Goal: Task Accomplishment & Management: Complete application form

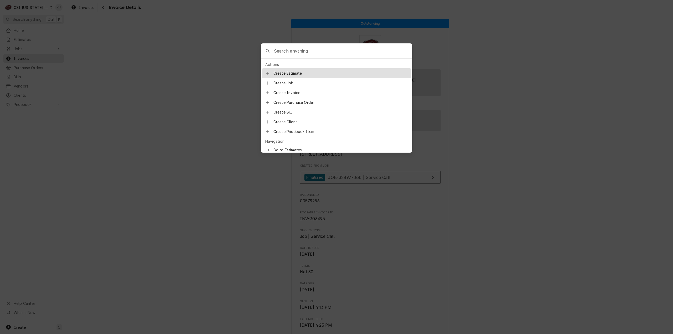
scroll to position [75, 0]
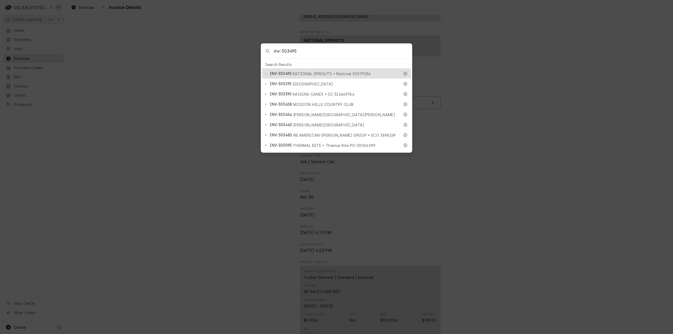
type input "inv-303495"
click at [283, 71] on span "INV-303495" at bounding box center [281, 74] width 22 height 6
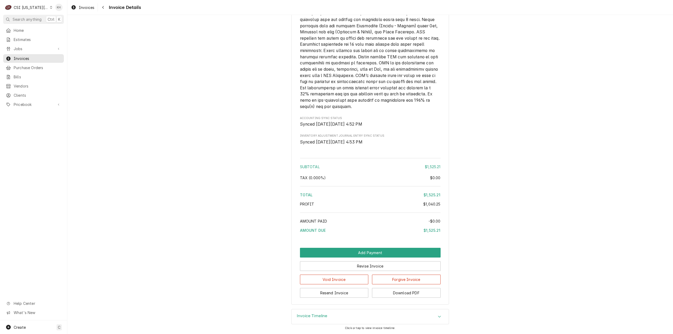
scroll to position [889, 0]
click at [367, 266] on button "Revise Invoice" at bounding box center [370, 266] width 141 height 10
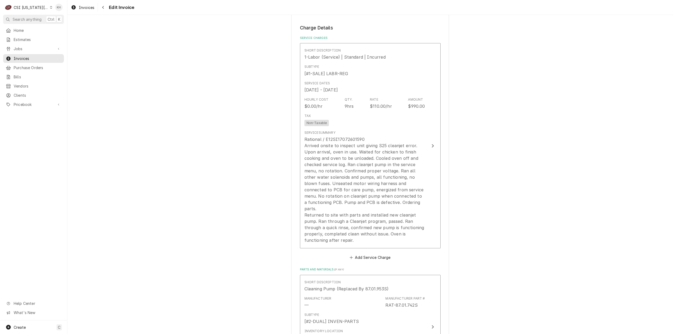
scroll to position [657, 0]
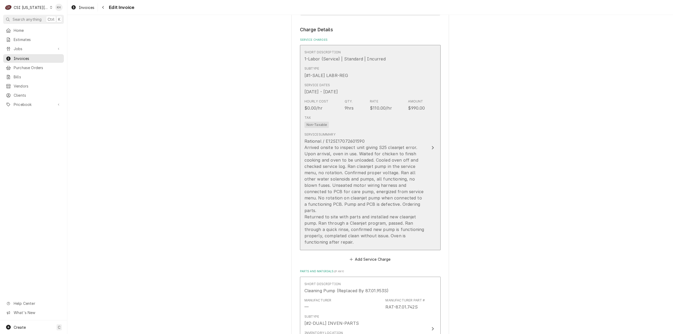
click at [436, 180] on button "Short Description 1-Labor (Service) | Standard | Incurred Subtype [#1-SALE] LAB…" at bounding box center [370, 147] width 141 height 205
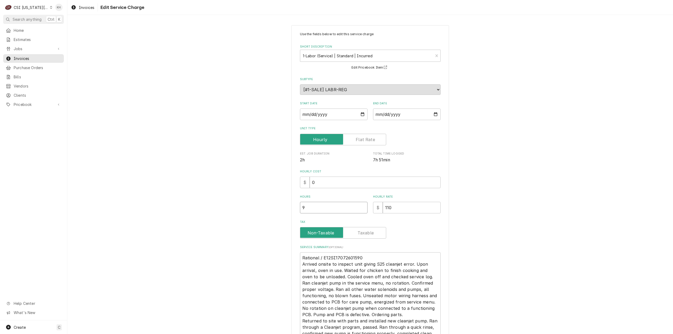
drag, startPoint x: 317, startPoint y: 208, endPoint x: 277, endPoint y: 203, distance: 41.1
click at [277, 203] on div "Use the fields below to edit this service charge Short Description 1-Labor (Ser…" at bounding box center [369, 205] width 605 height 370
type textarea "x"
type input "4"
type textarea "x"
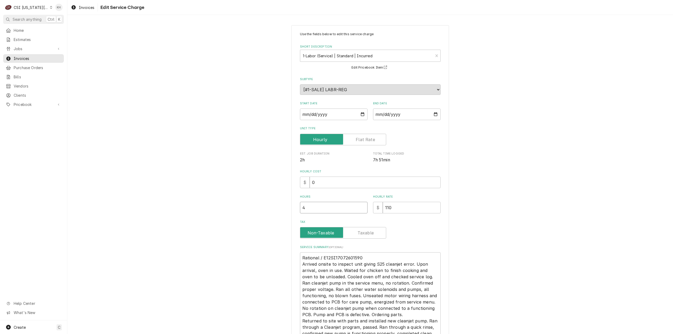
type input "4.2"
type textarea "x"
type input "4.25"
drag, startPoint x: 496, startPoint y: 209, endPoint x: 480, endPoint y: 217, distance: 17.6
click at [488, 212] on div "Use the fields below to edit this service charge Short Description 1-Labor (Ser…" at bounding box center [369, 205] width 605 height 370
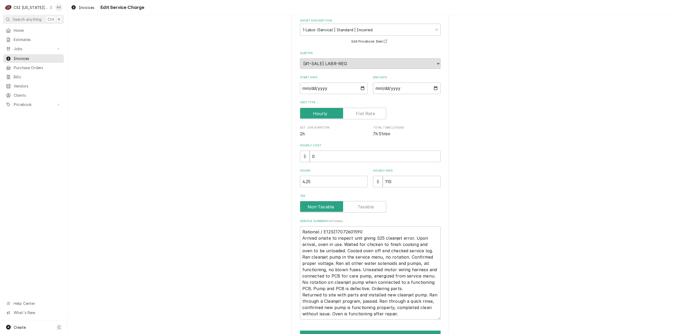
scroll to position [57, 0]
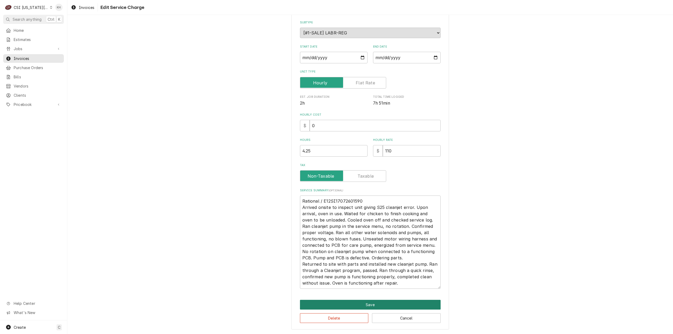
click at [382, 302] on button "Save" at bounding box center [370, 305] width 141 height 10
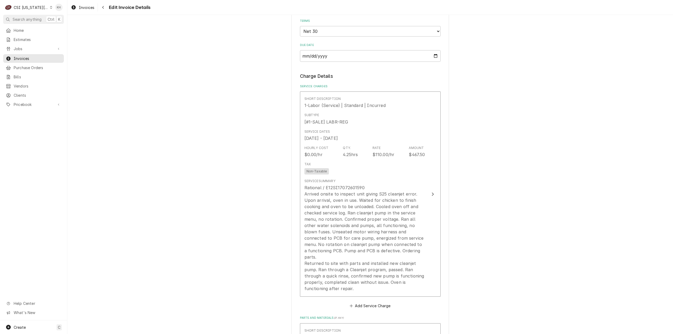
scroll to position [598, 0]
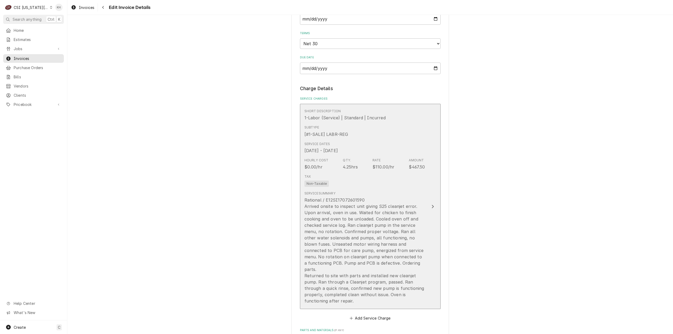
click at [407, 204] on div "Rational / E12SI17072601590 Arrived onsite to inspect unit giving S25 cleanjet …" at bounding box center [364, 250] width 121 height 107
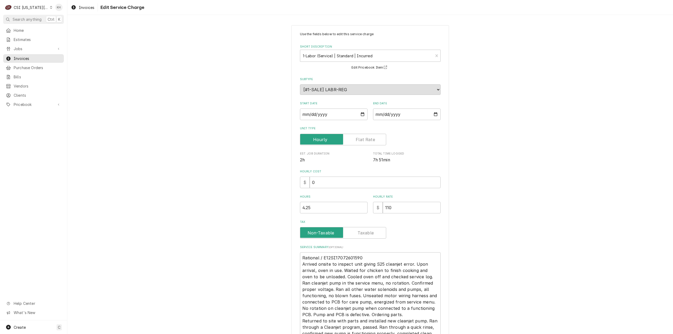
drag, startPoint x: 327, startPoint y: 196, endPoint x: 324, endPoint y: 209, distance: 13.3
click at [324, 201] on div "Hours 4.25" at bounding box center [334, 204] width 68 height 19
drag, startPoint x: 324, startPoint y: 209, endPoint x: 276, endPoint y: 212, distance: 47.9
click at [276, 212] on div "Use the fields below to edit this service charge Short Description 1-Labor (Ser…" at bounding box center [369, 205] width 605 height 370
type textarea "x"
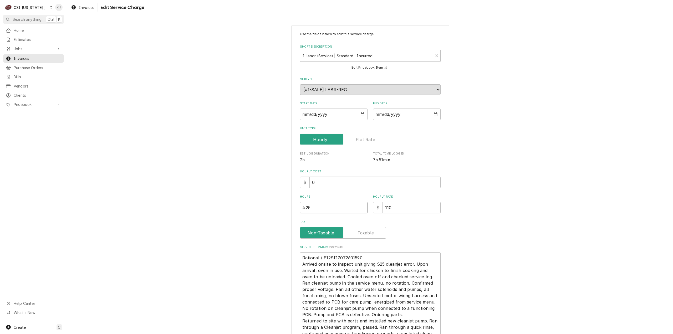
type input "5"
type textarea "x"
type input "5.7"
type textarea "x"
type input "5.75"
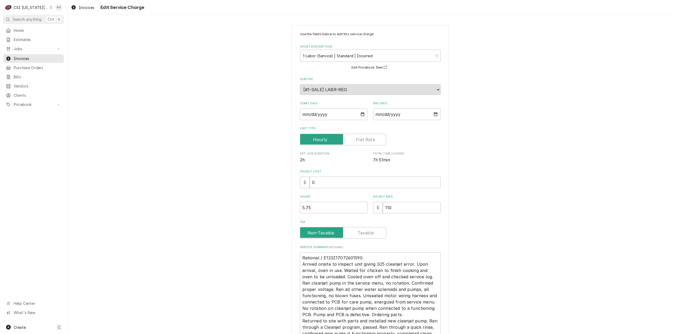
click at [276, 212] on div "Use the fields below to edit this service charge Short Description 1-Labor (Ser…" at bounding box center [369, 205] width 605 height 370
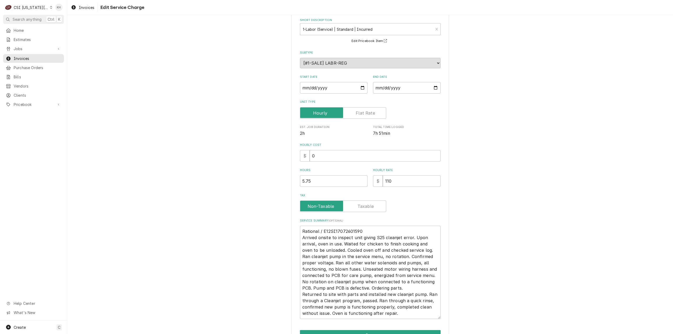
scroll to position [57, 0]
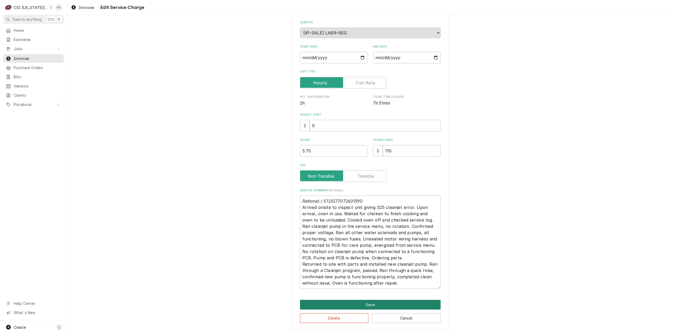
click at [351, 303] on button "Save" at bounding box center [370, 305] width 141 height 10
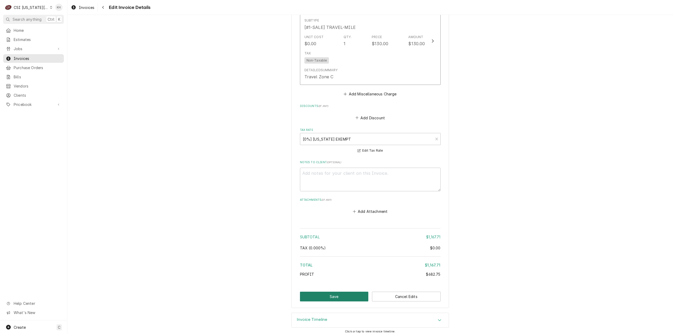
scroll to position [1071, 0]
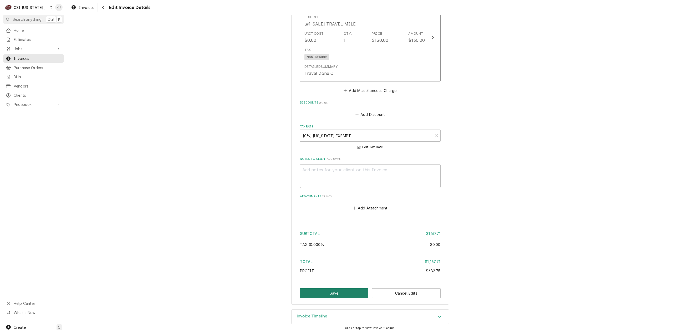
click at [350, 296] on button "Save" at bounding box center [334, 293] width 69 height 10
type textarea "x"
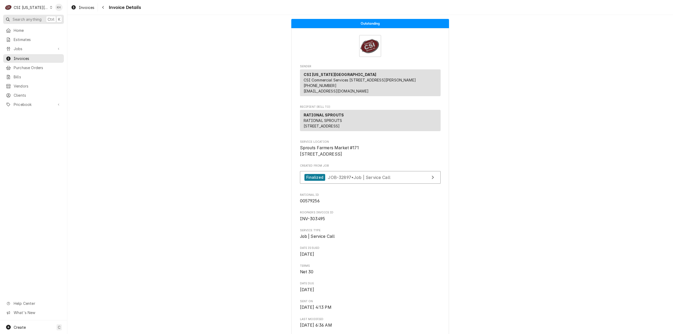
click at [22, 15] on button "Search anything Ctrl K" at bounding box center [33, 19] width 61 height 9
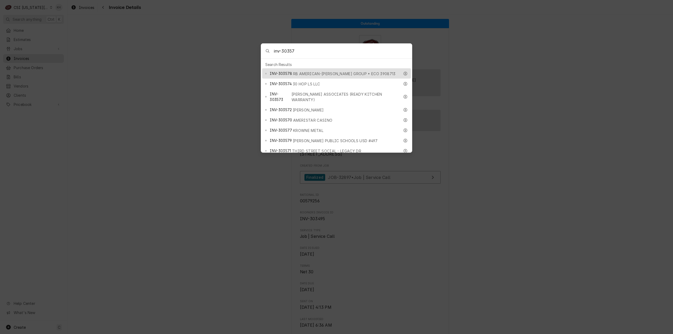
click at [289, 49] on input "inv-30357" at bounding box center [343, 51] width 138 height 15
type input "inv-303357"
click at [304, 71] on span "RATIONAL SPROUTS" at bounding box center [312, 74] width 39 height 6
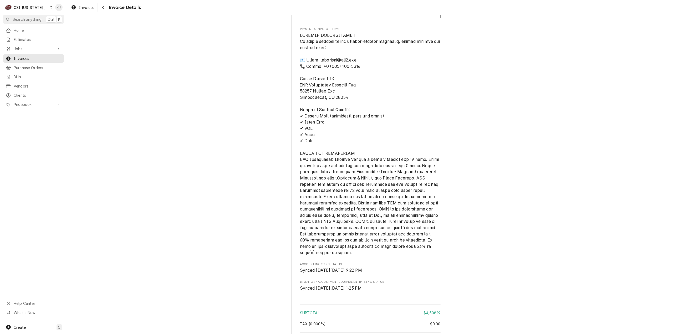
scroll to position [2251, 0]
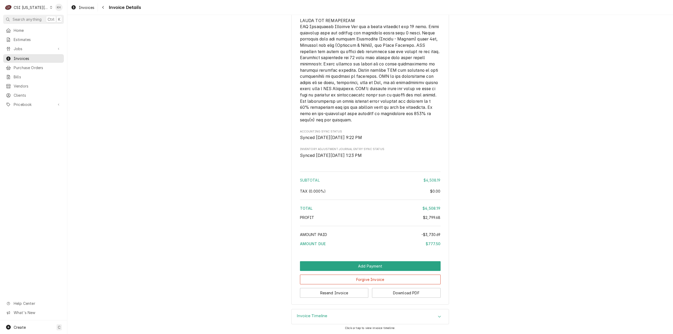
click at [327, 315] on div "Invoice Timeline" at bounding box center [369, 316] width 157 height 15
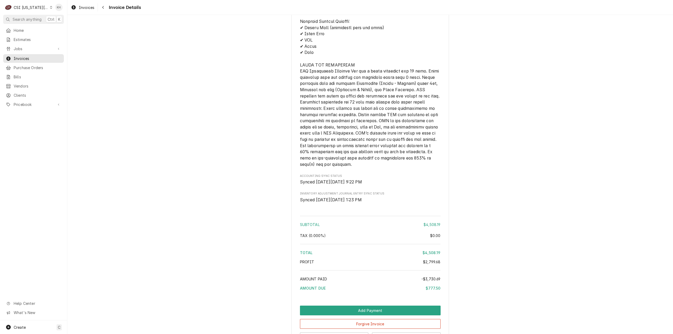
scroll to position [2190, 0]
click at [32, 7] on div "CSI Kansas City" at bounding box center [31, 8] width 35 height 6
click at [69, 25] on div "CSI St. [PERSON_NAME]" at bounding box center [90, 28] width 80 height 7
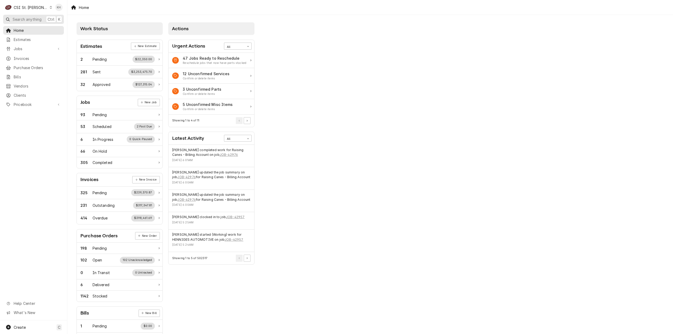
click at [39, 17] on span "Search anything" at bounding box center [27, 20] width 29 height 6
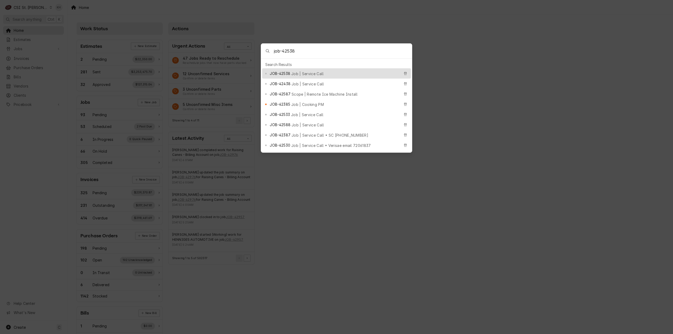
type input "job-42538"
click at [303, 69] on div "JOB-42538 Job | Service Call" at bounding box center [336, 73] width 149 height 10
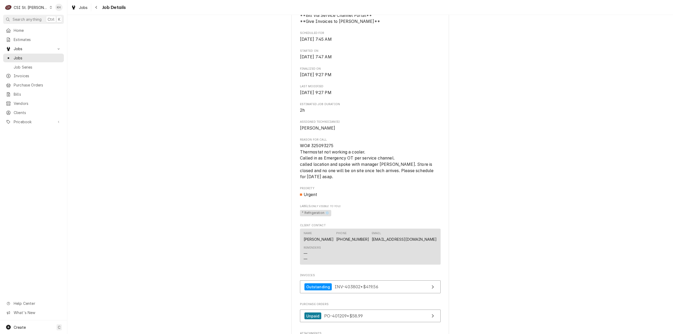
scroll to position [289, 0]
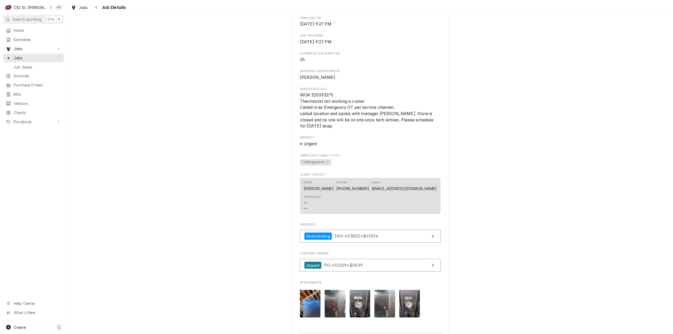
click at [324, 101] on span "WO# 325093275 Thermostat not working a cooler. Called in as Emergency OT per se…" at bounding box center [367, 110] width 135 height 36
copy span "325093275"
click at [35, 55] on span "Jobs" at bounding box center [38, 58] width 48 height 6
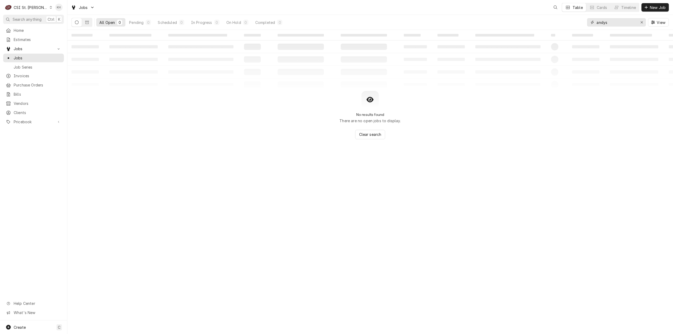
drag, startPoint x: 619, startPoint y: 23, endPoint x: 553, endPoint y: 21, distance: 66.2
click at [553, 21] on div "All Open 0 Pending 0 Scheduled 0 In Progress 0 On Hold 0 Completed 0 andys View" at bounding box center [369, 22] width 597 height 15
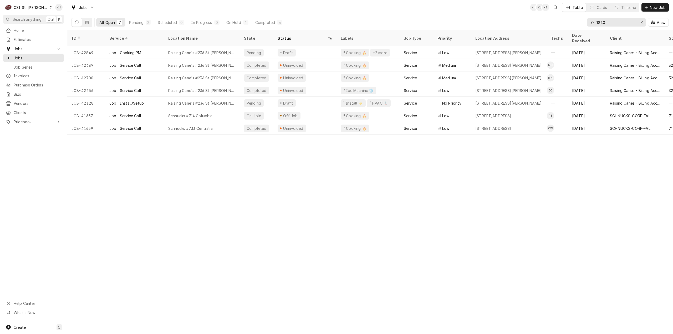
type input "1840"
drag, startPoint x: 129, startPoint y: 175, endPoint x: 129, endPoint y: 188, distance: 13.1
click at [129, 175] on div "ID Service Location Name State Status Labels Job Type Priority Location Address…" at bounding box center [369, 182] width 605 height 304
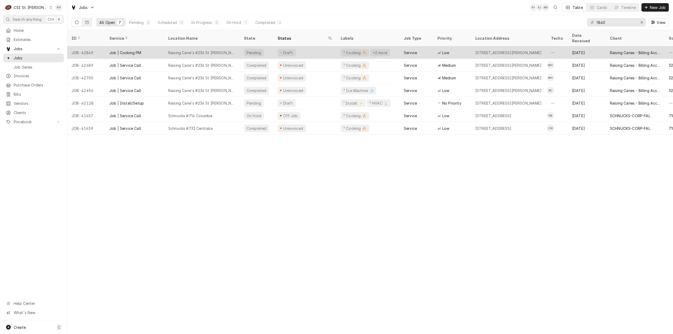
click at [205, 50] on div "Raising Cane's #236 St Charles" at bounding box center [201, 53] width 67 height 6
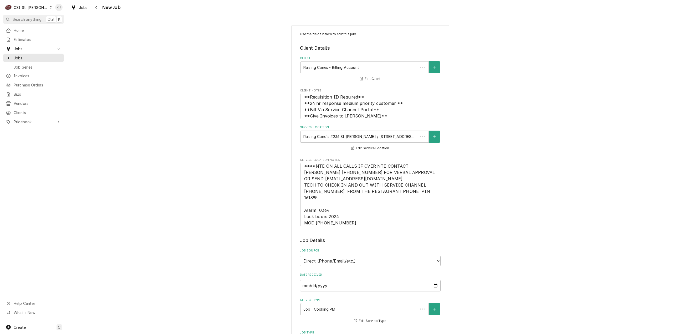
type textarea "x"
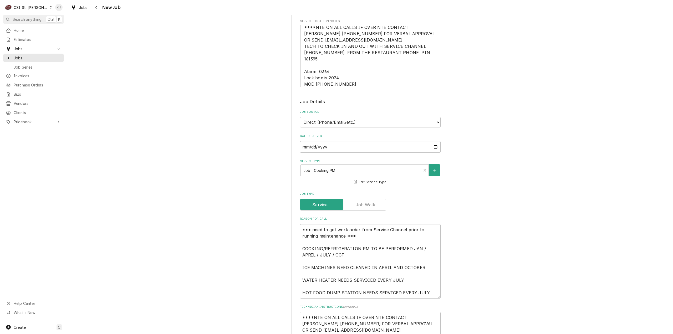
scroll to position [131, 0]
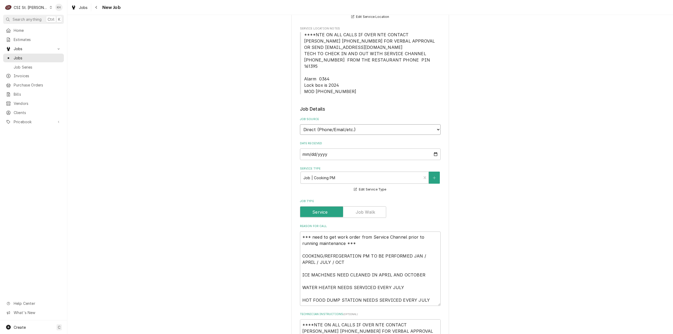
click at [344, 125] on select "Direct (Phone/Email/etc.) Service Channel Corrigo Ecotrak Other" at bounding box center [370, 129] width 141 height 11
click at [339, 125] on select "Direct (Phone/Email/etc.) Service Channel Corrigo Ecotrak Other" at bounding box center [370, 129] width 141 height 11
select select "1"
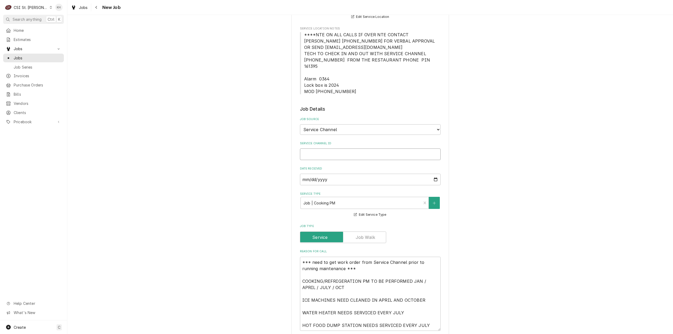
click at [349, 148] on input "Service Channel ID" at bounding box center [370, 154] width 141 height 12
paste input "325970890"
type textarea "x"
type input "325970890"
type textarea "x"
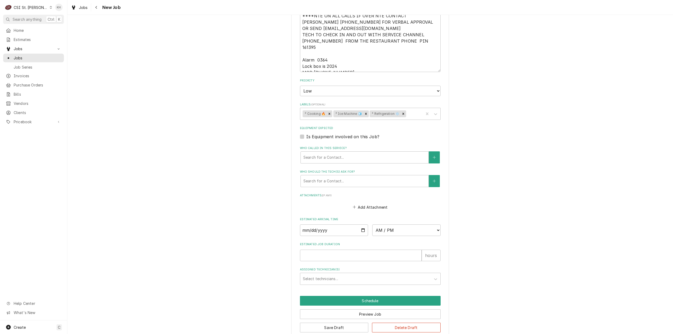
scroll to position [470, 0]
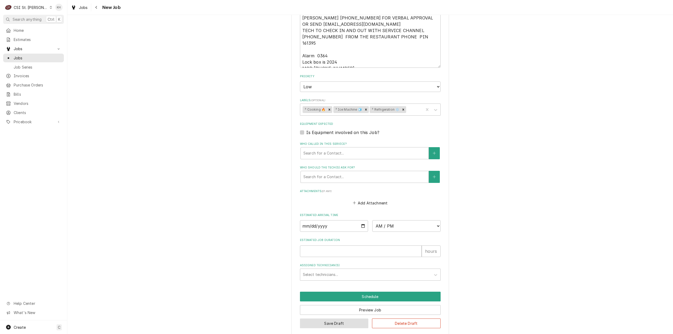
type input "325970890"
click at [330, 319] on button "Save Draft" at bounding box center [334, 323] width 69 height 10
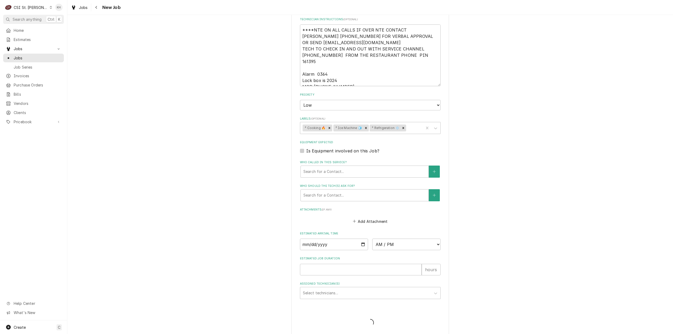
type textarea "x"
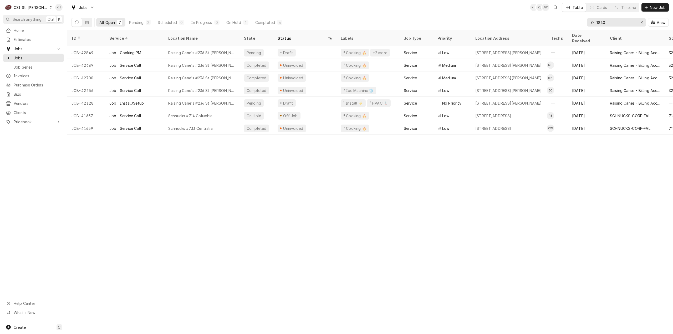
drag, startPoint x: 617, startPoint y: 22, endPoint x: 582, endPoint y: 20, distance: 35.5
click at [582, 20] on div "All Open 7 Pending 2 Scheduled 0 In Progress 0 On Hold 1 Completed 4 1840 View" at bounding box center [369, 22] width 597 height 15
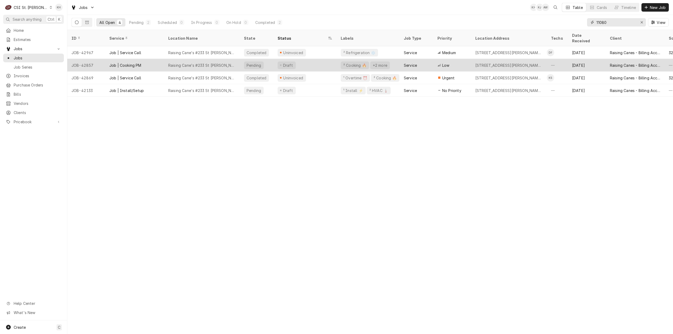
type input "11080"
click at [224, 59] on div "Raising Cane's #233 St Ann" at bounding box center [202, 65] width 76 height 13
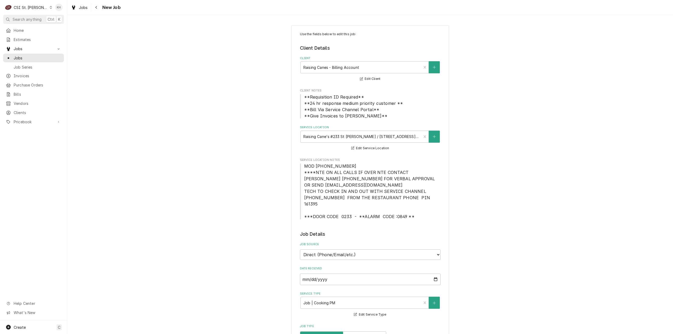
type textarea "x"
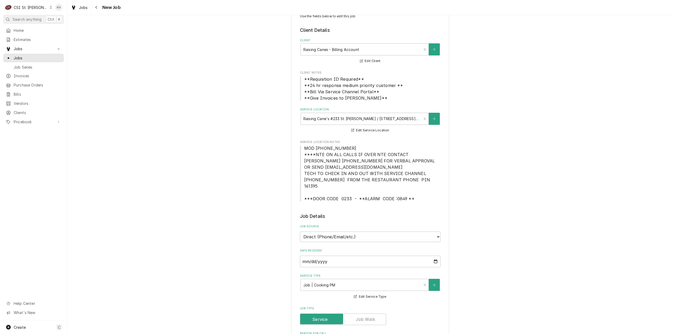
scroll to position [26, 0]
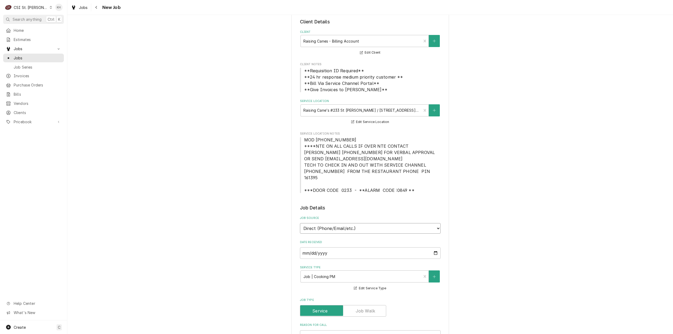
click at [373, 225] on select "Direct (Phone/Email/etc.) Service Channel Corrigo Ecotrak Other" at bounding box center [370, 228] width 141 height 11
select select "1"
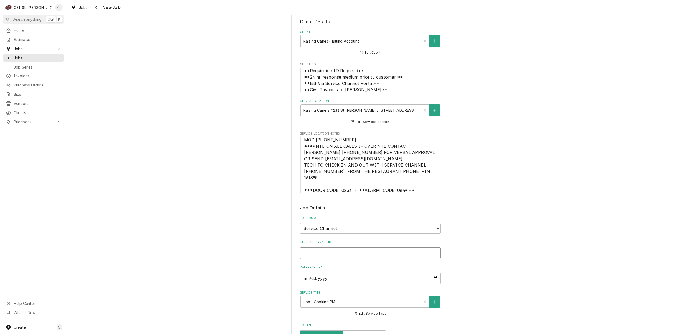
click at [330, 247] on input "Service Channel ID" at bounding box center [370, 253] width 141 height 12
paste input "325970889"
type textarea "x"
type input "325970889"
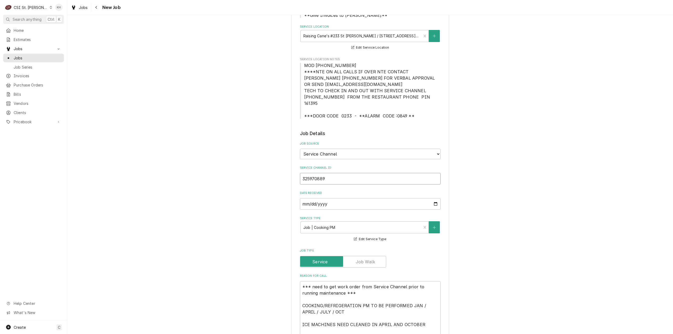
scroll to position [210, 0]
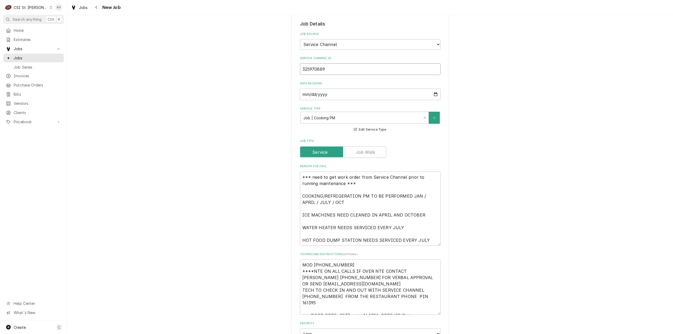
type textarea "x"
type input "325970889"
drag, startPoint x: 300, startPoint y: 189, endPoint x: 282, endPoint y: 168, distance: 27.5
click at [282, 168] on div "Use the fields below to edit this job: Client Details Client Raising Canes - Bi…" at bounding box center [369, 198] width 605 height 776
type textarea "x"
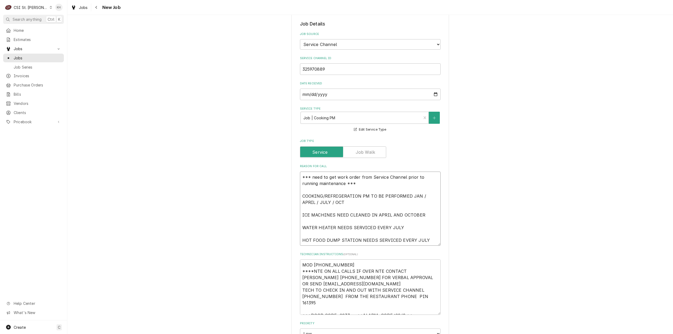
type textarea "COOKING/REFRIGERATION PM TO BE PERFORMED JAN / APRIL / JULY / OCT ICE MACHINES …"
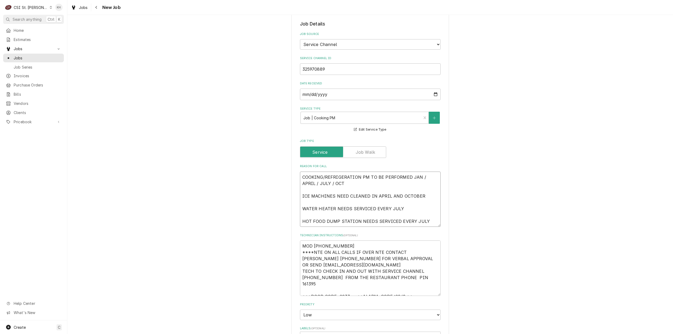
type textarea "x"
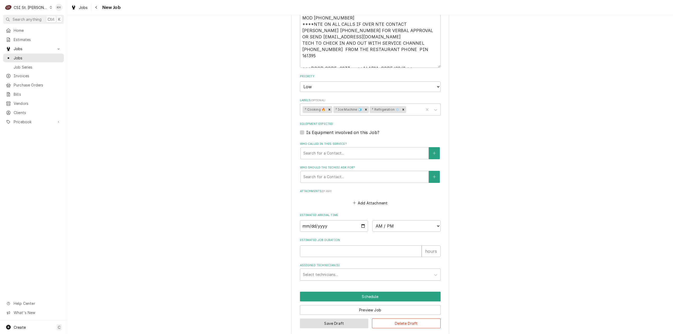
type textarea "COOKING/REFRIGERATION PM TO BE PERFORMED JAN / APRIL / JULY / OCT ICE MACHINES …"
click at [337, 318] on button "Save Draft" at bounding box center [334, 323] width 69 height 10
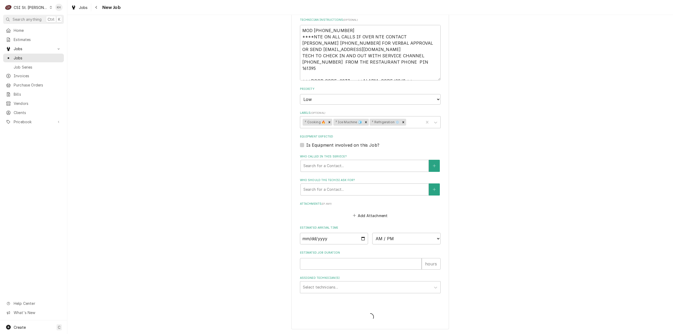
scroll to position [420, 0]
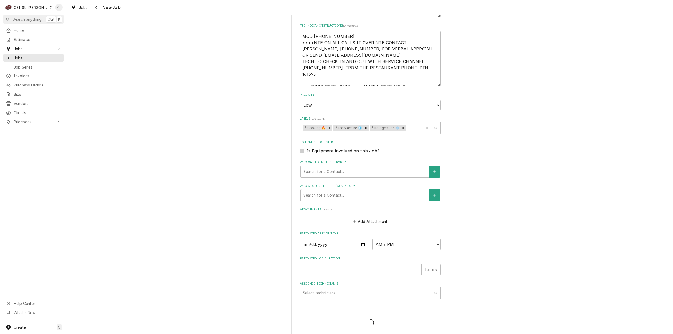
type textarea "x"
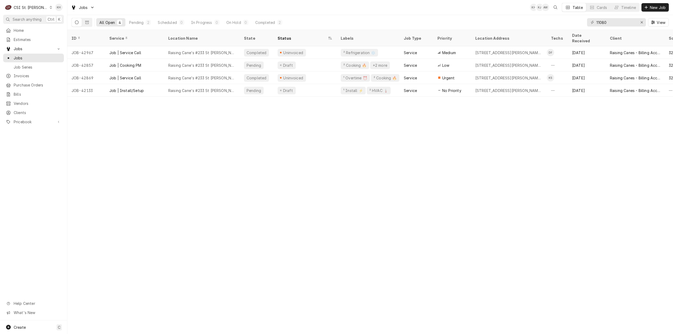
click at [25, 7] on div "CSI St. [PERSON_NAME]" at bounding box center [31, 8] width 34 height 6
click at [51, 14] on div "CSI [US_STATE][GEOGRAPHIC_DATA]" at bounding box center [80, 10] width 75 height 9
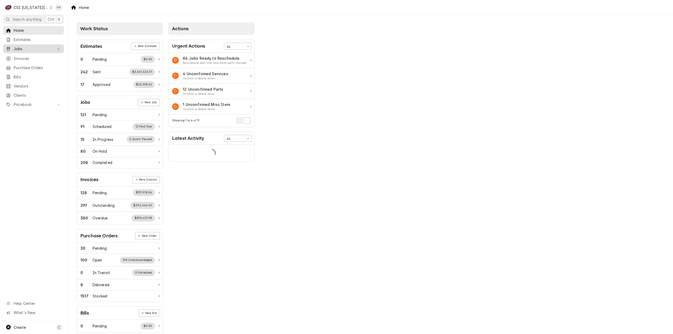
click at [24, 46] on span "Jobs" at bounding box center [34, 49] width 40 height 6
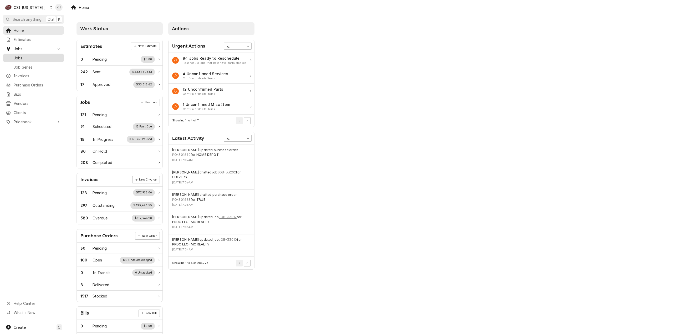
click at [24, 55] on span "Jobs" at bounding box center [38, 58] width 48 height 6
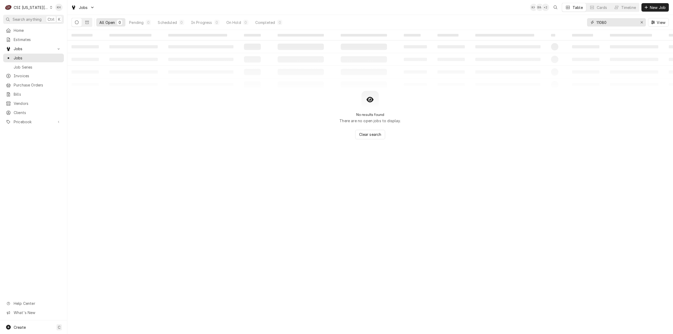
drag, startPoint x: 620, startPoint y: 23, endPoint x: 548, endPoint y: 28, distance: 72.7
click at [548, 28] on div "All Open 0 Pending 0 Scheduled 0 In Progress 0 On Hold 0 Completed 0 11080 View" at bounding box center [369, 22] width 597 height 15
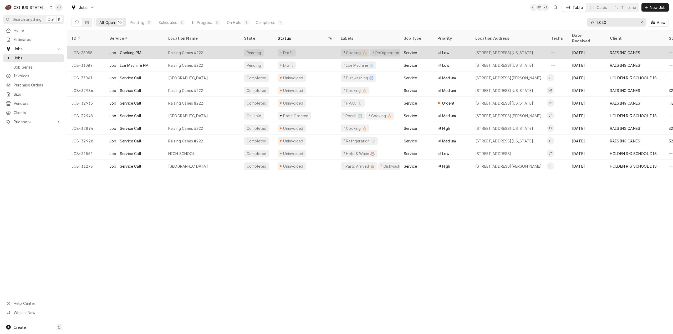
type input "4040"
click at [323, 48] on div "Draft" at bounding box center [304, 52] width 63 height 13
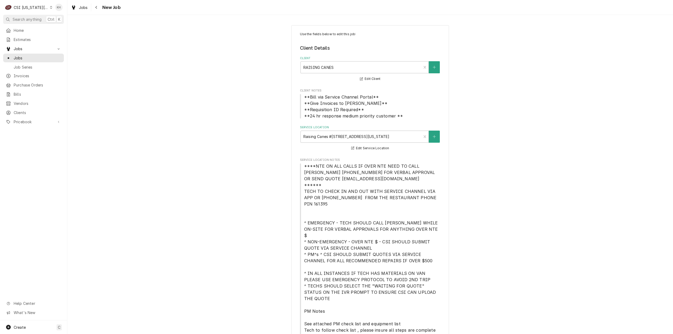
type textarea "x"
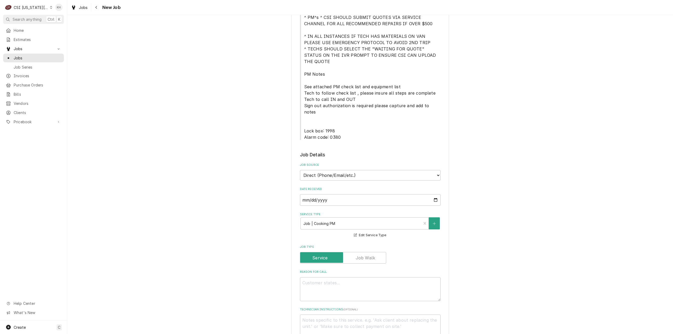
scroll to position [342, 0]
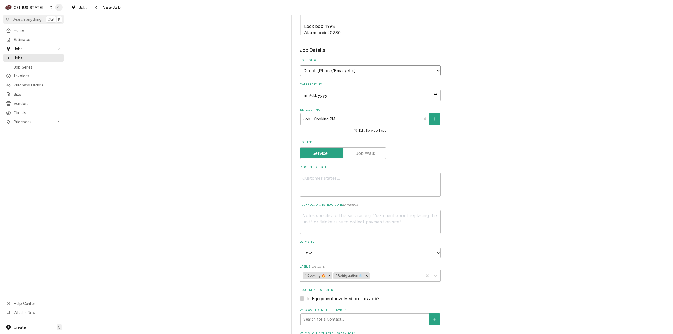
click at [345, 65] on select "Direct (Phone/Email/etc.) Service Channel Corrigo Ecotrak Other" at bounding box center [370, 70] width 141 height 11
select select "1"
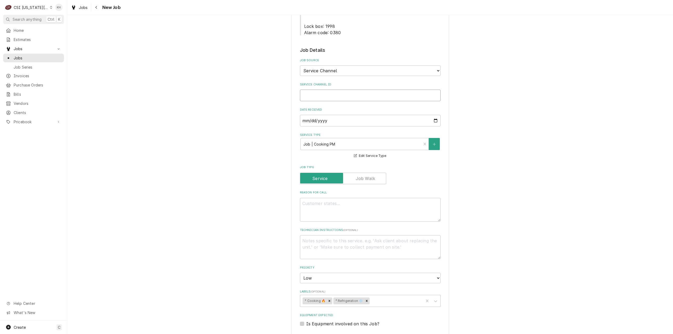
click at [325, 90] on input "Service Channel ID" at bounding box center [370, 96] width 141 height 12
paste input "325970884"
type textarea "x"
type input "325970884"
type textarea "x"
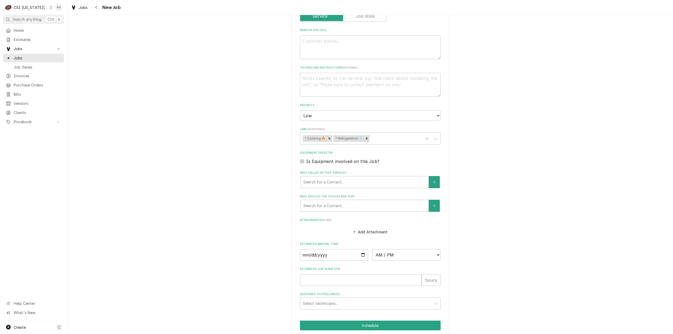
scroll to position [508, 0]
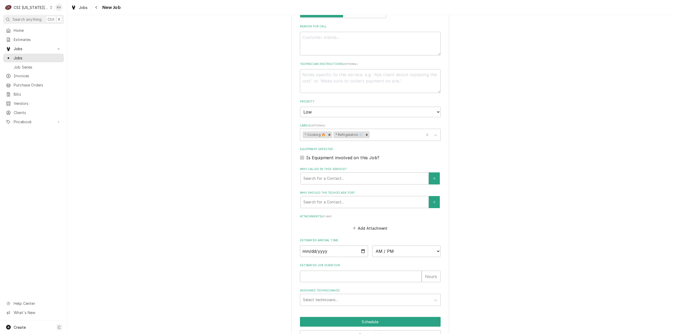
type input "325970884"
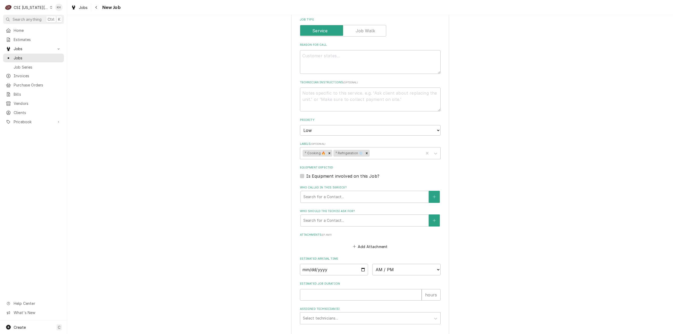
type textarea "x"
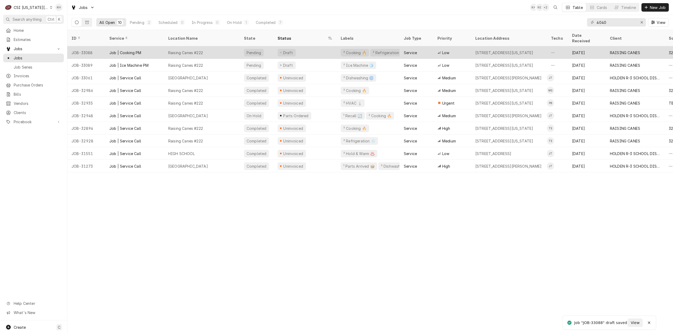
click at [227, 46] on div "Raising Canes #222" at bounding box center [202, 52] width 76 height 13
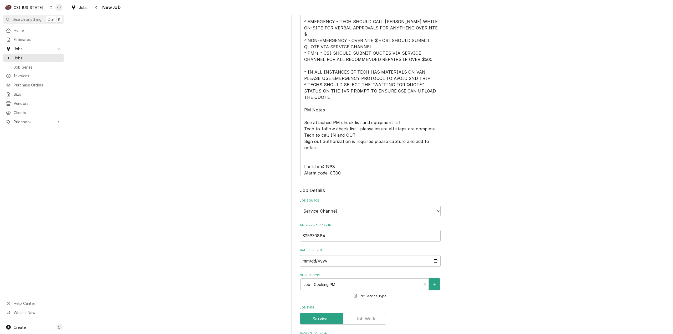
type textarea "x"
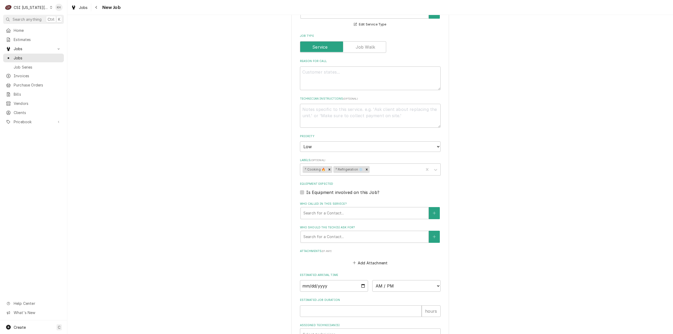
scroll to position [376, 0]
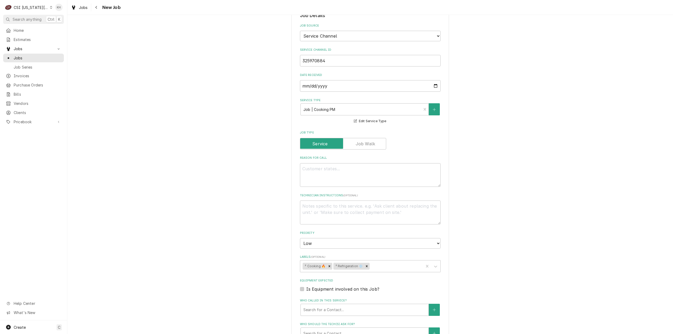
drag, startPoint x: 96, startPoint y: 9, endPoint x: 197, endPoint y: 28, distance: 103.4
click at [96, 9] on icon "Navigate back" at bounding box center [96, 8] width 2 height 4
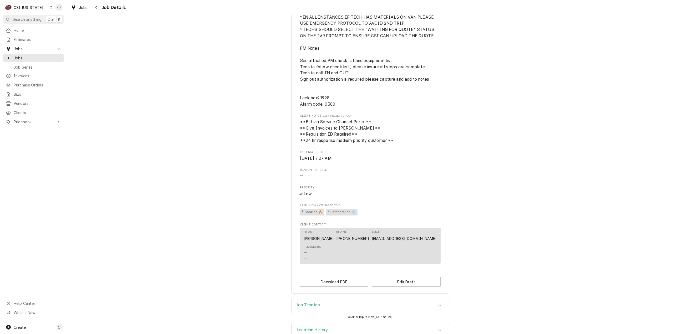
scroll to position [281, 0]
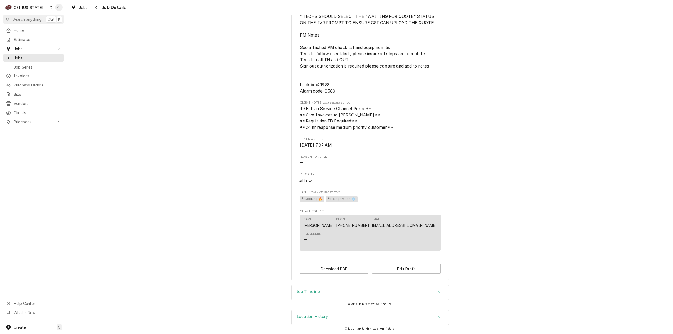
click at [328, 293] on div "Job Timeline" at bounding box center [369, 292] width 157 height 15
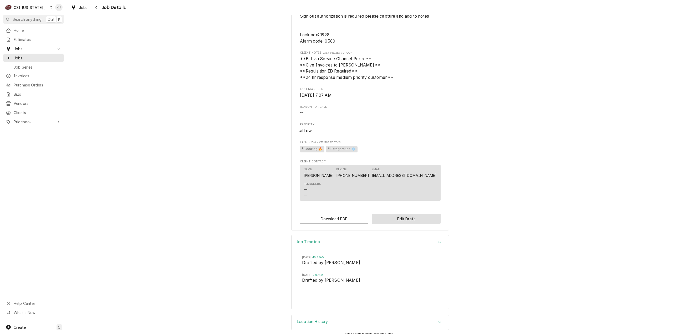
scroll to position [335, 0]
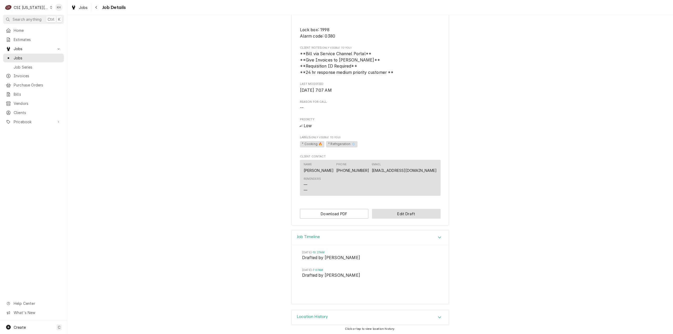
click at [385, 216] on button "Edit Draft" at bounding box center [406, 214] width 69 height 10
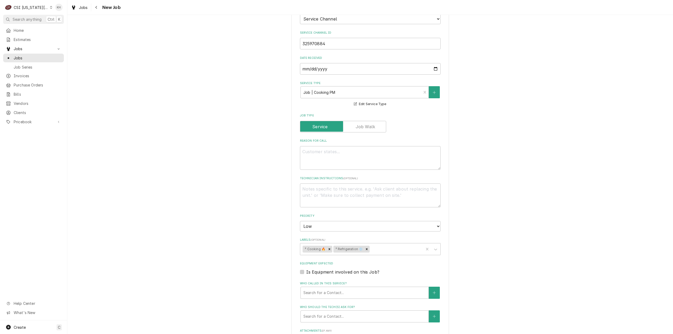
scroll to position [394, 0]
click at [361, 138] on label "Reason For Call" at bounding box center [370, 140] width 141 height 4
click at [361, 145] on textarea "Reason For Call" at bounding box center [370, 157] width 141 height 24
click at [375, 145] on textarea "Reason For Call" at bounding box center [370, 157] width 141 height 24
type textarea "x"
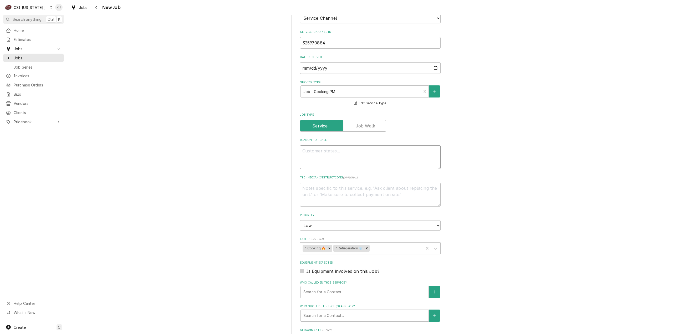
type textarea "H"
type textarea "x"
type textarea "Ho"
type textarea "x"
type textarea "Hot"
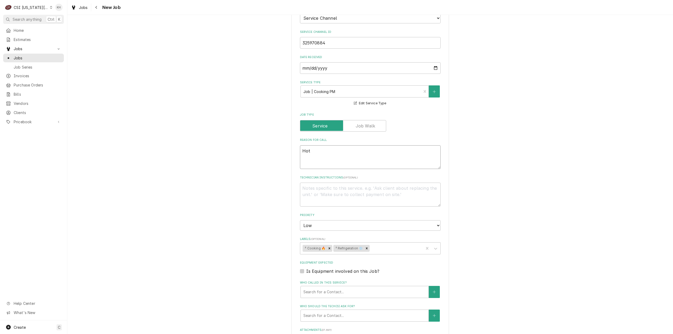
type textarea "x"
type textarea "Hot"
type textarea "x"
type textarea "Hot S"
type textarea "x"
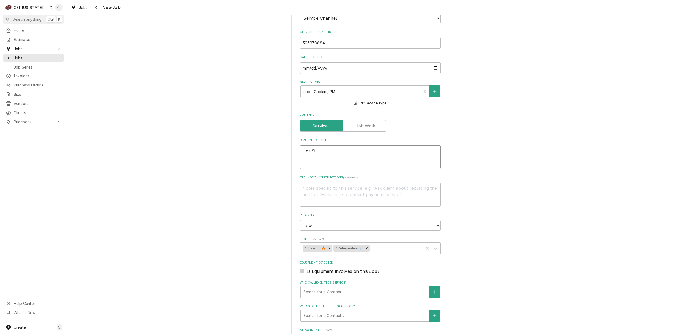
type textarea "Hot Sit"
type textarea "x"
type textarea "Hot Site"
type textarea "x"
type textarea "Hot Site,"
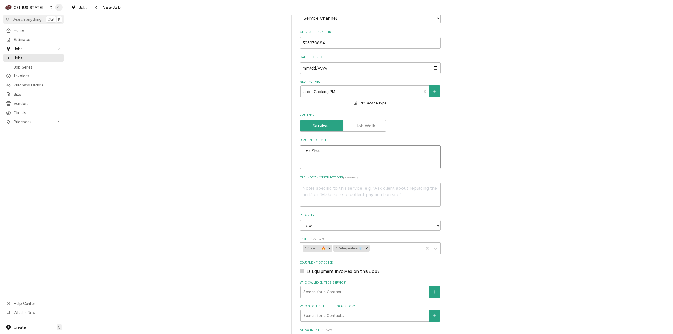
type textarea "x"
type textarea "Hot Site,"
type textarea "x"
type textarea "Hot Site, R"
type textarea "x"
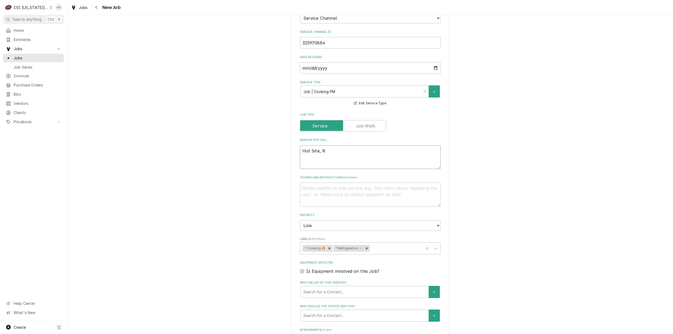
type textarea "Hot Site, Re"
type textarea "x"
type textarea "Hot Site, Ref"
type textarea "x"
type textarea "Hot Site, Refr"
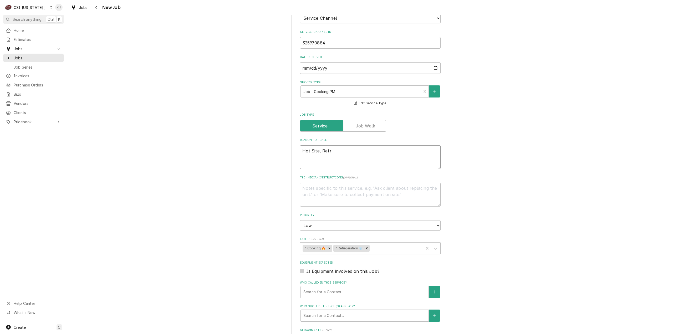
type textarea "x"
type textarea "Hot Site, Refri"
type textarea "x"
type textarea "Hot Site, Refrig"
type textarea "x"
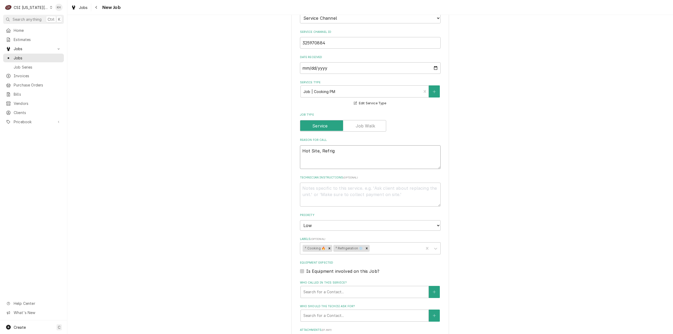
type textarea "Hot Site, Refrige"
type textarea "x"
type textarea "Hot Site, Refriger"
type textarea "x"
type textarea "Hot Site, Refrigera"
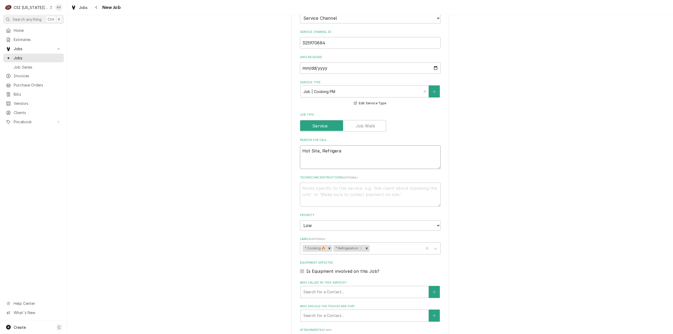
type textarea "x"
type textarea "Hot Site, Refrigerat"
type textarea "x"
type textarea "Hot Site, Refrigerati"
type textarea "x"
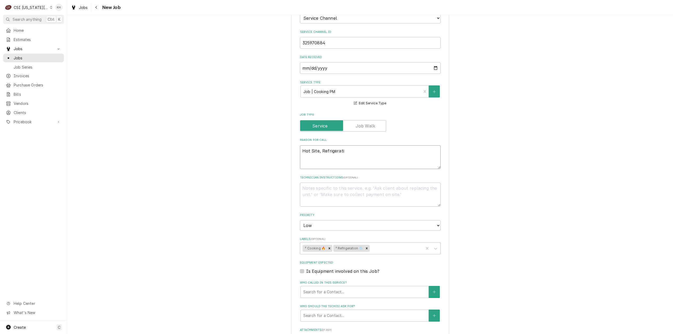
type textarea "Hot Site, Refrigeratio"
type textarea "x"
type textarea "Hot Site, Refrigeration"
type textarea "x"
type textarea "Hot Site, Refrigeration"
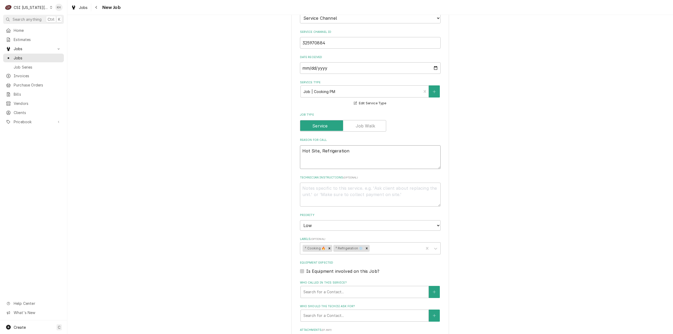
type textarea "x"
type textarea "Hot Site, Refrigeration &"
type textarea "x"
type textarea "Hot Site, Refrigeration &"
type textarea "x"
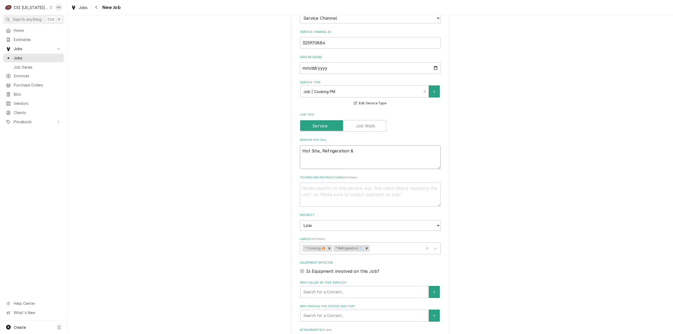
type textarea "Hot Site, Refrigeration & W"
type textarea "x"
type textarea "Hot Site, Refrigeration & Wa"
type textarea "x"
type textarea "Hot Site, Refrigeration & Wat"
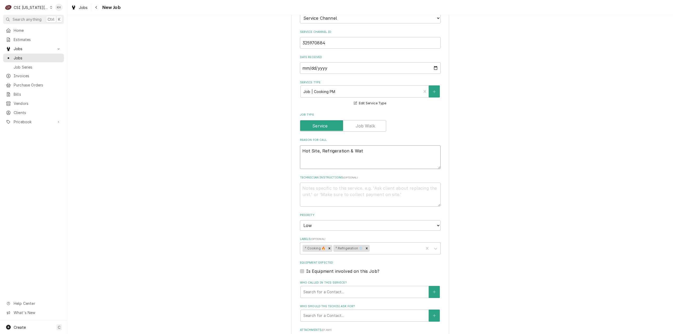
type textarea "x"
type textarea "Hot Site, Refrigeration & Wate"
type textarea "x"
type textarea "Hot Site, Refrigeration & Water"
type textarea "x"
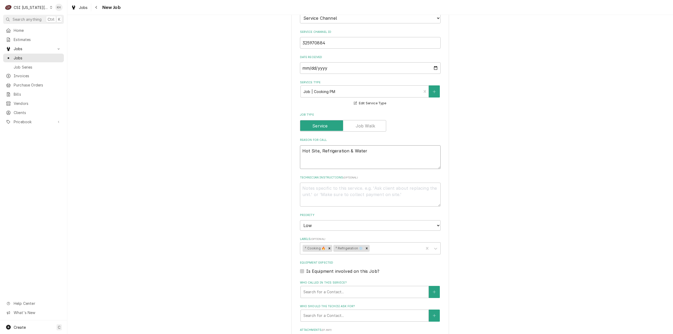
type textarea "Hot Site, Refrigeration & Water"
type textarea "x"
type textarea "Hot Site, Refrigeration & Water H"
type textarea "x"
type textarea "Hot Site, Refrigeration & Water Hea"
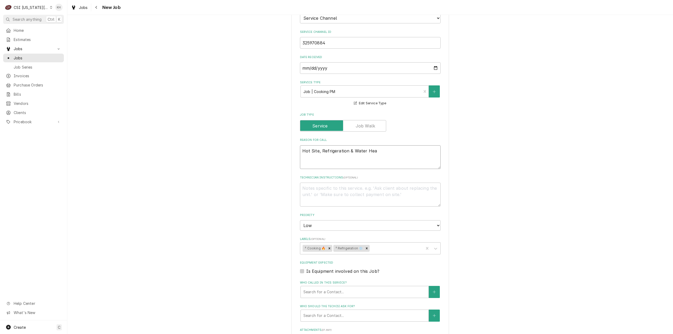
type textarea "x"
type textarea "Hot Site, Refrigeration & Water Heat"
type textarea "x"
type textarea "Hot Site, Refrigeration & Water Heate"
type textarea "x"
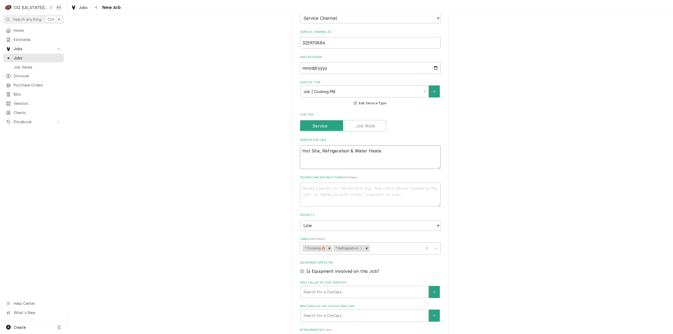
type textarea "Hot Site, Refrigeration & Water Heater"
type textarea "x"
type textarea "Hot Site, Refrigeration & Water Heater"
type textarea "x"
type textarea "Hot Site, Refrigeration & Water Heater P"
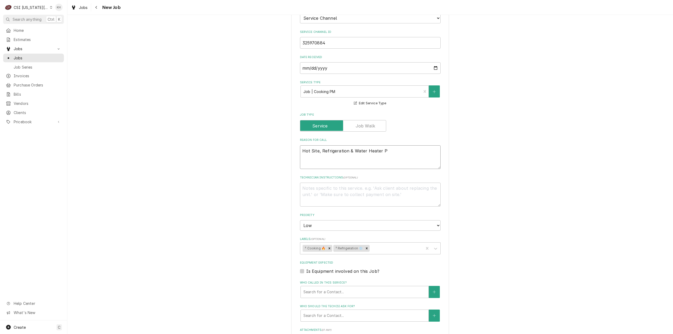
type textarea "x"
type textarea "Hot Site, Refrigeration & Water Heater PM"
click at [314, 145] on textarea "Hot Site, Refrigeration & Water Heater PM" at bounding box center [370, 157] width 141 height 24
type textarea "x"
type textarea "Hot Sie, Refrigeration & Water Heater PM"
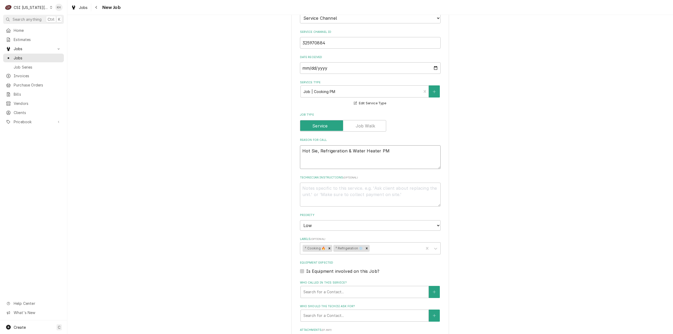
type textarea "x"
type textarea "Hot Side, Refrigeration & Water Heater PM"
type textarea "x"
type textarea "Hot Side, Refrigeration & Water Heater PM"
click at [487, 130] on div "Use the fields below to edit this job: Client Details Client RAISING CANES Edit…" at bounding box center [369, 52] width 605 height 852
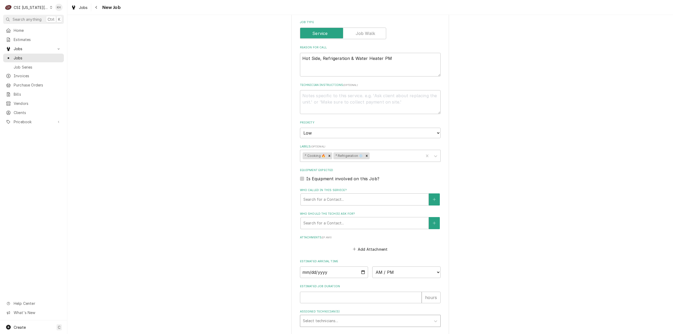
scroll to position [508, 0]
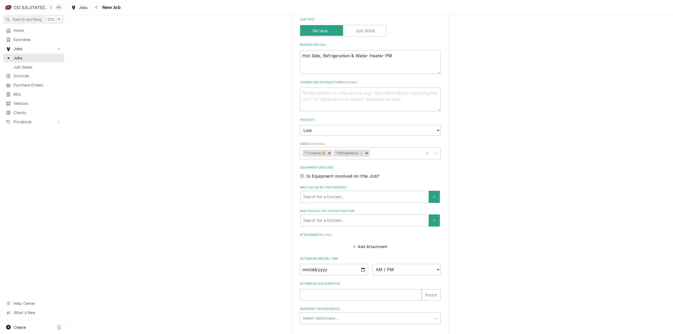
type textarea "x"
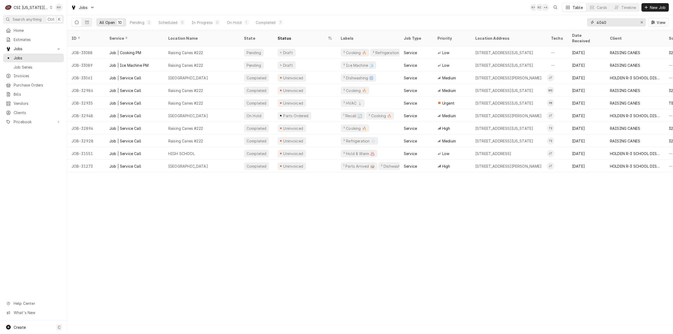
drag, startPoint x: 619, startPoint y: 23, endPoint x: 526, endPoint y: 25, distance: 92.5
click at [526, 25] on div "All Open 10 Pending 2 Scheduled 0 In Progress 0 On Hold 1 Completed 7 4040 View" at bounding box center [369, 22] width 597 height 15
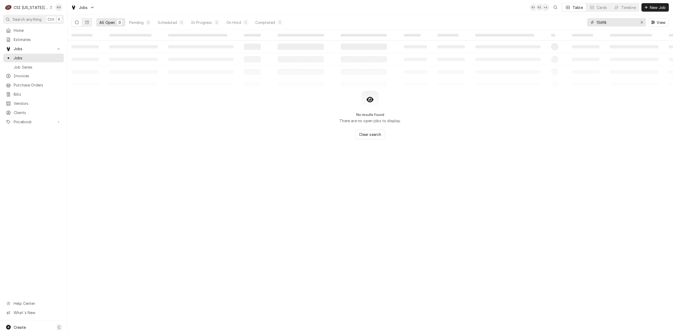
type input "15698"
drag, startPoint x: 29, startPoint y: 5, endPoint x: 30, endPoint y: 12, distance: 6.9
click at [29, 5] on div "CSI Kansas City" at bounding box center [31, 8] width 35 height 6
click at [63, 28] on div "CSI St. [PERSON_NAME]" at bounding box center [90, 29] width 77 height 6
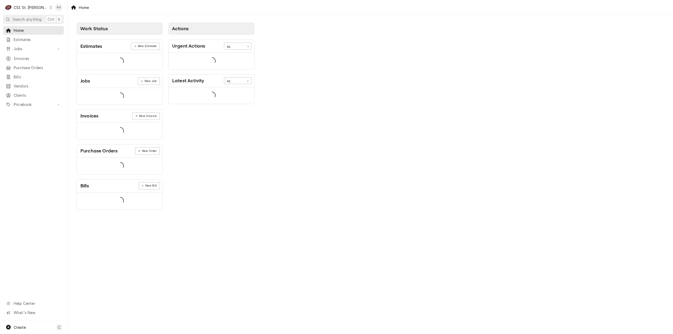
click at [43, 48] on span "Jobs" at bounding box center [34, 49] width 40 height 6
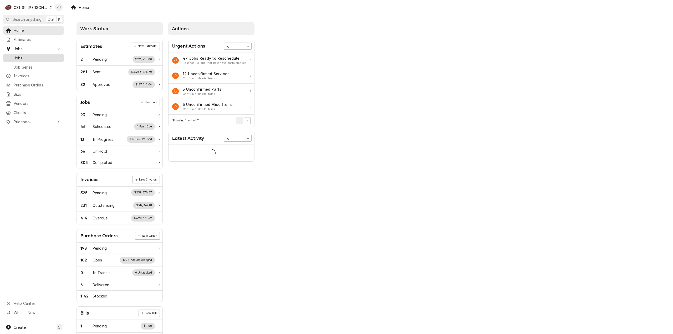
click at [40, 55] on span "Jobs" at bounding box center [38, 58] width 48 height 6
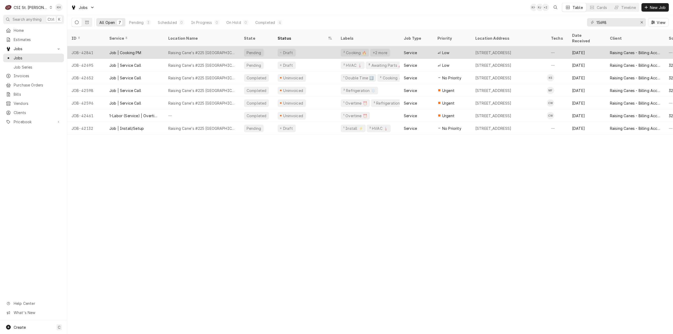
click at [211, 49] on div "Raising Cane's #225 [GEOGRAPHIC_DATA]" at bounding box center [202, 52] width 76 height 13
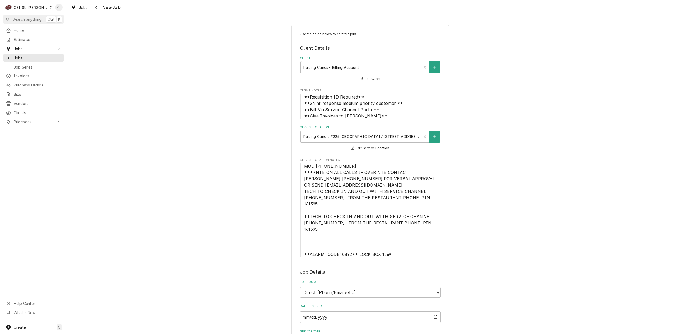
type textarea "x"
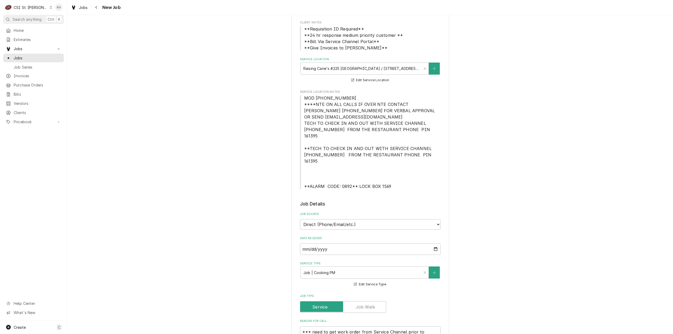
scroll to position [158, 0]
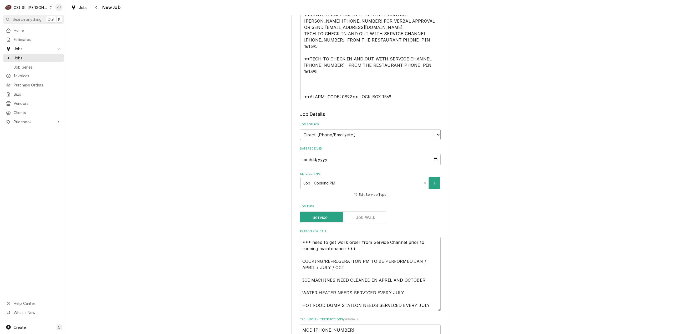
click at [348, 130] on select "Direct (Phone/Email/etc.) Service Channel Corrigo Ecotrak Other" at bounding box center [370, 135] width 141 height 11
select select "1"
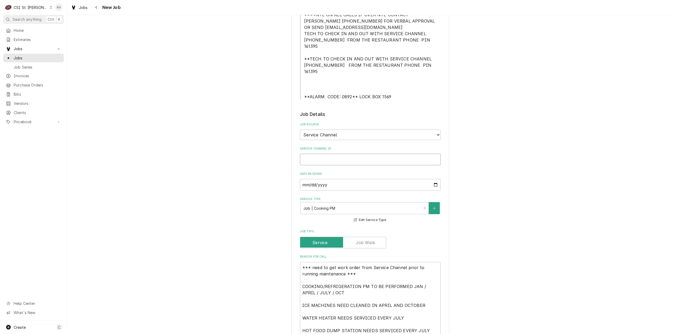
click at [341, 154] on input "Service Channel ID" at bounding box center [370, 160] width 141 height 12
paste input "325970882"
type textarea "x"
type input "325970882"
type textarea "x"
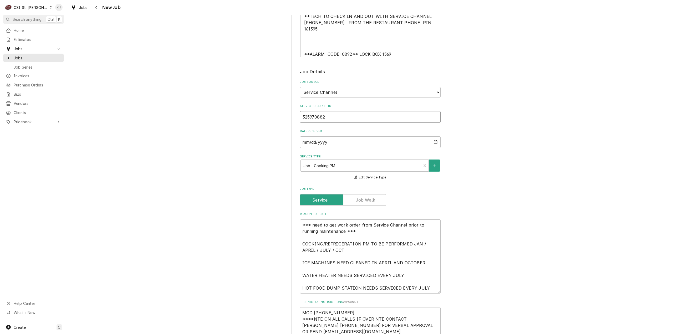
scroll to position [263, 0]
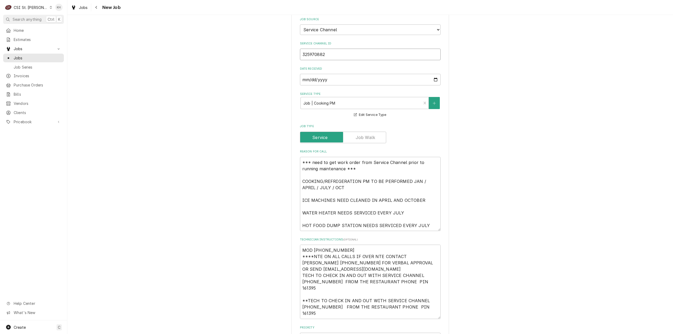
type input "325970882"
drag, startPoint x: 300, startPoint y: 170, endPoint x: 283, endPoint y: 145, distance: 29.5
click at [283, 145] on div "Use the fields below to edit this job: Client Details Client Raising Canes - Bi…" at bounding box center [369, 174] width 605 height 833
type textarea "x"
type textarea "COOKING/REFRIGERATION PM TO BE PERFORMED JAN / APRIL / JULY / OCT ICE MACHINES …"
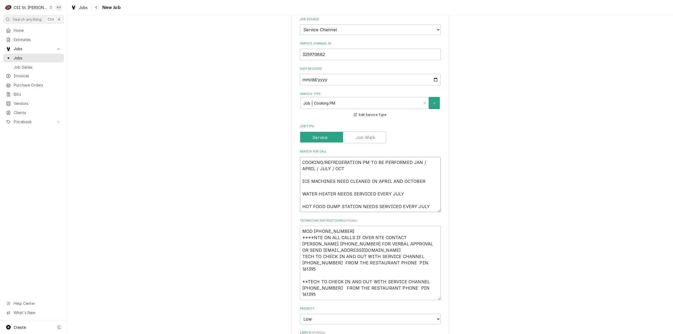
type textarea "x"
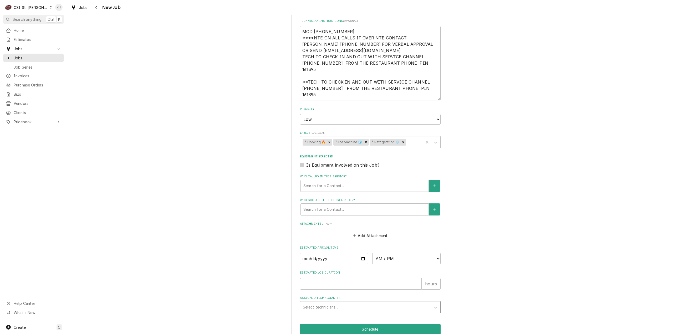
scroll to position [489, 0]
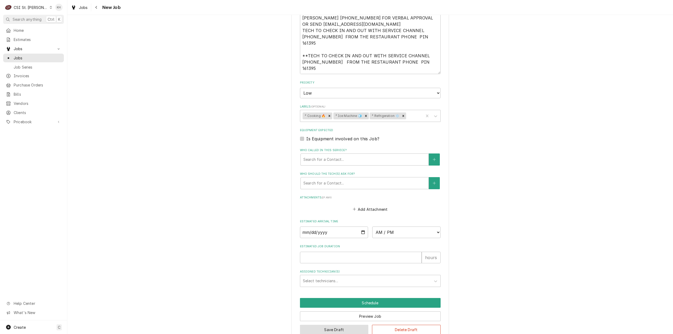
type textarea "COOKING/REFRIGERATION PM TO BE PERFORMED JAN / APRIL / JULY / OCT ICE MACHINES …"
click at [338, 325] on button "Save Draft" at bounding box center [334, 330] width 69 height 10
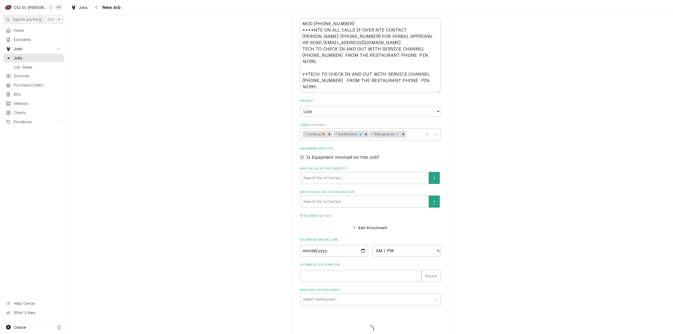
type textarea "x"
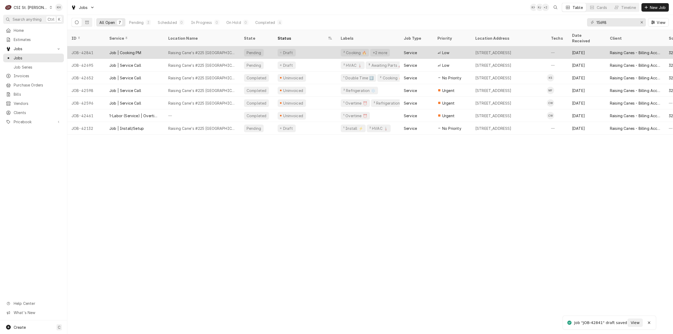
click at [195, 50] on div "Raising Cane's #225 [GEOGRAPHIC_DATA]" at bounding box center [201, 53] width 67 height 6
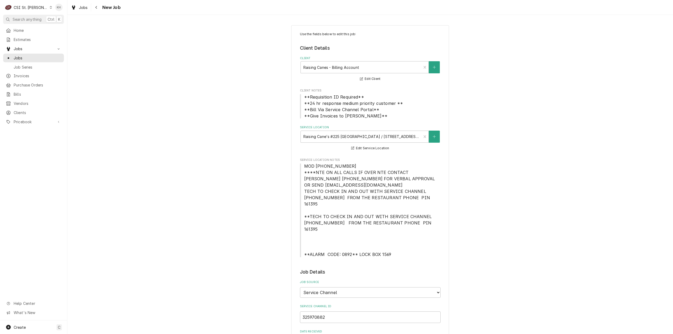
type textarea "x"
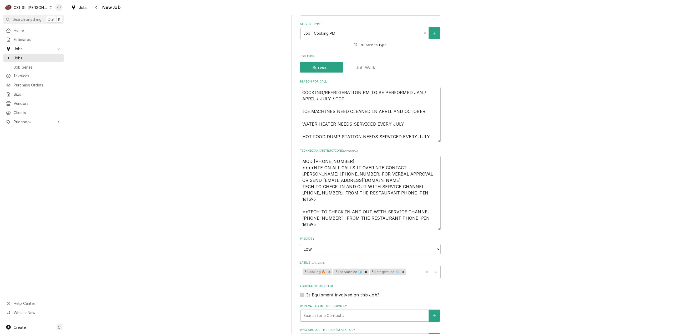
scroll to position [394, 0]
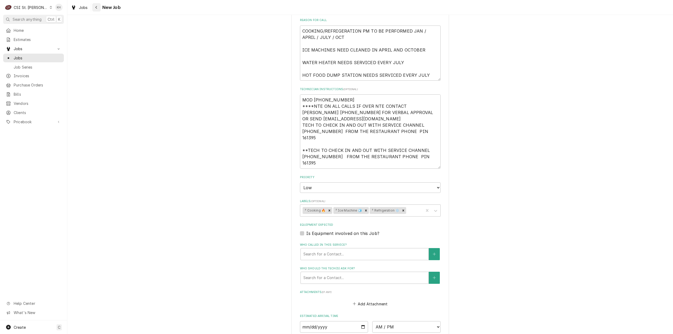
click at [99, 9] on button "Navigate back" at bounding box center [96, 7] width 8 height 8
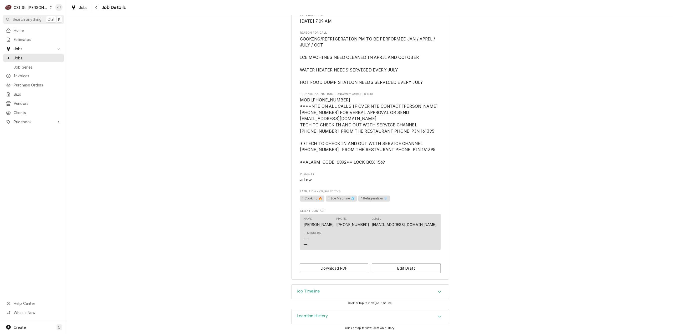
scroll to position [305, 0]
click at [332, 297] on div "Job Timeline" at bounding box center [369, 292] width 157 height 15
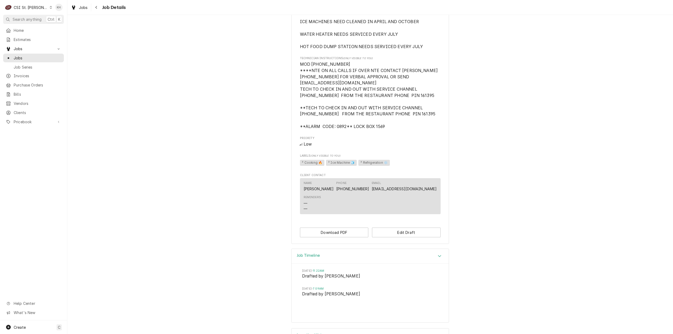
scroll to position [359, 0]
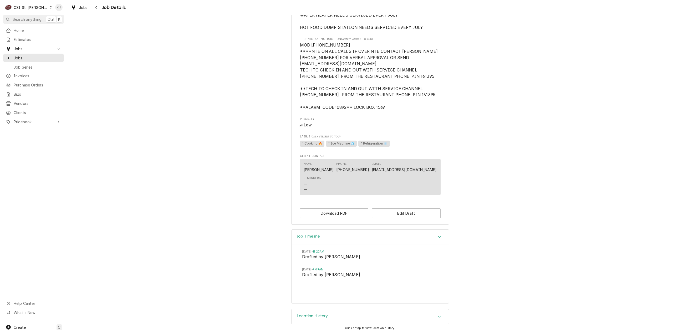
click at [35, 5] on div "CSI St. Louis" at bounding box center [31, 8] width 34 height 6
click at [49, 11] on div "CSI [US_STATE][GEOGRAPHIC_DATA]" at bounding box center [80, 11] width 69 height 6
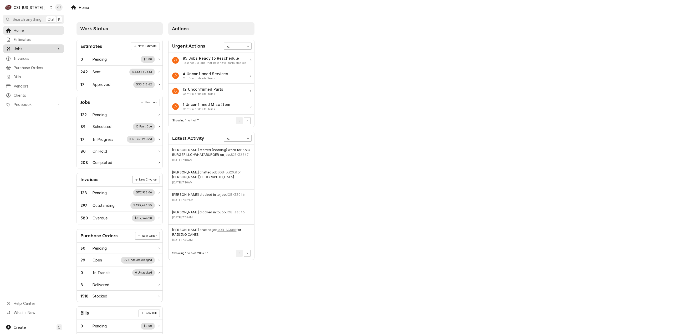
click at [38, 47] on span "Jobs" at bounding box center [34, 49] width 40 height 6
click at [37, 56] on span "Jobs" at bounding box center [38, 58] width 48 height 6
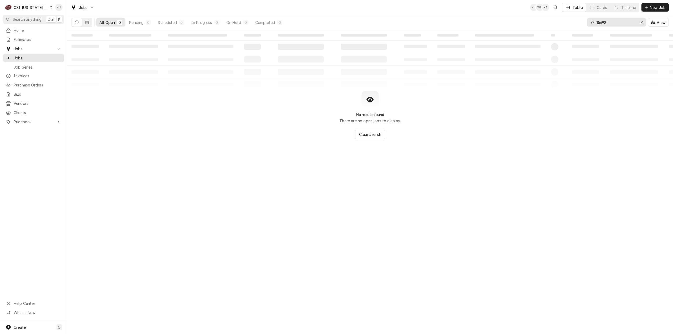
drag, startPoint x: 613, startPoint y: 23, endPoint x: 566, endPoint y: 31, distance: 48.2
click at [566, 31] on div "Jobs KH WL + 3 Table Cards Timeline New Job All Open 0 Pending 0 Scheduled 0 In…" at bounding box center [369, 167] width 605 height 334
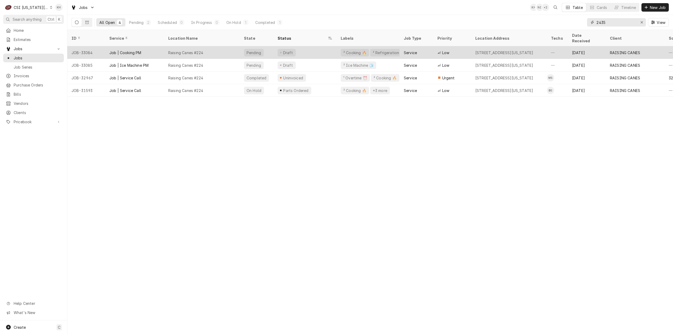
type input "2435"
click at [225, 48] on div "Raising Canes #224" at bounding box center [202, 52] width 76 height 13
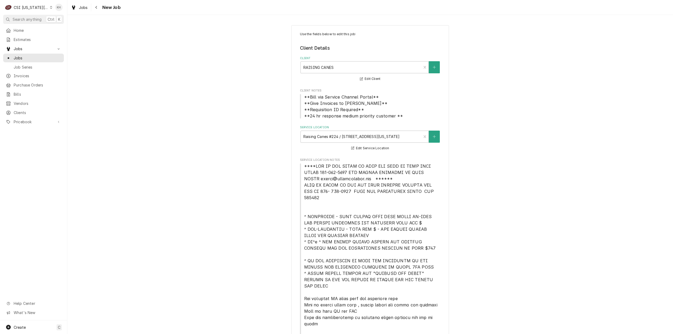
type textarea "x"
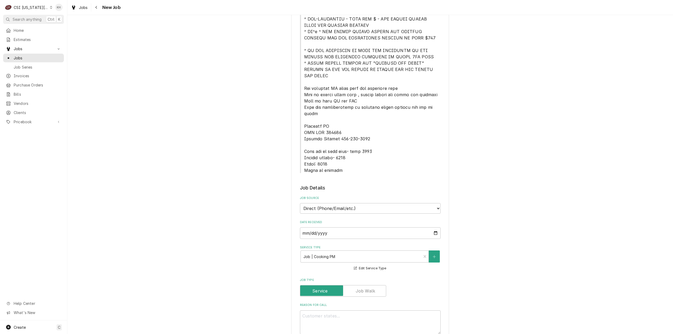
scroll to position [368, 0]
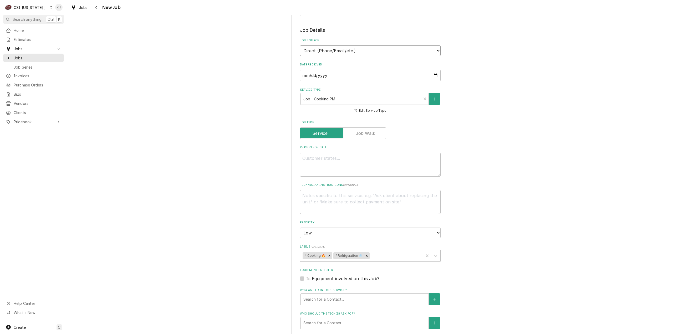
click at [364, 45] on select "Direct (Phone/Email/etc.) Service Channel Corrigo Ecotrak Other" at bounding box center [370, 50] width 141 height 11
select select "1"
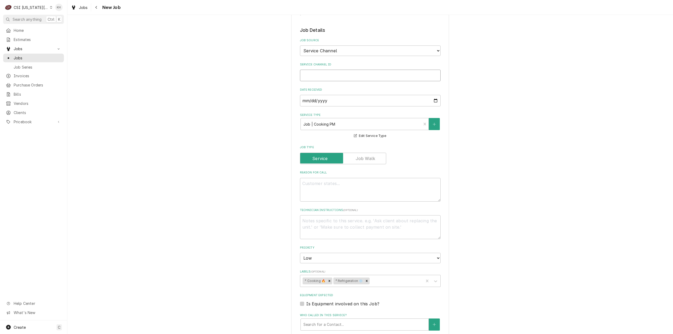
click at [345, 70] on input "Service Channel ID" at bounding box center [370, 76] width 141 height 12
paste input "325970880"
type textarea "x"
type input "325970880"
type textarea "x"
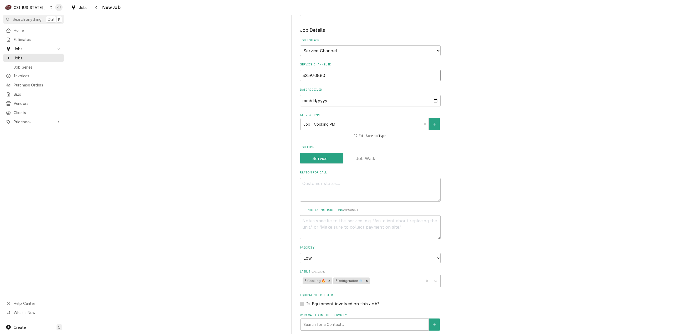
type input "325970880"
click at [338, 178] on textarea "Reason For Call" at bounding box center [370, 190] width 141 height 24
type textarea "x"
type textarea "H"
type textarea "x"
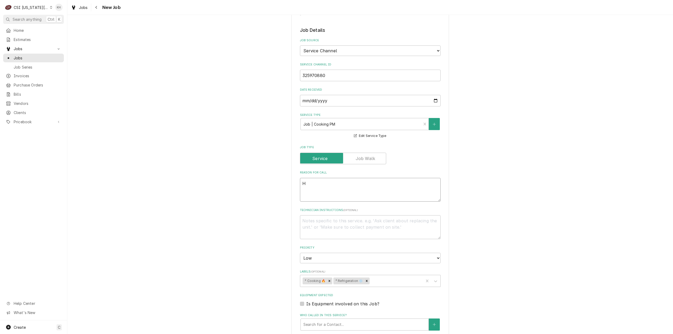
type textarea "Ho"
type textarea "x"
type textarea "Hot"
type textarea "x"
type textarea "Hot"
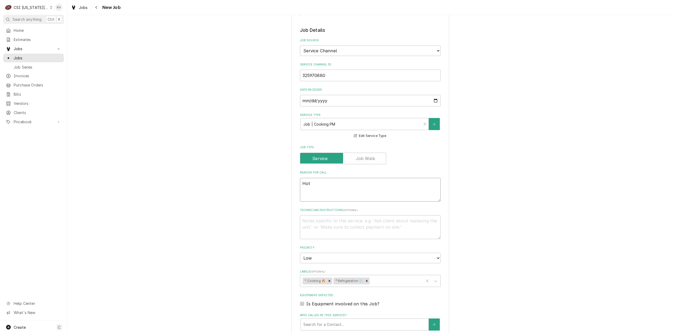
type textarea "x"
type textarea "Hot S"
type textarea "x"
type textarea "Hot Si"
type textarea "x"
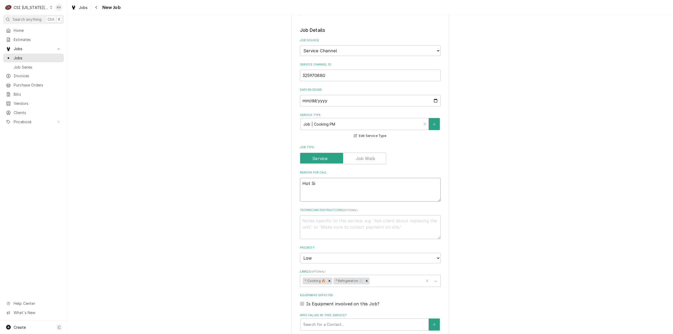
type textarea "Hot Sid"
type textarea "x"
type textarea "Hot Side"
type textarea "x"
type textarea "Hot Side,"
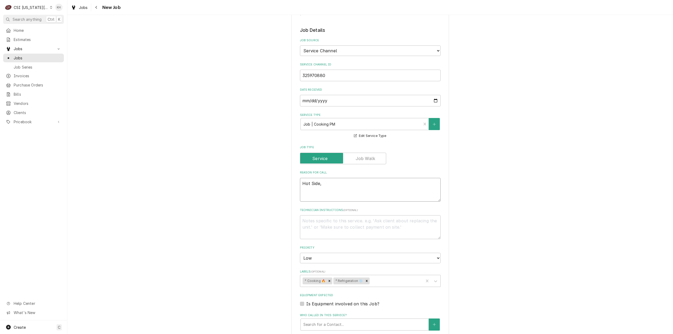
type textarea "x"
type textarea "Hot Side,"
type textarea "x"
type textarea "Hot Side, R"
type textarea "x"
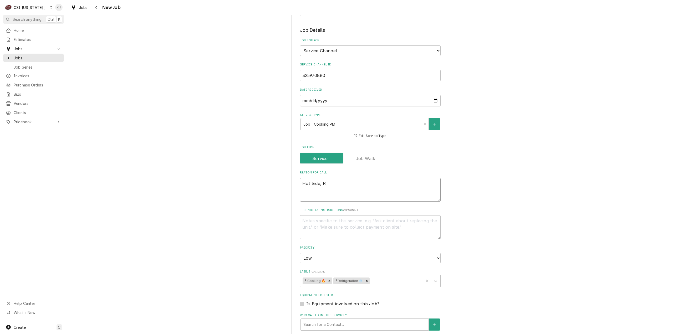
type textarea "Hot Side, Re"
type textarea "x"
type textarea "Hot Side, Ref"
type textarea "x"
type textarea "Hot Side, Refr"
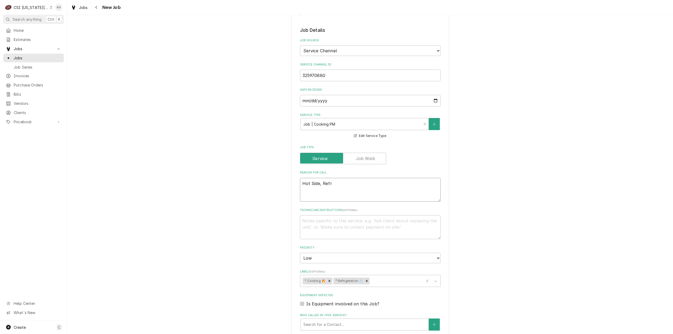
type textarea "x"
type textarea "Hot Side, Refri"
type textarea "x"
type textarea "Hot Side, Refrig"
type textarea "x"
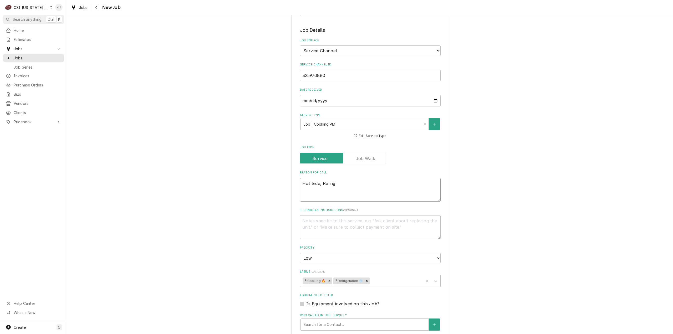
type textarea "Hot Side, Refrige"
type textarea "x"
type textarea "Hot Side, Refriger"
type textarea "x"
type textarea "Hot Side, Refrigera"
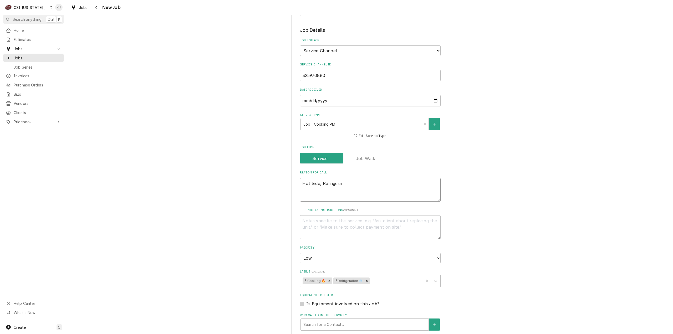
type textarea "x"
type textarea "Hot Side, Refrigerat"
type textarea "x"
type textarea "Hot Side, Refrigeratio"
type textarea "x"
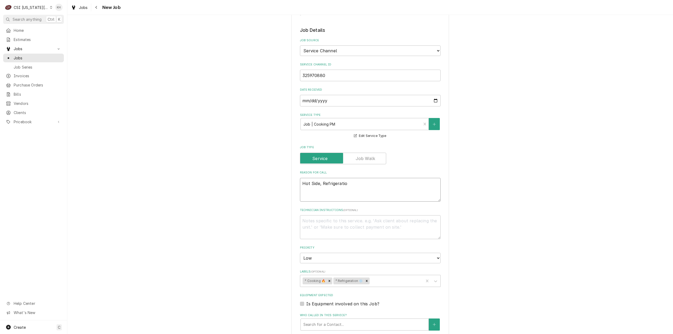
type textarea "Hot Side, Refrigeration"
type textarea "x"
type textarea "Hot Side, Refrigeration"
type textarea "x"
type textarea "Hot Side, Refrigeration &"
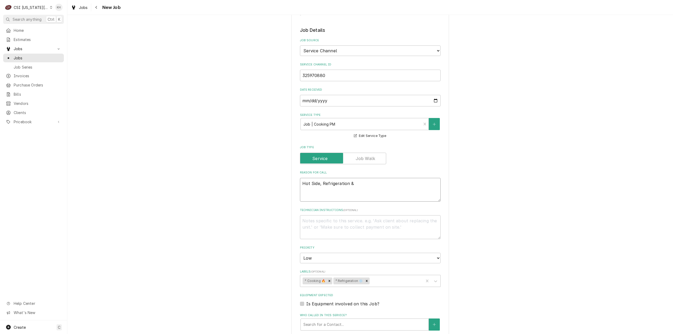
type textarea "x"
type textarea "Hot Side, Refrigeration &"
type textarea "x"
type textarea "Hot Side, Refrigeration & W"
type textarea "x"
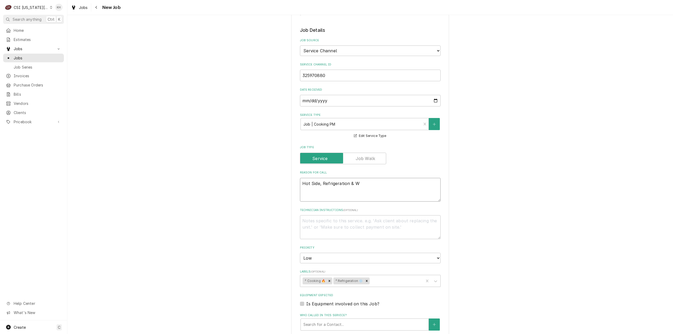
type textarea "Hot Side, Refrigeration & Wa"
type textarea "x"
type textarea "Hot Side, Refrigeration & Wat"
type textarea "x"
type textarea "Hot Side, Refrigeration & Wate"
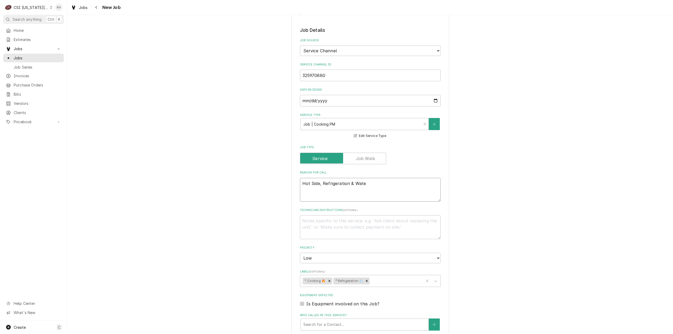
type textarea "x"
type textarea "Hot Side, Refrigeration & Water"
type textarea "x"
type textarea "Hot Side, Refrigeration & Water"
type textarea "x"
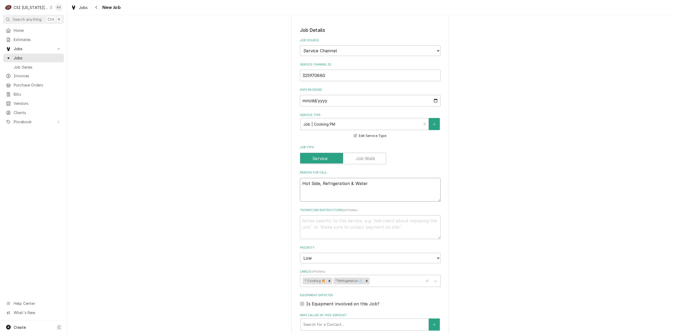
type textarea "Hot Side, Refrigeration & Water H"
type textarea "x"
type textarea "Hot Side, Refrigeration & Water He"
type textarea "x"
type textarea "Hot Side, Refrigeration & Water Hea"
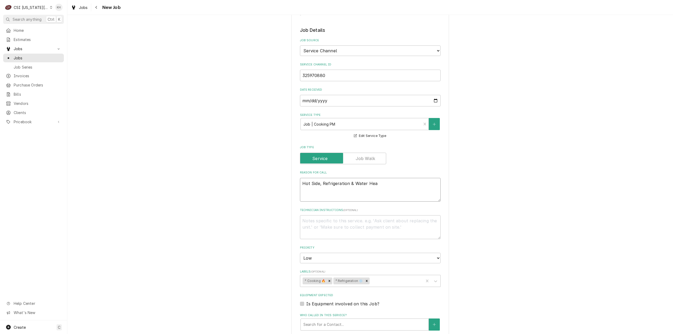
type textarea "x"
type textarea "Hot Side, Refrigeration & Water Heat"
type textarea "x"
type textarea "Hot Side, Refrigeration & Water Heate"
type textarea "x"
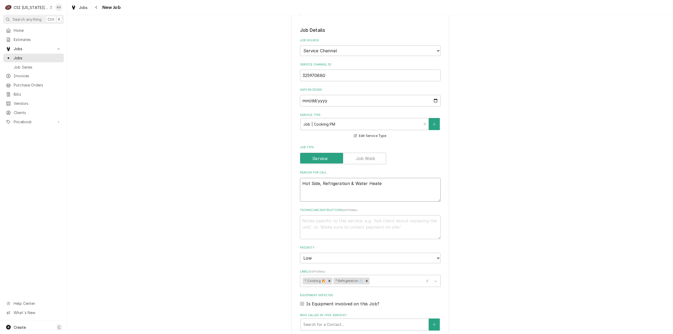
type textarea "Hot Side, Refrigeration & Water Heater"
type textarea "x"
drag, startPoint x: 384, startPoint y: 164, endPoint x: 257, endPoint y: 168, distance: 127.4
click at [257, 168] on div "Use the fields below to edit this job: Client Details Client RAISING CANES Edit…" at bounding box center [369, 82] width 605 height 858
type textarea "Hot Side, Refrigeration & Water Heater"
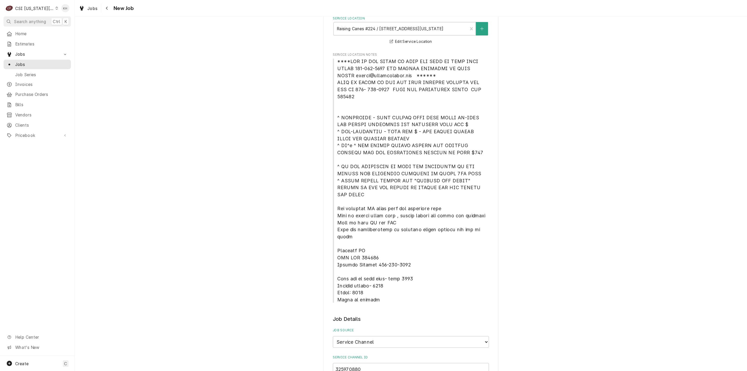
scroll to position [79, 0]
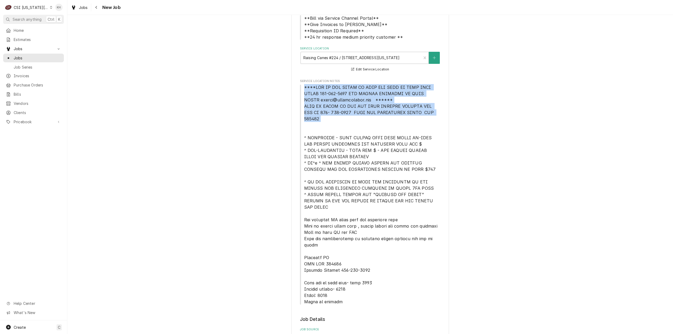
drag, startPoint x: 313, startPoint y: 93, endPoint x: 423, endPoint y: 120, distance: 113.9
click at [423, 120] on span "Service Location Notes" at bounding box center [370, 194] width 141 height 221
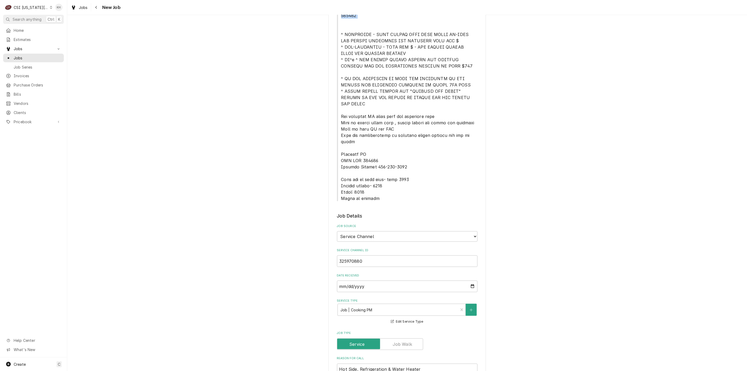
scroll to position [234, 0]
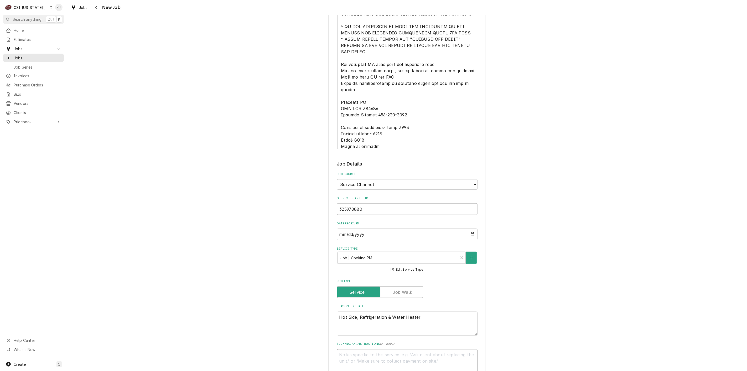
click at [386, 334] on textarea "Technician Instructions ( optional )" at bounding box center [407, 361] width 141 height 24
paste textarea "****NTE ON ALL CALLS IF OVER NTE NEED TO CALL JEFF COSTA 636-399-1299 FOR VERBA…"
type textarea "x"
type textarea "****NTE ON ALL CALLS IF OVER NTE NEED TO CALL JEFF COSTA 636-399-1299 FOR VERBA…"
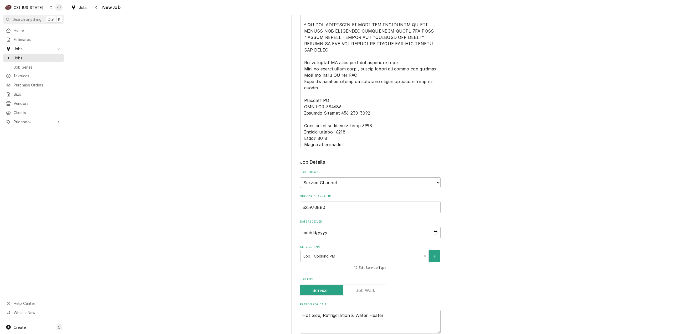
type textarea "x"
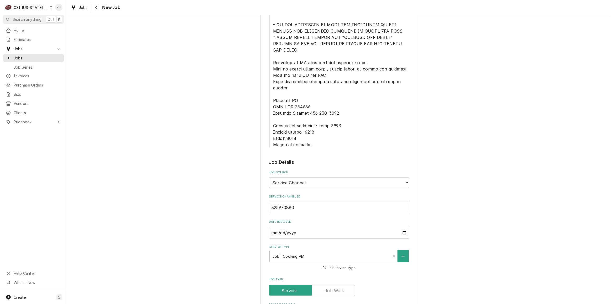
scroll to position [3, 0]
type textarea "****NTE ON ALL CALLS IF OVER NTE NEED TO CALL JEFF COSTA 636-399-1299 FOR VERBA…"
drag, startPoint x: 271, startPoint y: 107, endPoint x: 311, endPoint y: 130, distance: 46.0
click at [311, 130] on div "Use the fields below to edit this job: Client Details Client RAISING CANES Edit…" at bounding box center [339, 199] width 141 height 806
copy span "Lock box by back door- code 9847 Outside ladder- 1996 Alarm: 1345 Alarm in kitc…"
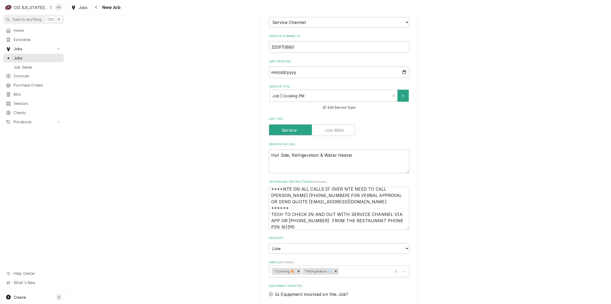
scroll to position [403, 0]
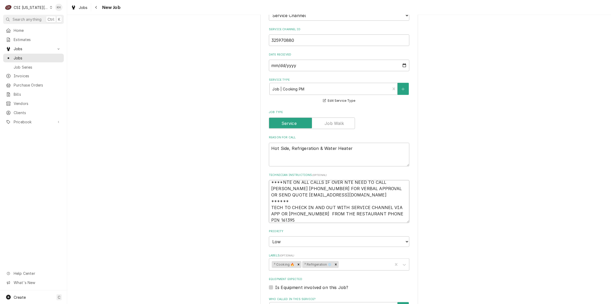
click at [287, 200] on textarea "****NTE ON ALL CALLS IF OVER NTE NEED TO CALL JEFF COSTA 636-399-1299 FOR VERBA…" at bounding box center [339, 201] width 141 height 43
type textarea "x"
type textarea "****NTE ON ALL CALLS IF OVER NTE NEED TO CALL JEFF COSTA 636-399-1299 FOR VERBA…"
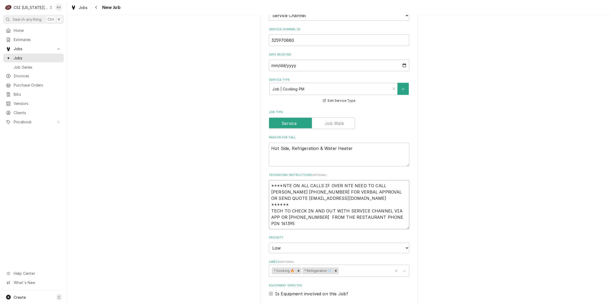
paste textarea "Lock box by back door- code 9847 Outside ladder- 1996 Alarm: 1345 Alarm in kitc…"
type textarea "x"
type textarea "****NTE ON ALL CALLS IF OVER NTE NEED TO CALL JEFF COSTA 636-399-1299 FOR VERBA…"
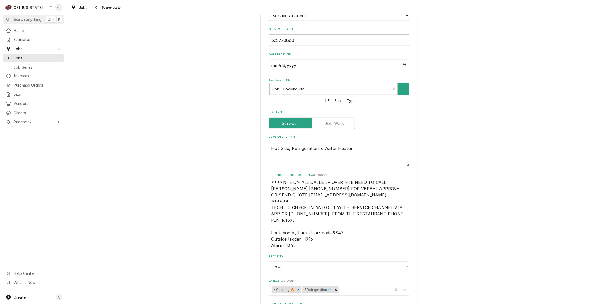
type textarea "x"
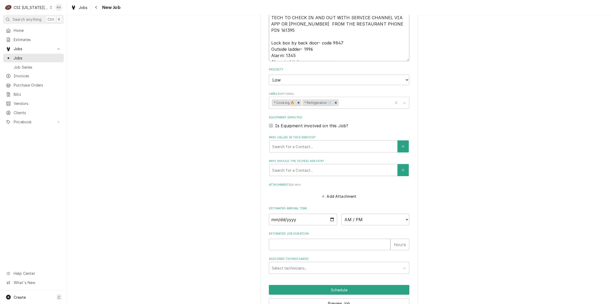
scroll to position [600, 0]
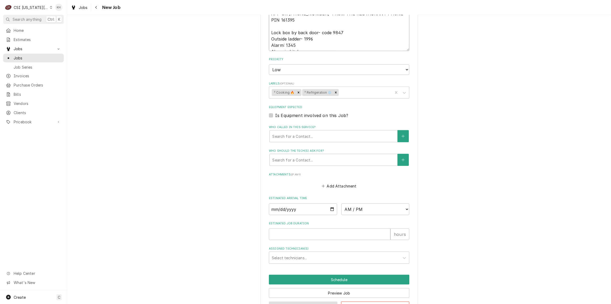
type textarea "****NTE ON ALL CALLS IF OVER NTE NEED TO CALL JEFF COSTA 636-399-1299 FOR VERBA…"
click at [311, 301] on button "Save Draft" at bounding box center [303, 306] width 69 height 10
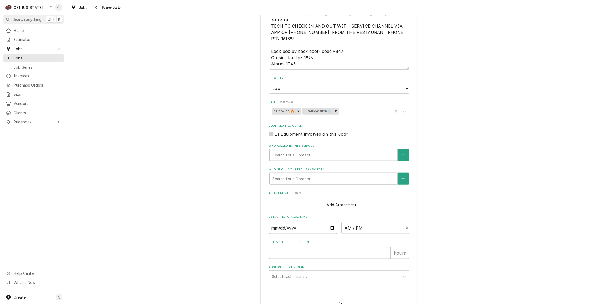
type textarea "x"
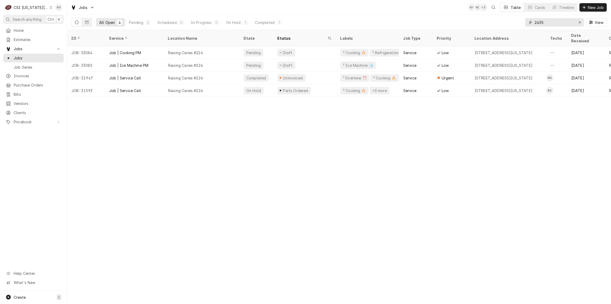
drag, startPoint x: 550, startPoint y: 19, endPoint x: 520, endPoint y: 22, distance: 30.1
click at [520, 22] on div "All Open 4 Pending 2 Scheduled 0 In Progress 0 On Hold 1 Completed 1 2435 View" at bounding box center [339, 22] width 536 height 15
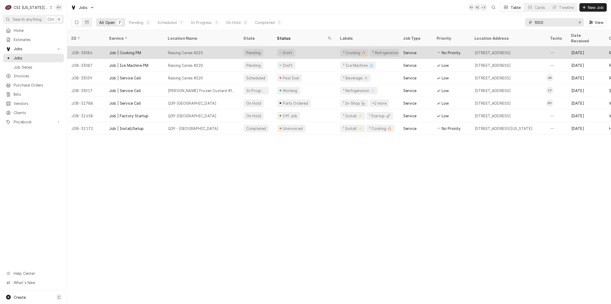
type input "1000"
click at [234, 48] on div "Raising Canes #220" at bounding box center [202, 52] width 76 height 13
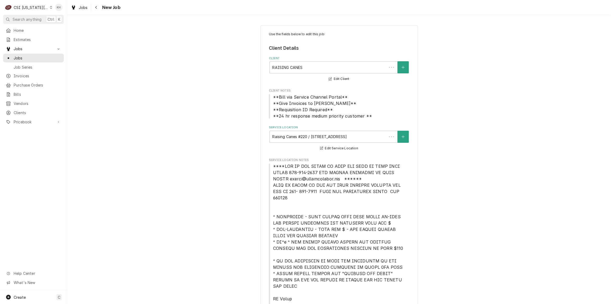
type textarea "x"
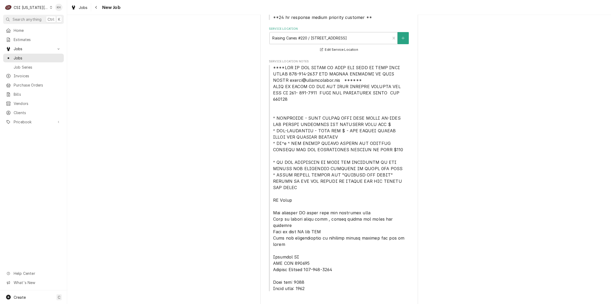
scroll to position [143, 0]
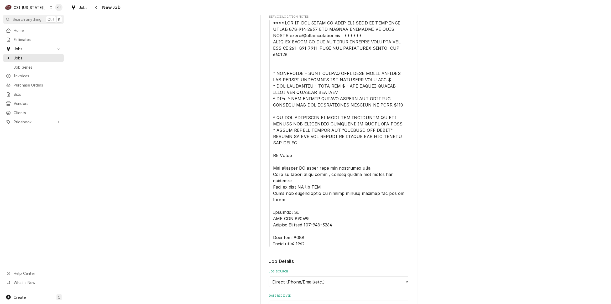
click at [323, 276] on select "Direct (Phone/Email/etc.) Service Channel Corrigo Ecotrak Other" at bounding box center [339, 281] width 141 height 11
select select "1"
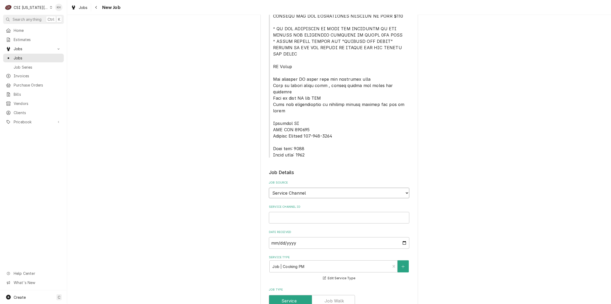
scroll to position [286, 0]
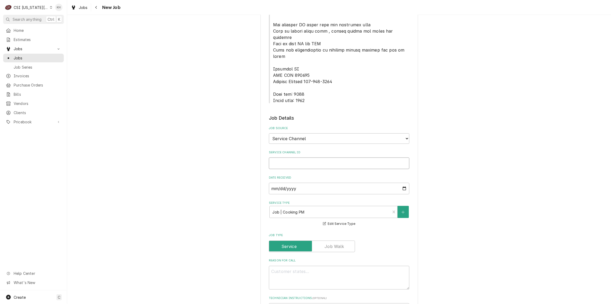
click at [309, 157] on input "Service Channel ID" at bounding box center [339, 163] width 141 height 12
paste input "325970879"
type textarea "x"
type input "325970879"
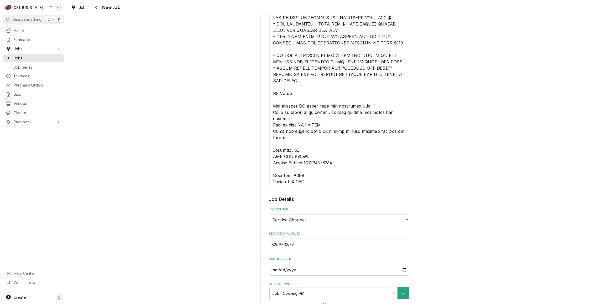
type textarea "x"
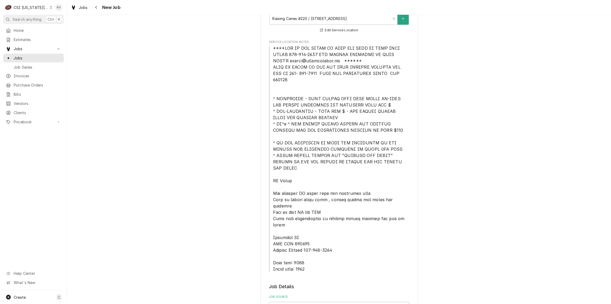
scroll to position [95, 0]
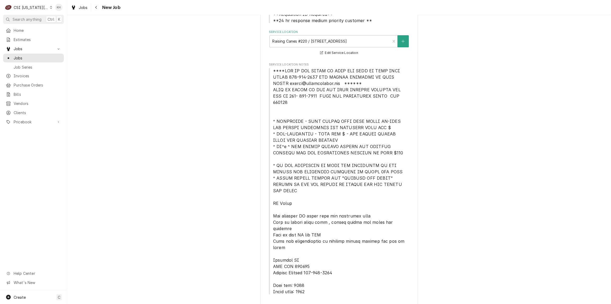
type input "325970879"
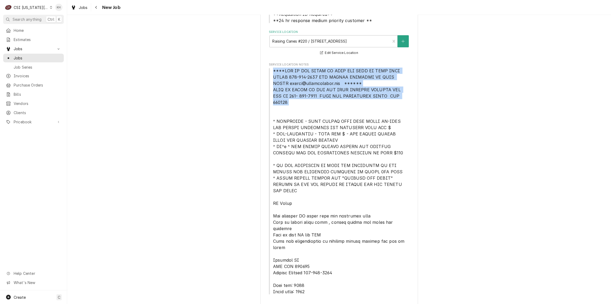
drag, startPoint x: 271, startPoint y: 70, endPoint x: 406, endPoint y: 100, distance: 138.8
click at [406, 100] on span "Service Location Notes" at bounding box center [339, 181] width 141 height 227
copy span "****NTE ON ALL CALLS IF OVER NTE NEED TO CALL [PERSON_NAME] [PHONE_NUMBER] FOR …"
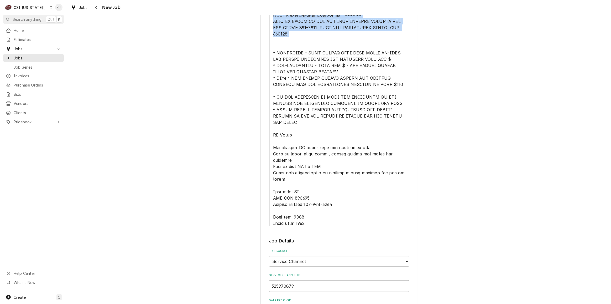
scroll to position [119, 0]
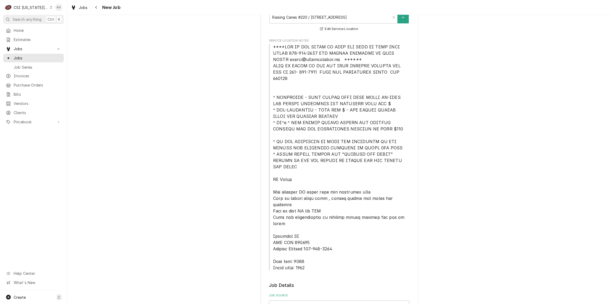
click at [282, 179] on span "Service Location Notes" at bounding box center [339, 157] width 133 height 226
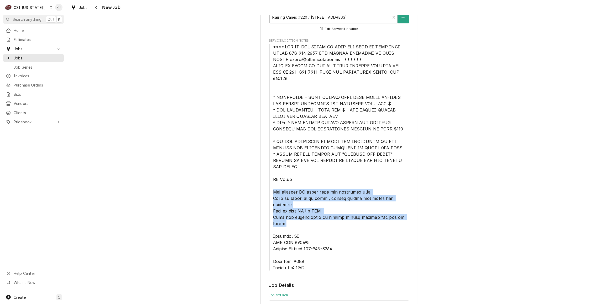
drag, startPoint x: 272, startPoint y: 179, endPoint x: 413, endPoint y: 203, distance: 143.2
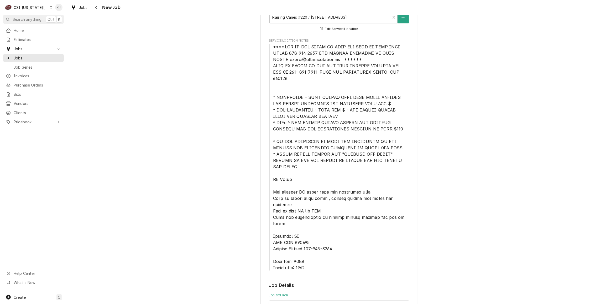
click at [311, 209] on span "Service Location Notes" at bounding box center [339, 157] width 141 height 227
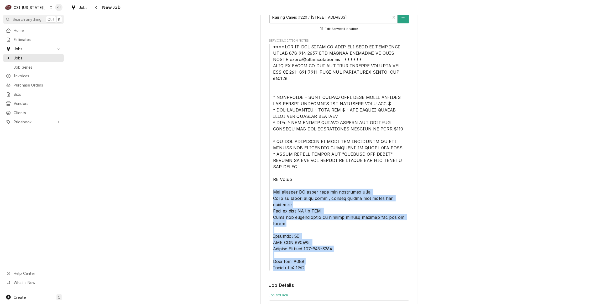
drag, startPoint x: 270, startPoint y: 178, endPoint x: 307, endPoint y: 244, distance: 74.9
click at [307, 244] on span "Service Location Notes" at bounding box center [339, 157] width 141 height 227
copy span "See attached PM check list and equipment list Tech to follow check list , pleas…"
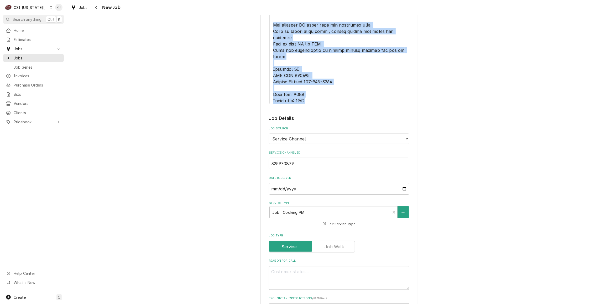
scroll to position [286, 0]
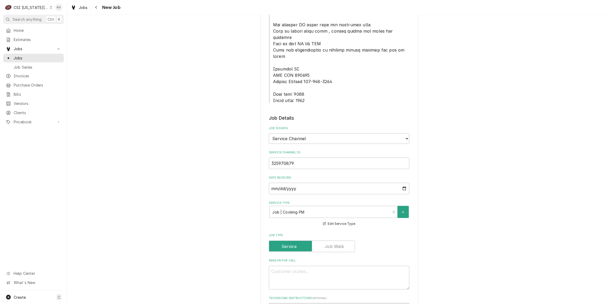
paste textarea "See attached PM check list and equipment list Tech to follow check list , pleas…"
type textarea "x"
type textarea "See attached PM check list and equipment list Tech to follow check list , pleas…"
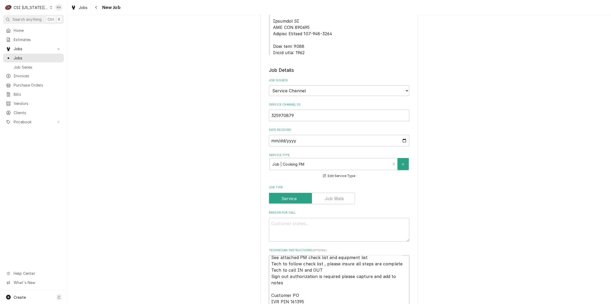
type textarea "x"
type textarea "See attached PM check list and equipment list Tech to follow check list , pleas…"
click at [315, 218] on textarea "Reason For Call" at bounding box center [339, 230] width 141 height 24
paste textarea "Hot Side, Refrigeration & Water Heater"
type textarea "x"
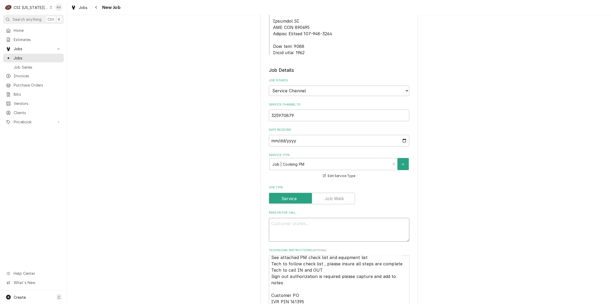
type textarea "Hot Side, Refrigeration & Water Heater"
type textarea "x"
type textarea "Hot Side, Refrigeration & Water Heater"
click at [230, 199] on div "Use the fields below to edit this job: Client Details Client RAISING CANES Edit…" at bounding box center [339, 143] width 544 height 914
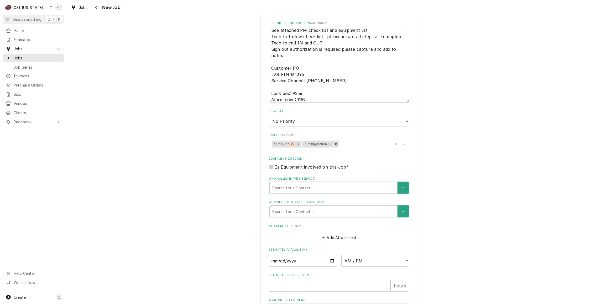
scroll to position [573, 0]
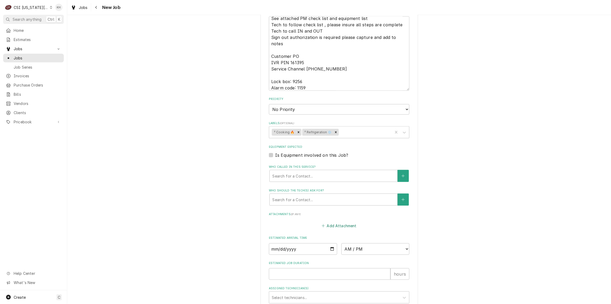
click at [341, 222] on button "Add Attachment" at bounding box center [339, 225] width 37 height 7
type textarea "x"
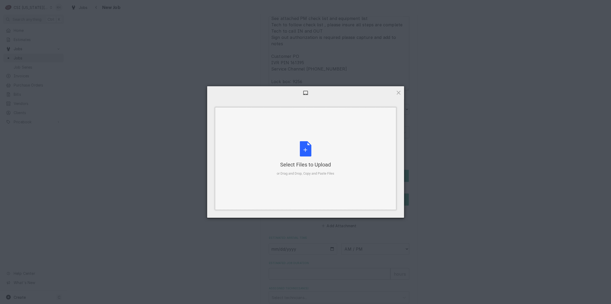
click at [304, 152] on div "Select Files to Upload or Drag and Drop, Copy and Paste Files" at bounding box center [306, 158] width 58 height 35
click at [397, 93] on span at bounding box center [399, 93] width 6 height 6
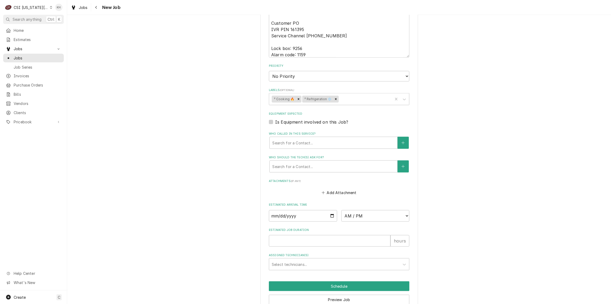
scroll to position [606, 0]
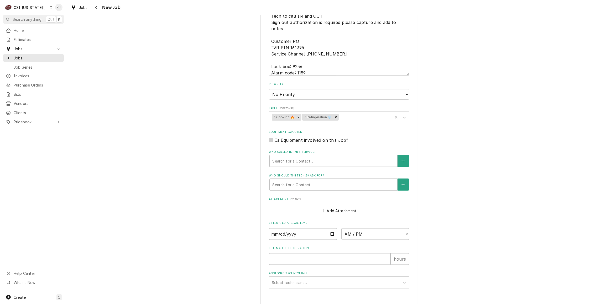
type textarea "x"
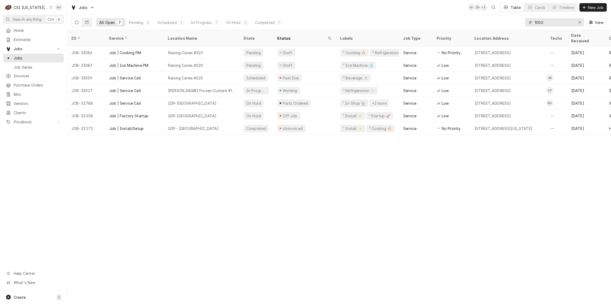
drag, startPoint x: 548, startPoint y: 25, endPoint x: 504, endPoint y: 25, distance: 43.6
click at [504, 25] on div "All Open 7 Pending 2 Scheduled 1 In Progress 1 On Hold 2 Completed 1 1000 View" at bounding box center [339, 22] width 536 height 15
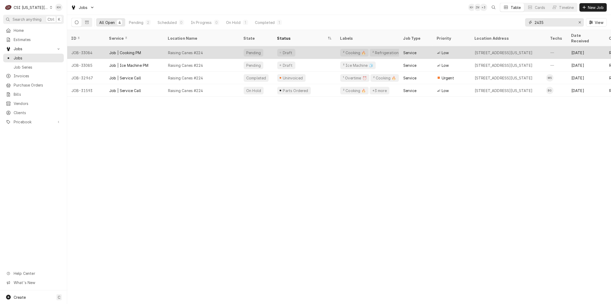
type input "2435"
click at [148, 46] on div "Job | Cooking PM" at bounding box center [134, 52] width 59 height 13
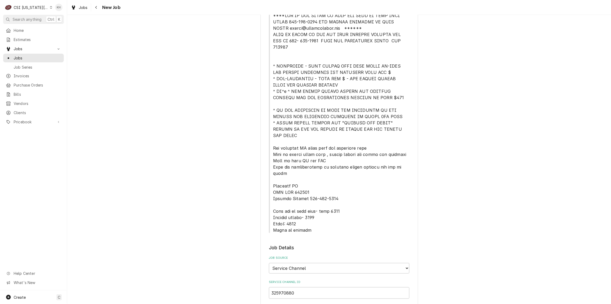
scroll to position [143, 0]
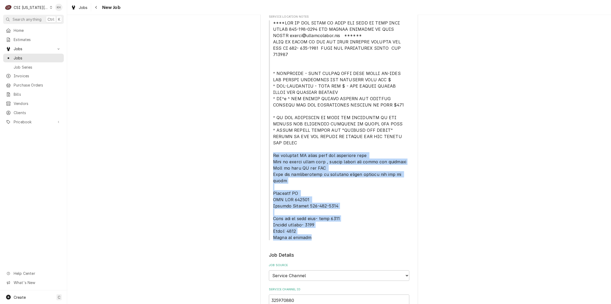
drag, startPoint x: 271, startPoint y: 144, endPoint x: 306, endPoint y: 218, distance: 82.1
click at [306, 218] on span "Service Location Notes" at bounding box center [339, 130] width 141 height 221
copy span "See attached PM check list and equipment list Tech to follow check list , pleas…"
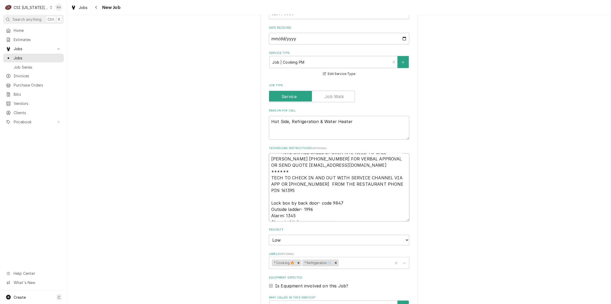
scroll to position [0, 0]
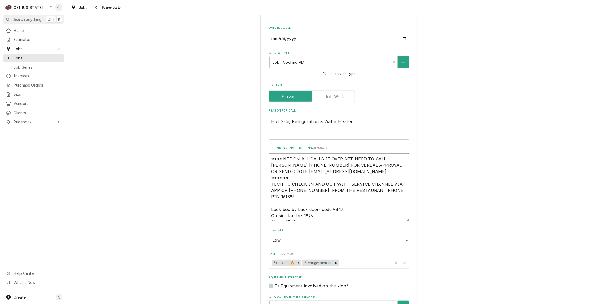
drag, startPoint x: 301, startPoint y: 198, endPoint x: 234, endPoint y: 110, distance: 110.3
click at [234, 110] on div "Use the fields below to edit this job: Client Details Client RAISING CANES Edit…" at bounding box center [339, 42] width 544 height 902
paste textarea "See attached PM check list and equipment list Tech to follow check list , pleas…"
type textarea "x"
type textarea "See attached PM check list and equipment list Tech to follow check list , pleas…"
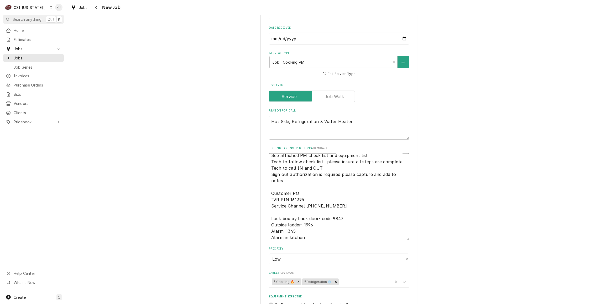
type textarea "x"
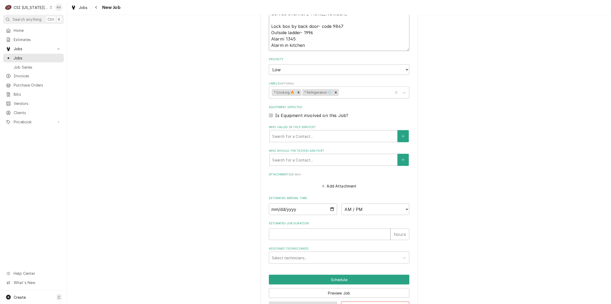
type textarea "See attached PM check list and equipment list Tech to follow check list , pleas…"
click at [303, 301] on button "Save Draft" at bounding box center [303, 306] width 69 height 10
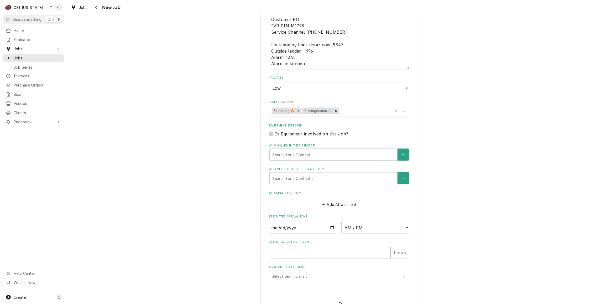
type textarea "x"
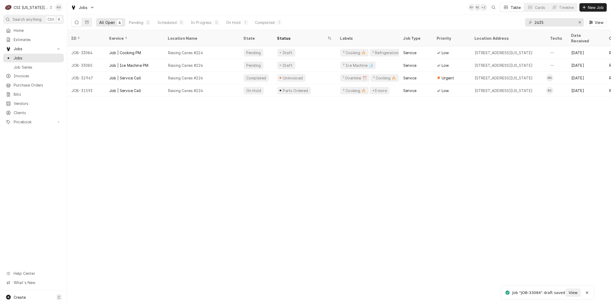
click at [34, 9] on div "CSI Kansas City" at bounding box center [31, 8] width 35 height 6
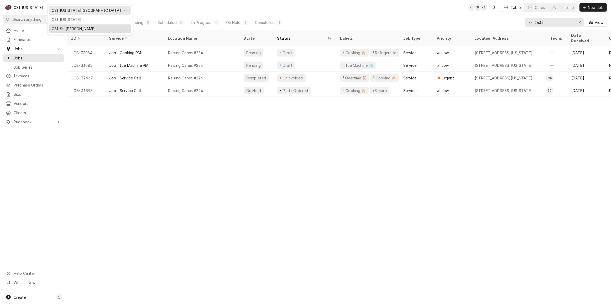
click at [68, 26] on div "CSI St. Louis" at bounding box center [90, 29] width 77 height 6
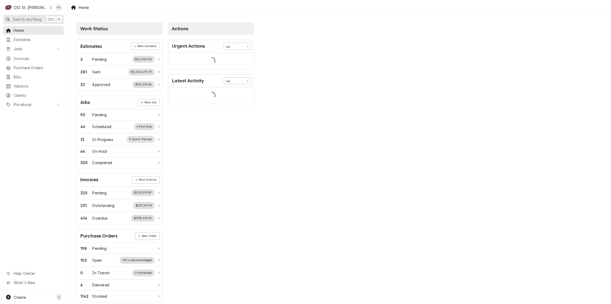
click at [28, 19] on span "Search anything" at bounding box center [27, 20] width 29 height 6
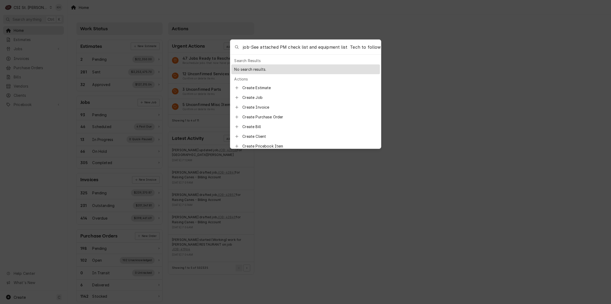
drag, startPoint x: 381, startPoint y: 46, endPoint x: -60, endPoint y: 118, distance: 446.4
click at [0, 118] on html "C CSI St. Louis KH Search anything Ctrl K Home Estimates Jobs Jobs Job Series I…" at bounding box center [305, 152] width 611 height 304
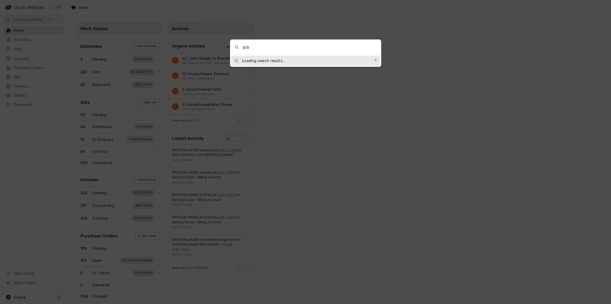
type input "job-"
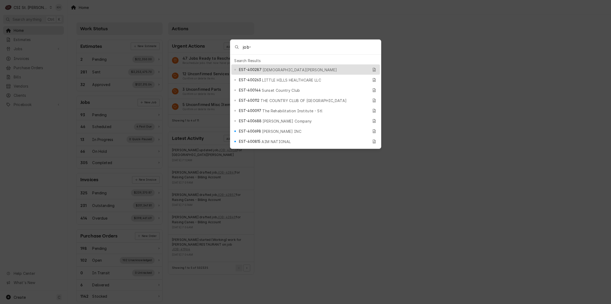
click at [402, 185] on body "C CSI St. Louis KH Search anything Ctrl K Home Estimates Jobs Jobs Job Series I…" at bounding box center [305, 152] width 611 height 304
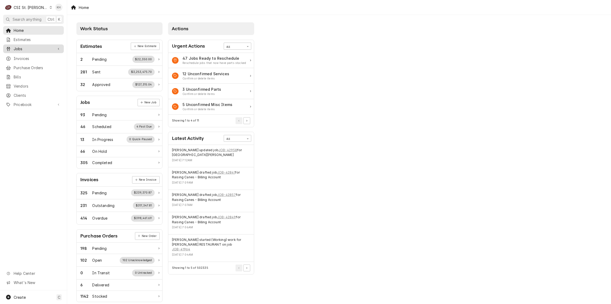
click at [33, 49] on span "Jobs" at bounding box center [34, 49] width 40 height 6
click at [28, 57] on span "Jobs" at bounding box center [38, 58] width 48 height 6
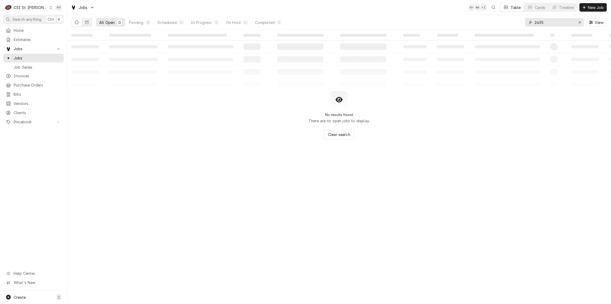
drag, startPoint x: 559, startPoint y: 24, endPoint x: 457, endPoint y: 28, distance: 102.0
click at [457, 28] on div "All Open 0 Pending 0 Scheduled 0 In Progress 0 On Hold 0 Completed 0 2435 View" at bounding box center [339, 22] width 536 height 15
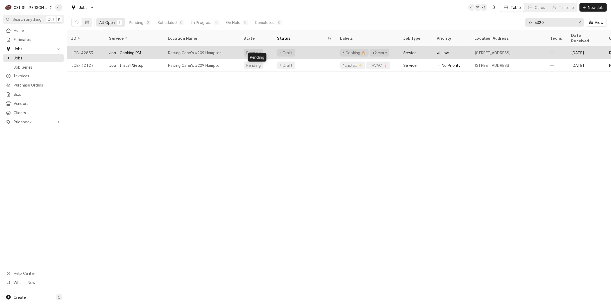
type input "4320"
click at [241, 47] on div "Pending" at bounding box center [257, 52] width 34 height 13
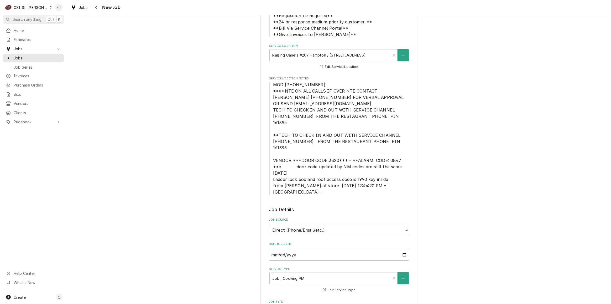
type textarea "x"
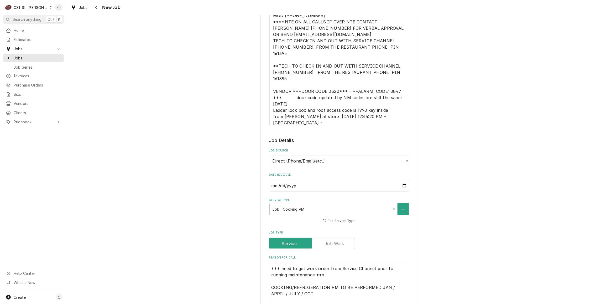
scroll to position [167, 0]
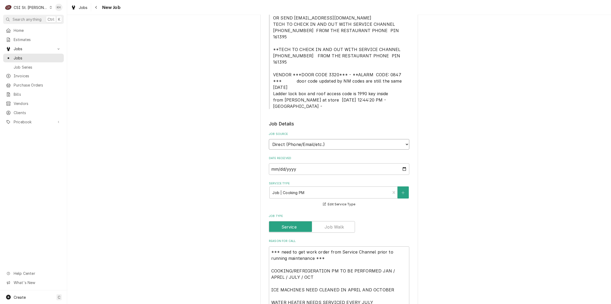
drag, startPoint x: 316, startPoint y: 115, endPoint x: 316, endPoint y: 118, distance: 2.9
click at [316, 139] on select "Direct (Phone/Email/etc.) Service Channel Corrigo Ecotrak Other" at bounding box center [339, 144] width 141 height 11
select select "1"
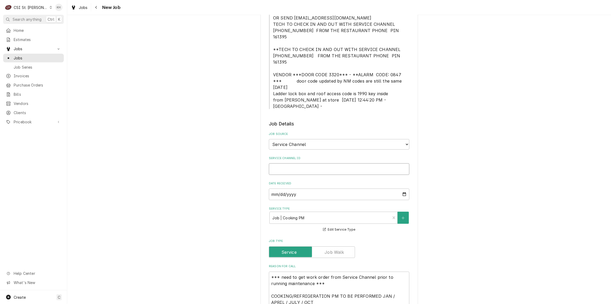
click at [311, 163] on input "Service Channel ID" at bounding box center [339, 169] width 141 height 12
paste input "325970878"
type textarea "x"
type input "325970878"
type textarea "x"
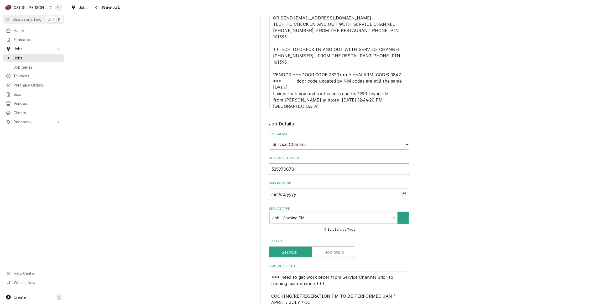
type input "325970878"
drag, startPoint x: 268, startPoint y: 272, endPoint x: 255, endPoint y: 238, distance: 36.3
click at [255, 238] on div "Use the fields below to edit this job: Client Details Client Raising Canes - Bi…" at bounding box center [339, 288] width 544 height 870
type textarea "x"
type textarea "COOKING/REFRIGERATION PM TO BE PERFORMED JAN / APRIL / JULY / OCT ICE MACHINES …"
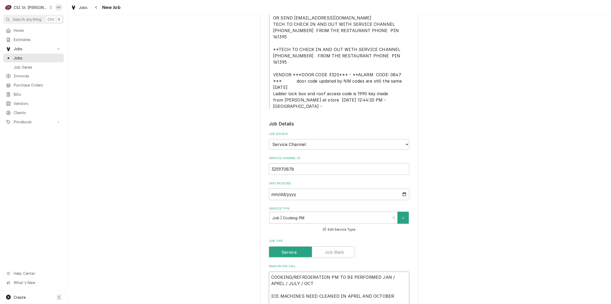
type textarea "x"
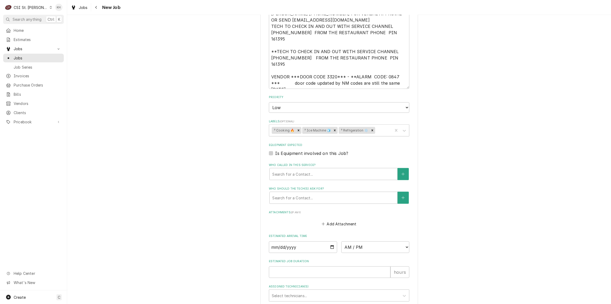
scroll to position [543, 0]
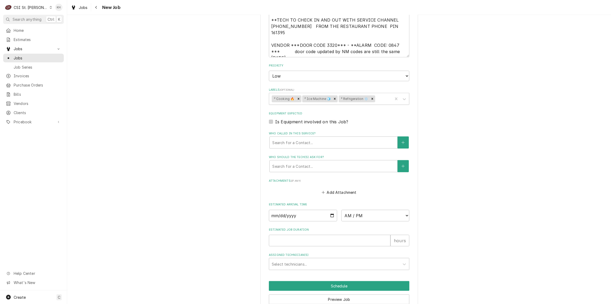
type textarea "COOKING/REFRIGERATION PM TO BE PERFORMED JAN / APRIL / JULY / OCT ICE MACHINES …"
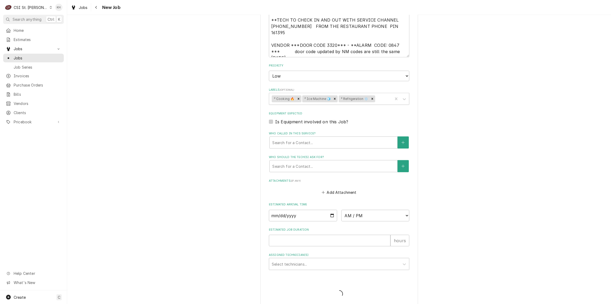
scroll to position [525, 0]
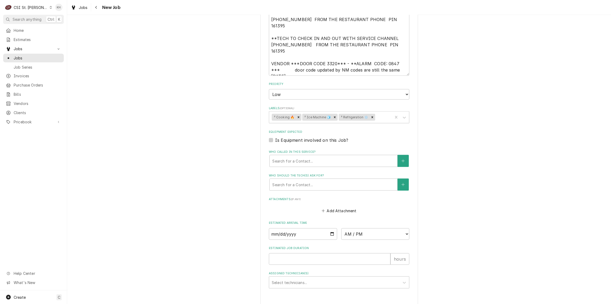
type textarea "x"
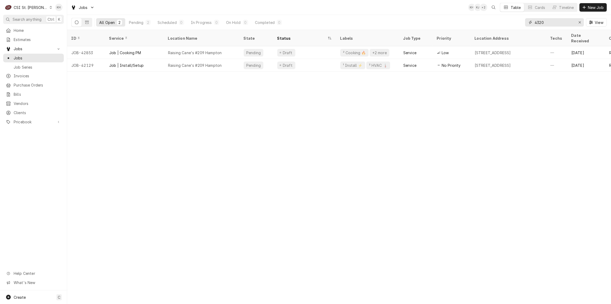
drag, startPoint x: 552, startPoint y: 24, endPoint x: 508, endPoint y: 22, distance: 43.4
click at [508, 22] on div "All Open 2 Pending 2 Scheduled 0 In Progress 0 On Hold 0 Completed 0 4320 View" at bounding box center [339, 22] width 536 height 15
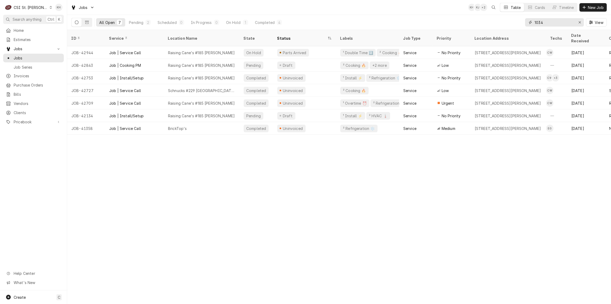
type input "1034"
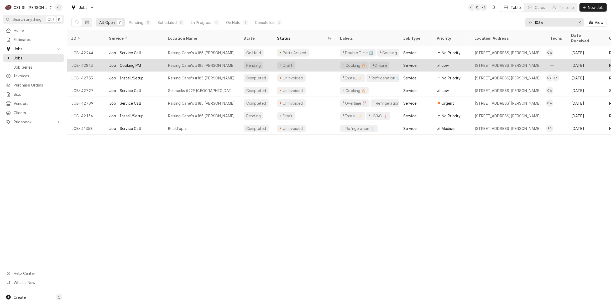
click at [148, 59] on div "Job | Cooking PM" at bounding box center [134, 65] width 59 height 13
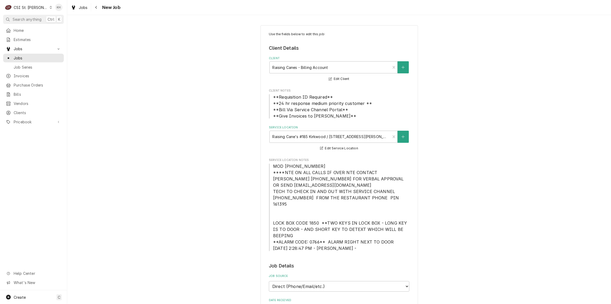
type textarea "x"
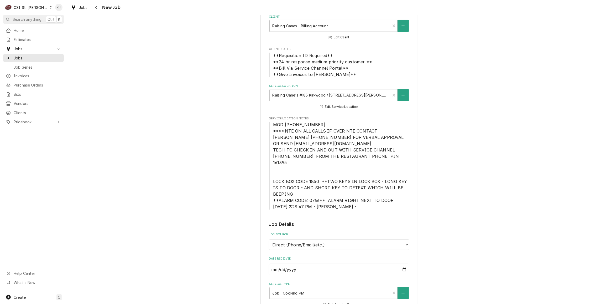
scroll to position [167, 0]
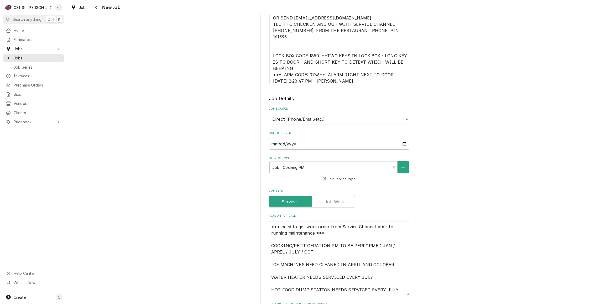
click at [312, 114] on select "Direct (Phone/Email/etc.) Service Channel Corrigo Ecotrak Other" at bounding box center [339, 119] width 141 height 11
select select "1"
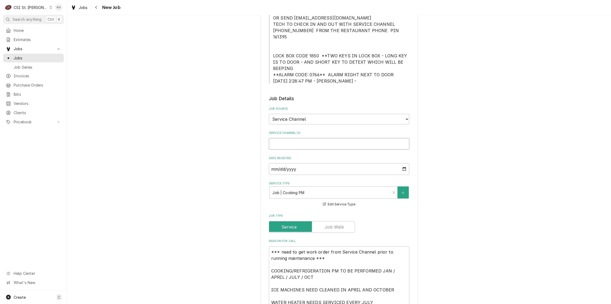
click at [307, 138] on input "Service Channel ID" at bounding box center [339, 144] width 141 height 12
paste input "325970873"
type textarea "x"
type input "325970873"
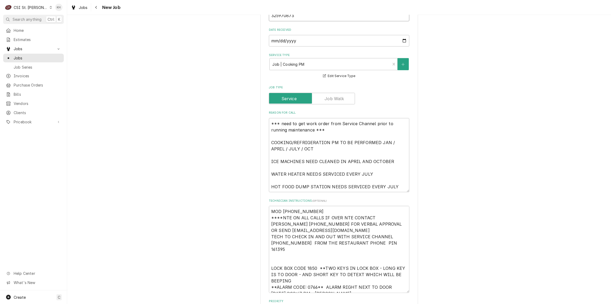
type textarea "x"
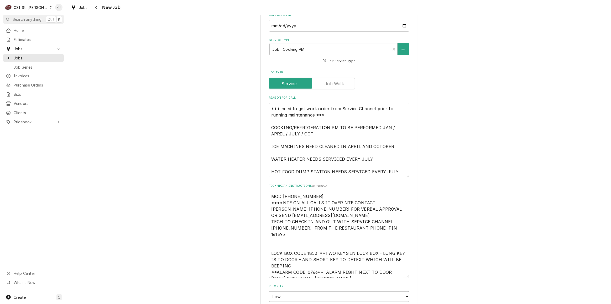
type input "325970873"
drag, startPoint x: 269, startPoint y: 121, endPoint x: 253, endPoint y: 86, distance: 38.7
click at [253, 86] on div "Use the fields below to edit this job: Client Details Client Raising Canes - Bi…" at bounding box center [339, 129] width 544 height 839
type textarea "x"
type textarea "COOKING/REFRIGERATION PM TO BE PERFORMED JAN / APRIL / JULY / OCT ICE MACHINES …"
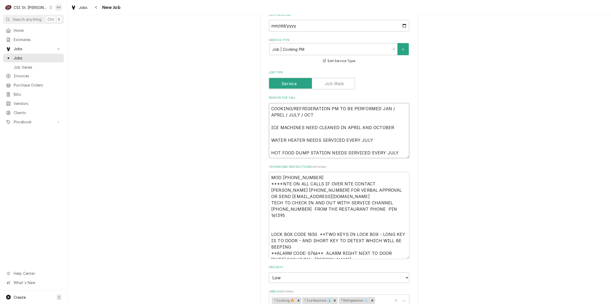
type textarea "x"
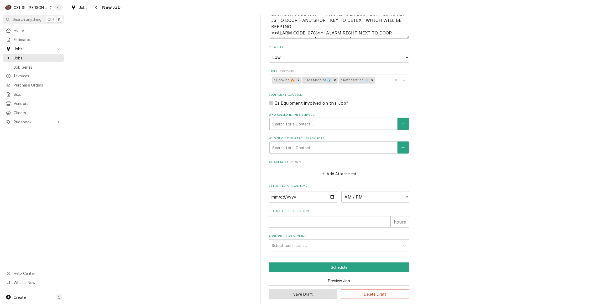
type textarea "COOKING/REFRIGERATION PM TO BE PERFORMED JAN / APRIL / JULY / OCT ICE MACHINES …"
click at [291, 289] on button "Save Draft" at bounding box center [303, 294] width 69 height 10
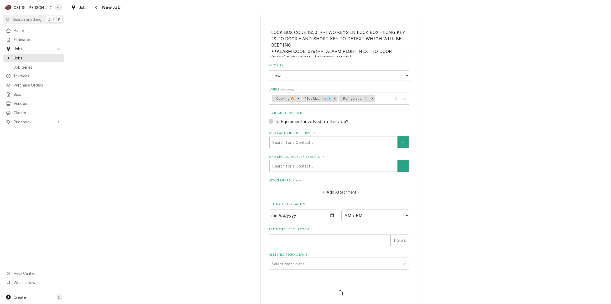
type textarea "x"
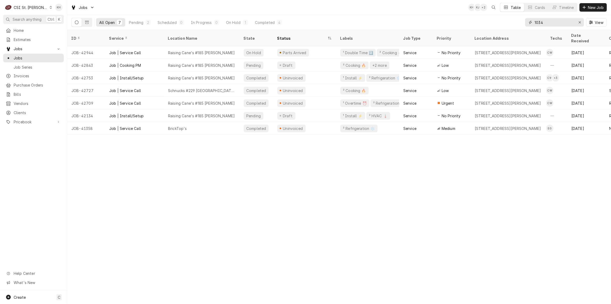
drag, startPoint x: 548, startPoint y: 24, endPoint x: 459, endPoint y: 23, distance: 89.6
click at [459, 23] on div "All Open 7 Pending 2 Scheduled 0 In Progress 0 On Hold 1 Completed 4 1034 View" at bounding box center [339, 22] width 536 height 15
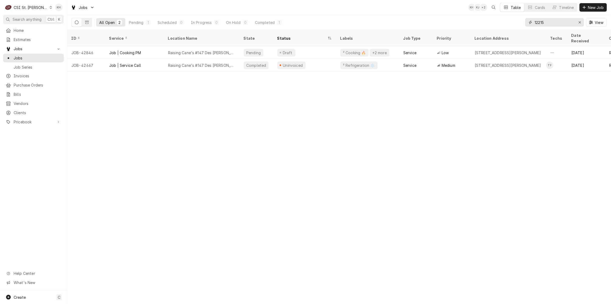
type input "12215"
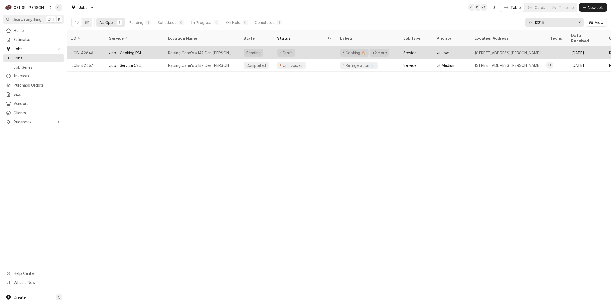
click at [167, 46] on div "Raising Cane's #147 Des Peres" at bounding box center [202, 52] width 76 height 13
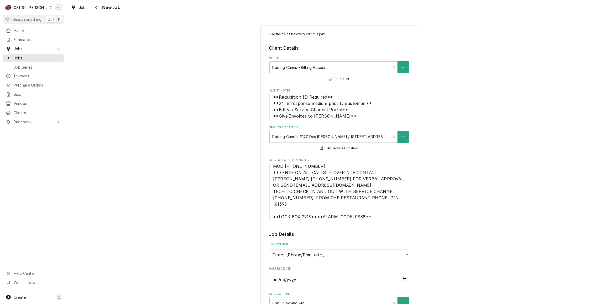
type textarea "x"
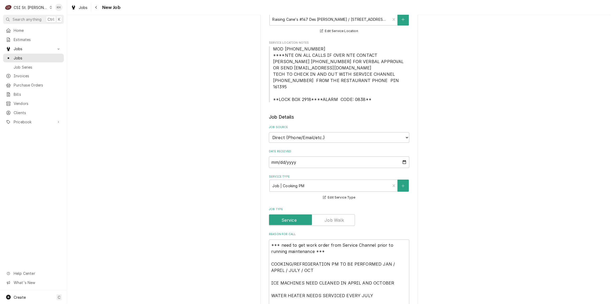
scroll to position [119, 0]
click at [323, 131] on select "Direct (Phone/Email/etc.) Service Channel Corrigo Ecotrak Other" at bounding box center [339, 135] width 141 height 11
select select "1"
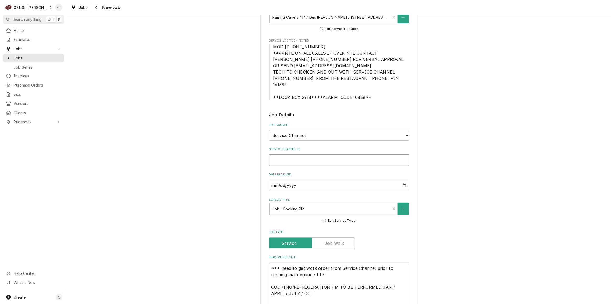
click at [308, 156] on input "Service Channel ID" at bounding box center [339, 160] width 141 height 12
paste input "325970861"
type textarea "x"
type input "325970861"
type textarea "x"
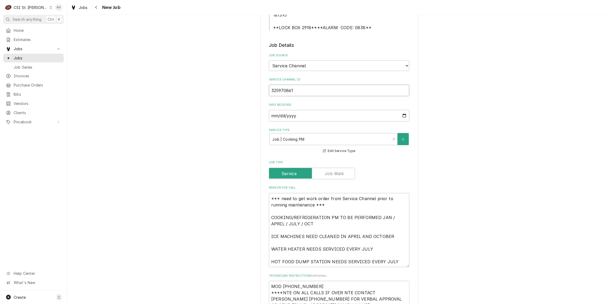
scroll to position [191, 0]
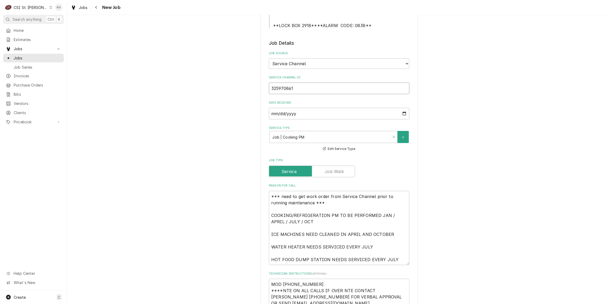
type input "325970861"
drag, startPoint x: 270, startPoint y: 208, endPoint x: 262, endPoint y: 186, distance: 23.5
click at [262, 186] on div "Use the fields below to edit this job: Client Details Client Raising Canes - Bi…" at bounding box center [340, 217] width 158 height 767
type textarea "x"
type textarea "COOKING/REFRIGERATION PM TO BE PERFORMED JAN / APRIL / JULY / OCT ICE MACHINES …"
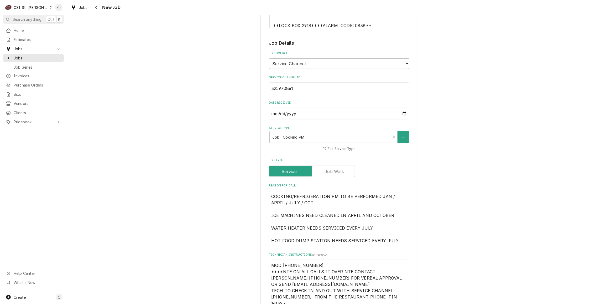
type textarea "x"
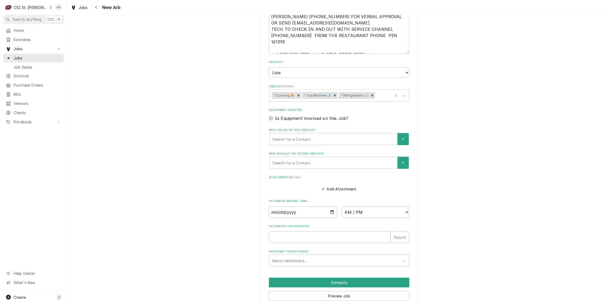
scroll to position [467, 0]
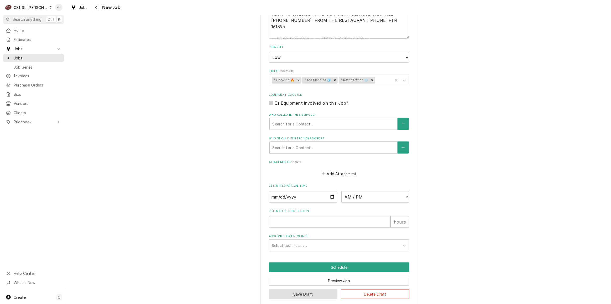
type textarea "COOKING/REFRIGERATION PM TO BE PERFORMED JAN / APRIL / JULY / OCT ICE MACHINES …"
click at [298, 289] on button "Save Draft" at bounding box center [303, 294] width 69 height 10
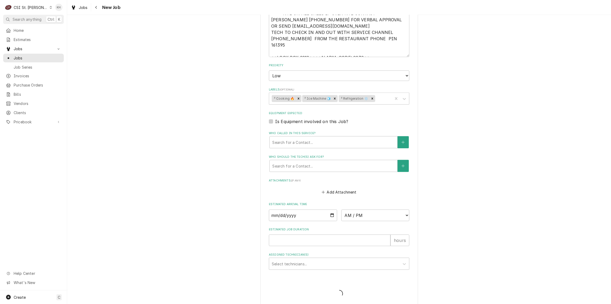
type textarea "x"
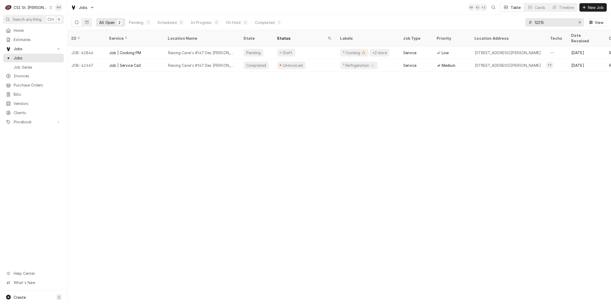
drag, startPoint x: 555, startPoint y: 22, endPoint x: 508, endPoint y: 27, distance: 47.7
click at [508, 27] on div "All Open 2 Pending 1 Scheduled 0 In Progress 0 On Hold 0 Completed 1 12215 View" at bounding box center [339, 22] width 536 height 15
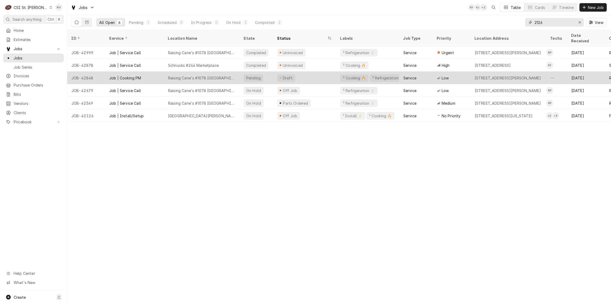
type input "2126"
click at [222, 75] on div "Raising Cane's #1078 [GEOGRAPHIC_DATA]" at bounding box center [201, 78] width 67 height 6
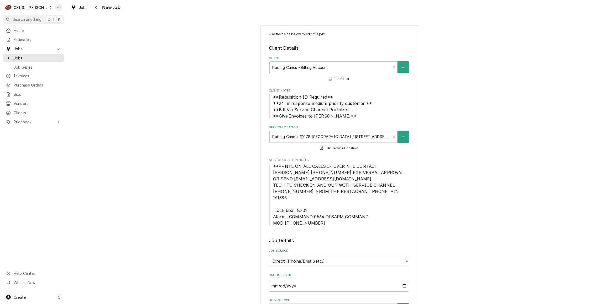
type textarea "x"
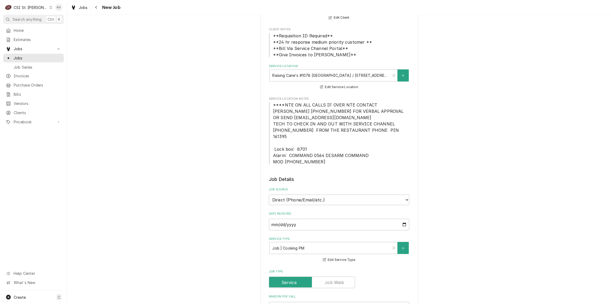
scroll to position [119, 0]
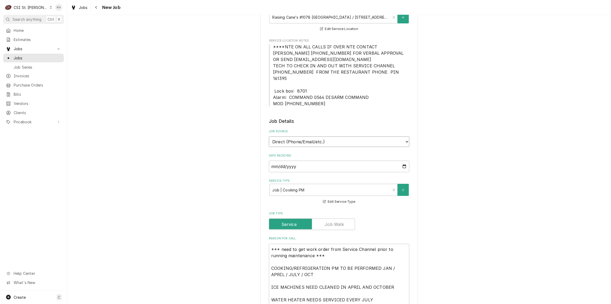
click at [330, 136] on select "Direct (Phone/Email/etc.) Service Channel Corrigo Ecotrak Other" at bounding box center [339, 141] width 141 height 11
select select "1"
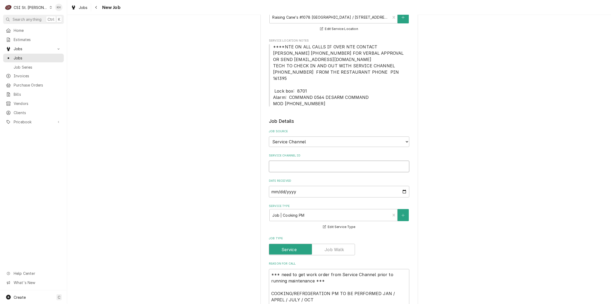
click at [327, 161] on input "Service Channel ID" at bounding box center [339, 167] width 141 height 12
paste input "325970785"
type textarea "x"
type input "325970785"
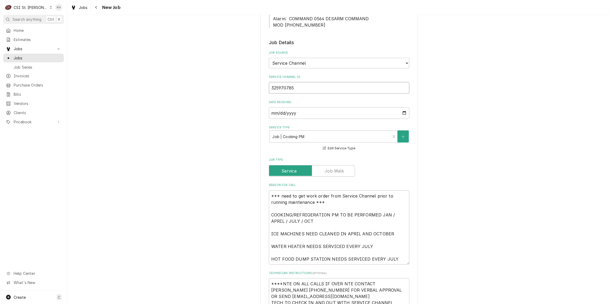
type textarea "x"
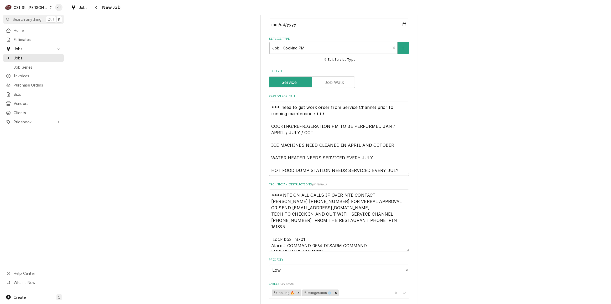
type input "325970785"
drag, startPoint x: 270, startPoint y: 120, endPoint x: 258, endPoint y: 94, distance: 28.3
click at [258, 94] on div "Use the fields below to edit this job: Client Details Client Raising Canes - Bi…" at bounding box center [339, 128] width 544 height 788
type textarea "x"
type textarea "COOKING/REFRIGERATION PM TO BE PERFORMED JAN / APRIL / JULY / OCT ICE MACHINES …"
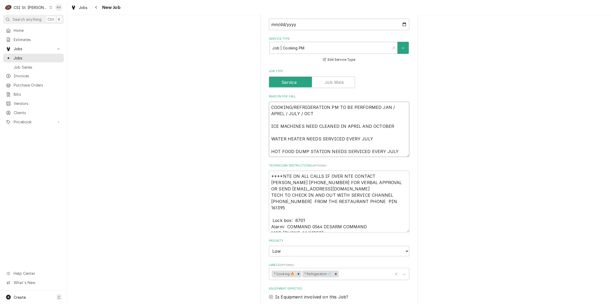
type textarea "x"
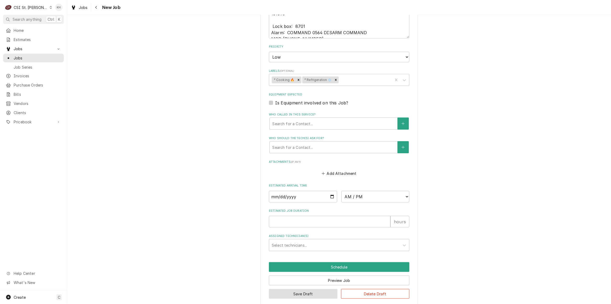
type textarea "COOKING/REFRIGERATION PM TO BE PERFORMED JAN / APRIL / JULY / OCT ICE MACHINES …"
click at [304, 289] on button "Save Draft" at bounding box center [303, 294] width 69 height 10
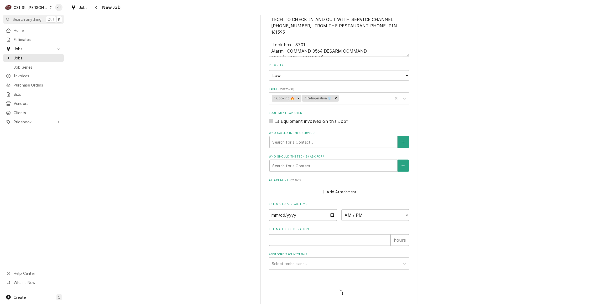
type textarea "x"
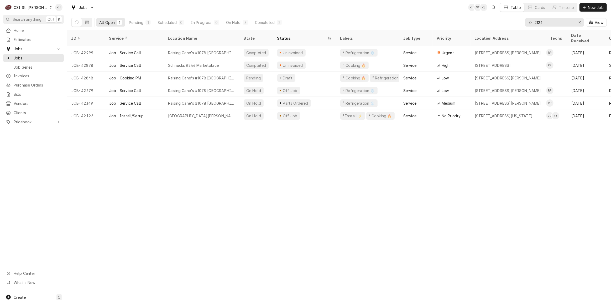
click at [31, 4] on div "C CSI St. [PERSON_NAME]" at bounding box center [28, 7] width 51 height 11
click at [54, 13] on div "CSI [US_STATE][GEOGRAPHIC_DATA]" at bounding box center [80, 10] width 75 height 9
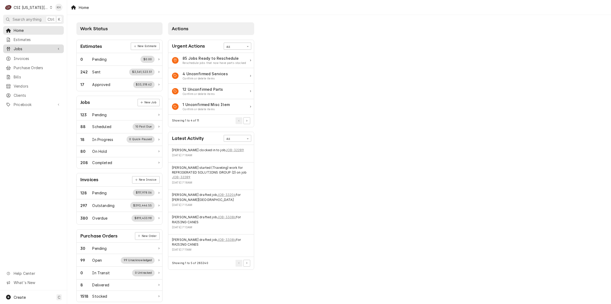
click at [39, 44] on link "Jobs" at bounding box center [33, 48] width 61 height 9
click at [38, 55] on div "Jobs" at bounding box center [33, 58] width 59 height 7
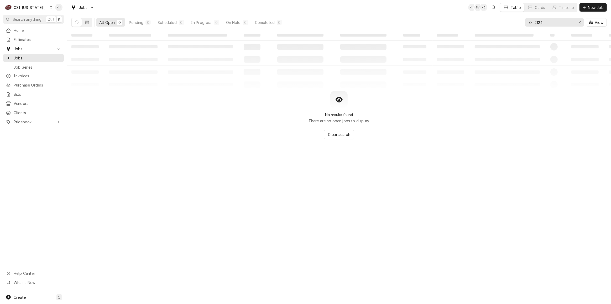
drag, startPoint x: 546, startPoint y: 25, endPoint x: 513, endPoint y: 25, distance: 33.4
click at [513, 25] on div "All Open 0 Pending 0 Scheduled 0 In Progress 0 On Hold 0 Completed 0 2126 View" at bounding box center [339, 22] width 536 height 15
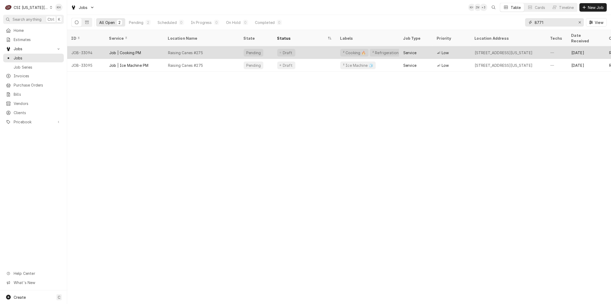
type input "8771"
click at [226, 48] on div "Raising Canes #275" at bounding box center [202, 52] width 76 height 13
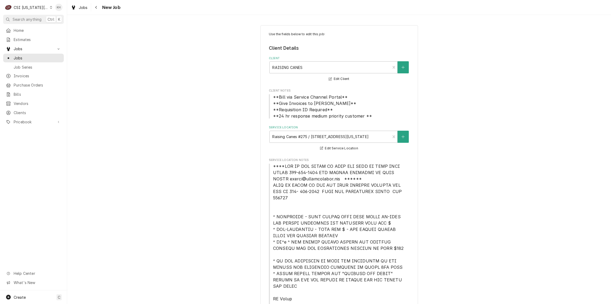
type textarea "x"
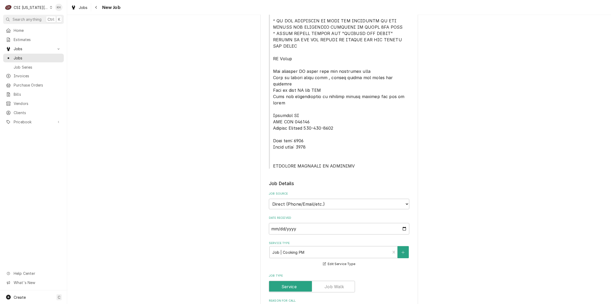
scroll to position [334, 0]
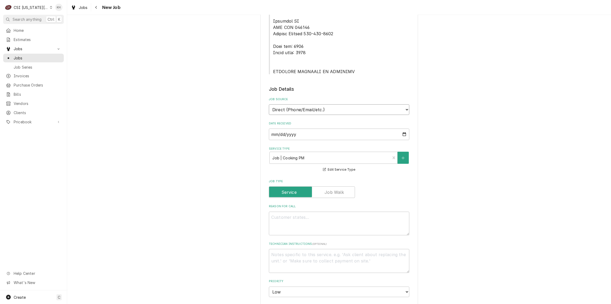
click at [319, 104] on select "Direct (Phone/Email/etc.) Service Channel Corrigo Ecotrak Other" at bounding box center [339, 109] width 141 height 11
select select "1"
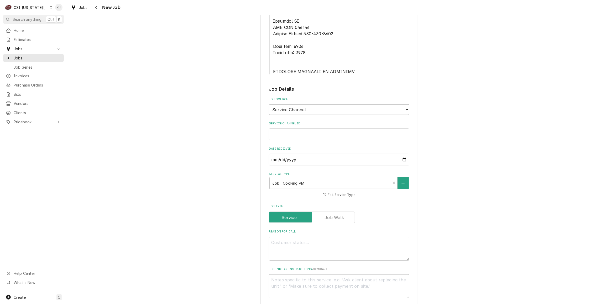
drag, startPoint x: 307, startPoint y: 111, endPoint x: 295, endPoint y: 119, distance: 14.8
click at [304, 128] on input "Service Channel ID" at bounding box center [339, 134] width 141 height 12
paste input "325970071"
type textarea "x"
type input "325970071"
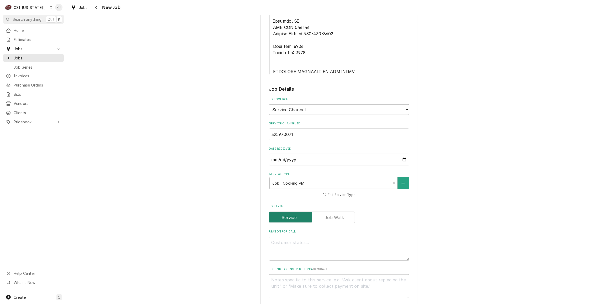
type textarea "x"
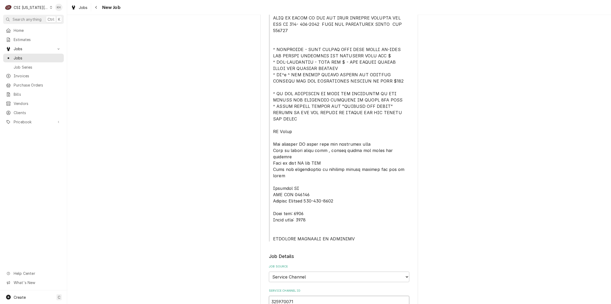
scroll to position [167, 0]
type input "325970071"
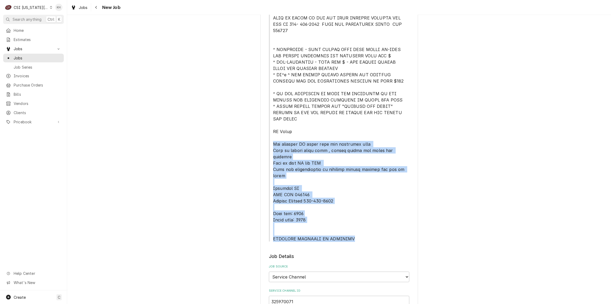
drag, startPoint x: 271, startPoint y: 131, endPoint x: 352, endPoint y: 215, distance: 117.0
click at [352, 215] on span "Service Location Notes" at bounding box center [339, 119] width 141 height 246
copy span "See attached PM check list and equipment list Tech to follow check list , pleas…"
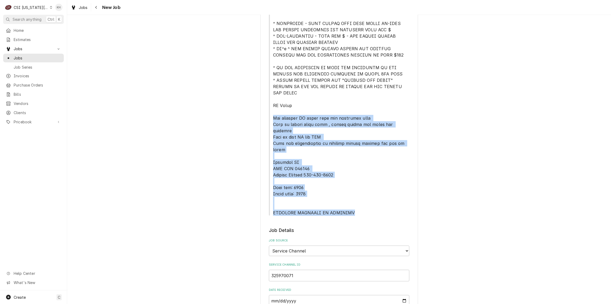
scroll to position [334, 0]
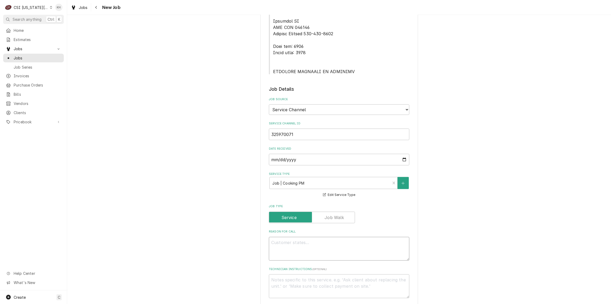
click at [294, 237] on textarea "Reason For Call" at bounding box center [339, 249] width 141 height 24
paste textarea "See attached PM check list and equipment list Tech to follow check list , pleas…"
type textarea "x"
type textarea "See attached PM check list and equipment list Tech to follow check list , pleas…"
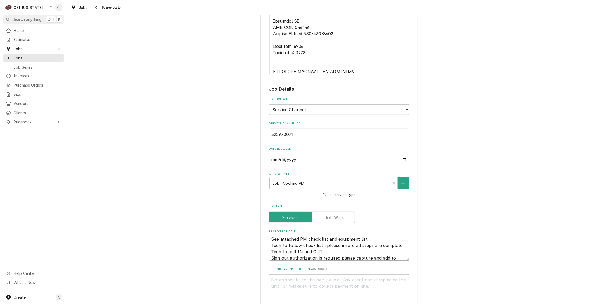
scroll to position [334, 0]
type textarea "x"
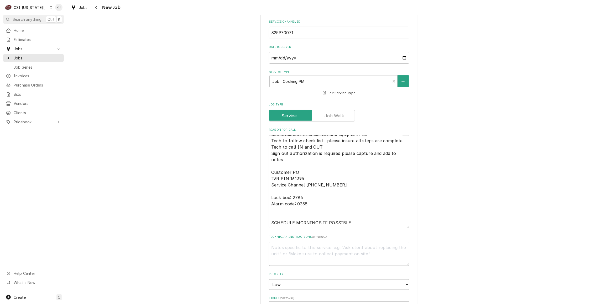
scroll to position [478, 0]
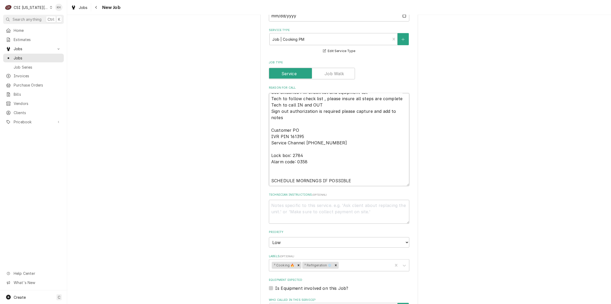
type textarea "See attached PM check list and equipment list Tech to follow check list , pleas…"
click at [297, 200] on textarea "Technician Instructions ( optional )" at bounding box center [339, 212] width 141 height 24
paste textarea "See attached PM check list and equipment list Tech to follow check list , pleas…"
type textarea "x"
type textarea "See attached PM check list and equipment list Tech to follow check list , pleas…"
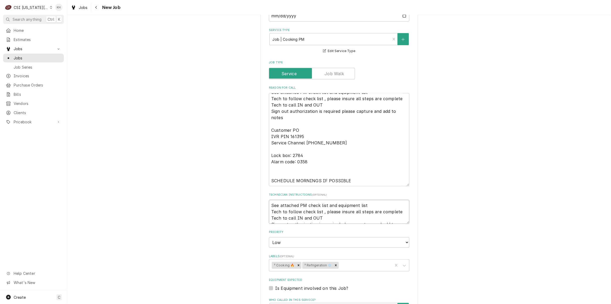
scroll to position [3, 0]
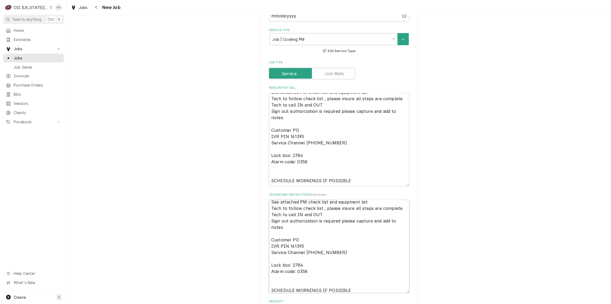
type textarea "x"
type textarea "See attached PM check list and equipment list Tech to follow check list , pleas…"
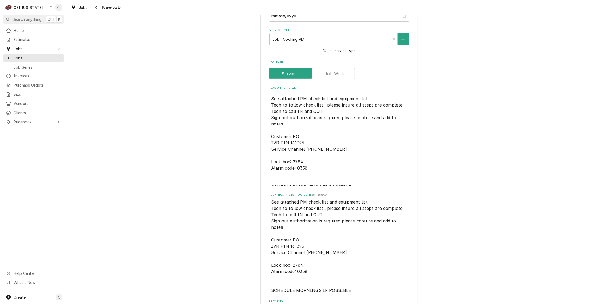
drag, startPoint x: 347, startPoint y: 157, endPoint x: 192, endPoint y: 19, distance: 207.1
click at [192, 19] on div "Use the fields below to edit this job: Client Details Client RAISING CANES Edit…" at bounding box center [339, 54] width 544 height 1022
type textarea "x"
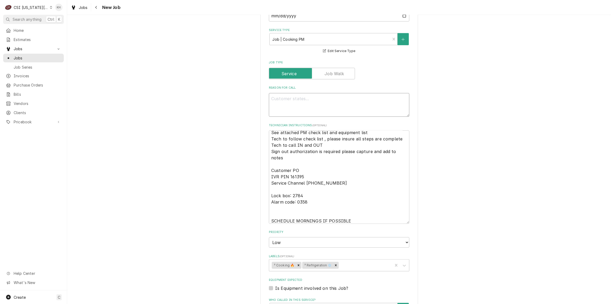
type textarea "x"
drag, startPoint x: 373, startPoint y: 83, endPoint x: 374, endPoint y: 87, distance: 3.5
click at [373, 93] on textarea "Reason For Call" at bounding box center [339, 105] width 141 height 24
paste textarea "Hot Side, Refrigeration & Water Heater"
type textarea "x"
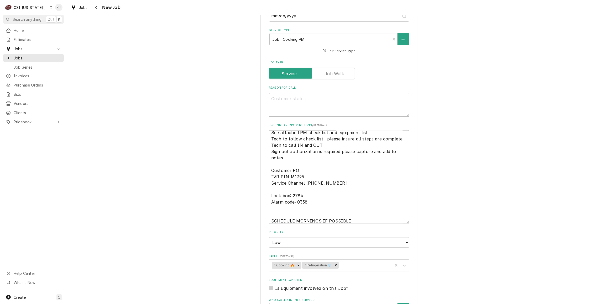
type textarea "Hot Side, Refrigeration & Water Heater"
type textarea "x"
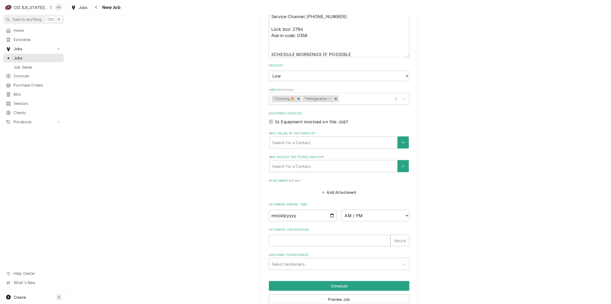
type textarea "Hot Side, Refrigeration & Water Heater"
drag, startPoint x: 291, startPoint y: 288, endPoint x: 285, endPoint y: 284, distance: 7.9
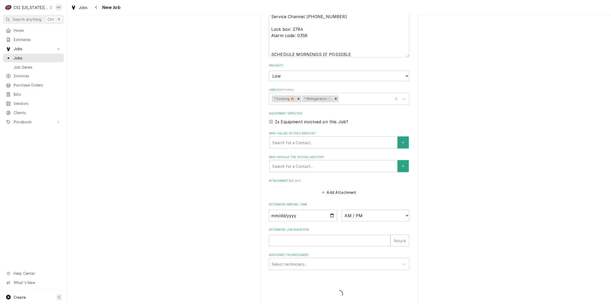
scroll to position [625, 0]
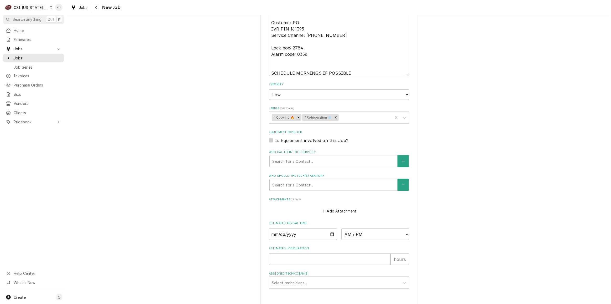
type textarea "x"
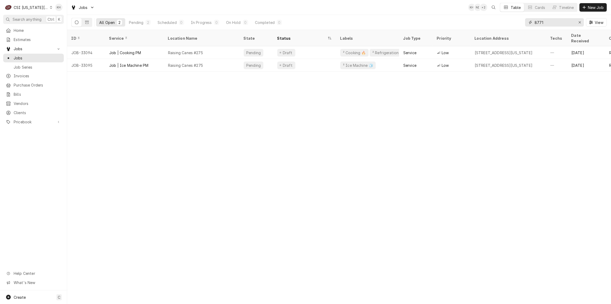
drag, startPoint x: 536, startPoint y: 19, endPoint x: 520, endPoint y: 20, distance: 16.0
click at [520, 20] on div "All Open 2 Pending 2 Scheduled 0 In Progress 0 On Hold 0 Completed 0 8771 View" at bounding box center [339, 22] width 536 height 15
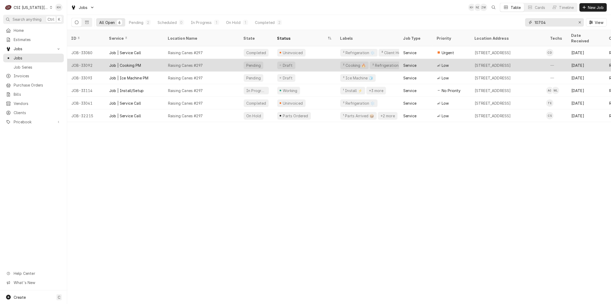
type input "10704"
click at [223, 62] on div "Raising Canes #297" at bounding box center [202, 65] width 76 height 13
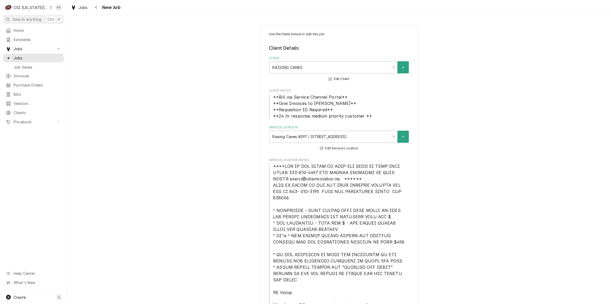
type textarea "x"
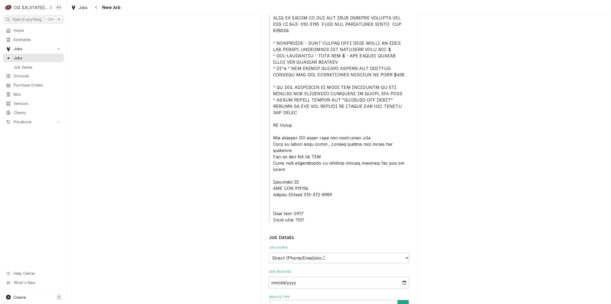
scroll to position [215, 0]
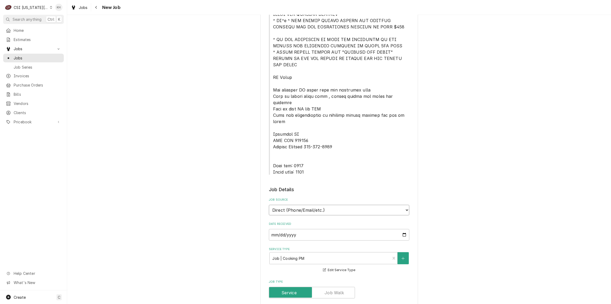
drag, startPoint x: 325, startPoint y: 184, endPoint x: 323, endPoint y: 188, distance: 4.2
click at [325, 205] on select "Direct (Phone/Email/etc.) Service Channel Corrigo Ecotrak Other" at bounding box center [339, 210] width 141 height 11
select select "1"
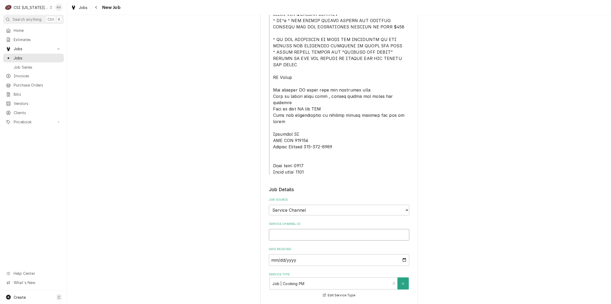
click at [316, 229] on input "Service Channel ID" at bounding box center [339, 235] width 141 height 12
paste input "325970066"
type textarea "x"
type input "325970066"
type textarea "x"
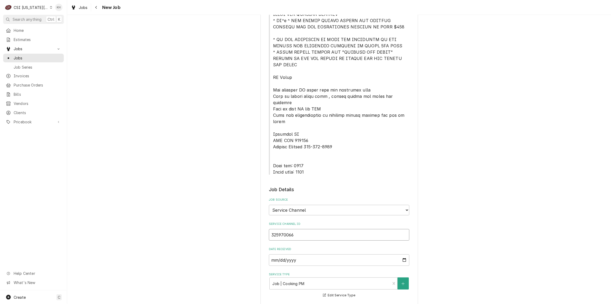
type input "325970066"
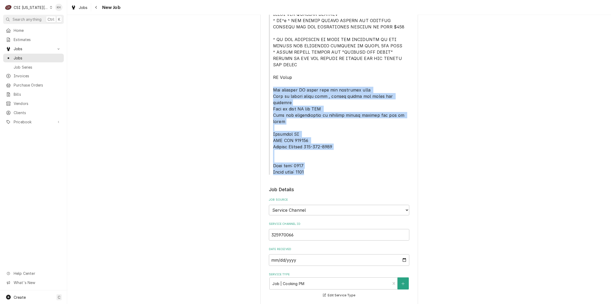
drag, startPoint x: 271, startPoint y: 77, endPoint x: 308, endPoint y: 149, distance: 80.9
click at [308, 149] on span "Service Location Notes" at bounding box center [339, 61] width 141 height 227
copy span "See attached PM check list and equipment list Tech to follow check list , pleas…"
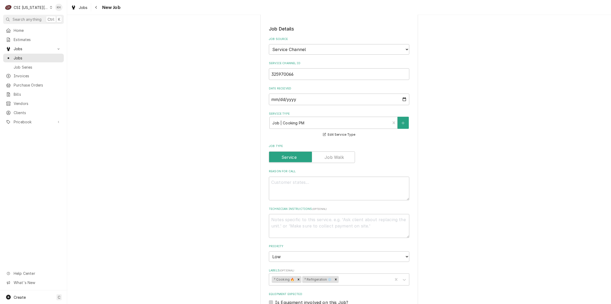
scroll to position [382, 0]
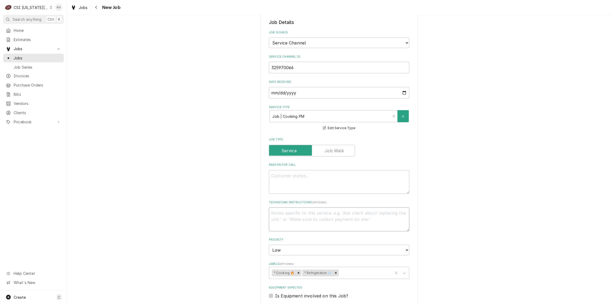
click at [313, 207] on textarea "Technician Instructions ( optional )" at bounding box center [339, 219] width 141 height 24
paste textarea "See attached PM check list and equipment list Tech to follow check list , pleas…"
type textarea "x"
type textarea "See attached PM check list and equipment list Tech to follow check list , pleas…"
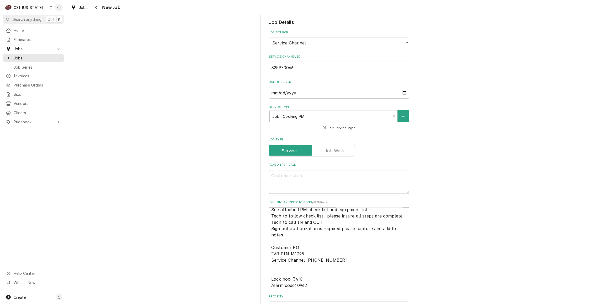
type textarea "x"
type textarea "See attached PM check list and equipment list Tech to follow check list , pleas…"
click at [345, 170] on textarea "Reason For Call" at bounding box center [339, 182] width 141 height 24
paste textarea "Hot Side, Refrigeration & Water Heater"
type textarea "x"
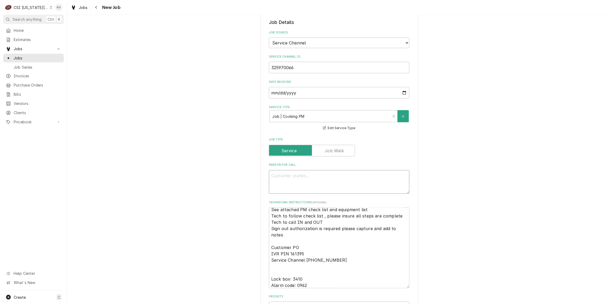
type textarea "Hot Side, Refrigeration & Water Heater"
type textarea "x"
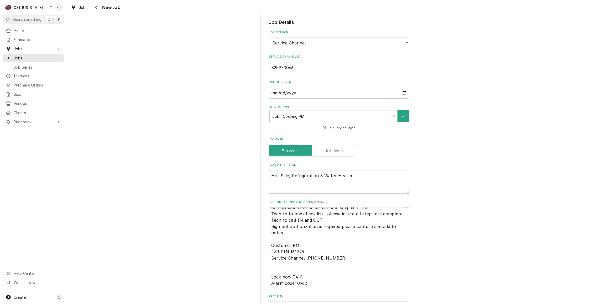
scroll to position [6, 0]
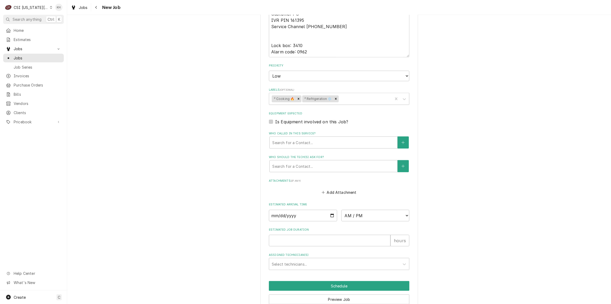
type textarea "Hot Side, Refrigeration & Water Heater"
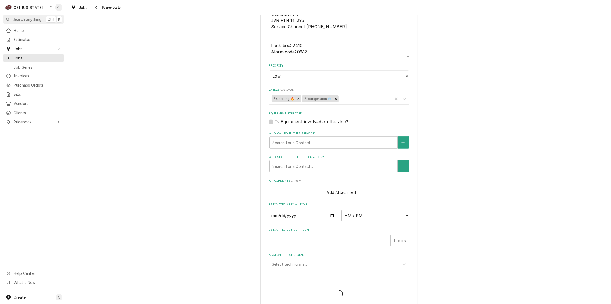
scroll to position [594, 0]
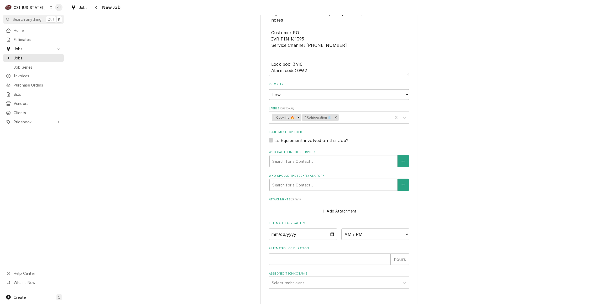
type textarea "x"
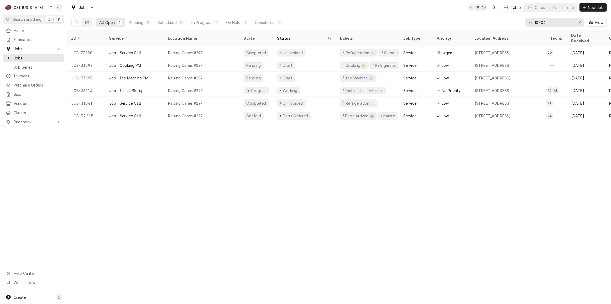
click at [41, 6] on div "CSI [US_STATE][GEOGRAPHIC_DATA]" at bounding box center [31, 8] width 35 height 6
click at [59, 30] on div "CSI St. [PERSON_NAME]" at bounding box center [90, 29] width 77 height 6
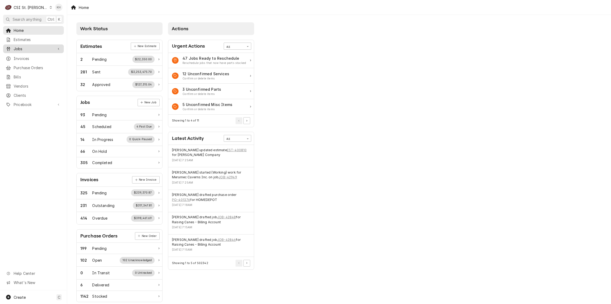
click at [44, 46] on span "Jobs" at bounding box center [34, 49] width 40 height 6
click at [40, 55] on span "Jobs" at bounding box center [38, 58] width 48 height 6
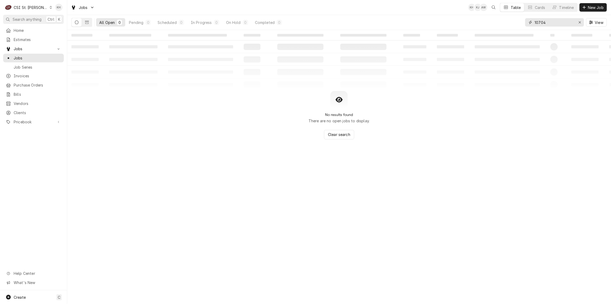
drag, startPoint x: 556, startPoint y: 22, endPoint x: 498, endPoint y: 20, distance: 58.1
click at [498, 20] on div "All Open 0 Pending 0 Scheduled 0 In Progress 0 On Hold 0 Completed 0 10704 View" at bounding box center [339, 22] width 536 height 15
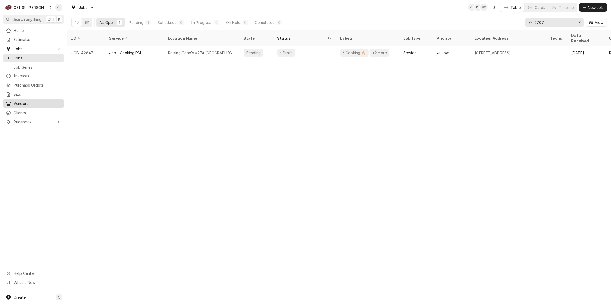
type input "2707"
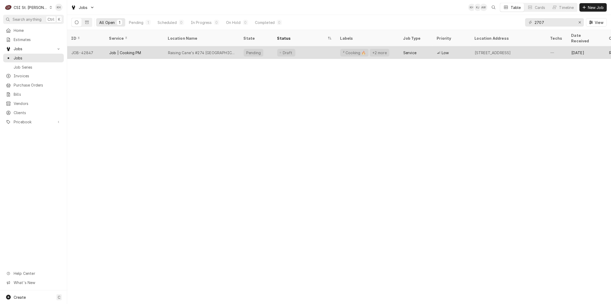
click at [154, 49] on div "Job | Cooking PM" at bounding box center [134, 52] width 59 height 13
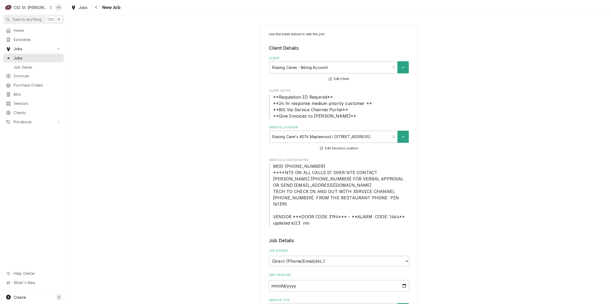
type textarea "x"
drag, startPoint x: 327, startPoint y: 257, endPoint x: 322, endPoint y: 258, distance: 5.9
click at [327, 257] on select "Direct (Phone/Email/etc.) Service Channel Corrigo Ecotrak Other" at bounding box center [339, 261] width 141 height 11
select select "1"
click at [300, 282] on input "Service Channel ID" at bounding box center [339, 286] width 141 height 12
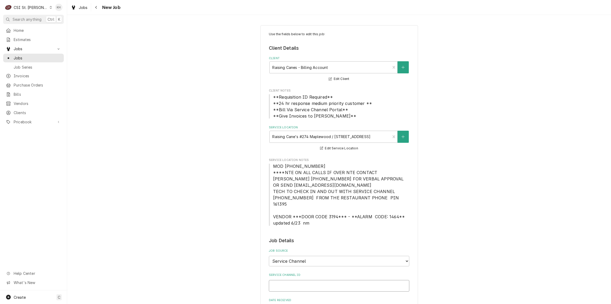
paste input "325970062"
type textarea "x"
type input "325970062"
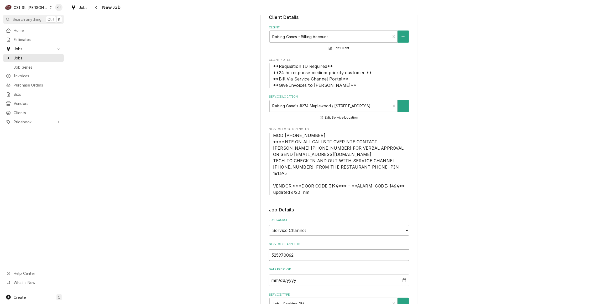
type textarea "x"
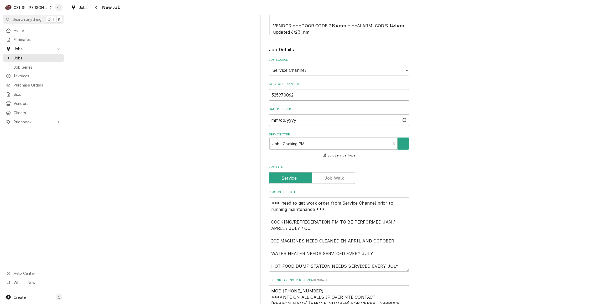
scroll to position [191, 0]
type input "325970062"
drag, startPoint x: 269, startPoint y: 214, endPoint x: 251, endPoint y: 181, distance: 37.7
click at [251, 181] on div "Use the fields below to edit this job: Client Details Client Raising Canes - Bi…" at bounding box center [339, 224] width 544 height 788
type textarea "x"
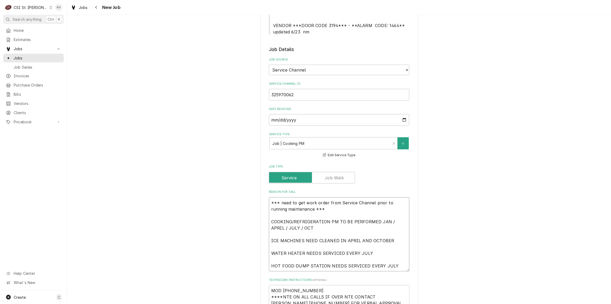
type textarea "COOKING/REFRIGERATION PM TO BE PERFORMED JAN / APRIL / JULY / OCT ICE MACHINES …"
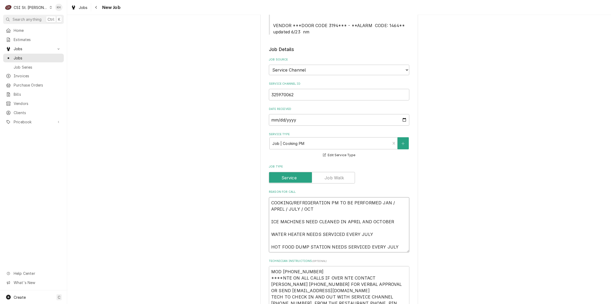
type textarea "x"
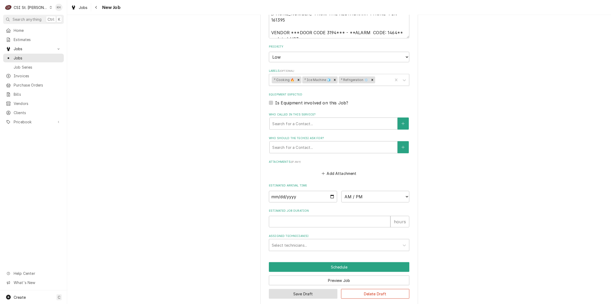
type textarea "COOKING/REFRIGERATION PM TO BE PERFORMED JAN / APRIL / JULY / OCT ICE MACHINES …"
click at [308, 289] on button "Save Draft" at bounding box center [303, 294] width 69 height 10
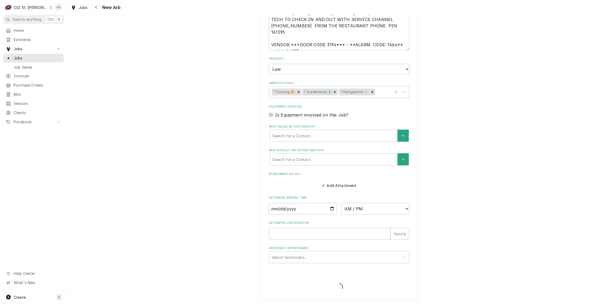
scroll to position [462, 0]
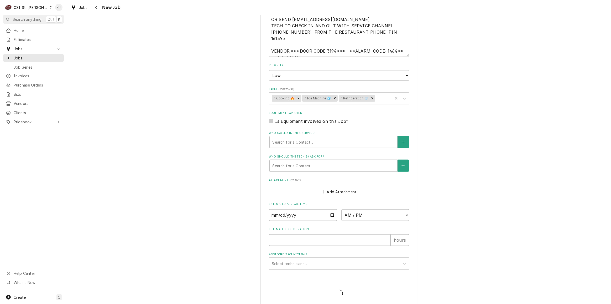
type textarea "x"
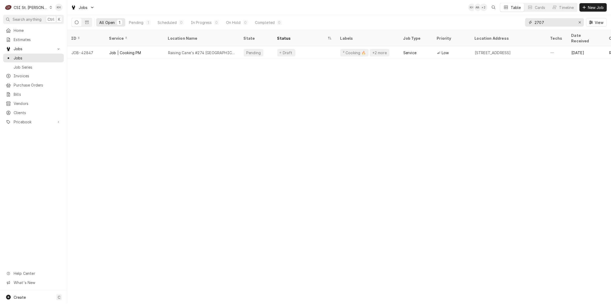
drag, startPoint x: 560, startPoint y: 24, endPoint x: 493, endPoint y: 24, distance: 66.2
click at [493, 24] on div "All Open 1 Pending 1 Scheduled 0 In Progress 0 On Hold 0 Completed 0 2707 View" at bounding box center [339, 22] width 536 height 15
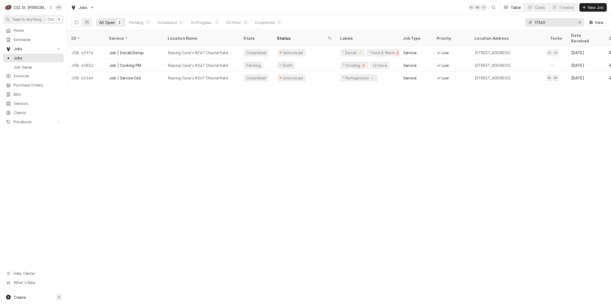
type input "17360"
drag, startPoint x: 147, startPoint y: 167, endPoint x: 149, endPoint y: 155, distance: 12.2
click at [147, 167] on div "ID Service Location Name State Status Labels Job Type Priority Location Address…" at bounding box center [339, 167] width 544 height 274
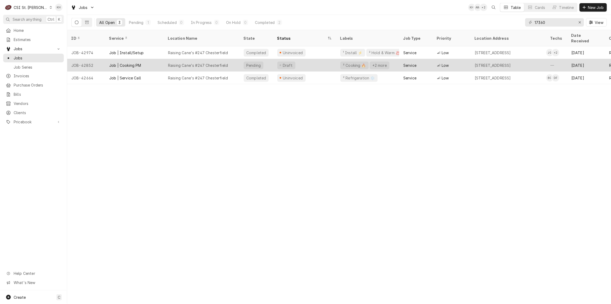
click at [145, 59] on div "Job | Cooking PM" at bounding box center [134, 65] width 59 height 13
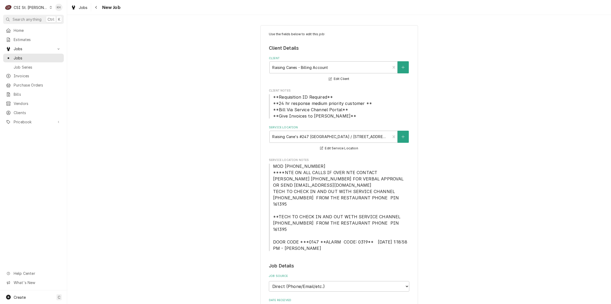
type textarea "x"
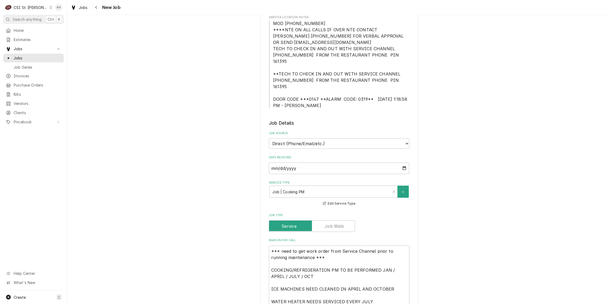
scroll to position [143, 0]
click at [330, 138] on select "Direct (Phone/Email/etc.) Service Channel Corrigo Ecotrak Other" at bounding box center [339, 143] width 141 height 11
select select "1"
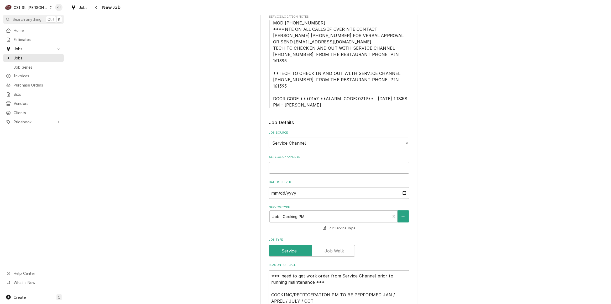
click at [299, 162] on input "Service Channel ID" at bounding box center [339, 168] width 141 height 12
paste input "325970060"
type textarea "x"
type input "325970060"
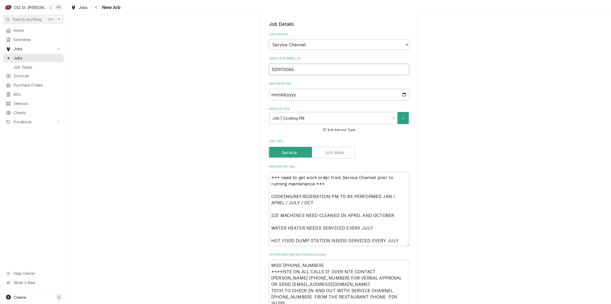
type textarea "x"
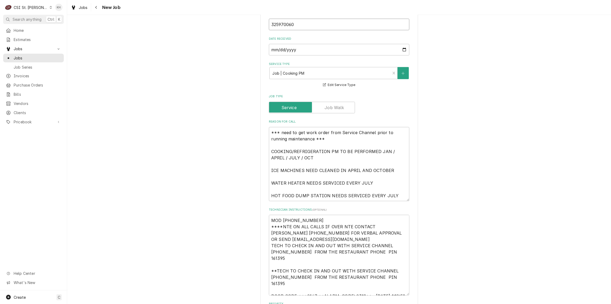
type input "325970060"
drag, startPoint x: 269, startPoint y: 140, endPoint x: 255, endPoint y: 110, distance: 32.9
click at [255, 110] on div "Use the fields below to edit this job: Client Details Client Raising Canes - Bi…" at bounding box center [339, 150] width 544 height 832
type textarea "x"
type textarea "COOKING/REFRIGERATION PM TO BE PERFORMED JAN / APRIL / JULY / OCT ICE MACHINES …"
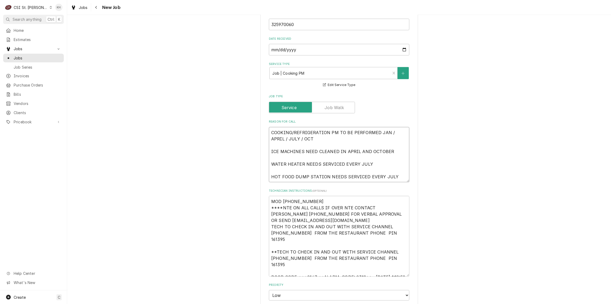
type textarea "x"
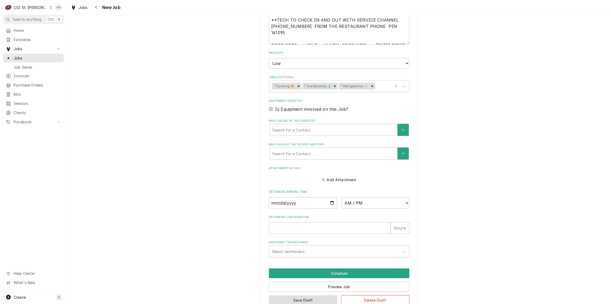
type textarea "COOKING/REFRIGERATION PM TO BE PERFORMED JAN / APRIL / JULY / OCT ICE MACHINES …"
click at [301, 295] on button "Save Draft" at bounding box center [303, 300] width 69 height 10
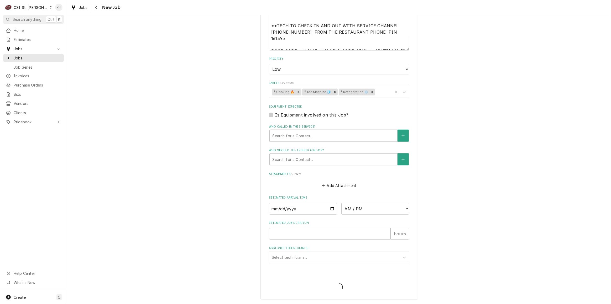
scroll to position [499, 0]
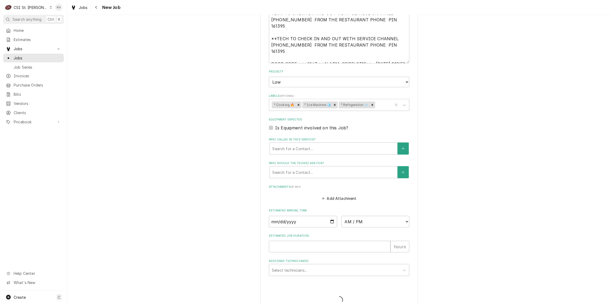
type textarea "x"
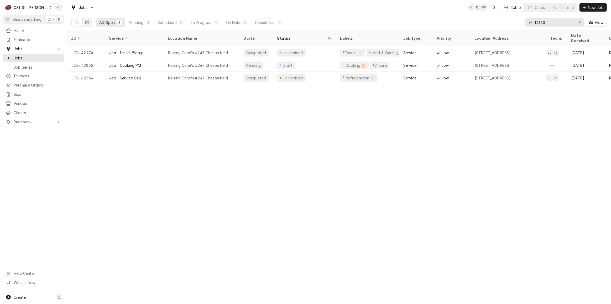
drag, startPoint x: 540, startPoint y: 22, endPoint x: 514, endPoint y: 19, distance: 26.3
click at [514, 19] on div "All Open 3 Pending 1 Scheduled 0 In Progress 0 On Hold 0 Completed 2 17360 View" at bounding box center [339, 22] width 536 height 15
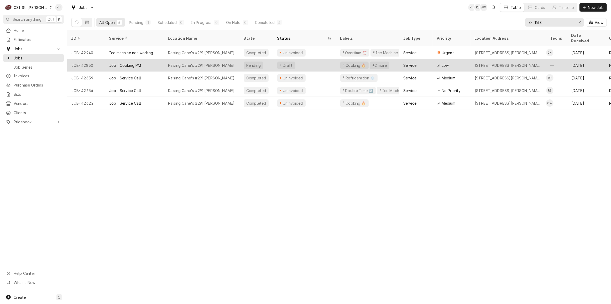
type input "1163"
click at [147, 59] on div "Job | Cooking PM" at bounding box center [134, 65] width 59 height 13
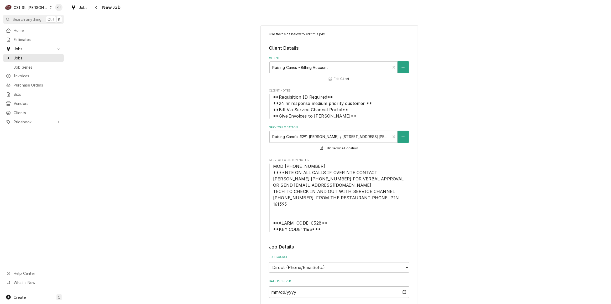
type textarea "x"
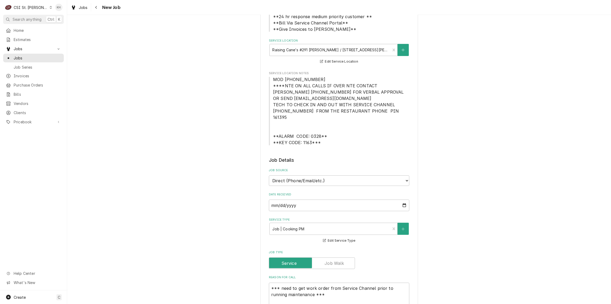
scroll to position [143, 0]
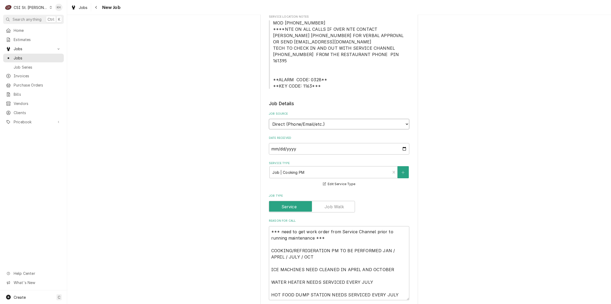
click at [321, 119] on select "Direct (Phone/Email/etc.) Service Channel Corrigo Ecotrak Other" at bounding box center [339, 124] width 141 height 11
select select "1"
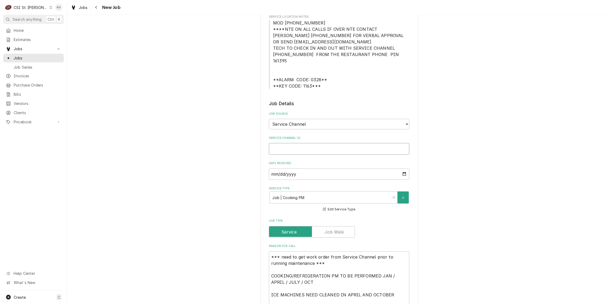
click at [314, 143] on input "Service Channel ID" at bounding box center [339, 149] width 141 height 12
paste input "325970059"
type textarea "x"
type input "325970059"
type textarea "x"
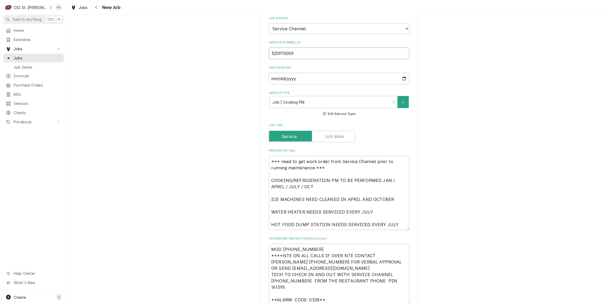
scroll to position [286, 0]
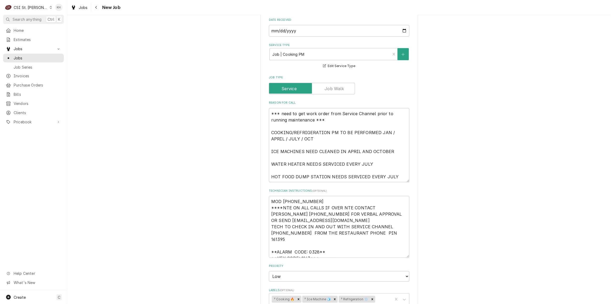
type input "325970059"
drag, startPoint x: 269, startPoint y: 126, endPoint x: 243, endPoint y: 87, distance: 46.4
click at [243, 87] on div "Use the fields below to edit this job: Client Details Client Raising Canes - Bi…" at bounding box center [339, 131] width 544 height 795
type textarea "x"
type textarea "COOKING/REFRIGERATION PM TO BE PERFORMED JAN / APRIL / JULY / OCT ICE MACHINES …"
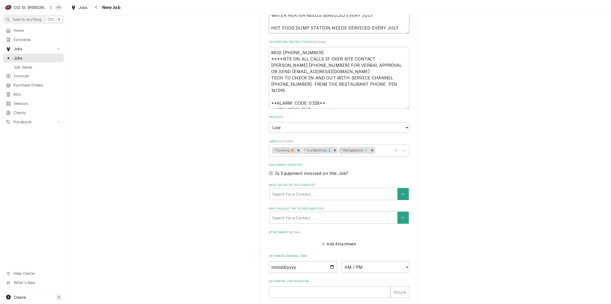
type textarea "x"
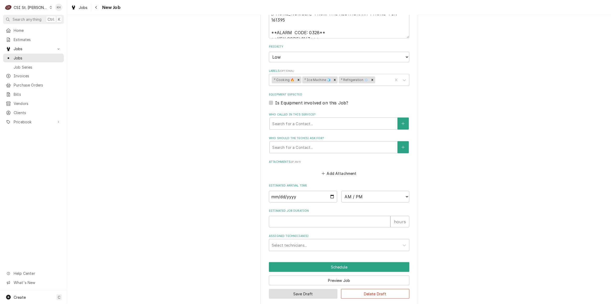
type textarea "COOKING/REFRIGERATION PM TO BE PERFORMED JAN / APRIL / JULY / OCT ICE MACHINES …"
click at [292, 290] on button "Save Draft" at bounding box center [303, 294] width 69 height 10
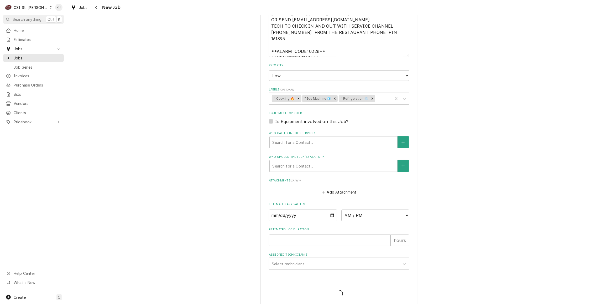
type textarea "x"
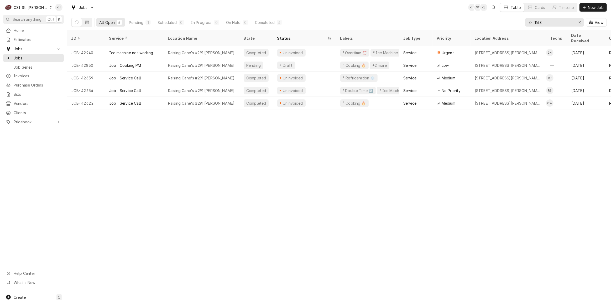
click at [24, 8] on div "CSI St. [PERSON_NAME]" at bounding box center [31, 8] width 34 height 6
click at [67, 12] on div "CSI [US_STATE][GEOGRAPHIC_DATA]" at bounding box center [80, 11] width 69 height 6
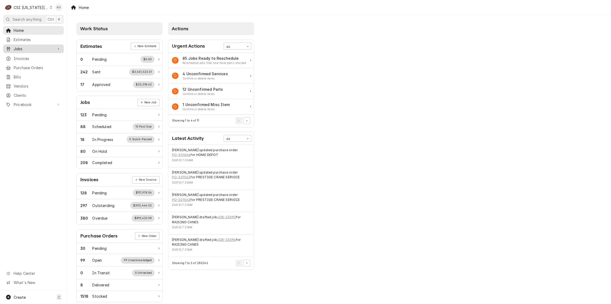
click at [45, 49] on span "Jobs" at bounding box center [34, 49] width 40 height 6
click at [40, 56] on span "Jobs" at bounding box center [38, 58] width 48 height 6
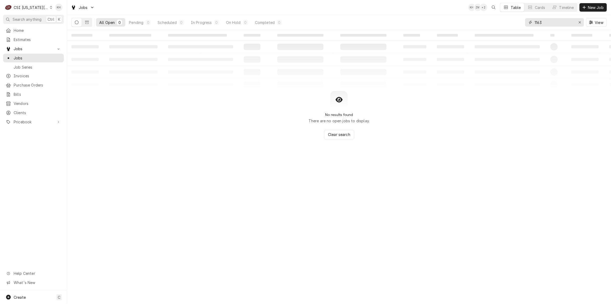
drag, startPoint x: 552, startPoint y: 24, endPoint x: 513, endPoint y: 25, distance: 39.4
click at [513, 25] on div "All Open 0 Pending 0 Scheduled 0 In Progress 0 On Hold 0 Completed 0 1163 View" at bounding box center [339, 22] width 536 height 15
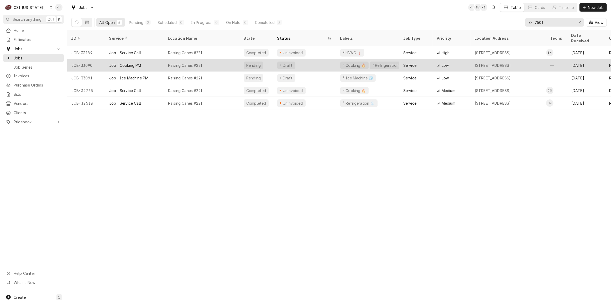
type input "7501"
click at [180, 63] on div "Raising Canes #221" at bounding box center [185, 66] width 34 height 6
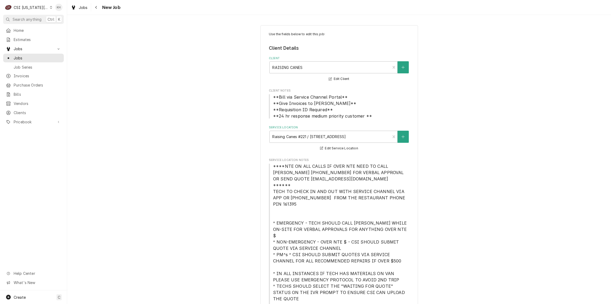
type textarea "x"
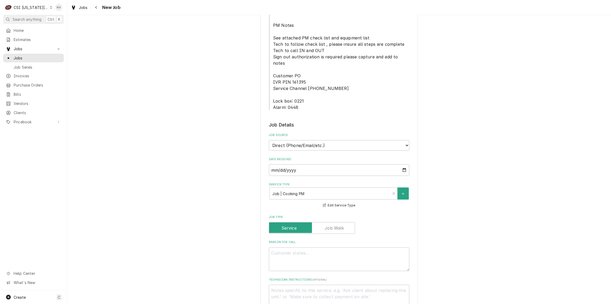
scroll to position [286, 0]
click at [316, 139] on select "Direct (Phone/Email/etc.) Service Channel Corrigo Ecotrak Other" at bounding box center [339, 144] width 141 height 11
select select "1"
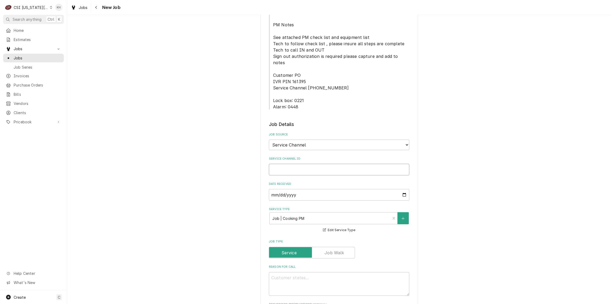
click at [303, 164] on input "Service Channel ID" at bounding box center [339, 170] width 141 height 12
paste input "325970051"
type textarea "x"
type input "325970051"
type textarea "x"
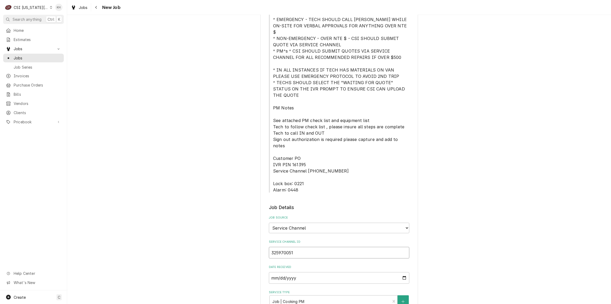
scroll to position [191, 0]
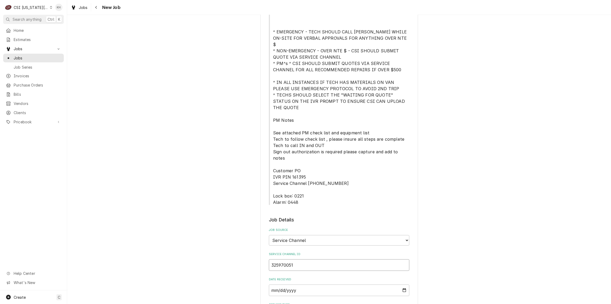
type input "325970051"
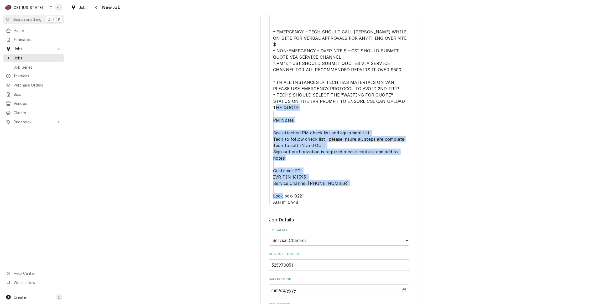
drag, startPoint x: 271, startPoint y: 107, endPoint x: 299, endPoint y: 174, distance: 72.6
click at [299, 174] on div "Use the fields below to edit this job: Client Details Client RAISING CANES Edit…" at bounding box center [339, 241] width 141 height 800
copy span "See attached PM check list and equipment list Tech to follow check list , pleas…"
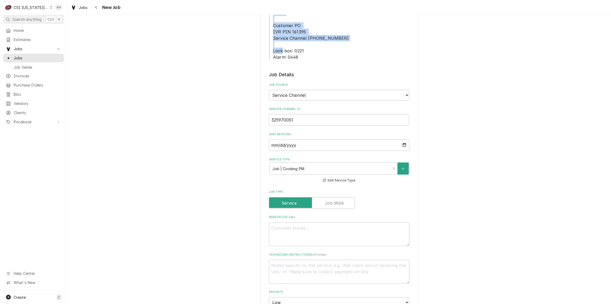
scroll to position [358, 0]
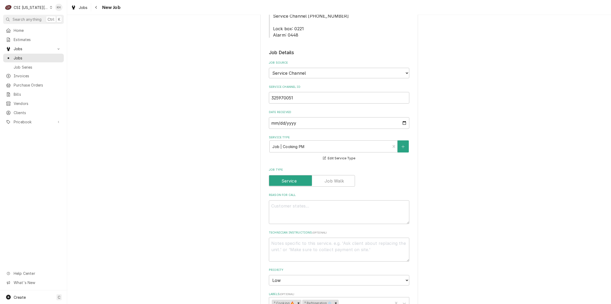
click at [304, 230] on label "Technician Instructions ( optional )" at bounding box center [339, 232] width 141 height 4
click at [304, 237] on textarea "Technician Instructions ( optional )" at bounding box center [339, 249] width 141 height 24
paste textarea "See attached PM check list and equipment list Tech to follow check list , pleas…"
type textarea "x"
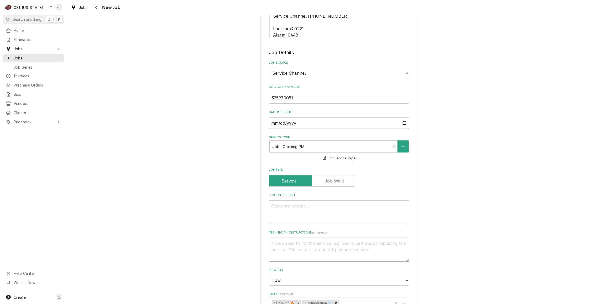
type textarea "See attached PM check list and equipment list Tech to follow check list , pleas…"
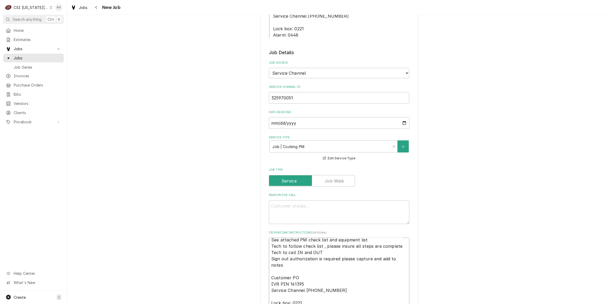
type textarea "x"
type textarea "See attached PM check list and equipment list Tech to follow check list , pleas…"
click at [365, 200] on textarea "Reason For Call" at bounding box center [339, 212] width 141 height 24
paste textarea "Hot Side, Refrigeration & Water Heater"
type textarea "x"
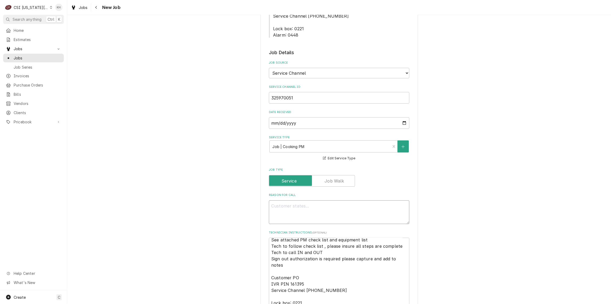
type textarea "Hot Side, Refrigeration & Water Heater"
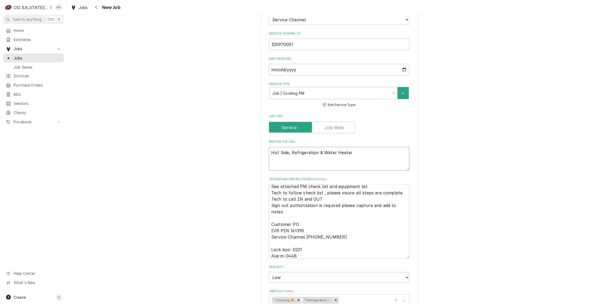
type textarea "x"
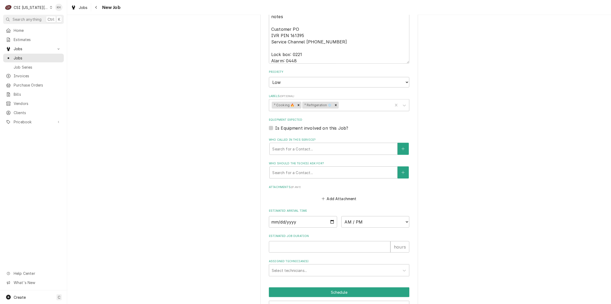
type textarea "Hot Side, Refrigeration & Water Heater"
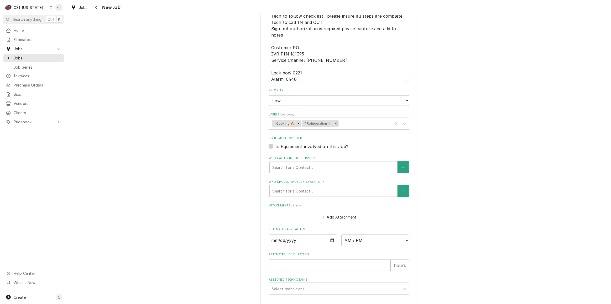
type textarea "x"
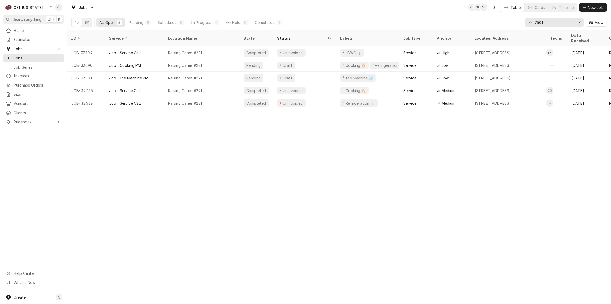
click at [27, 5] on div "CSI [US_STATE][GEOGRAPHIC_DATA]" at bounding box center [31, 8] width 35 height 6
click at [65, 28] on div "CSI St. [PERSON_NAME]" at bounding box center [90, 29] width 77 height 6
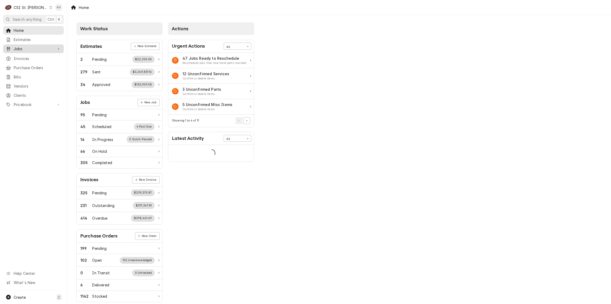
click at [60, 46] on div "Dynamic Content Wrapper" at bounding box center [58, 48] width 5 height 5
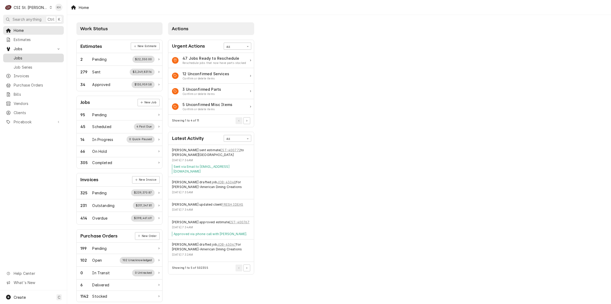
click at [45, 55] on span "Jobs" at bounding box center [38, 58] width 48 height 6
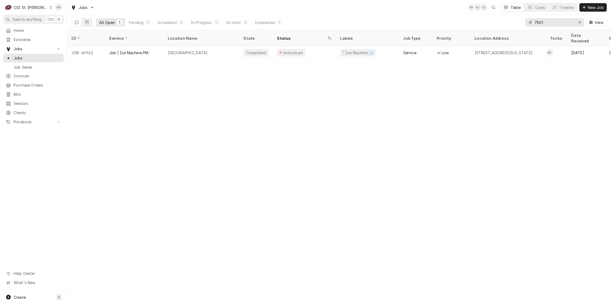
drag, startPoint x: 551, startPoint y: 23, endPoint x: 412, endPoint y: 22, distance: 138.4
click at [412, 22] on div "All Open 1 Pending 0 Scheduled 0 In Progress 0 On Hold 0 Completed 1 7501 View" at bounding box center [339, 22] width 536 height 15
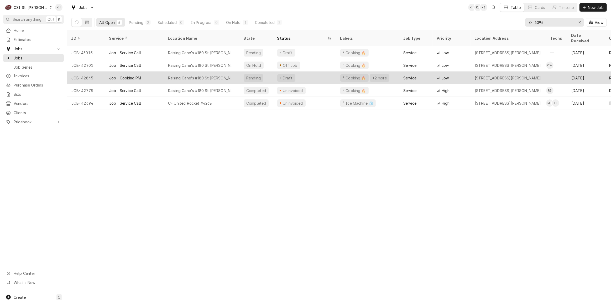
type input "6095"
click at [185, 71] on div "Raising Cane's #180 St [PERSON_NAME]" at bounding box center [202, 77] width 76 height 13
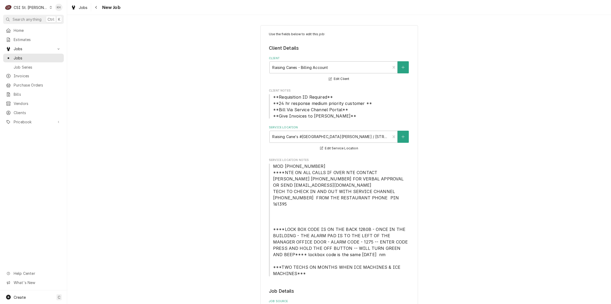
type textarea "x"
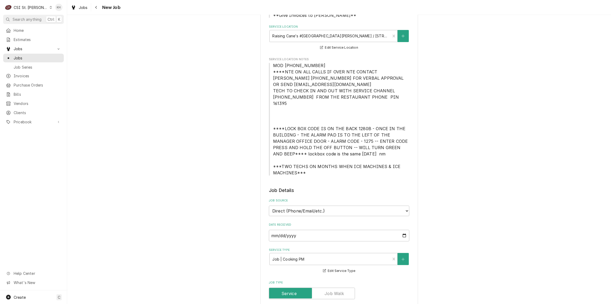
scroll to position [167, 0]
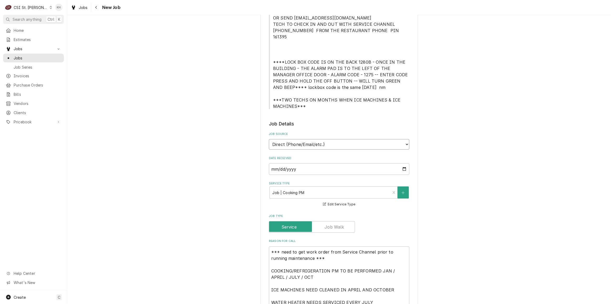
click at [316, 139] on select "Direct (Phone/Email/etc.) Service Channel Corrigo Ecotrak Other" at bounding box center [339, 144] width 141 height 11
select select "1"
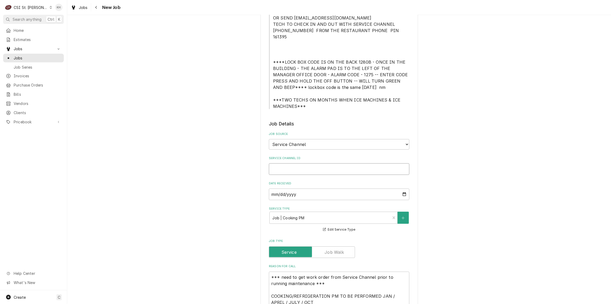
click at [299, 163] on input "Service Channel ID" at bounding box center [339, 169] width 141 height 12
paste input "325921200"
type textarea "x"
type input "325921200"
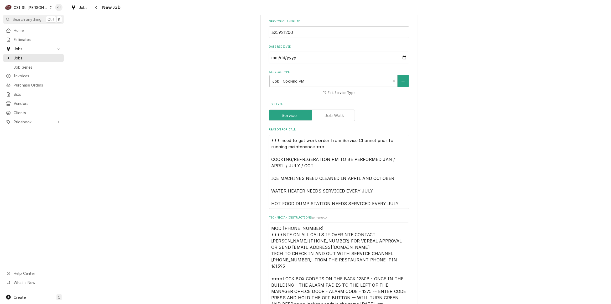
type textarea "x"
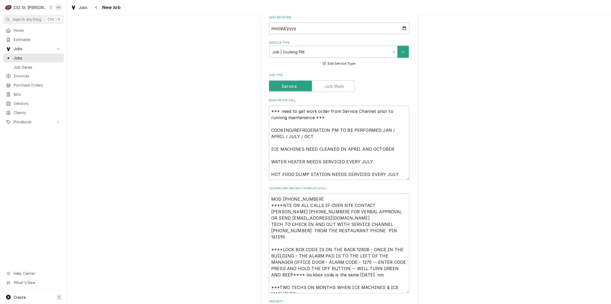
scroll to position [334, 0]
type input "325921200"
drag, startPoint x: 270, startPoint y: 124, endPoint x: 253, endPoint y: 97, distance: 31.4
click at [253, 97] on div "Use the fields below to edit this job: Client Details Client Raising Canes - Bi…" at bounding box center [339, 124] width 544 height 877
type textarea "x"
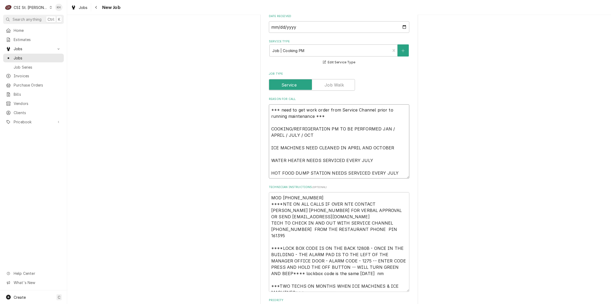
type textarea "COOKING/REFRIGERATION PM TO BE PERFORMED JAN / APRIL / JULY / OCT ICE MACHINES …"
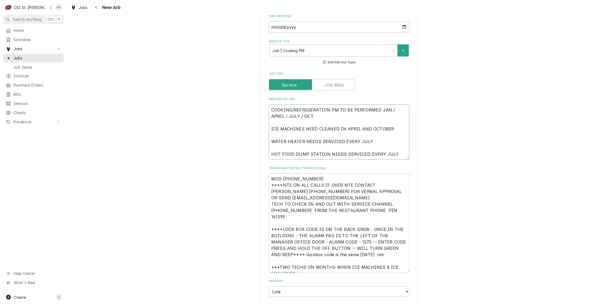
type textarea "x"
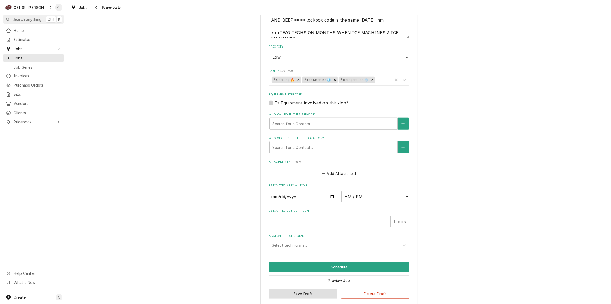
type textarea "COOKING/REFRIGERATION PM TO BE PERFORMED JAN / APRIL / JULY / OCT ICE MACHINES …"
click at [287, 292] on button "Save Draft" at bounding box center [303, 294] width 69 height 10
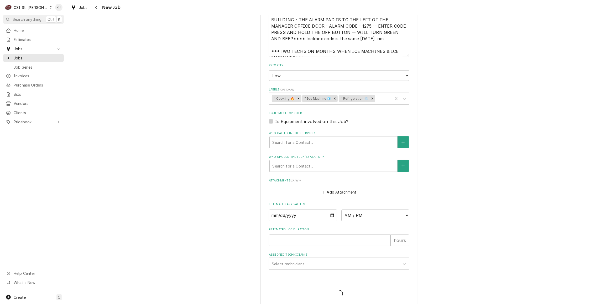
type textarea "x"
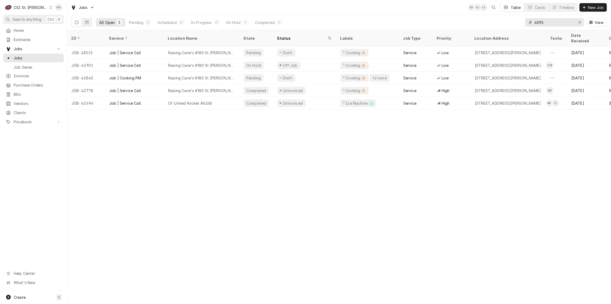
drag, startPoint x: 546, startPoint y: 23, endPoint x: 520, endPoint y: 23, distance: 25.5
click at [520, 23] on div "All Open 5 Pending 2 Scheduled 0 In Progress 0 On Hold 1 Completed 2 6095 View" at bounding box center [339, 22] width 536 height 15
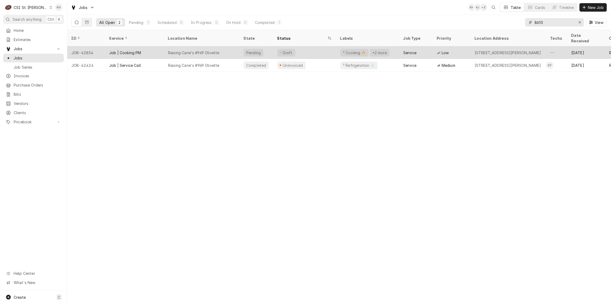
type input "8610"
click at [201, 46] on div "Raising Cane's #969 Olivette" at bounding box center [202, 52] width 76 height 13
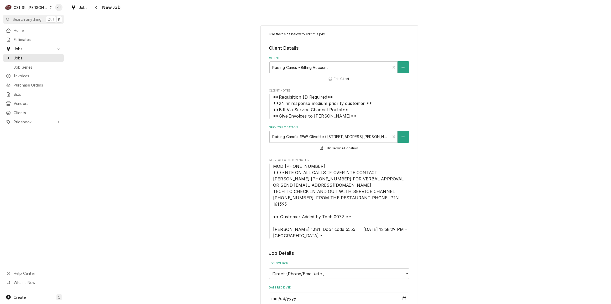
type textarea "x"
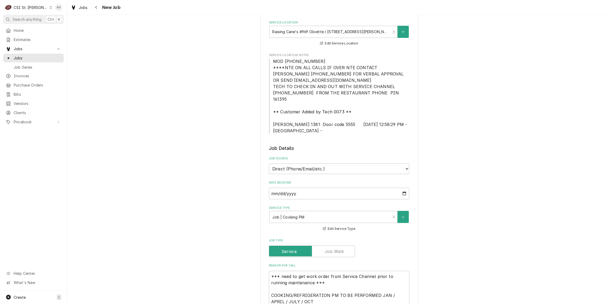
scroll to position [167, 0]
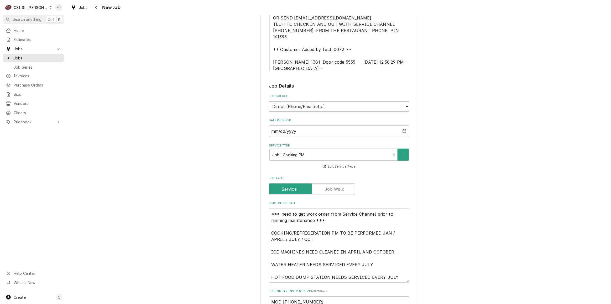
click at [308, 101] on select "Direct (Phone/Email/etc.) Service Channel Corrigo Ecotrak Other" at bounding box center [339, 106] width 141 height 11
select select "1"
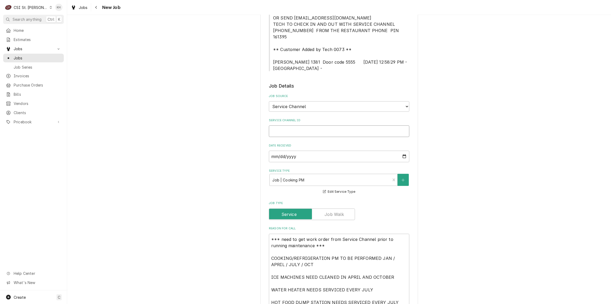
drag, startPoint x: 303, startPoint y: 121, endPoint x: 303, endPoint y: 124, distance: 2.9
click at [303, 125] on input "Service Channel ID" at bounding box center [339, 131] width 141 height 12
paste input "325970759"
type textarea "x"
type input "325970759"
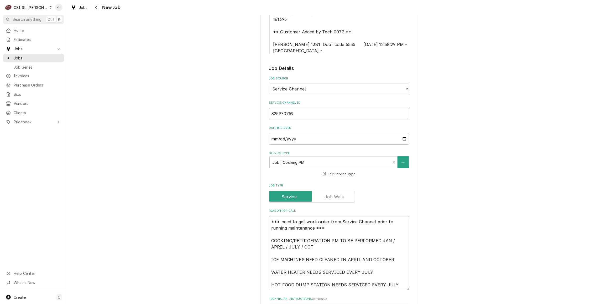
type textarea "x"
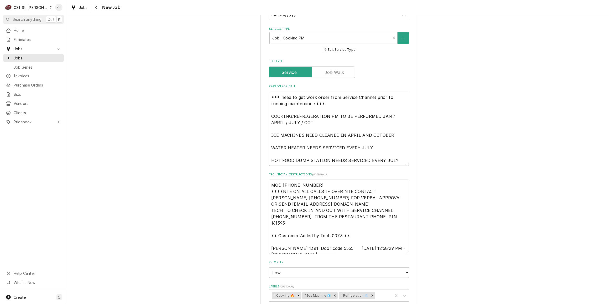
scroll to position [334, 0]
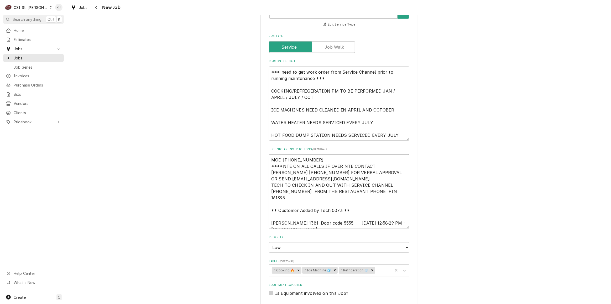
type input "325970759"
drag, startPoint x: 269, startPoint y: 86, endPoint x: 247, endPoint y: 53, distance: 39.7
click at [247, 53] on div "Use the fields below to edit this job: Client Details Client Raising Canes - Bi…" at bounding box center [339, 93] width 544 height 814
type textarea "x"
type textarea "COOKING/REFRIGERATION PM TO BE PERFORMED JAN / APRIL / JULY / OCT ICE MACHINES …"
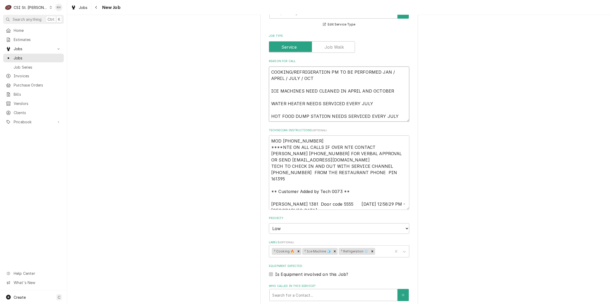
type textarea "x"
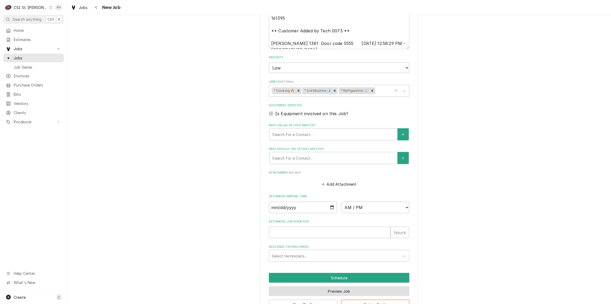
scroll to position [505, 0]
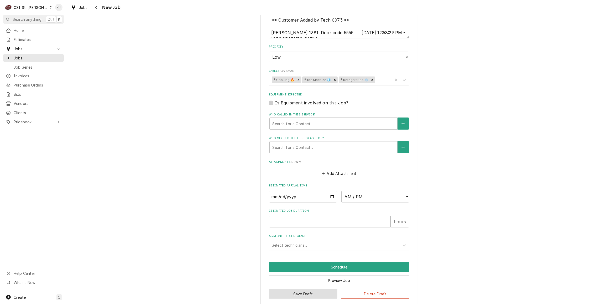
type textarea "COOKING/REFRIGERATION PM TO BE PERFORMED JAN / APRIL / JULY / OCT ICE MACHINES …"
click at [296, 289] on button "Save Draft" at bounding box center [303, 294] width 69 height 10
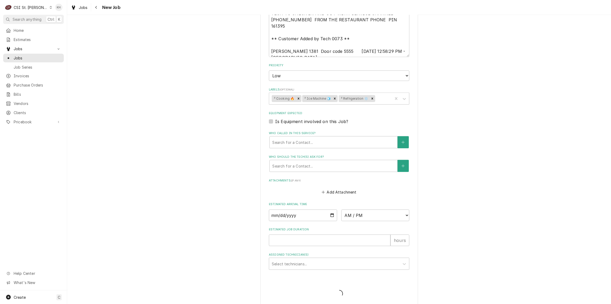
type textarea "x"
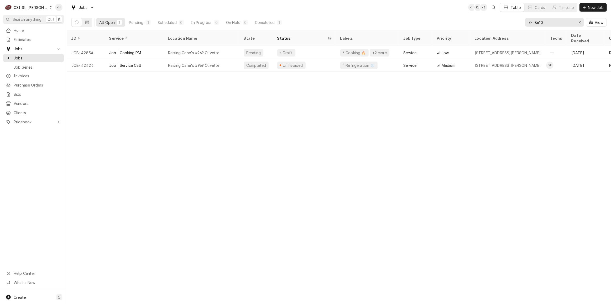
drag, startPoint x: 556, startPoint y: 22, endPoint x: 497, endPoint y: 22, distance: 58.6
click at [497, 22] on div "All Open 2 Pending 1 Scheduled 0 In Progress 0 On Hold 0 Completed 1 8610 View" at bounding box center [339, 22] width 536 height 15
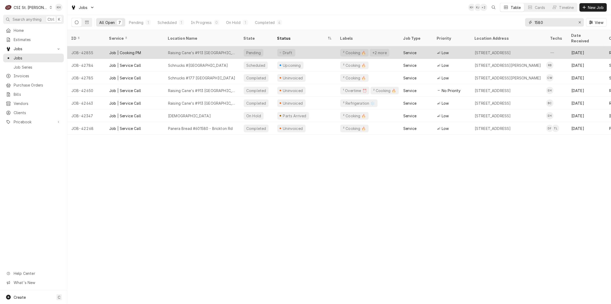
type input "1580"
click at [236, 47] on div "Raising Cane's #913 Wentzville" at bounding box center [202, 52] width 76 height 13
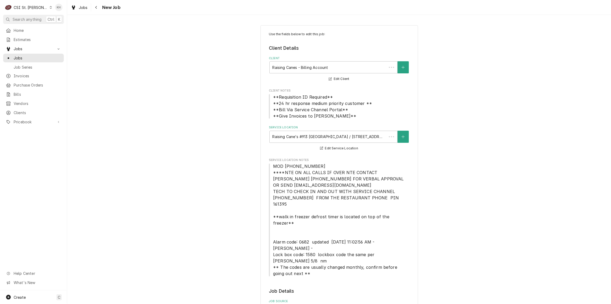
type textarea "x"
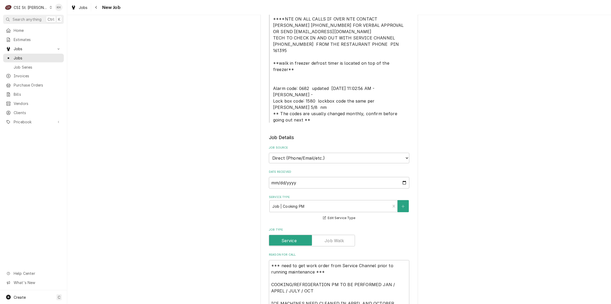
scroll to position [167, 0]
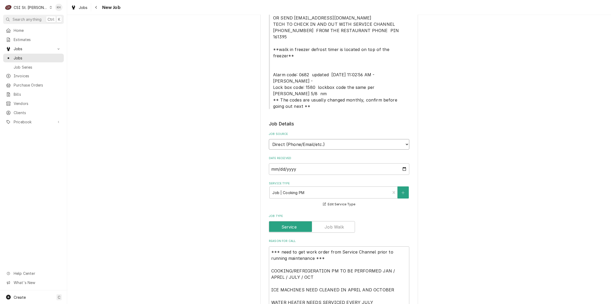
drag, startPoint x: 318, startPoint y: 115, endPoint x: 314, endPoint y: 122, distance: 8.0
click at [317, 139] on select "Direct (Phone/Email/etc.) Service Channel Corrigo Ecotrak Other" at bounding box center [339, 144] width 141 height 11
select select "1"
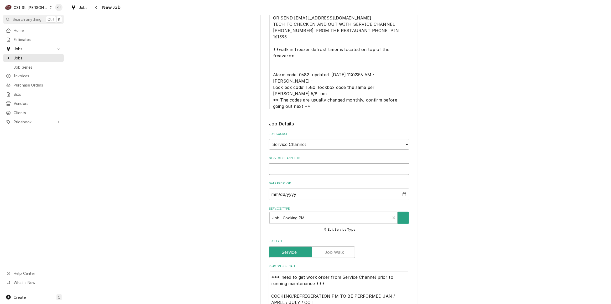
click at [314, 163] on input "Service Channel ID" at bounding box center [339, 169] width 141 height 12
paste input "325970527"
type textarea "x"
type input "325970527"
type textarea "x"
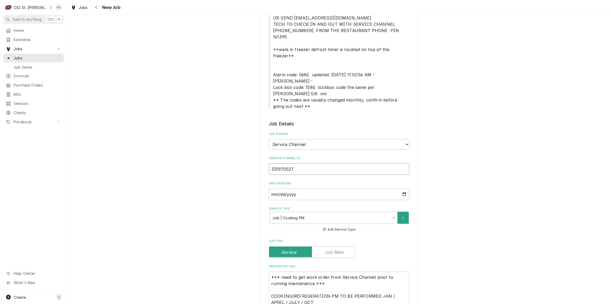
type input "325970527"
drag, startPoint x: 270, startPoint y: 272, endPoint x: 253, endPoint y: 245, distance: 31.5
click at [253, 245] on div "Use the fields below to edit this job: Client Details Client Raising Canes - Bi…" at bounding box center [339, 288] width 544 height 870
type textarea "x"
type textarea "COOKING/REFRIGERATION PM TO BE PERFORMED JAN / APRIL / JULY / OCT ICE MACHINES …"
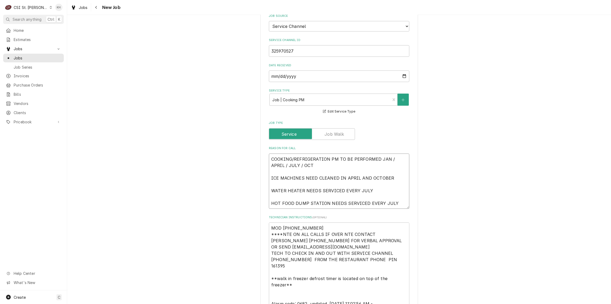
type textarea "x"
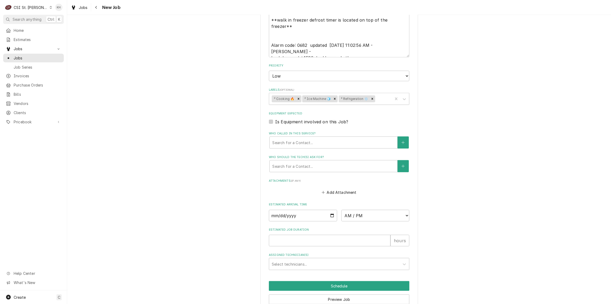
type textarea "COOKING/REFRIGERATION PM TO BE PERFORMED JAN / APRIL / JULY / OCT ICE MACHINES …"
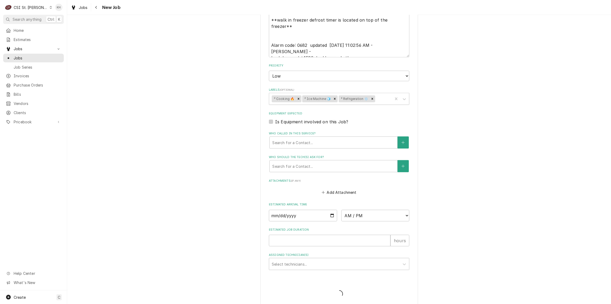
scroll to position [525, 0]
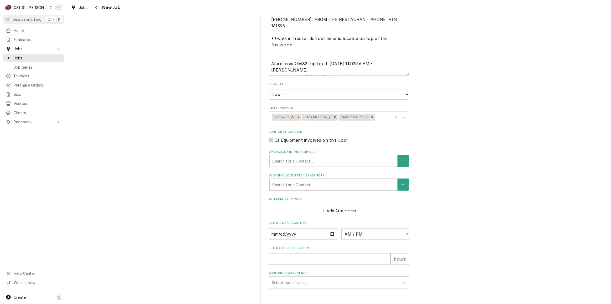
type textarea "x"
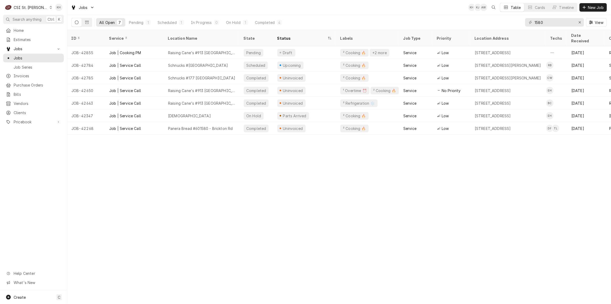
click at [36, 6] on div "CSI St. [PERSON_NAME]" at bounding box center [31, 8] width 34 height 6
click at [59, 13] on div "CSI [US_STATE][GEOGRAPHIC_DATA]" at bounding box center [80, 10] width 73 height 7
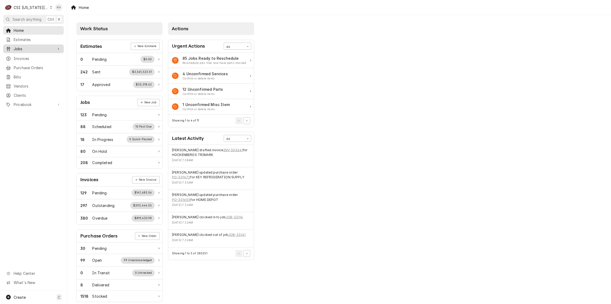
click at [43, 48] on span "Jobs" at bounding box center [34, 49] width 40 height 6
click at [39, 56] on span "Jobs" at bounding box center [38, 58] width 48 height 6
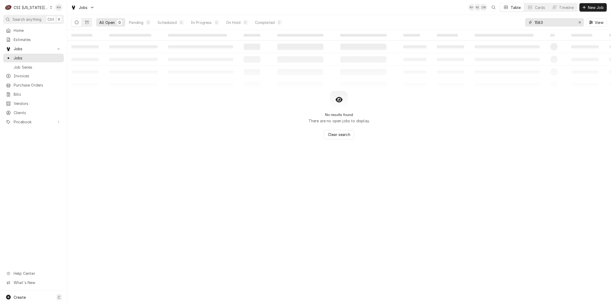
drag, startPoint x: 546, startPoint y: 22, endPoint x: 510, endPoint y: 22, distance: 35.5
click at [510, 22] on div "All Open 0 Pending 0 Scheduled 0 In Progress 0 On Hold 0 Completed 0 1580 View" at bounding box center [339, 22] width 536 height 15
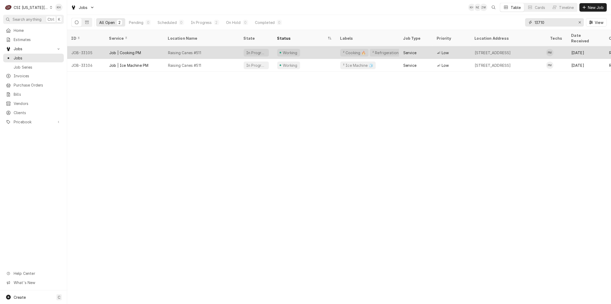
type input "13710"
click at [198, 50] on div "Raising Canes #511" at bounding box center [184, 53] width 33 height 6
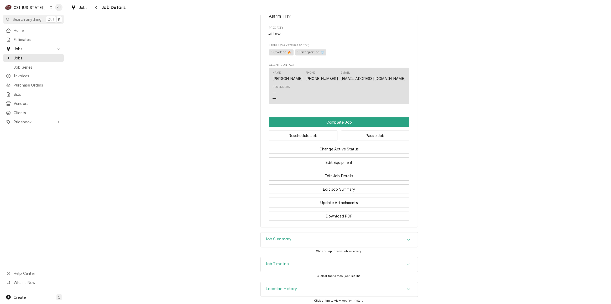
scroll to position [629, 0]
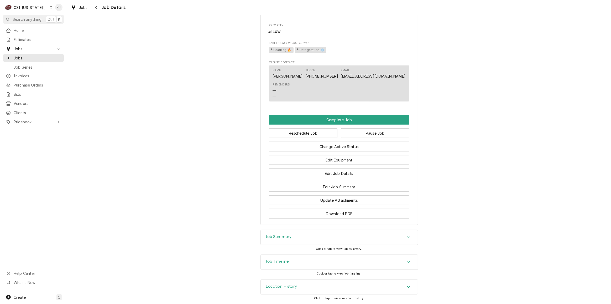
click at [283, 263] on h3 "Job Timeline" at bounding box center [277, 261] width 23 height 5
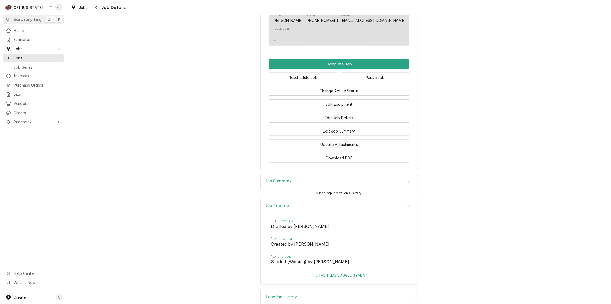
scroll to position [695, 0]
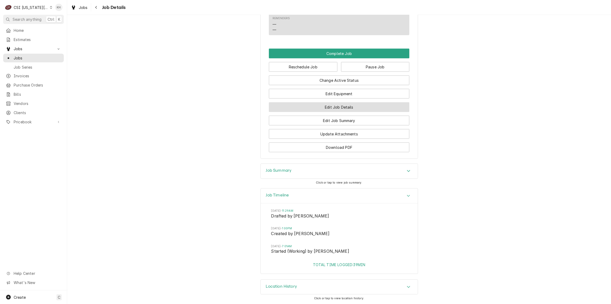
click at [345, 107] on button "Edit Job Details" at bounding box center [339, 107] width 141 height 10
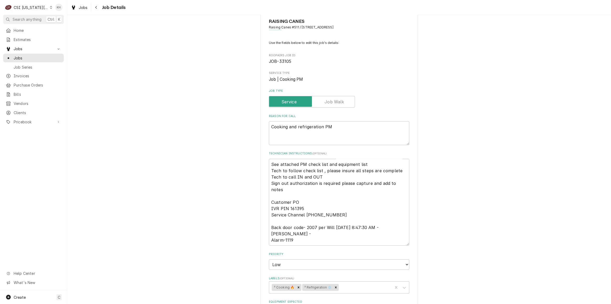
scroll to position [24, 0]
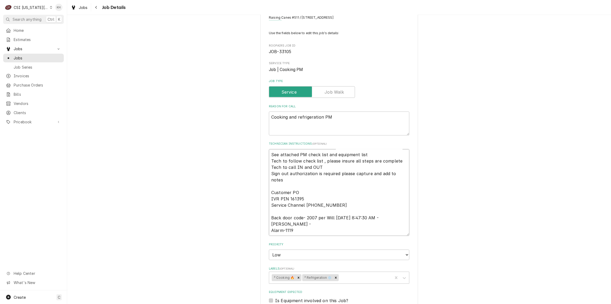
click at [302, 231] on textarea "PM Notes See attached PM check list and equipment list Tech to follow check lis…" at bounding box center [339, 192] width 141 height 87
type textarea "x"
type textarea "PM Notes See attached PM check list and equipment list Tech to follow check lis…"
type textarea "x"
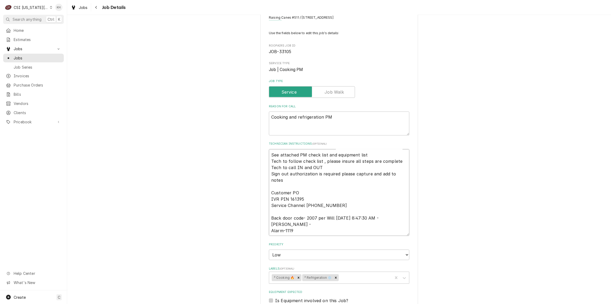
type textarea "PM Notes See attached PM check list and equipment list Tech to follow check lis…"
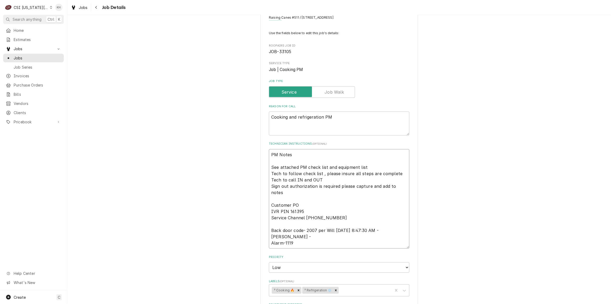
type textarea "x"
type textarea "PM Notes See attached PM check list and equipment list Tech to follow check lis…"
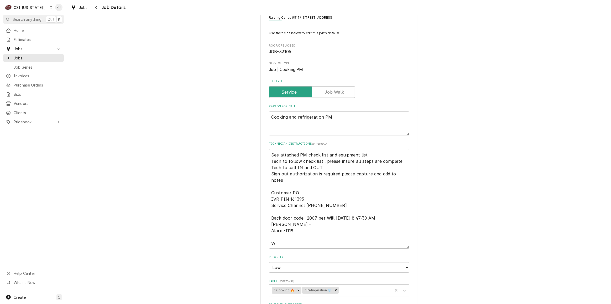
type textarea "x"
type textarea "PM Notes See attached PM check list and equipment list Tech to follow check lis…"
type textarea "x"
type textarea "PM Notes See attached PM check list and equipment list Tech to follow check lis…"
paste textarea "325970249"
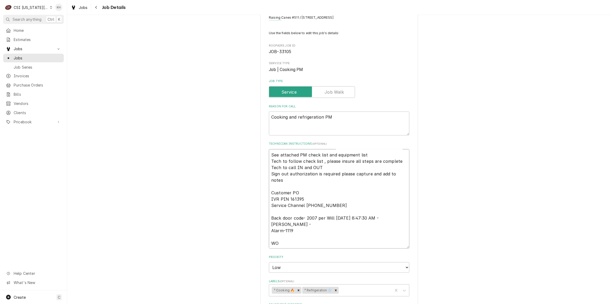
type textarea "x"
type textarea "PM Notes See attached PM check list and equipment list Tech to follow check lis…"
type textarea "x"
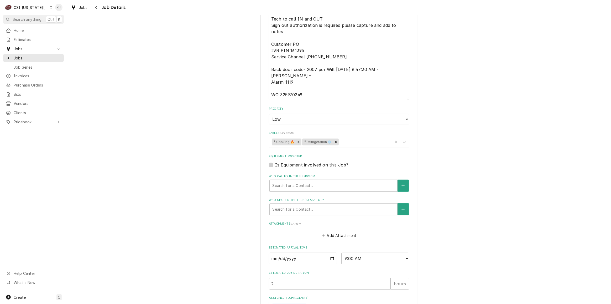
scroll to position [213, 0]
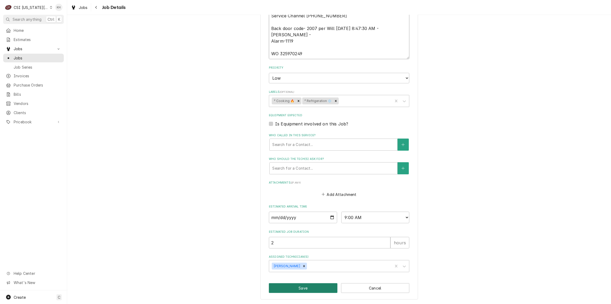
type textarea "PM Notes See attached PM check list and equipment list Tech to follow check lis…"
click at [300, 290] on button "Save" at bounding box center [303, 288] width 69 height 10
type textarea "x"
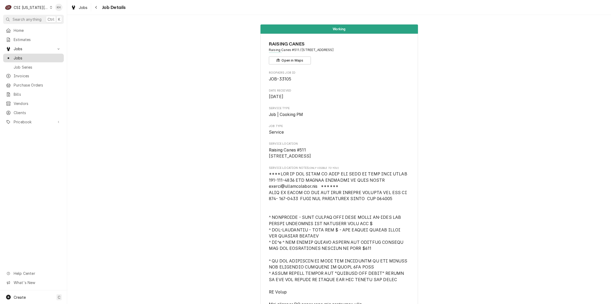
click at [44, 58] on span "Jobs" at bounding box center [38, 58] width 48 height 6
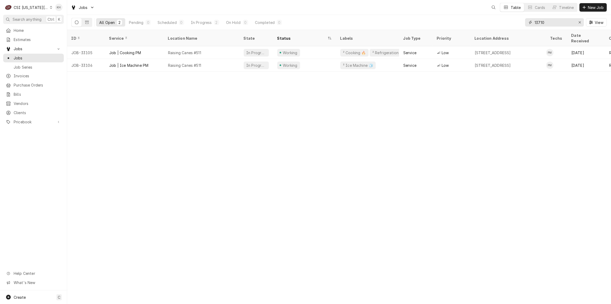
drag, startPoint x: 556, startPoint y: 24, endPoint x: 486, endPoint y: 17, distance: 70.2
click at [486, 17] on div "All Open 2 Pending 0 Scheduled 0 In Progress 2 On Hold 0 Completed 0 13710 View" at bounding box center [339, 22] width 536 height 15
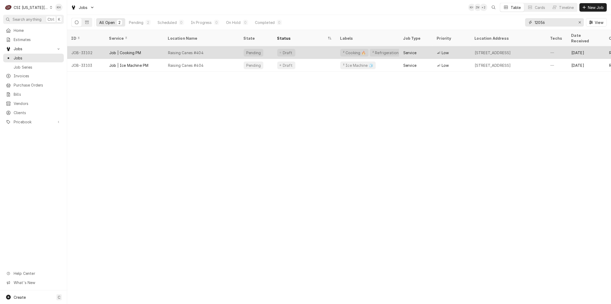
type input "12056"
click at [235, 46] on div "Raising Canes #404" at bounding box center [202, 52] width 76 height 13
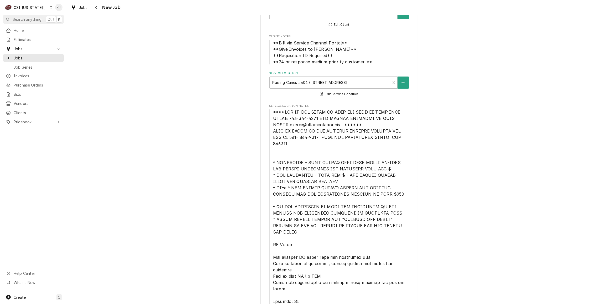
type textarea "x"
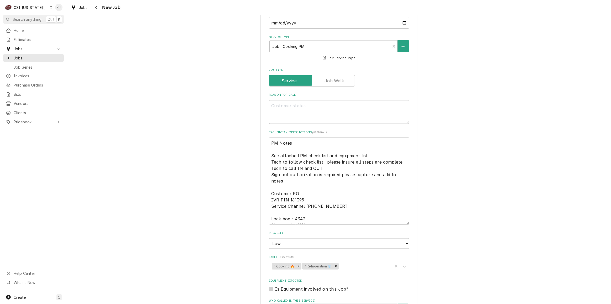
scroll to position [331, 0]
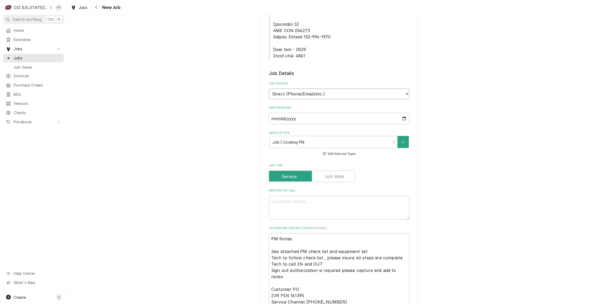
click at [307, 89] on select "Direct (Phone/Email/etc.) Service Channel Corrigo Ecotrak Other" at bounding box center [339, 94] width 141 height 11
select select "1"
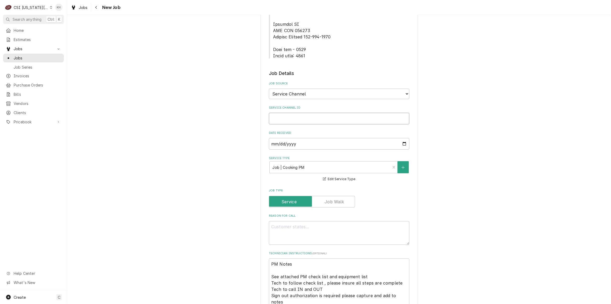
click at [300, 113] on input "Service Channel ID" at bounding box center [339, 119] width 141 height 12
paste input "325970238"
type textarea "x"
type input "325970238"
type textarea "x"
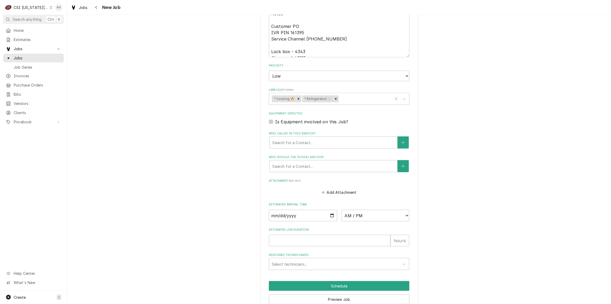
type input "325970238"
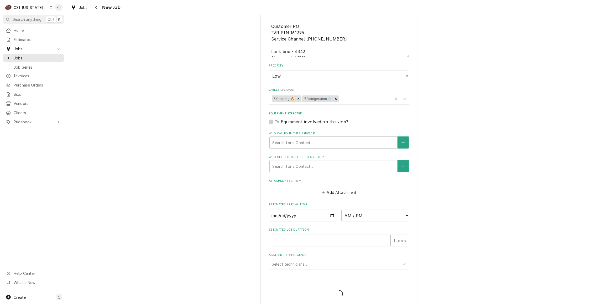
scroll to position [601, 0]
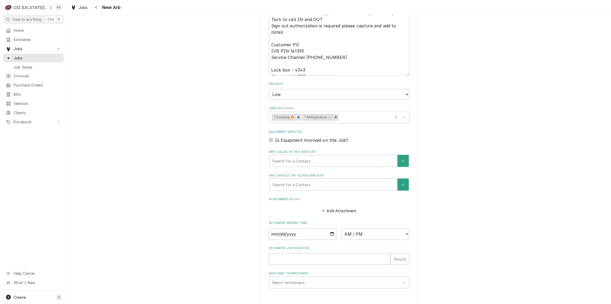
type textarea "x"
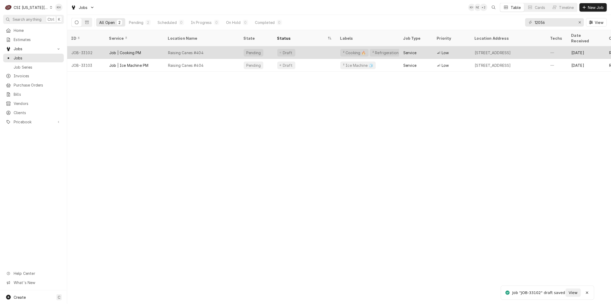
click at [218, 46] on div "Raising Canes #404" at bounding box center [202, 52] width 76 height 13
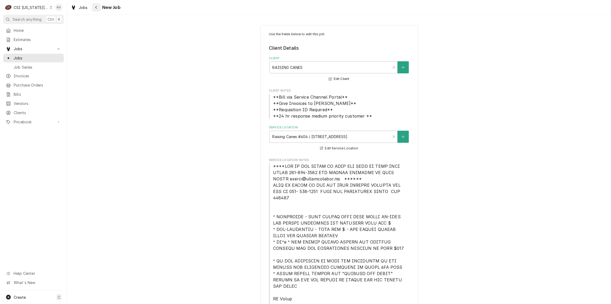
type textarea "x"
click at [97, 8] on icon "Navigate back" at bounding box center [96, 8] width 2 height 4
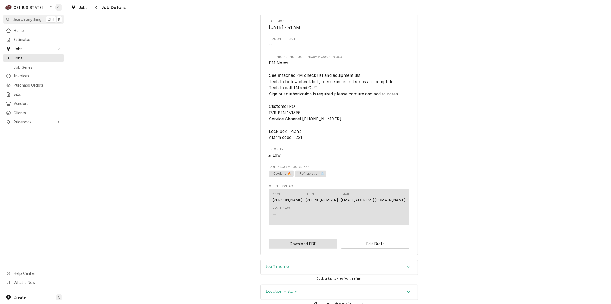
scroll to position [421, 0]
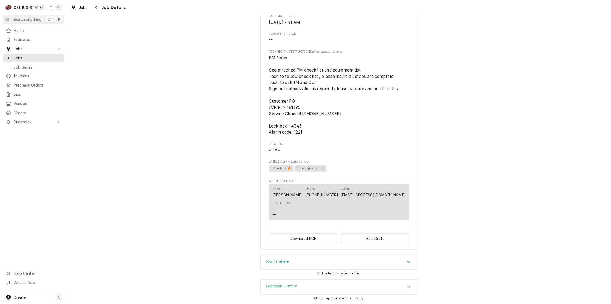
click at [308, 263] on div "Job Timeline" at bounding box center [339, 262] width 157 height 15
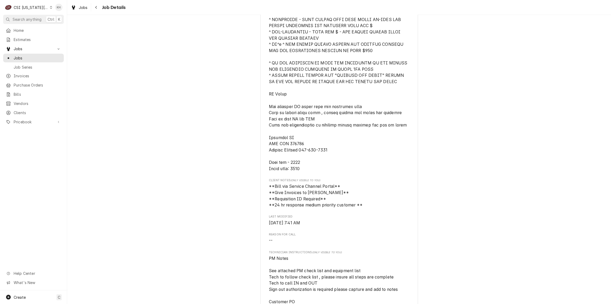
scroll to position [166, 0]
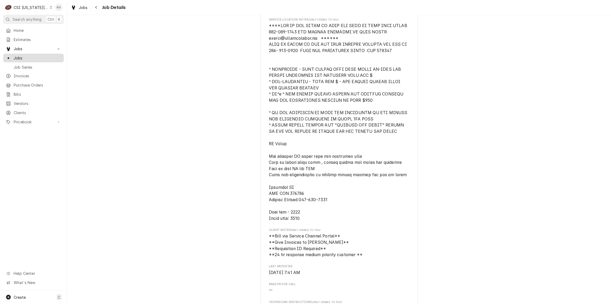
click at [35, 55] on span "Jobs" at bounding box center [38, 58] width 48 height 6
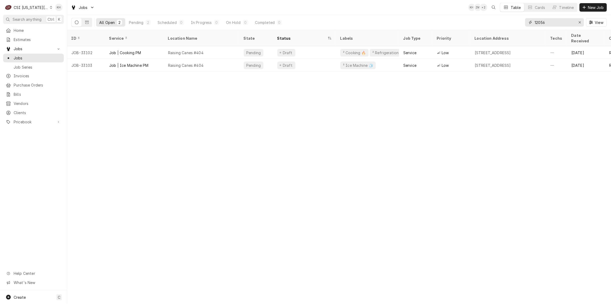
drag, startPoint x: 523, startPoint y: 27, endPoint x: 507, endPoint y: 27, distance: 16.6
click at [507, 27] on div "All Open 2 Pending 2 Scheduled 0 In Progress 0 On Hold 0 Completed 0 12056 View" at bounding box center [339, 22] width 536 height 15
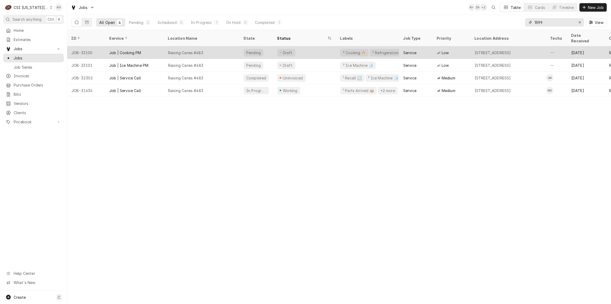
type input "1599"
click at [214, 46] on div "Raising Canes #483" at bounding box center [202, 52] width 76 height 13
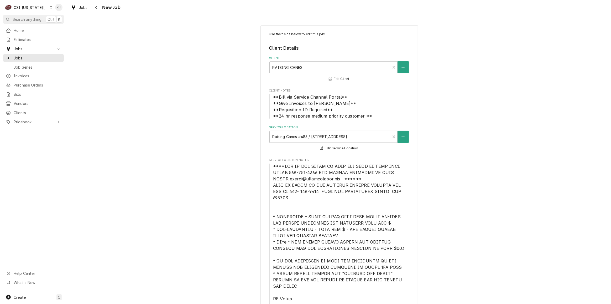
type textarea "x"
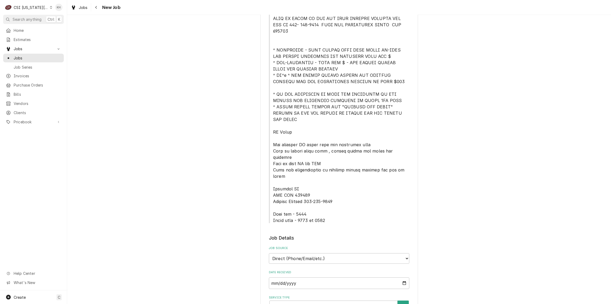
scroll to position [167, 0]
drag, startPoint x: 303, startPoint y: 232, endPoint x: 301, endPoint y: 237, distance: 5.6
click at [303, 252] on select "Direct (Phone/Email/etc.) Service Channel Corrigo Ecotrak Other" at bounding box center [339, 257] width 141 height 11
select select "1"
click at [299, 277] on input "Service Channel ID" at bounding box center [339, 283] width 141 height 12
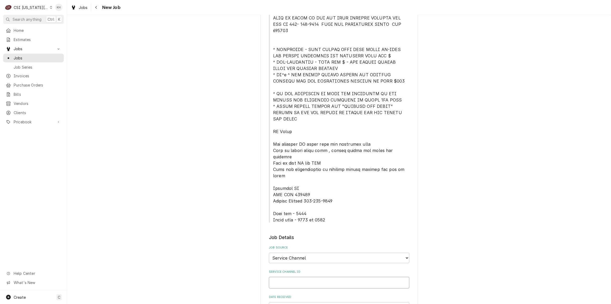
paste input "325970236"
type textarea "x"
type input "325970236"
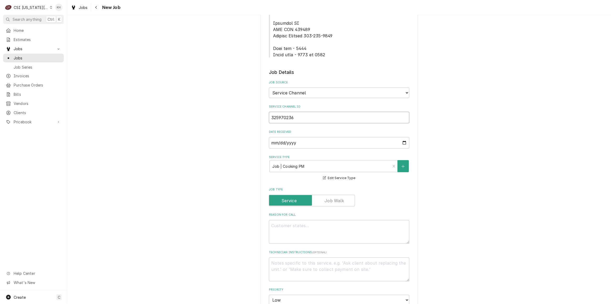
type textarea "x"
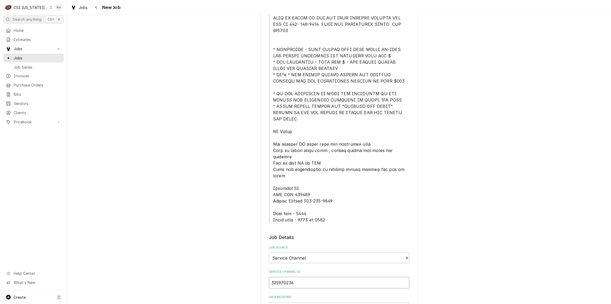
type input "325970236"
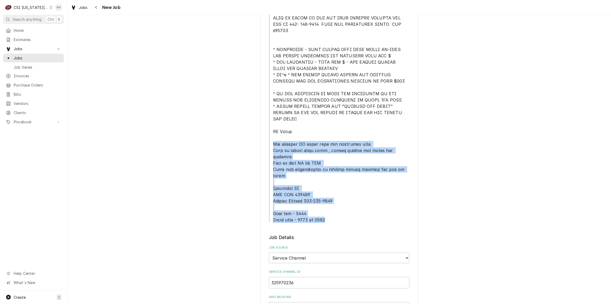
drag, startPoint x: 271, startPoint y: 131, endPoint x: 325, endPoint y: 199, distance: 86.9
click at [325, 199] on div "Use the fields below to edit this job: Client Details Client RAISING CANES Edit…" at bounding box center [339, 262] width 141 height 794
copy span "See attached PM check list and equipment list Tech to follow check list , pleas…"
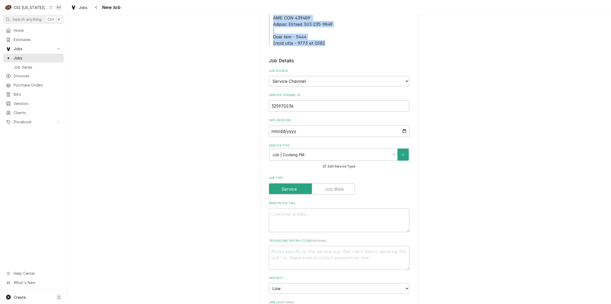
scroll to position [358, 0]
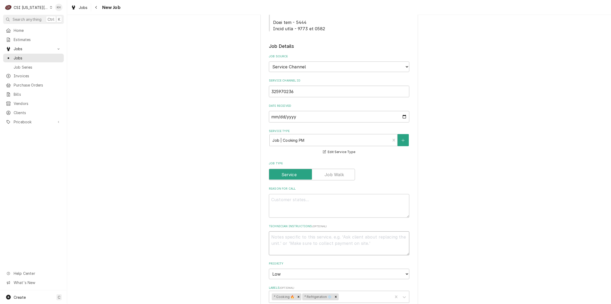
drag, startPoint x: 331, startPoint y: 217, endPoint x: 304, endPoint y: 210, distance: 27.9
click at [331, 231] on textarea "Technician Instructions ( optional )" at bounding box center [339, 243] width 141 height 24
paste textarea "See attached PM check list and equipment list Tech to follow check list , pleas…"
type textarea "x"
type textarea "See attached PM check list and equipment list Tech to follow check list , pleas…"
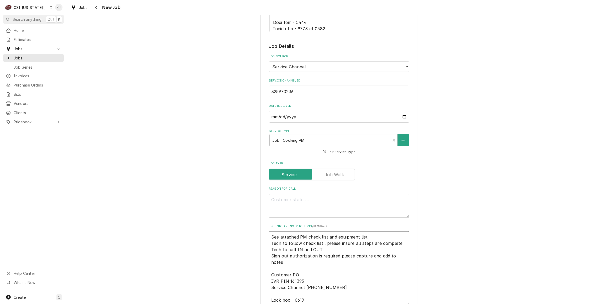
scroll to position [3, 0]
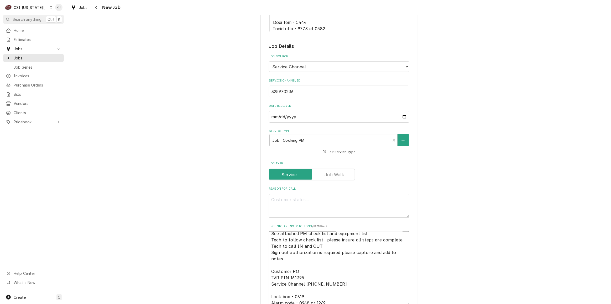
type textarea "x"
type textarea "See attached PM check list and equipment list Tech to follow check list , pleas…"
click at [344, 194] on textarea "Reason For Call" at bounding box center [339, 206] width 141 height 24
paste textarea "Hot Side, Refrigeration & Water Heater"
type textarea "x"
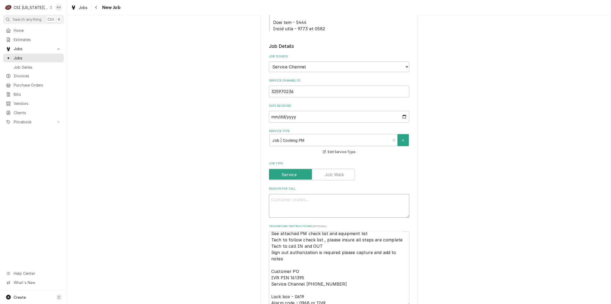
type textarea "Hot Side, Refrigeration & Water Heater"
type textarea "x"
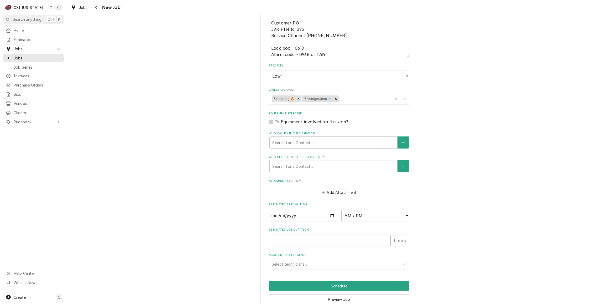
type textarea "Hot Side, Refrigeration & Water Heater"
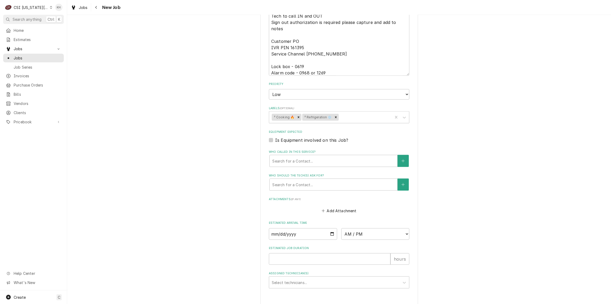
type textarea "x"
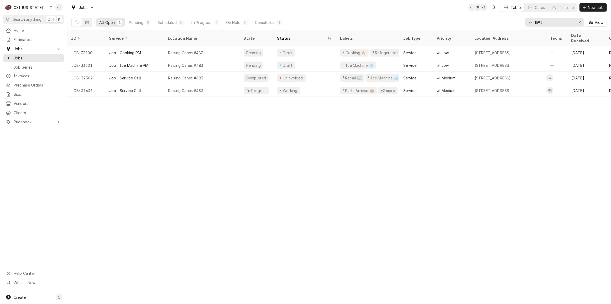
click at [30, 6] on div "CSI [US_STATE][GEOGRAPHIC_DATA]" at bounding box center [31, 8] width 35 height 6
click at [58, 27] on div "CSI St. [PERSON_NAME]" at bounding box center [90, 29] width 77 height 6
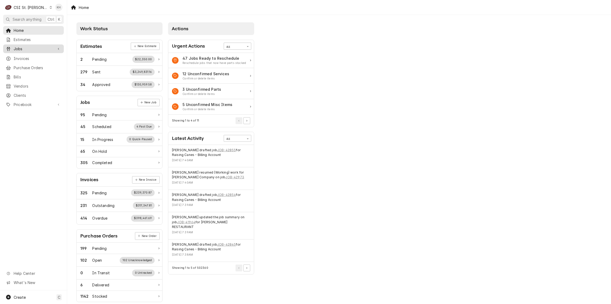
click at [44, 51] on link "Jobs" at bounding box center [33, 48] width 61 height 9
click at [42, 55] on span "Jobs" at bounding box center [38, 58] width 48 height 6
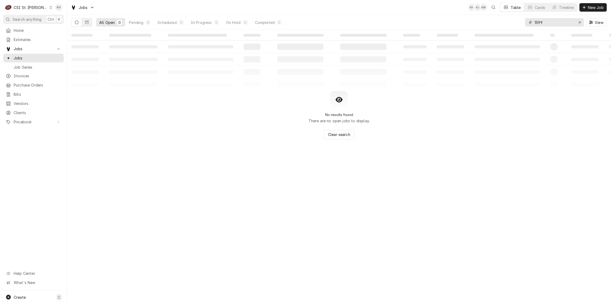
drag, startPoint x: 528, startPoint y: 25, endPoint x: 522, endPoint y: 23, distance: 6.0
click at [522, 23] on div "All Open 0 Pending 0 Scheduled 0 In Progress 0 On Hold 0 Completed 0 1599 View" at bounding box center [339, 22] width 536 height 15
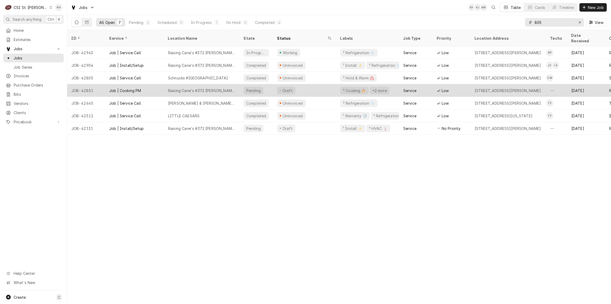
type input "805"
click at [150, 84] on div "Job | Cooking PM" at bounding box center [134, 90] width 59 height 13
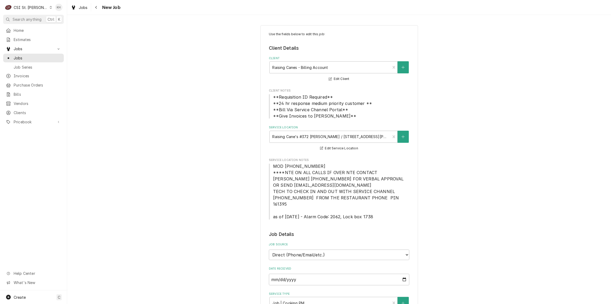
type textarea "x"
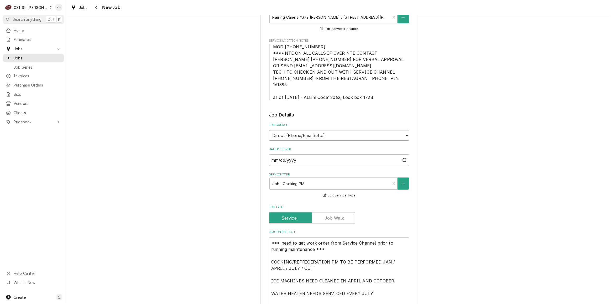
drag, startPoint x: 322, startPoint y: 129, endPoint x: 319, endPoint y: 133, distance: 4.8
click at [321, 130] on select "Direct (Phone/Email/etc.) Service Channel Corrigo Ecotrak Other" at bounding box center [339, 135] width 141 height 11
select select "1"
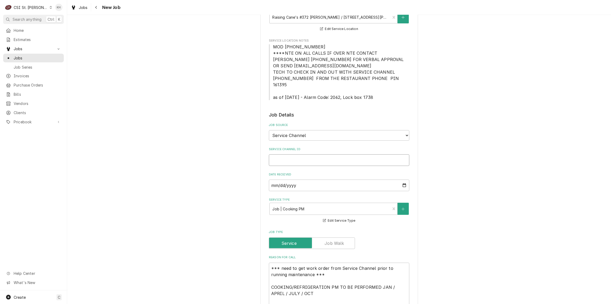
click at [309, 156] on input "Service Channel ID" at bounding box center [339, 160] width 141 height 12
paste input "325970231"
type textarea "x"
type input "325970231"
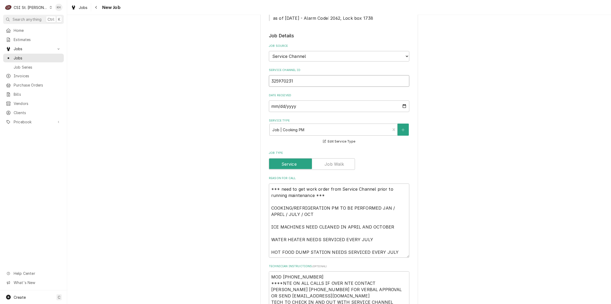
type textarea "x"
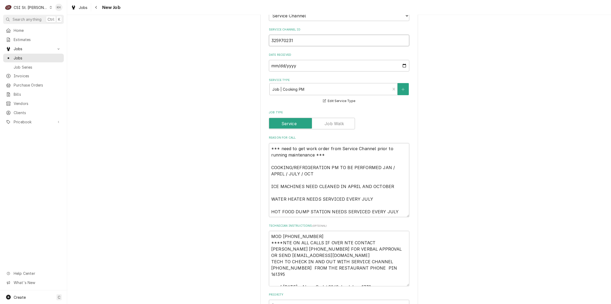
type input "325970231"
drag, startPoint x: 270, startPoint y: 162, endPoint x: 247, endPoint y: 121, distance: 47.3
click at [247, 121] on div "Use the fields below to edit this job: Client Details Client Raising Canes - Bi…" at bounding box center [339, 170] width 544 height 776
type textarea "x"
type textarea "COOKING/REFRIGERATION PM TO BE PERFORMED JAN / APRIL / JULY / OCT ICE MACHINES …"
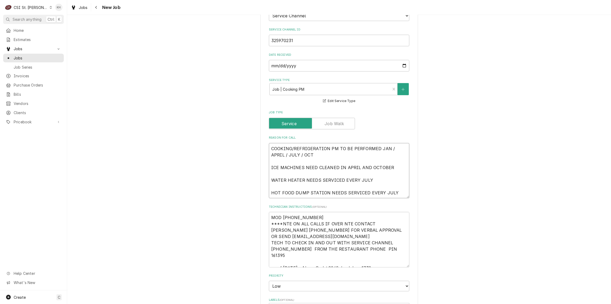
type textarea "x"
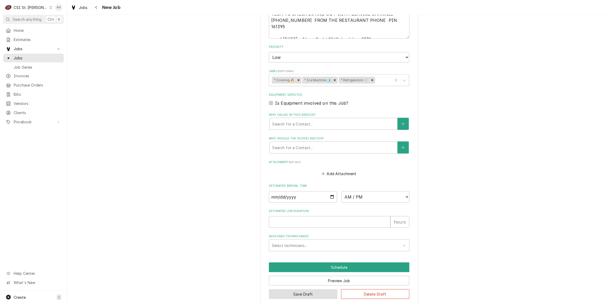
type textarea "COOKING/REFRIGERATION PM TO BE PERFORMED JAN / APRIL / JULY / OCT ICE MACHINES …"
click at [315, 289] on button "Save Draft" at bounding box center [303, 294] width 69 height 10
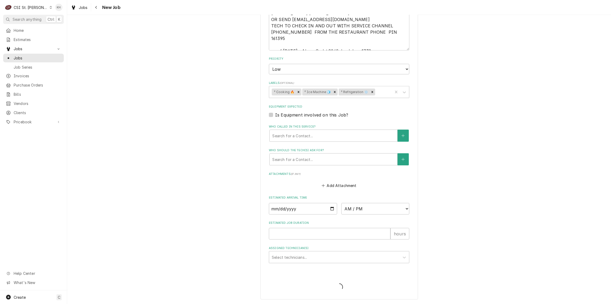
scroll to position [449, 0]
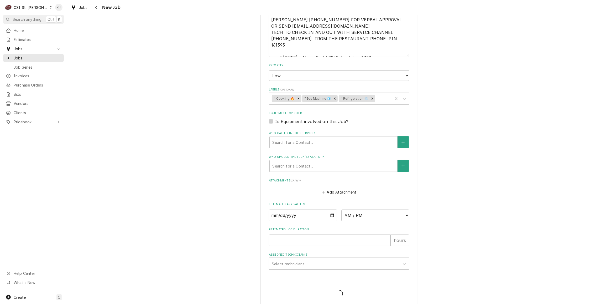
type textarea "x"
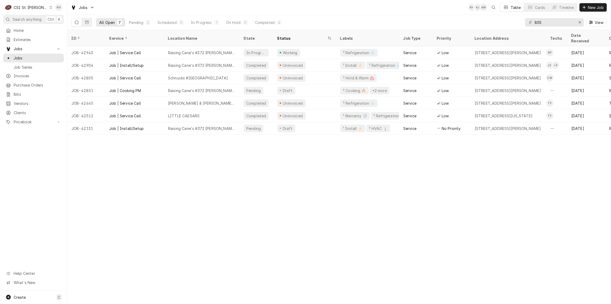
click at [36, 8] on div "CSI St. [PERSON_NAME]" at bounding box center [31, 8] width 34 height 6
click at [51, 13] on div "CSI [US_STATE][GEOGRAPHIC_DATA]" at bounding box center [80, 10] width 73 height 7
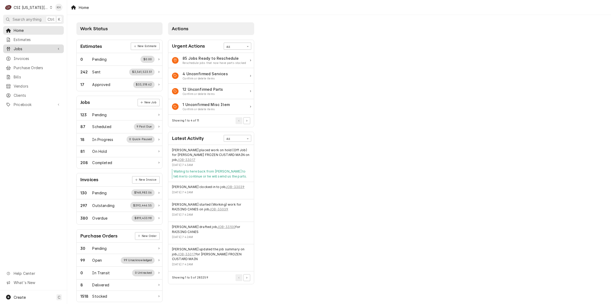
click at [54, 47] on div "Jobs" at bounding box center [33, 48] width 59 height 7
click at [37, 58] on span "Jobs" at bounding box center [38, 58] width 48 height 6
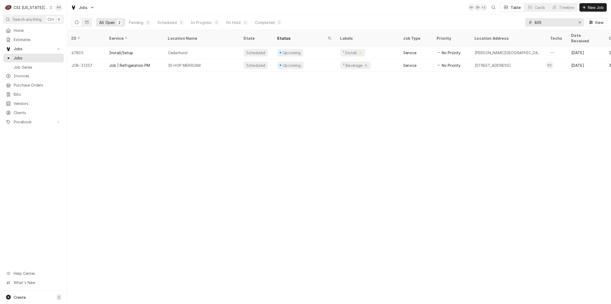
drag, startPoint x: 554, startPoint y: 23, endPoint x: 500, endPoint y: 20, distance: 54.5
click at [500, 20] on div "All Open 2 Pending 0 Scheduled 2 In Progress 0 On Hold 0 Completed 0 805 View" at bounding box center [339, 22] width 536 height 15
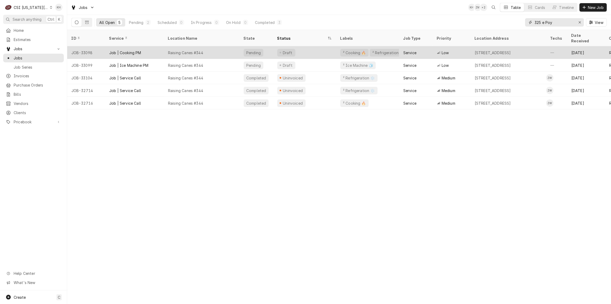
type input "325 e Poy"
click at [206, 47] on div "Raising Canes #344" at bounding box center [202, 52] width 76 height 13
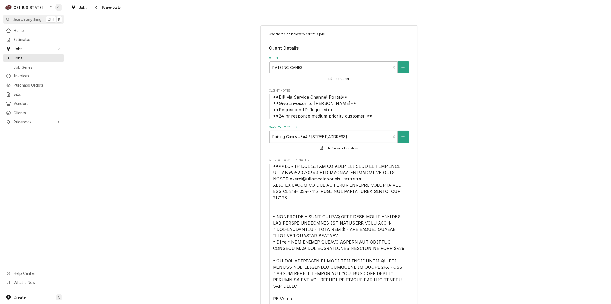
type textarea "x"
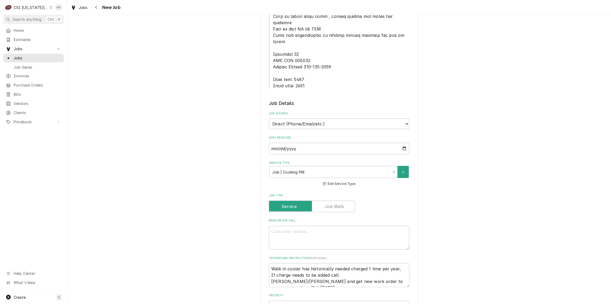
scroll to position [310, 0]
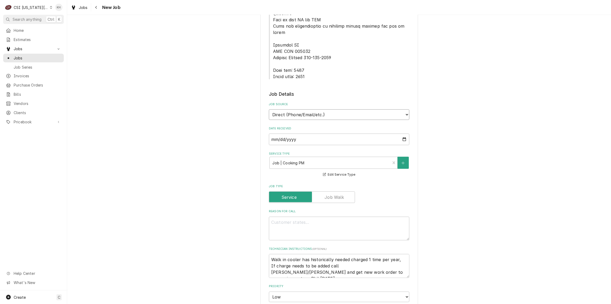
click at [325, 109] on select "Direct (Phone/Email/etc.) Service Channel Corrigo Ecotrak Other" at bounding box center [339, 114] width 141 height 11
select select "1"
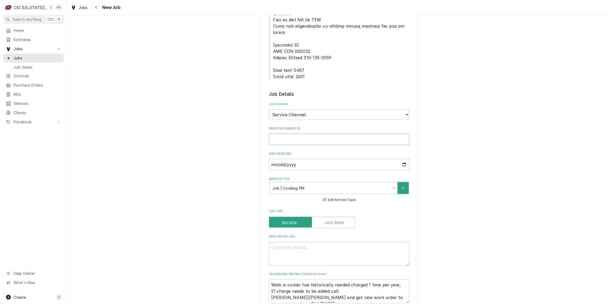
click at [313, 133] on input "Service Channel ID" at bounding box center [339, 139] width 141 height 12
paste input "325970231"
type textarea "x"
type input "325970231"
type textarea "x"
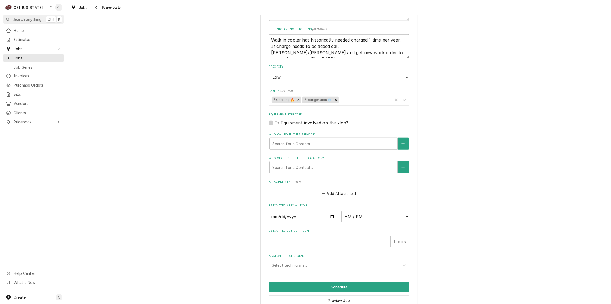
scroll to position [556, 0]
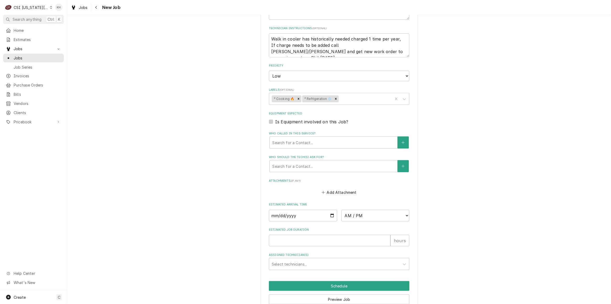
type input "325970231"
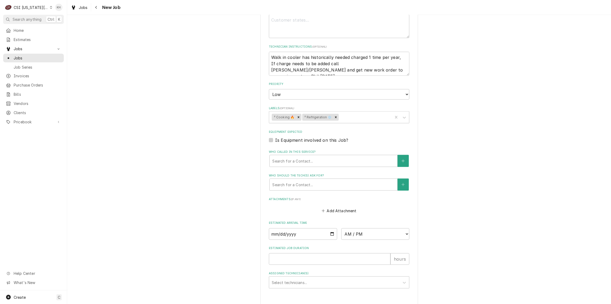
type textarea "x"
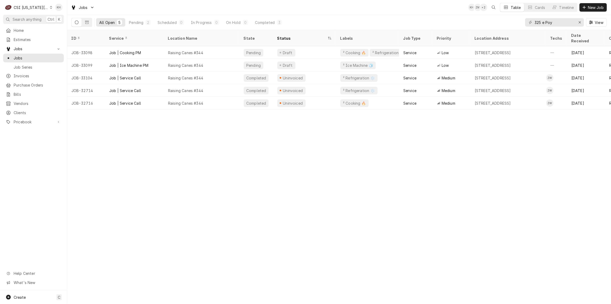
click at [40, 8] on div "CSI [US_STATE][GEOGRAPHIC_DATA]" at bounding box center [31, 8] width 35 height 6
click at [59, 28] on div "CSI St. Louis" at bounding box center [90, 29] width 77 height 6
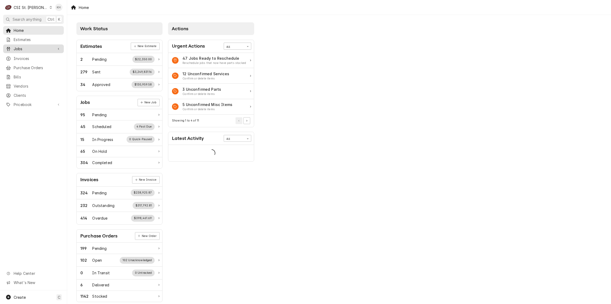
click at [28, 48] on span "Jobs" at bounding box center [34, 49] width 40 height 6
click at [27, 55] on span "Jobs" at bounding box center [38, 58] width 48 height 6
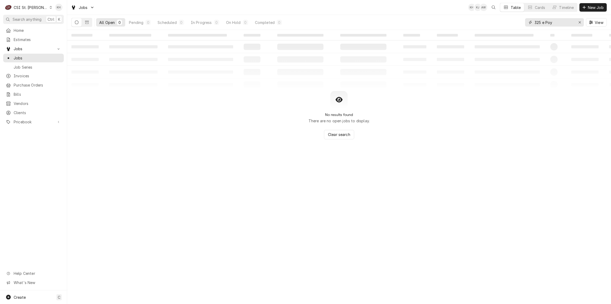
drag, startPoint x: 562, startPoint y: 22, endPoint x: 509, endPoint y: 24, distance: 53.1
click at [509, 24] on div "All Open 0 Pending 0 Scheduled 0 In Progress 0 On Hold 0 Completed 0 325 e Poy …" at bounding box center [339, 22] width 536 height 15
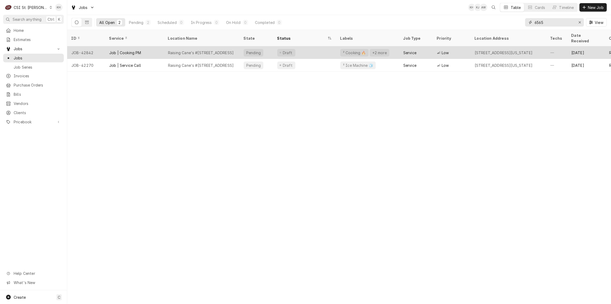
type input "6565"
click at [203, 50] on div "Raising Cane's #[STREET_ADDRESS]" at bounding box center [201, 53] width 66 height 6
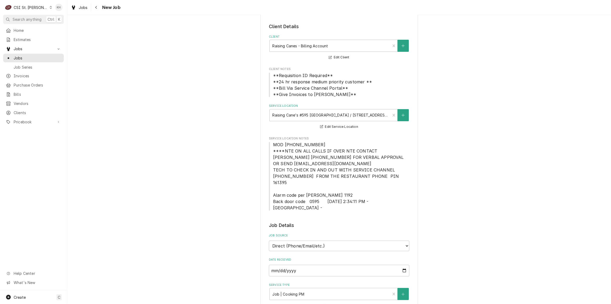
type textarea "x"
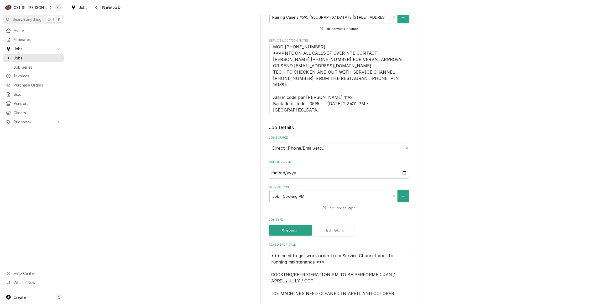
click at [312, 143] on select "Direct (Phone/Email/etc.) Service Channel Corrigo Ecotrak Other" at bounding box center [339, 148] width 141 height 11
select select "1"
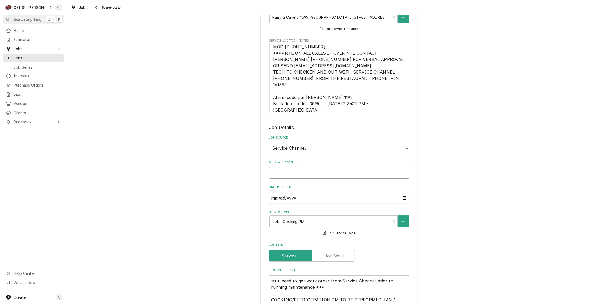
click at [298, 167] on input "Service Channel ID" at bounding box center [339, 173] width 141 height 12
paste input "325970103"
type textarea "x"
type input "325970103"
type textarea "x"
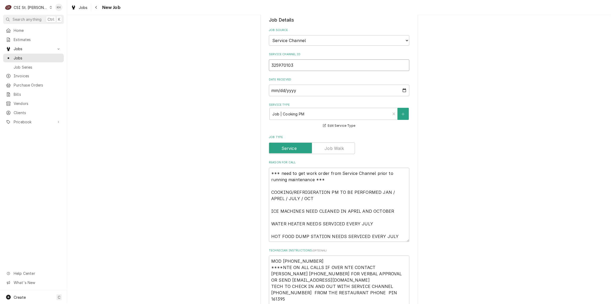
scroll to position [239, 0]
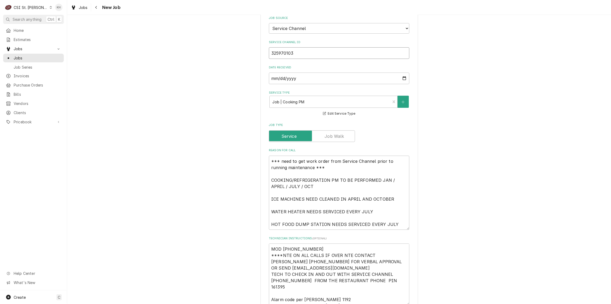
type input "325970103"
drag, startPoint x: 270, startPoint y: 168, endPoint x: 254, endPoint y: 143, distance: 30.1
click at [255, 143] on div "Use the fields below to edit this job: Client Details Client Raising Canes - Bi…" at bounding box center [339, 179] width 544 height 795
type textarea "x"
type textarea "COOKING/REFRIGERATION PM TO BE PERFORMED JAN / APRIL / JULY / OCT ICE MACHINES …"
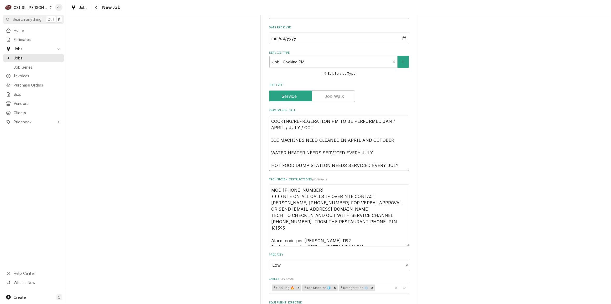
type textarea "x"
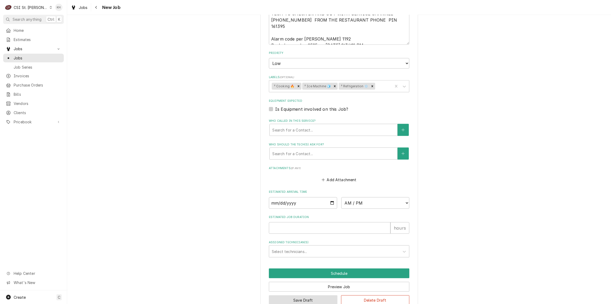
type textarea "COOKING/REFRIGERATION PM TO BE PERFORMED JAN / APRIL / JULY / OCT ICE MACHINES …"
click at [308, 295] on button "Save Draft" at bounding box center [303, 300] width 69 height 10
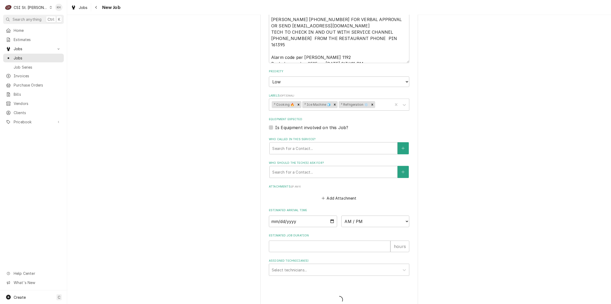
type textarea "x"
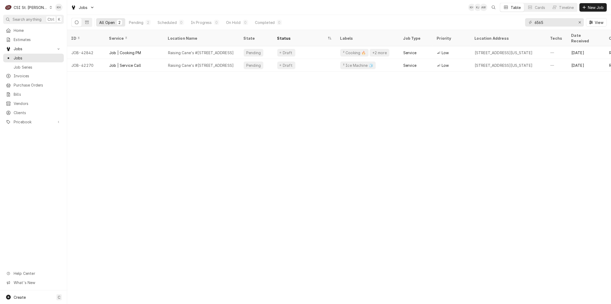
click at [25, 7] on div "CSI St. Louis" at bounding box center [31, 8] width 34 height 6
click at [53, 10] on div "CSI [US_STATE][GEOGRAPHIC_DATA]" at bounding box center [80, 11] width 69 height 6
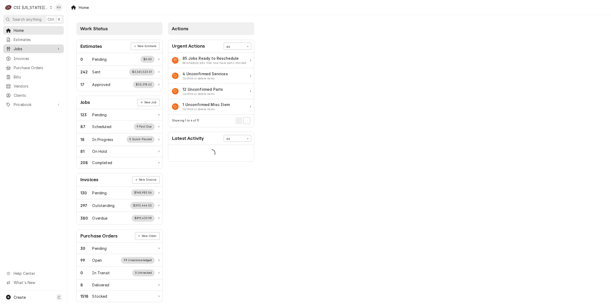
click at [54, 48] on div "Jobs" at bounding box center [33, 48] width 59 height 7
click at [49, 55] on span "Jobs" at bounding box center [38, 58] width 48 height 6
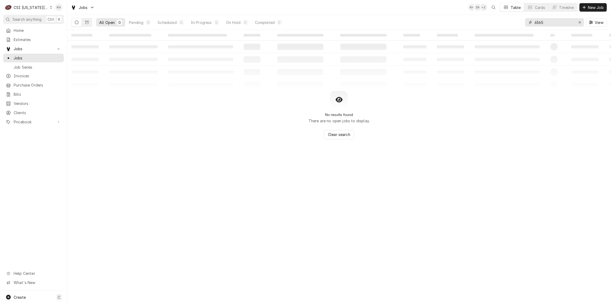
drag, startPoint x: 565, startPoint y: 21, endPoint x: 492, endPoint y: 17, distance: 73.2
click at [492, 18] on div "All Open 0 Pending 0 Scheduled 0 In Progress 0 On Hold 0 Completed 0 6565 View" at bounding box center [339, 22] width 536 height 15
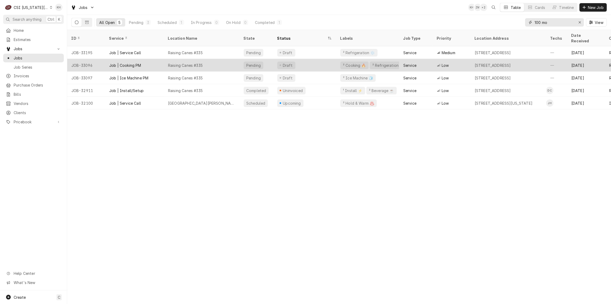
type input "100 mo"
click at [221, 60] on div "Raising Canes #335" at bounding box center [202, 65] width 76 height 13
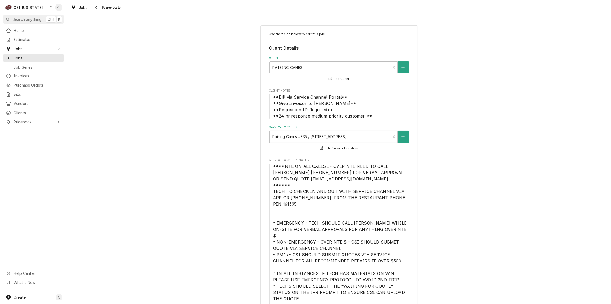
type textarea "x"
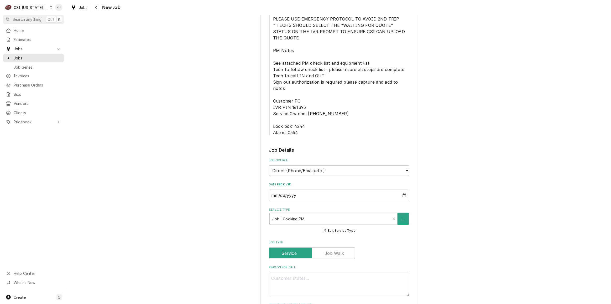
scroll to position [262, 0]
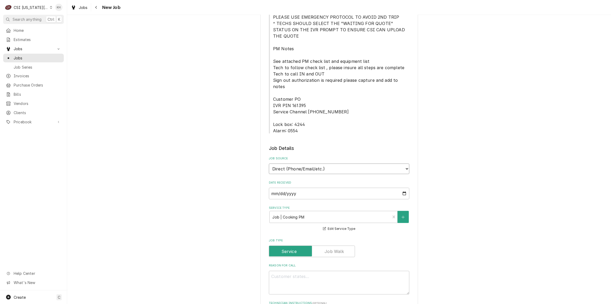
click at [325, 163] on select "Direct (Phone/Email/etc.) Service Channel Corrigo Ecotrak Other" at bounding box center [339, 168] width 141 height 11
select select "1"
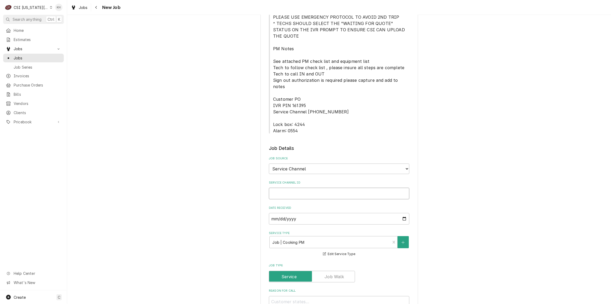
click at [317, 188] on input "Service Channel ID" at bounding box center [339, 194] width 141 height 12
paste input "325970076"
type textarea "x"
type input "325970076"
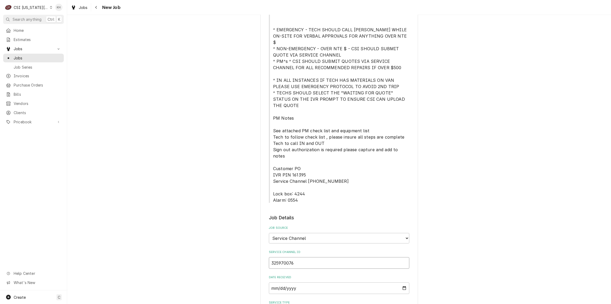
type textarea "x"
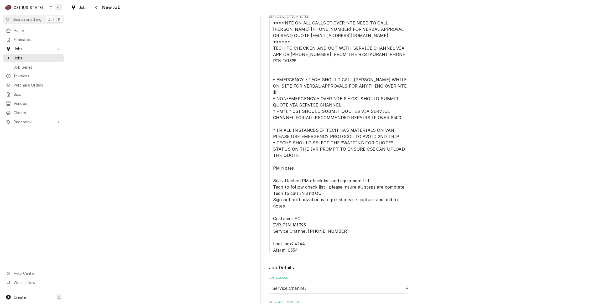
type input "325970076"
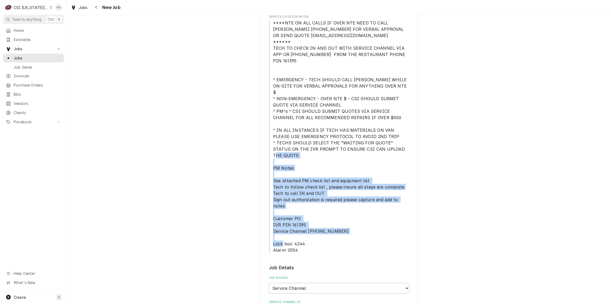
drag, startPoint x: 271, startPoint y: 154, endPoint x: 299, endPoint y: 219, distance: 71.1
click at [299, 219] on span "****NTE ON ALL CALLS IF OVER NTE NEED TO CALL JEFF COSTA 636-399-1299 FOR VERBA…" at bounding box center [339, 136] width 141 height 233
copy span "See attached PM check list and equipment list Tech to follow check list , pleas…"
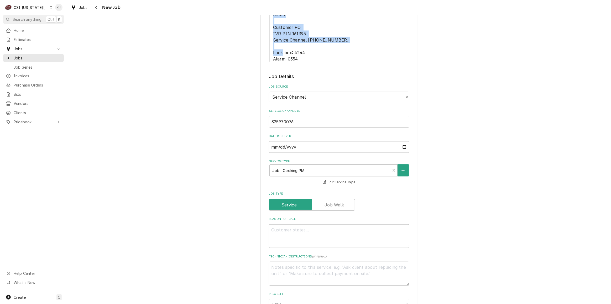
scroll to position [334, 0]
click at [302, 261] on textarea "Technician Instructions ( optional )" at bounding box center [339, 273] width 141 height 24
paste textarea "See attached PM check list and equipment list Tech to follow check list , pleas…"
type textarea "x"
type textarea "See attached PM check list and equipment list Tech to follow check list , pleas…"
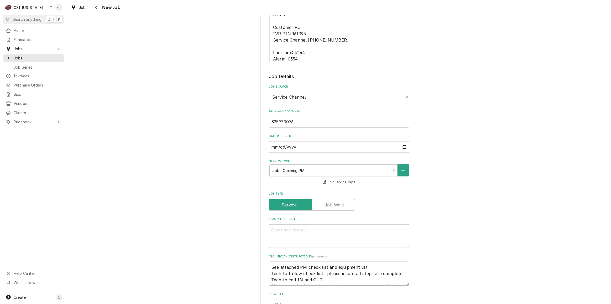
scroll to position [3, 0]
type textarea "x"
type textarea "See attached PM check list and equipment list Tech to follow check list , pleas…"
click at [321, 224] on textarea "Reason For Call" at bounding box center [339, 236] width 141 height 24
paste textarea "Hot Side, Refrigeration & Water Heater"
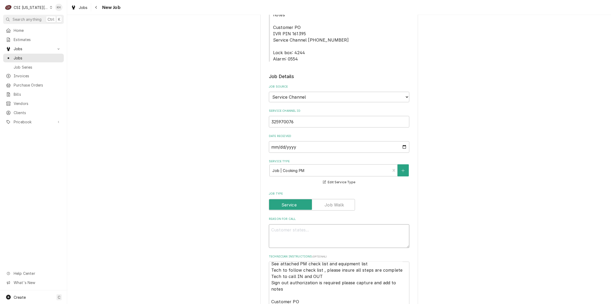
type textarea "x"
type textarea "Hot Side, Refrigeration & Water Heater"
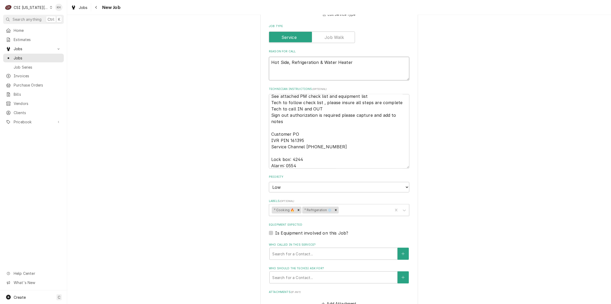
type textarea "x"
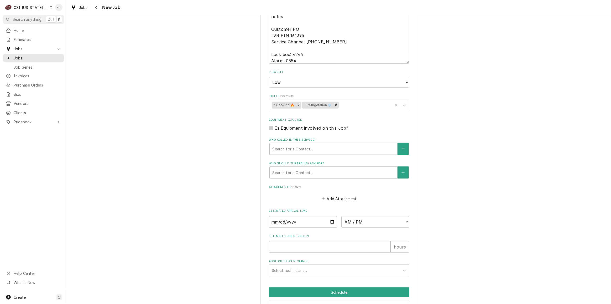
type textarea "Hot Side, Refrigeration & Water Heater"
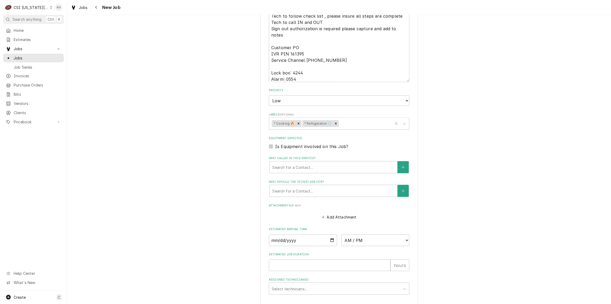
type textarea "x"
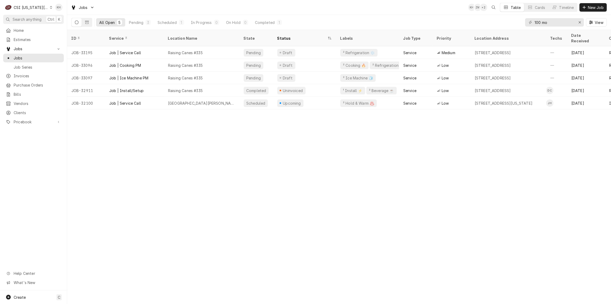
click at [42, 5] on div "CSI [US_STATE][GEOGRAPHIC_DATA]" at bounding box center [31, 8] width 35 height 6
click at [55, 28] on div "CSI St. [PERSON_NAME]" at bounding box center [90, 29] width 77 height 6
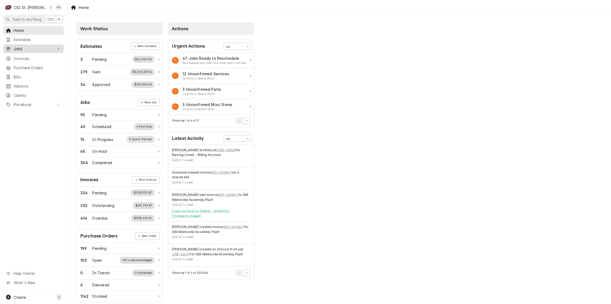
click at [51, 49] on span "Jobs" at bounding box center [34, 49] width 40 height 6
drag, startPoint x: 50, startPoint y: 51, endPoint x: 46, endPoint y: 56, distance: 6.0
click at [46, 56] on span "Jobs" at bounding box center [38, 58] width 48 height 6
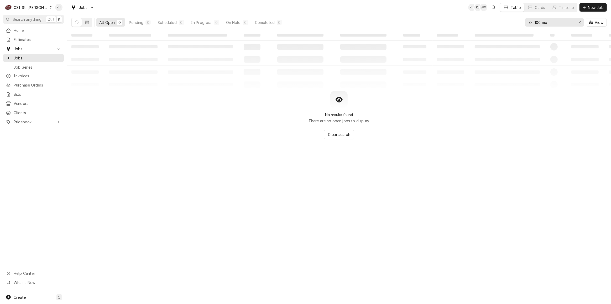
drag, startPoint x: 555, startPoint y: 24, endPoint x: 519, endPoint y: 22, distance: 36.3
click at [519, 22] on div "All Open 0 Pending 0 Scheduled 0 In Progress 0 On Hold 0 Completed 0 100 mo View" at bounding box center [339, 22] width 536 height 15
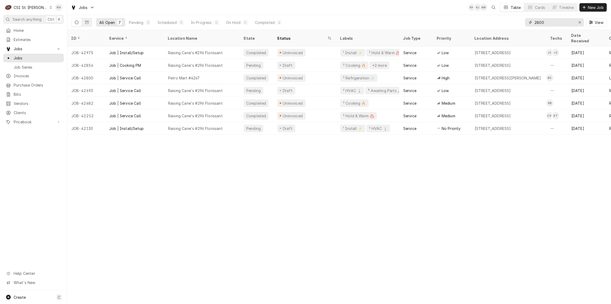
type input "2800"
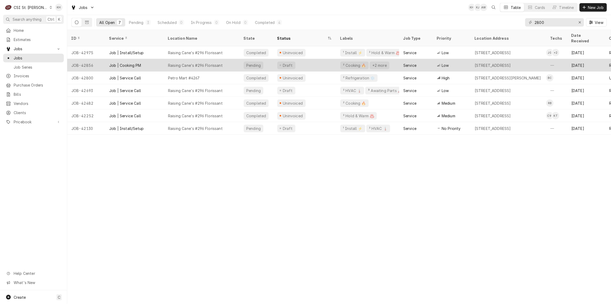
click at [148, 60] on div "Job | Cooking PM" at bounding box center [134, 65] width 59 height 13
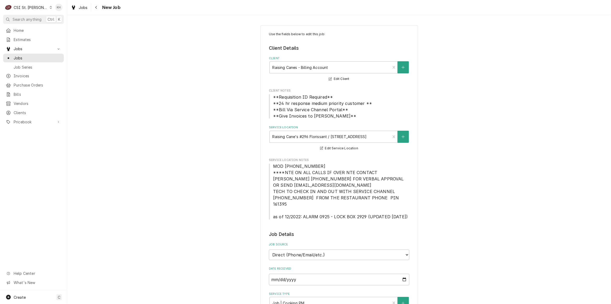
type textarea "x"
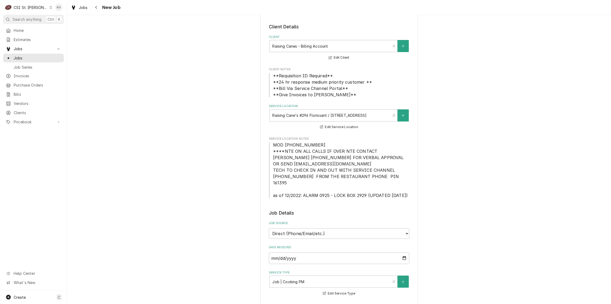
scroll to position [71, 0]
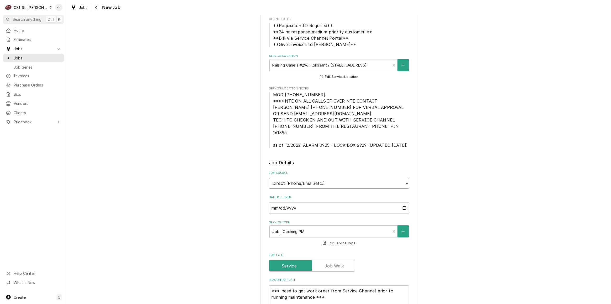
click at [332, 179] on select "Direct (Phone/Email/etc.) Service Channel Corrigo Ecotrak Other" at bounding box center [339, 183] width 141 height 11
select select "1"
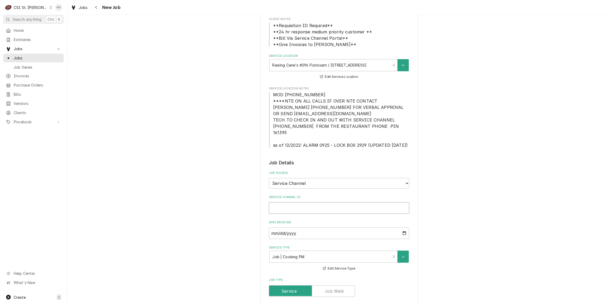
click at [328, 202] on input "Service Channel ID" at bounding box center [339, 208] width 141 height 12
paste input "325970074"
type textarea "x"
type input "325970074"
type textarea "x"
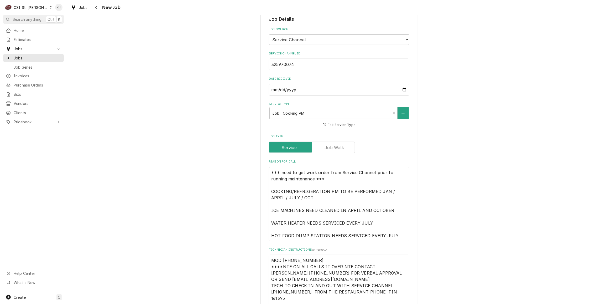
scroll to position [239, 0]
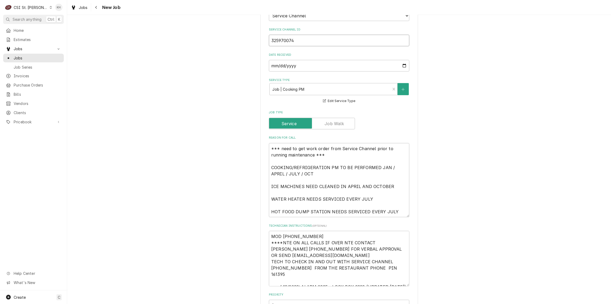
type input "325970074"
drag, startPoint x: 269, startPoint y: 161, endPoint x: 260, endPoint y: 132, distance: 30.5
click at [261, 132] on div "Use the fields below to edit this job: Client Details Client Raising Canes - Bi…" at bounding box center [340, 169] width 158 height 767
type textarea "x"
type textarea "COOKING/REFRIGERATION PM TO BE PERFORMED JAN / APRIL / JULY / OCT ICE MACHINES …"
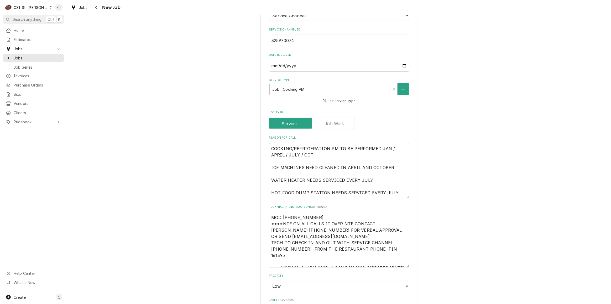
type textarea "x"
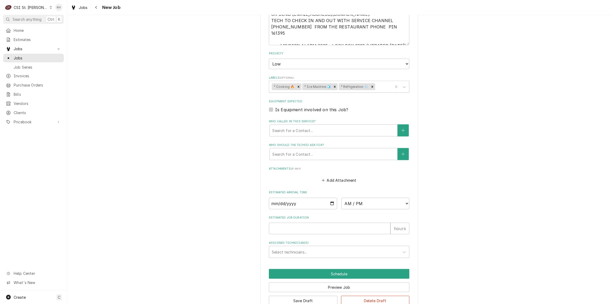
scroll to position [467, 0]
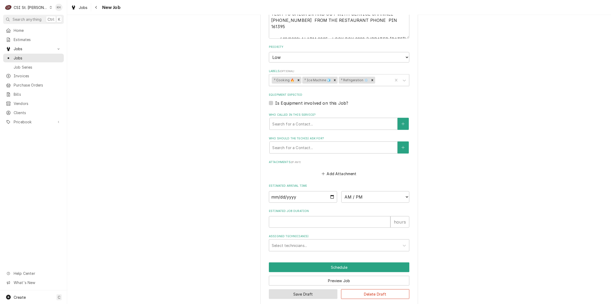
type textarea "COOKING/REFRIGERATION PM TO BE PERFORMED JAN / APRIL / JULY / OCT ICE MACHINES …"
click at [308, 289] on button "Save Draft" at bounding box center [303, 294] width 69 height 10
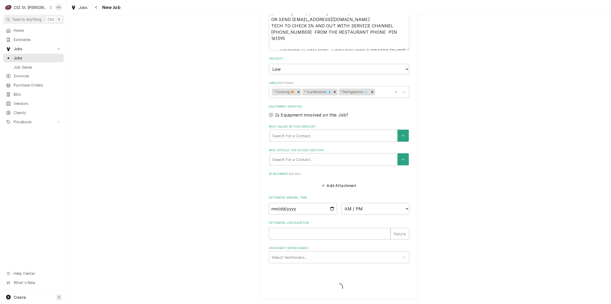
scroll to position [449, 0]
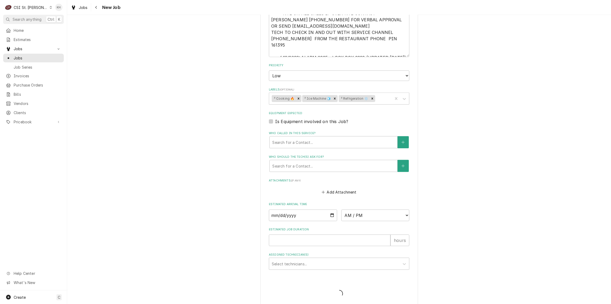
type textarea "x"
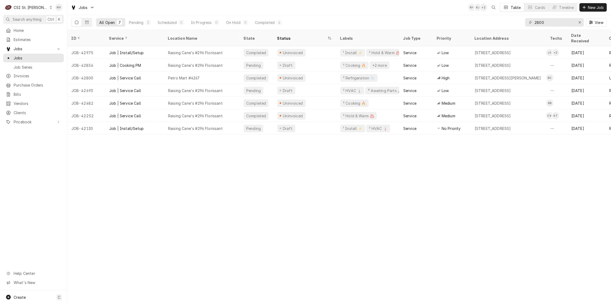
click at [30, 10] on div "C CSI St. Louis" at bounding box center [28, 7] width 51 height 11
click at [43, 18] on div "CSI Kentucky" at bounding box center [80, 19] width 75 height 9
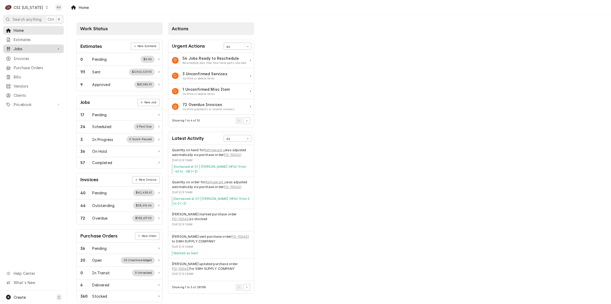
click at [27, 48] on span "Jobs" at bounding box center [34, 49] width 40 height 6
click at [29, 55] on span "Jobs" at bounding box center [38, 58] width 48 height 6
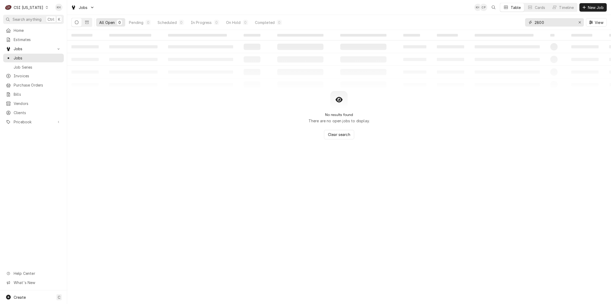
drag, startPoint x: 565, startPoint y: 20, endPoint x: 518, endPoint y: 21, distance: 46.5
click at [518, 21] on div "All Open 0 Pending 0 Scheduled 0 In Progress 0 On Hold 0 Completed 0 2800 View" at bounding box center [339, 22] width 536 height 15
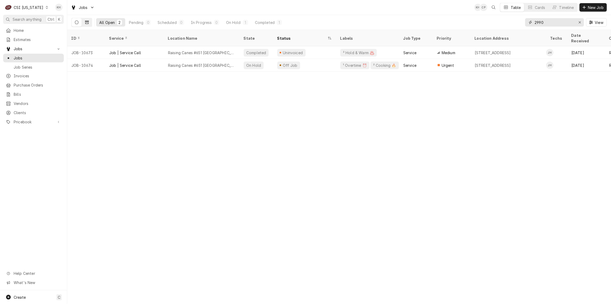
type input "2990"
drag, startPoint x: 86, startPoint y: 21, endPoint x: 111, endPoint y: 33, distance: 26.8
click at [87, 21] on icon "Dynamic Content Wrapper" at bounding box center [87, 22] width 4 height 4
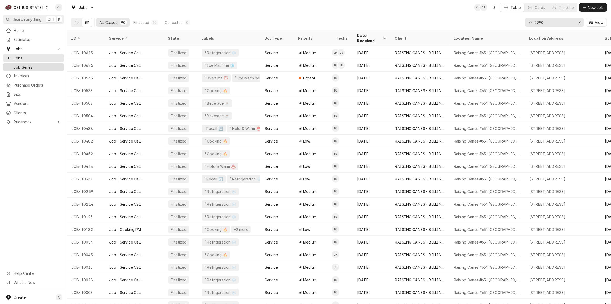
drag, startPoint x: 77, startPoint y: 21, endPoint x: 42, endPoint y: 62, distance: 54.4
click at [77, 21] on icon "Dynamic Content Wrapper" at bounding box center [77, 22] width 4 height 4
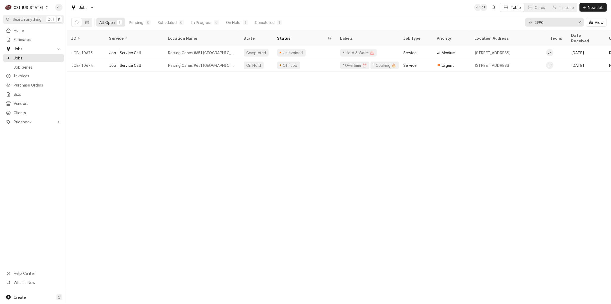
click at [35, 4] on div "C CSI Kentucky" at bounding box center [26, 7] width 47 height 11
click at [59, 24] on div "CSI St. [PERSON_NAME]" at bounding box center [82, 28] width 75 height 9
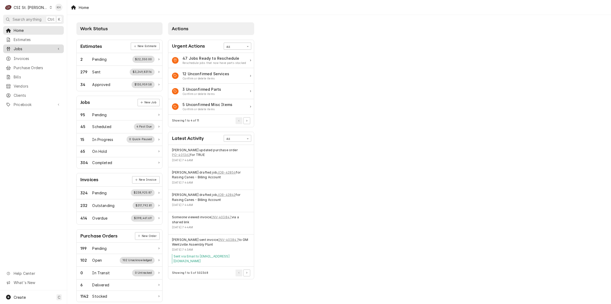
click at [47, 44] on link "Jobs" at bounding box center [33, 48] width 61 height 9
click at [42, 55] on div "Jobs" at bounding box center [33, 58] width 59 height 7
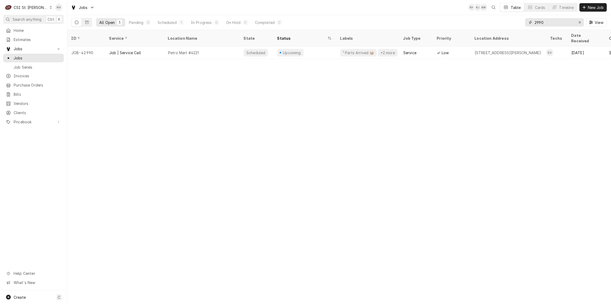
drag, startPoint x: 553, startPoint y: 22, endPoint x: 510, endPoint y: 18, distance: 43.0
click at [510, 18] on div "All Open 1 Pending 0 Scheduled 1 In Progress 0 On Hold 0 Completed 0 2990 View" at bounding box center [339, 22] width 536 height 15
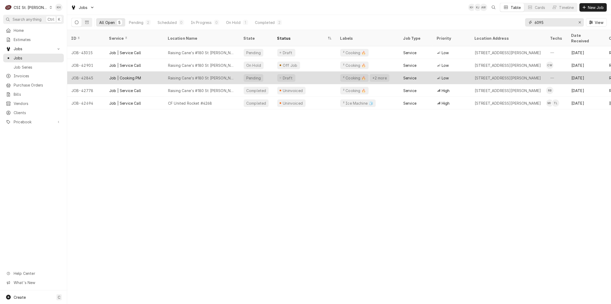
type input "6095"
click at [237, 74] on div "Raising Cane's #180 St [PERSON_NAME]" at bounding box center [202, 77] width 76 height 13
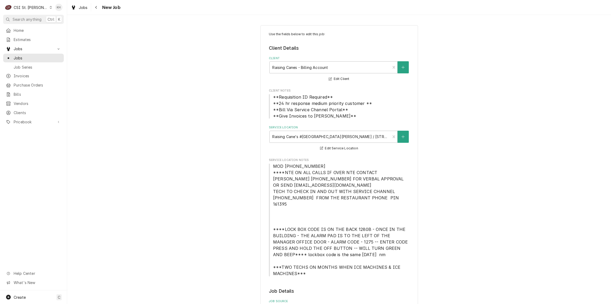
type textarea "x"
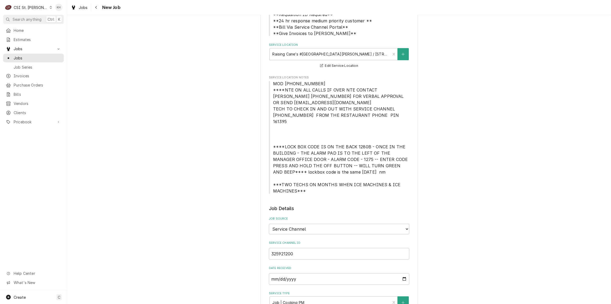
scroll to position [143, 0]
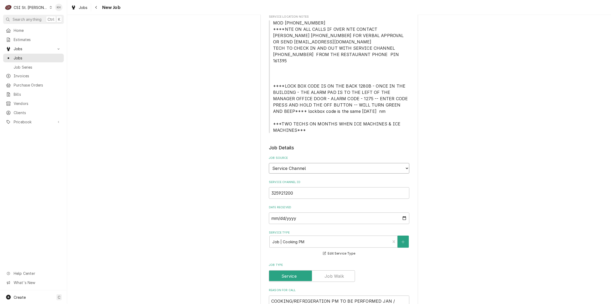
click at [317, 163] on select "Direct (Phone/Email/etc.) Service Channel Corrigo Ecotrak Other" at bounding box center [339, 168] width 141 height 11
click at [217, 176] on div "Use the fields below to edit this job: Client Details Client Raising Canes - Bi…" at bounding box center [339, 306] width 544 height 858
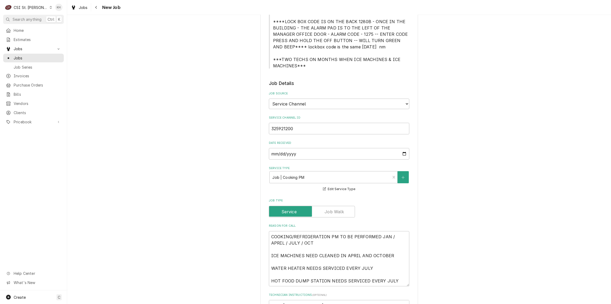
scroll to position [167, 0]
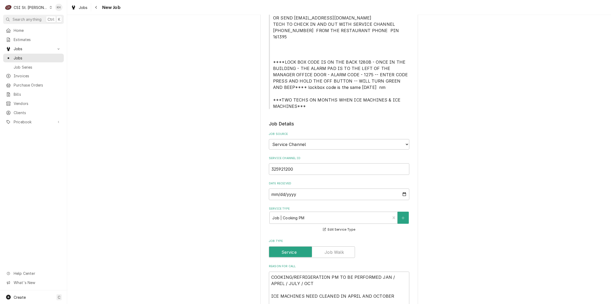
click at [29, 61] on div "Jobs Job Series" at bounding box center [33, 62] width 61 height 17
drag, startPoint x: 28, startPoint y: 58, endPoint x: 34, endPoint y: 69, distance: 12.6
click at [28, 58] on span "Jobs" at bounding box center [38, 58] width 48 height 6
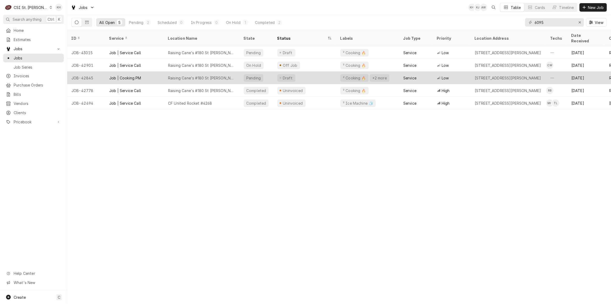
click at [163, 71] on div "Job | Cooking PM" at bounding box center [134, 77] width 59 height 13
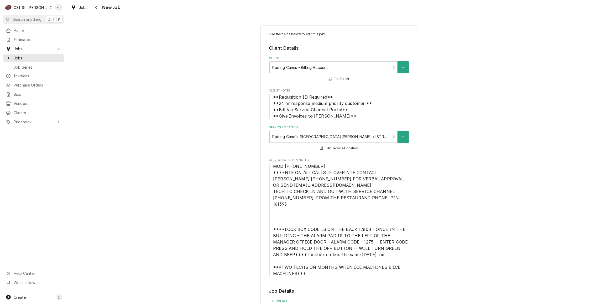
type textarea "x"
drag, startPoint x: 95, startPoint y: 7, endPoint x: 140, endPoint y: 46, distance: 59.8
click at [95, 8] on icon "Navigate back" at bounding box center [96, 8] width 2 height 4
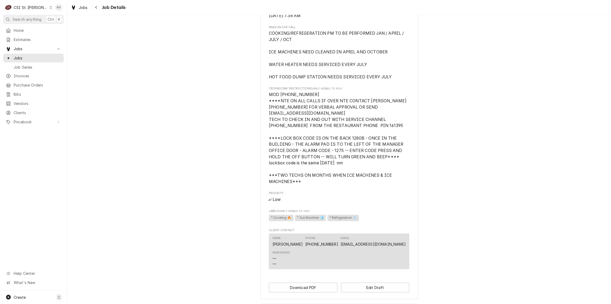
scroll to position [384, 0]
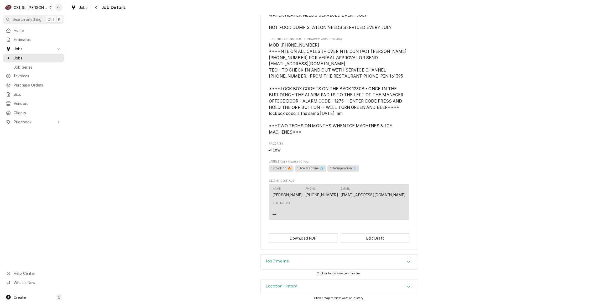
click at [295, 265] on div "Job Timeline" at bounding box center [339, 261] width 157 height 15
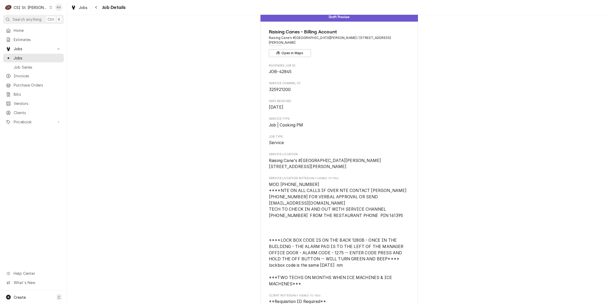
scroll to position [0, 0]
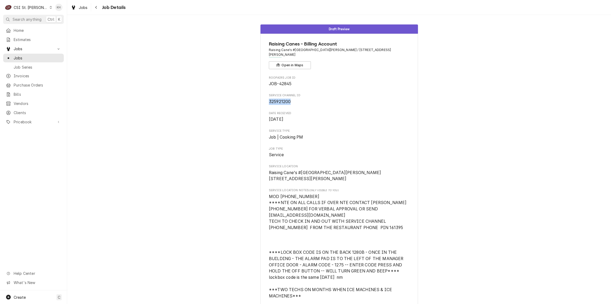
drag, startPoint x: 291, startPoint y: 97, endPoint x: 261, endPoint y: 93, distance: 29.7
copy span "325921200"
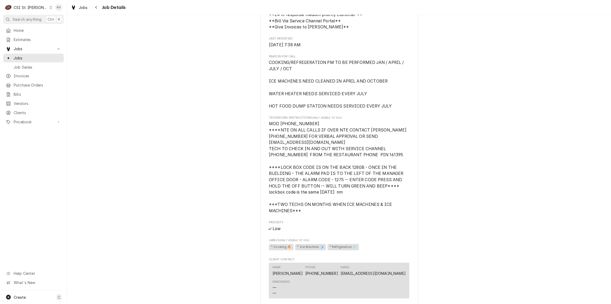
scroll to position [334, 0]
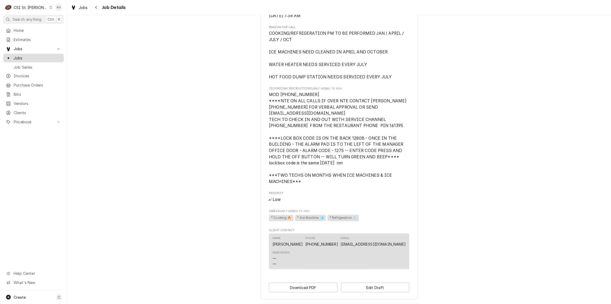
click at [12, 58] on div "Jobs" at bounding box center [33, 58] width 55 height 6
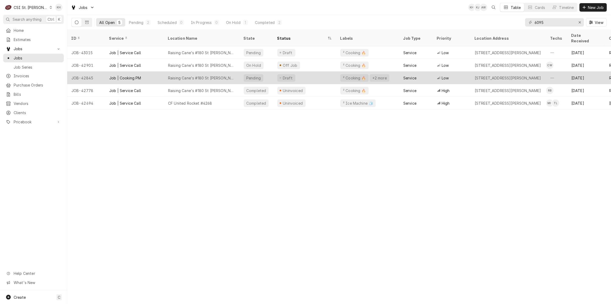
click at [152, 71] on div "Job | Cooking PM" at bounding box center [134, 77] width 59 height 13
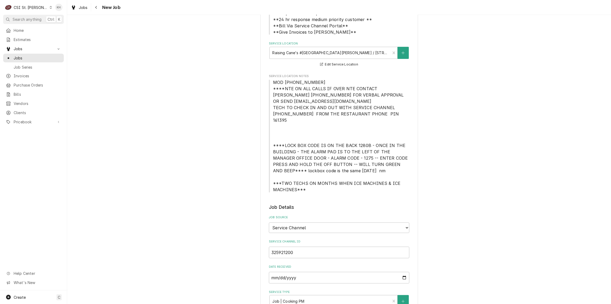
scroll to position [167, 0]
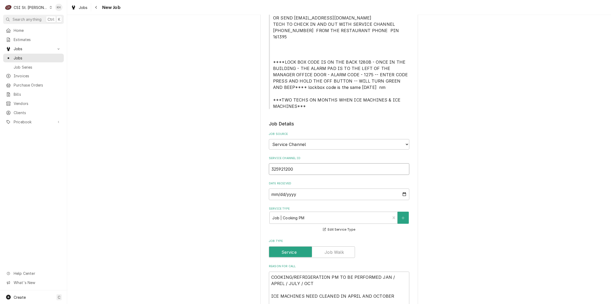
drag, startPoint x: 302, startPoint y: 167, endPoint x: 246, endPoint y: 168, distance: 55.2
click at [246, 168] on div "Use the fields below to edit this job: Client Details Client Raising Canes - Bi…" at bounding box center [339, 282] width 544 height 858
paste input "34712"
drag, startPoint x: 325, startPoint y: 161, endPoint x: 178, endPoint y: 169, distance: 147.9
click at [178, 169] on div "Use the fields below to edit this job: Client Details Client Raising Canes - Bi…" at bounding box center [339, 282] width 544 height 858
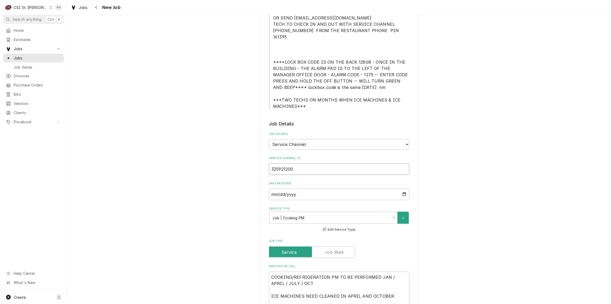
type textarea "x"
type input "325934712"
type textarea "x"
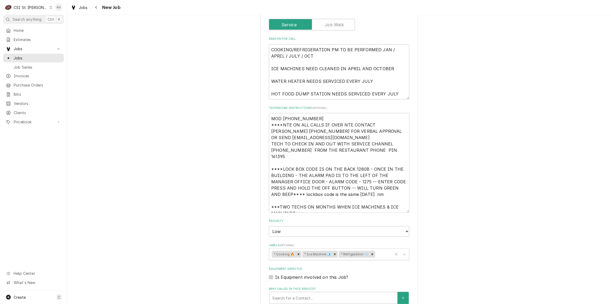
scroll to position [406, 0]
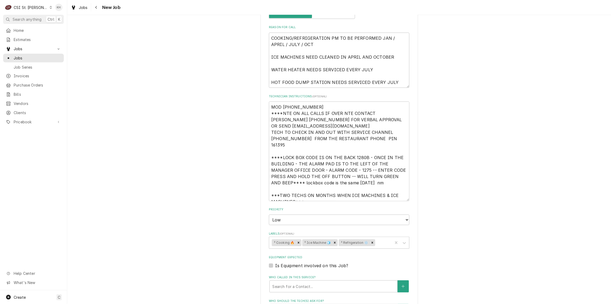
type input "325934712"
click at [371, 241] on icon "Remove ² Refrigeration ❄️" at bounding box center [373, 243] width 4 height 4
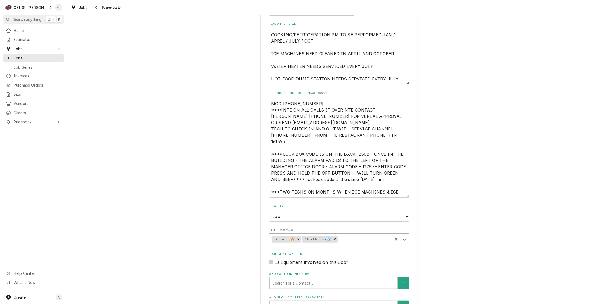
scroll to position [377, 0]
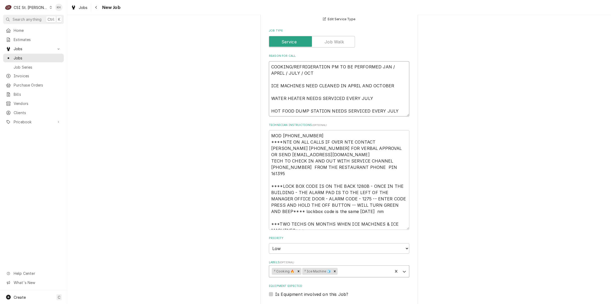
click at [316, 61] on textarea "COOKING/REFRIGERATION PM TO BE PERFORMED JAN / APRIL / JULY / OCT ICE MACHINES …" at bounding box center [339, 88] width 141 height 55
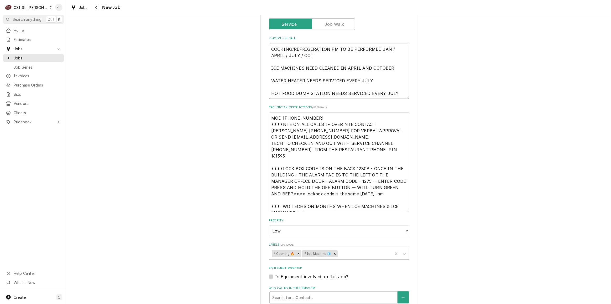
scroll to position [425, 0]
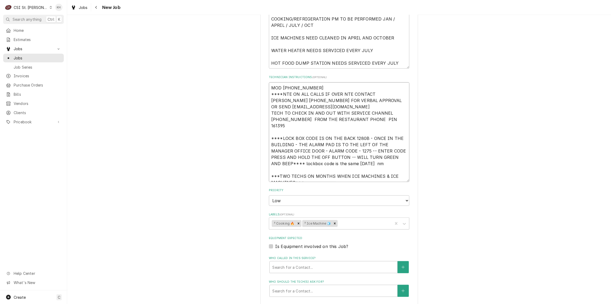
drag, startPoint x: 308, startPoint y: 170, endPoint x: 243, endPoint y: 67, distance: 121.9
click at [243, 67] on div "Use the fields below to edit this job: Client Details Client Raising Canes - Bi…" at bounding box center [339, 24] width 544 height 858
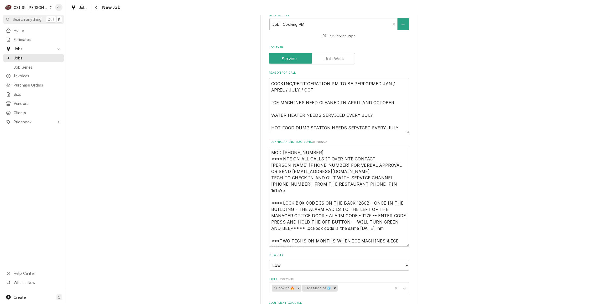
scroll to position [354, 0]
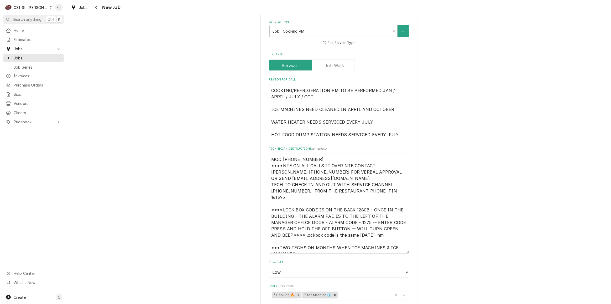
drag, startPoint x: 396, startPoint y: 130, endPoint x: 242, endPoint y: 73, distance: 164.1
click at [242, 73] on div "Use the fields below to edit this job: Client Details Client Raising Canes - Bi…" at bounding box center [339, 96] width 544 height 858
click at [311, 85] on textarea "COOKING/REFRIGERATION PM TO BE PERFORMED JAN / APRIL / JULY / OCT ICE MACHINES …" at bounding box center [339, 112] width 141 height 55
type textarea "x"
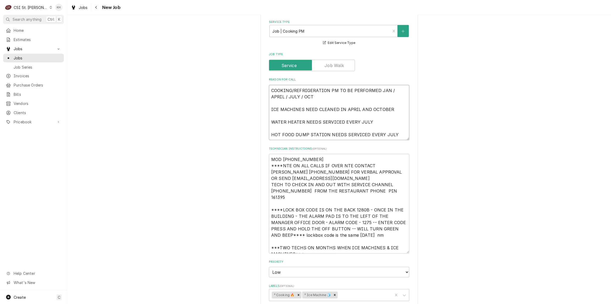
type textarea "COOKING/PM TO BE PERFORMED JAN / APRIL / JULY / OCT ICE MACHINES NEED CLEANED I…"
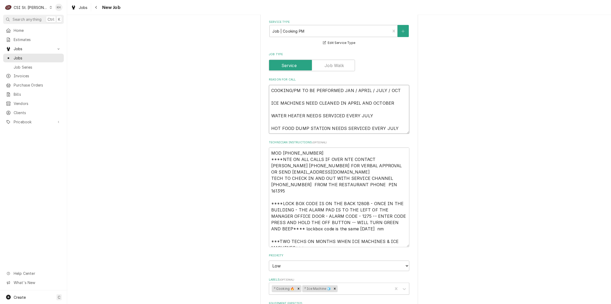
type textarea "x"
type textarea "COOKINGPM TO BE PERFORMED JAN / APRIL / JULY / OCT ICE MACHINES NEED CLEANED IN…"
type textarea "x"
type textarea "COOKING PM TO BE PERFORMED JAN / APRIL / JULY / OCT ICE MACHINES NEED CLEANED I…"
type textarea "x"
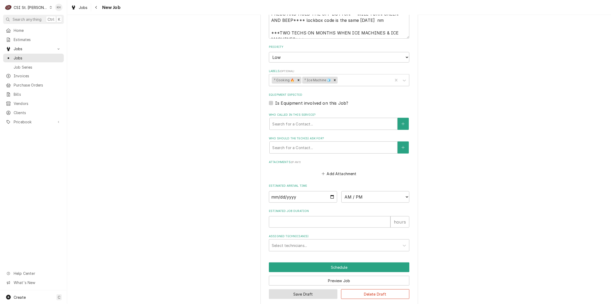
type textarea "COOKING PM TO BE PERFORMED JAN / APRIL / JULY / OCT ICE MACHINES NEED CLEANED I…"
click at [282, 289] on button "Save Draft" at bounding box center [303, 294] width 69 height 10
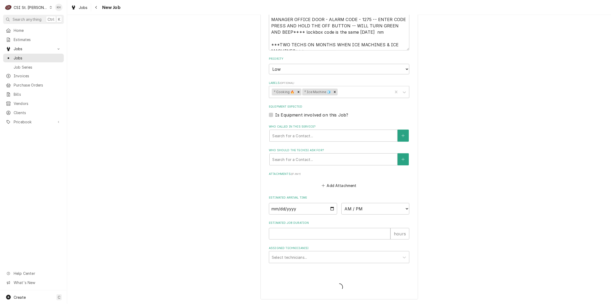
scroll to position [544, 0]
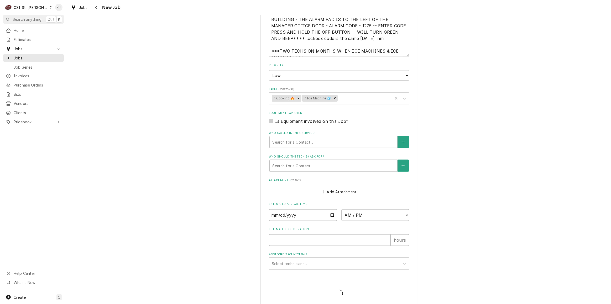
type textarea "x"
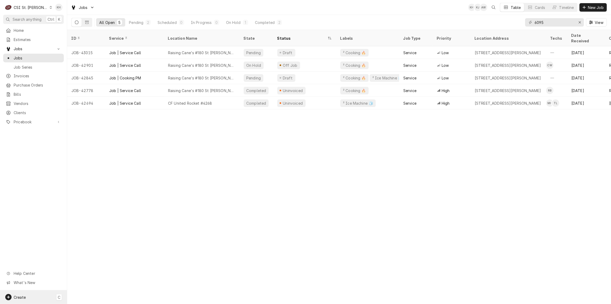
click at [37, 301] on div "Create C" at bounding box center [33, 297] width 67 height 14
click at [85, 254] on link "Job" at bounding box center [94, 251] width 47 height 9
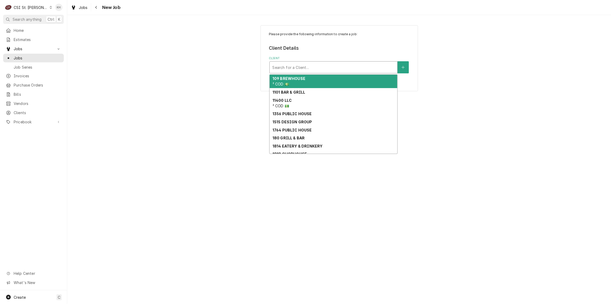
click at [328, 64] on div "Client" at bounding box center [333, 67] width 122 height 9
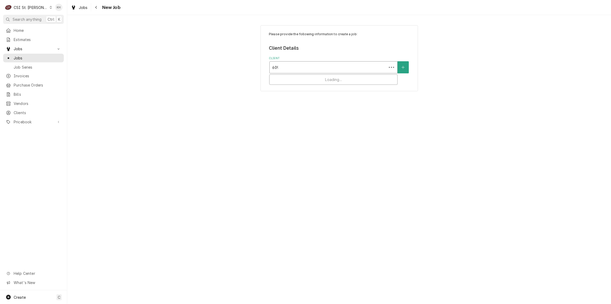
type input "6095"
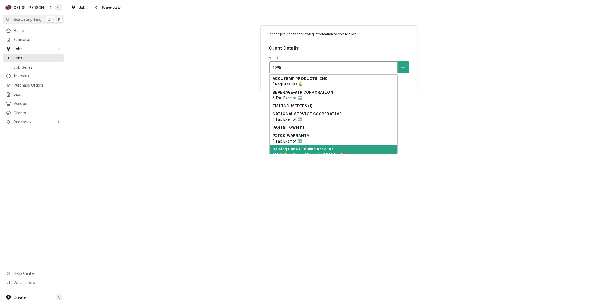
click at [316, 148] on strong "Raising Canes - Billing Account" at bounding box center [303, 149] width 61 height 4
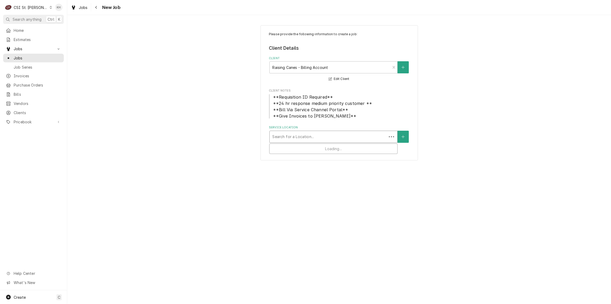
click at [318, 133] on div "Service Location" at bounding box center [328, 136] width 112 height 9
type input "6095"
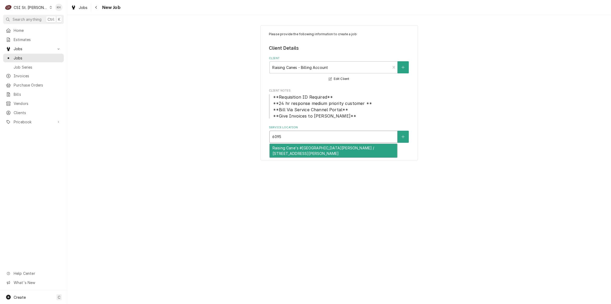
click at [321, 153] on div "Raising Cane's #180 St Peters / 6095 Mid Rivers Mall Dr, St Peters, MO 63304" at bounding box center [334, 151] width 128 height 14
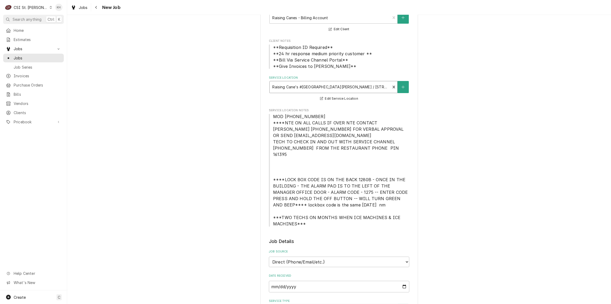
scroll to position [95, 0]
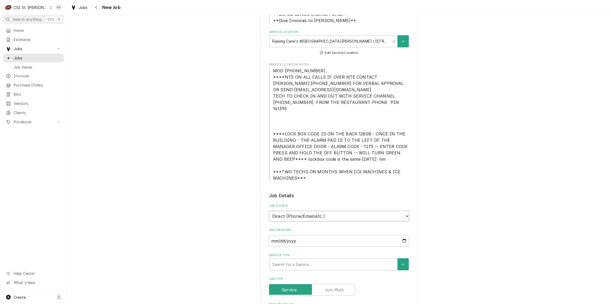
click at [298, 211] on select "Direct (Phone/Email/etc.) Service Channel Corrigo Ecotrak Other" at bounding box center [339, 216] width 141 height 11
select select "1"
drag, startPoint x: 329, startPoint y: 236, endPoint x: 321, endPoint y: 241, distance: 8.9
click at [329, 236] on input "Service Channel ID" at bounding box center [339, 241] width 141 height 12
paste input "325921200"
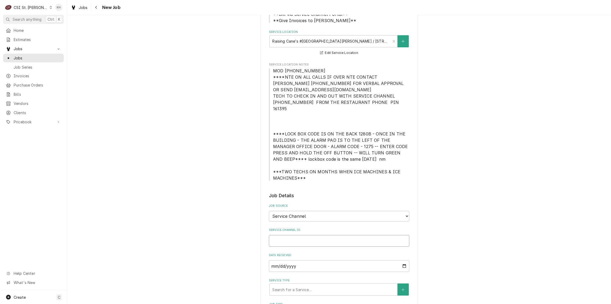
type textarea "x"
type input "325921200"
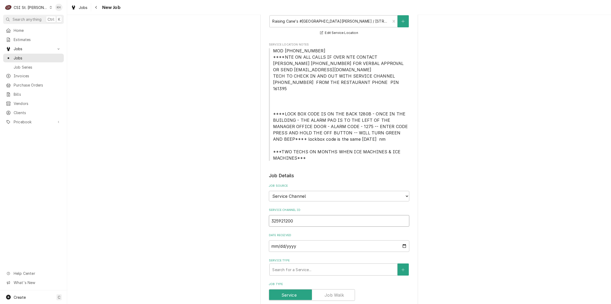
type textarea "x"
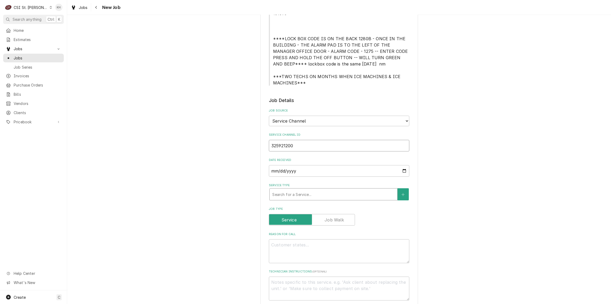
scroll to position [191, 0]
type input "325921200"
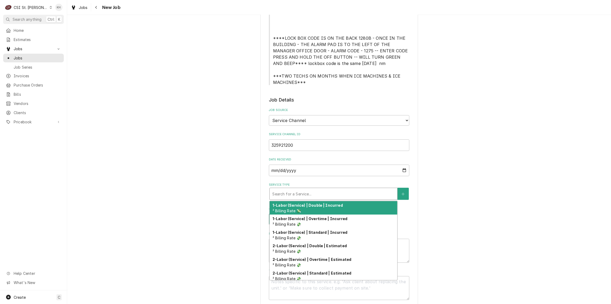
click at [321, 189] on div "Service Type" at bounding box center [333, 193] width 122 height 9
type textarea "x"
type input "r"
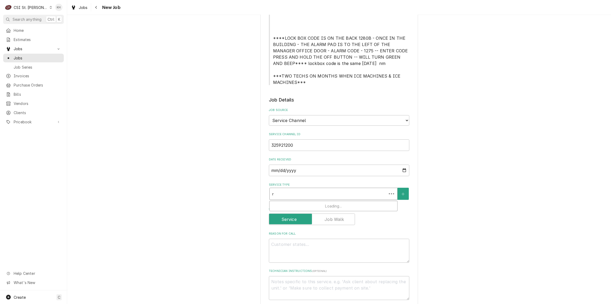
type textarea "x"
type input "re"
type textarea "x"
type input "ref"
type textarea "x"
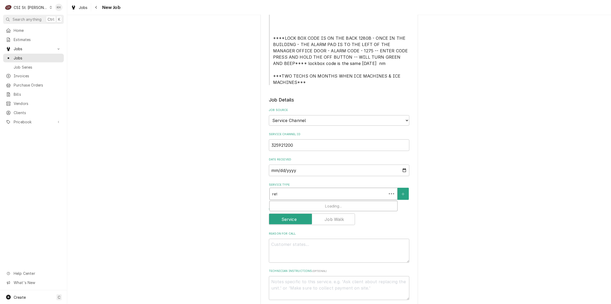
type input "refr"
type textarea "x"
type input "refri"
type textarea "x"
type input "refrig"
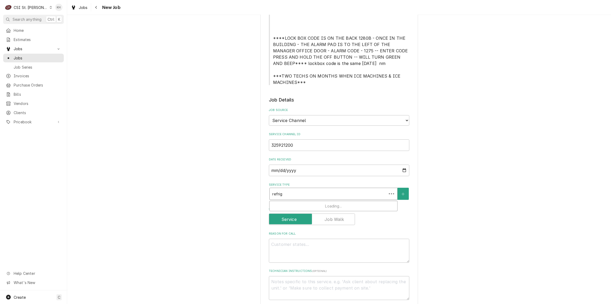
type textarea "x"
type input "refrige"
type textarea "x"
type input "refriger"
type textarea "x"
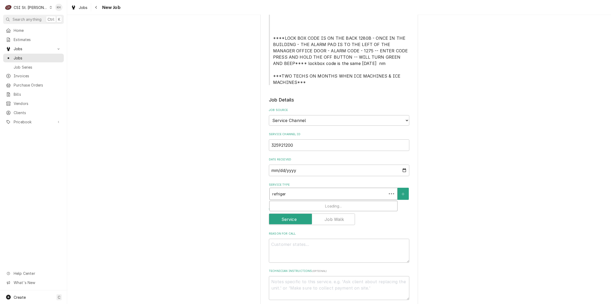
type input "refrigera"
type textarea "x"
type input "refrigerat"
type textarea "x"
type input "refrigerati"
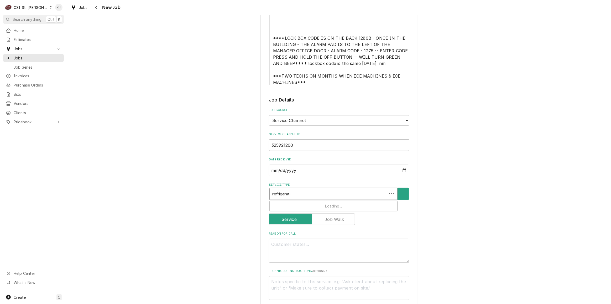
type textarea "x"
type input "refrigeratio"
type textarea "x"
type input "refrigeration"
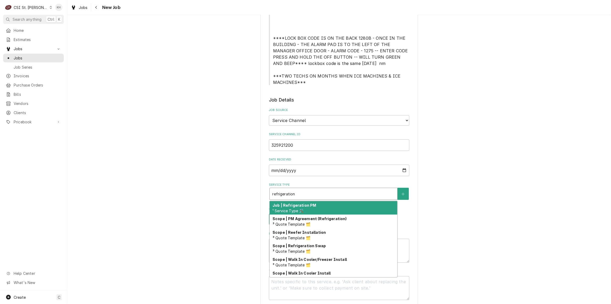
click at [317, 201] on div "Job | Refrigeration PM ¹ Service Type 🛠️" at bounding box center [334, 208] width 128 height 14
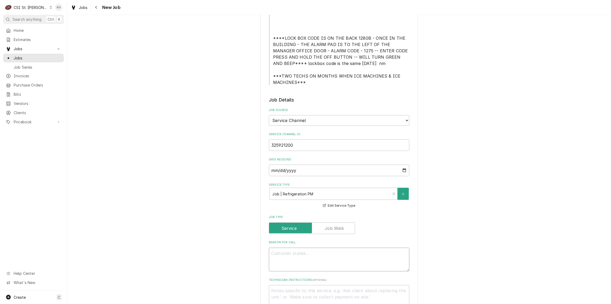
click at [353, 258] on textarea "Reason For Call" at bounding box center [339, 259] width 141 height 24
paste textarea "REFRIGERATION PM TO BE PERFORMED JAN / APRIL / JULY / OCT ICE MACHINES NEED CLE…"
type textarea "x"
type textarea "REFRIGERATION PM TO BE PERFORMED JAN / APRIL / JULY / OCT ICE MACHINES NEED CLE…"
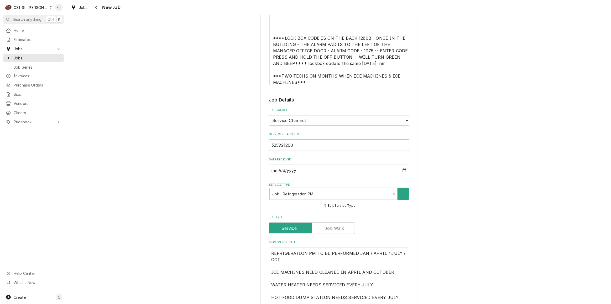
type textarea "x"
type textarea "REFRIGERATION PM TO BE PERFORMED JAN / APRIL / JULY / OCT ICE MACHINES NEED CLE…"
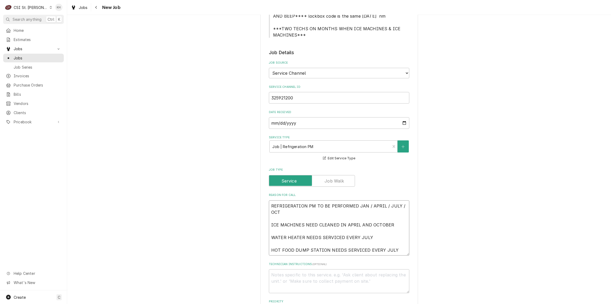
scroll to position [239, 0]
drag, startPoint x: 395, startPoint y: 242, endPoint x: 262, endPoint y: 213, distance: 135.9
click at [262, 213] on div "Please provide the following information to create a job: Client Details Client…" at bounding box center [340, 165] width 158 height 759
type textarea "x"
type textarea "REFRIGERATION PM TO BE PERFORMED JAN / APRIL / JULY / OCT"
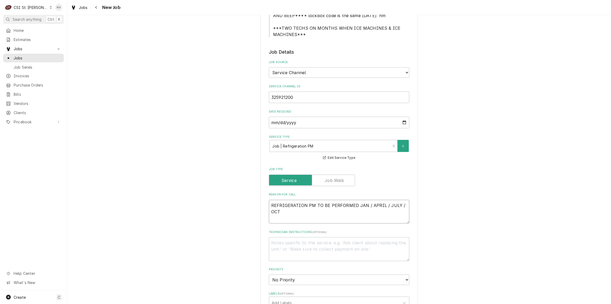
type textarea "x"
type textarea "REFRIGERATION PM TO BE PERFORMED JAN / APRIL / JULY / OCT"
type textarea "x"
type textarea "REFRIGERATION PM TO BE PERFORMED JAN / APRIL / JULY / OCT"
click at [301, 241] on textarea "Technician Instructions ( optional )" at bounding box center [339, 249] width 141 height 24
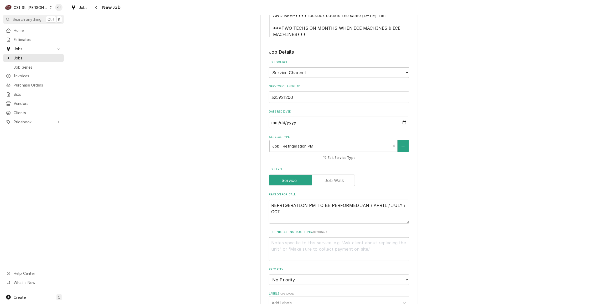
paste textarea "MOD (636) 922-7429 ****NTE ON ALL CALLS IF OVER NTE CONTACT JEFF COSTA 636-399-…"
type textarea "x"
type textarea "MOD (636) 922-7429 ****NTE ON ALL CALLS IF OVER NTE CONTACT JEFF COSTA 636-399-…"
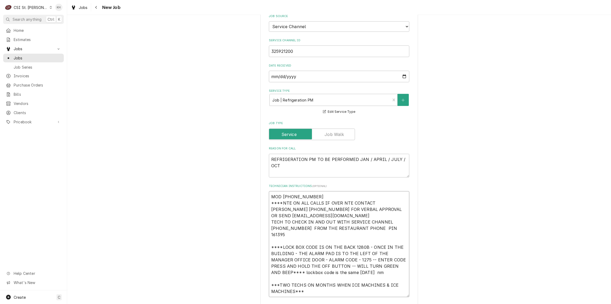
scroll to position [292, 0]
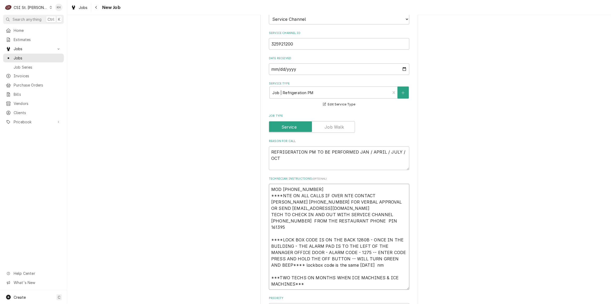
type textarea "x"
type textarea "MOD (636) 922-7429 ****NTE ON ALL CALLS IF OVER NTE CONTACT JEFF COSTA 636-399-…"
type textarea "x"
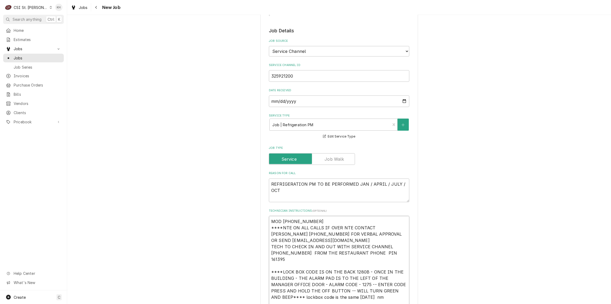
scroll to position [316, 0]
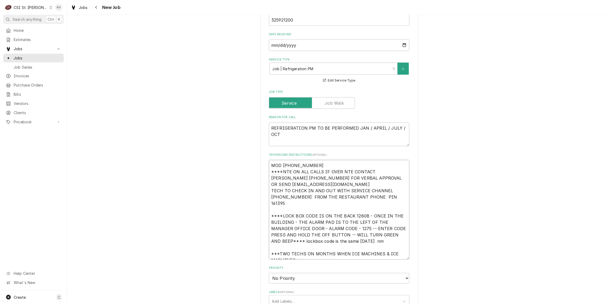
type textarea "MOD (636) 922-7429 ****NTE ON ALL CALLS IF OVER NTE CONTACT JEFF COSTA 636-399-…"
click at [301, 273] on select "No Priority Urgent High Medium Low" at bounding box center [339, 278] width 141 height 11
select select "4"
click at [269, 273] on select "No Priority Urgent High Medium Low" at bounding box center [339, 278] width 141 height 11
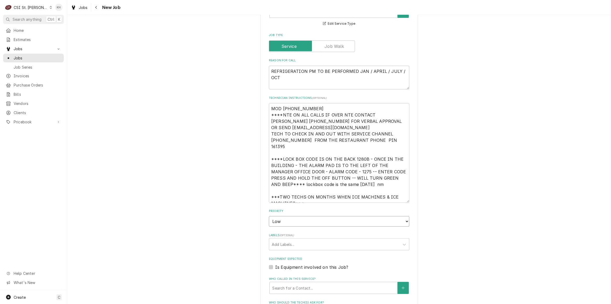
type textarea "x"
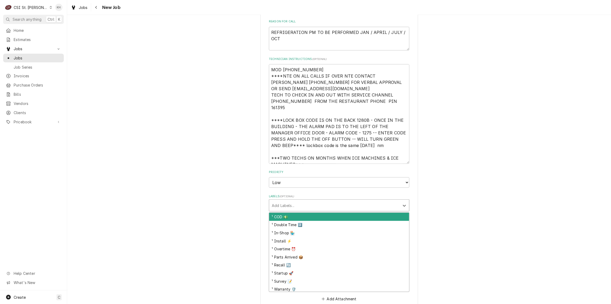
click at [290, 200] on div "Labels" at bounding box center [334, 204] width 125 height 9
type input "ref"
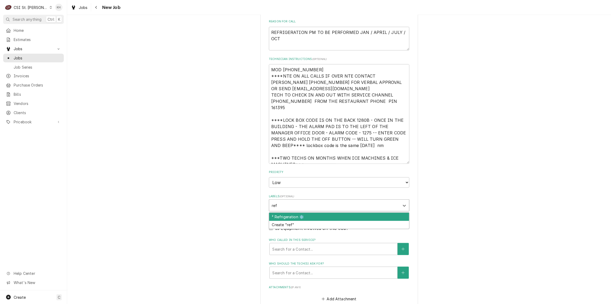
click at [288, 213] on div "² Refrigeration ❄️" at bounding box center [339, 217] width 140 height 8
type textarea "x"
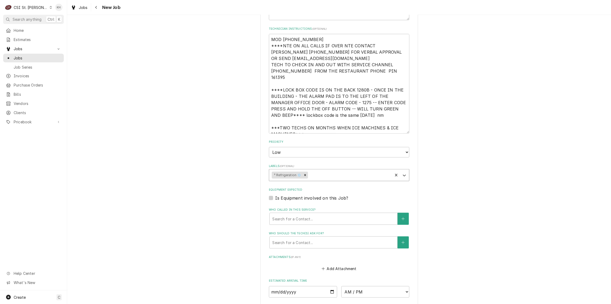
scroll to position [523, 0]
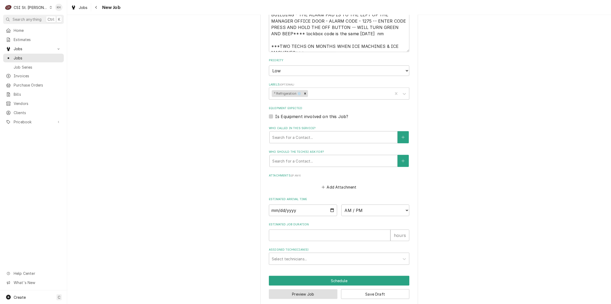
click at [317, 290] on button "Preview Job" at bounding box center [303, 294] width 69 height 10
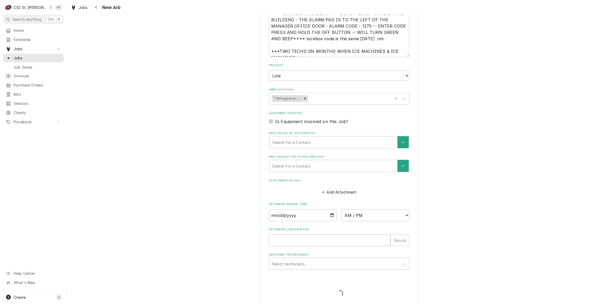
type textarea "x"
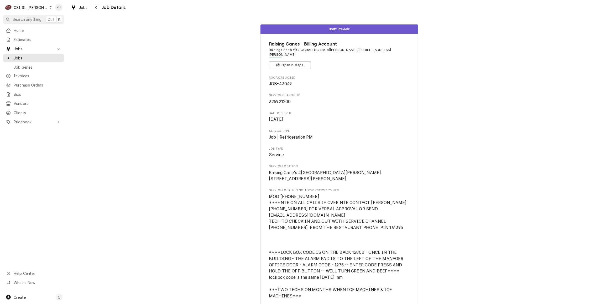
drag, startPoint x: 33, startPoint y: 55, endPoint x: 123, endPoint y: 85, distance: 95.2
click at [33, 55] on span "Jobs" at bounding box center [38, 58] width 48 height 6
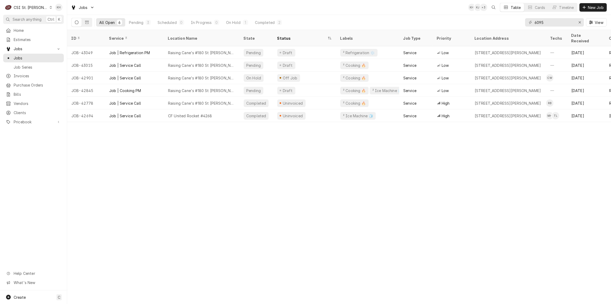
drag, startPoint x: 29, startPoint y: 3, endPoint x: 30, endPoint y: 7, distance: 4.5
click at [29, 4] on div "C CSI St. Louis" at bounding box center [28, 7] width 51 height 11
click at [30, 8] on html "C CSI St. Louis KH Search anything Ctrl K Home Estimates Jobs Jobs Job Series I…" at bounding box center [305, 152] width 611 height 304
click at [33, 6] on div "CSI St. Louis" at bounding box center [31, 8] width 34 height 6
click at [56, 12] on div "CSI [US_STATE][GEOGRAPHIC_DATA]" at bounding box center [80, 11] width 69 height 6
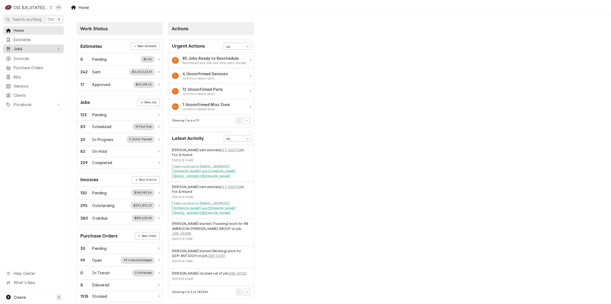
click at [36, 48] on span "Jobs" at bounding box center [34, 49] width 40 height 6
click at [33, 55] on span "Jobs" at bounding box center [38, 58] width 48 height 6
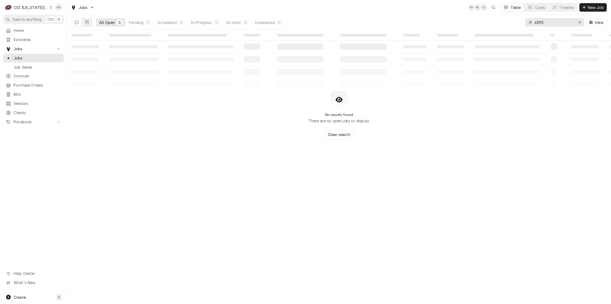
drag, startPoint x: 545, startPoint y: 23, endPoint x: 493, endPoint y: 30, distance: 52.2
click at [493, 30] on div "Jobs KH NI + 2 Table Cards Timeline New Job All Open 0 Pending 0 Scheduled 0 In…" at bounding box center [339, 152] width 544 height 304
paste input "327562466"
type input "327562466"
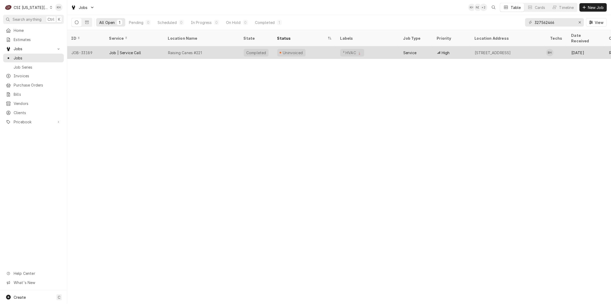
drag, startPoint x: 202, startPoint y: 44, endPoint x: 205, endPoint y: 52, distance: 8.3
click at [203, 46] on div "Raising Canes #221" at bounding box center [202, 52] width 76 height 13
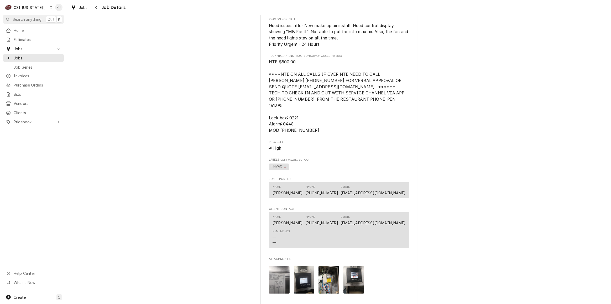
scroll to position [716, 0]
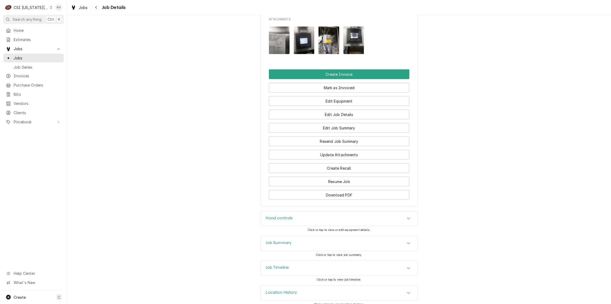
click at [286, 236] on div "Job Summary" at bounding box center [339, 243] width 157 height 15
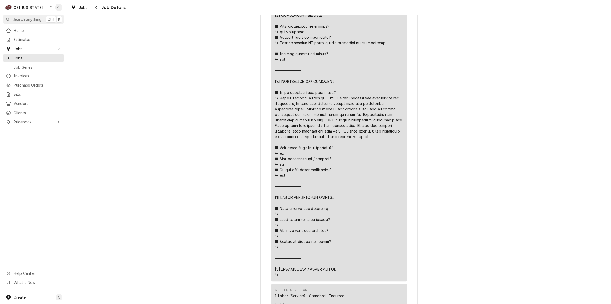
scroll to position [1316, 0]
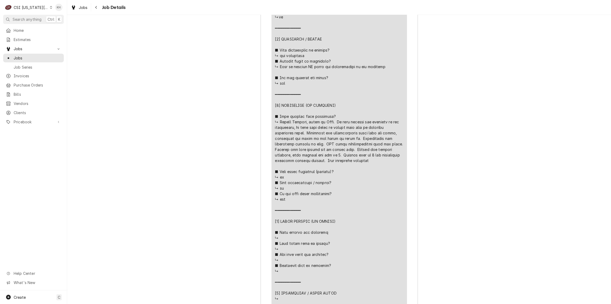
drag, startPoint x: 349, startPoint y: 155, endPoint x: 342, endPoint y: 117, distance: 38.1
click at [342, 117] on div "Line Item" at bounding box center [339, 83] width 128 height 436
click at [351, 153] on div "Line Item" at bounding box center [339, 83] width 128 height 436
drag, startPoint x: 348, startPoint y: 155, endPoint x: 278, endPoint y: 114, distance: 81.5
click at [278, 114] on div "Line Item" at bounding box center [339, 83] width 128 height 436
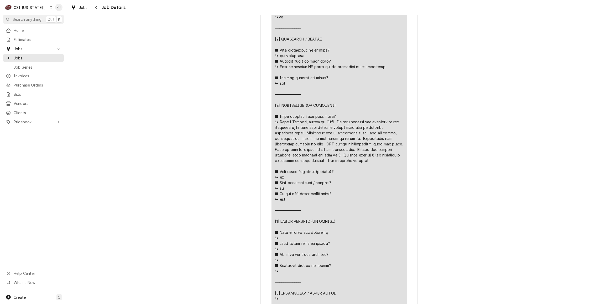
copy div "Checked the factory settings, temp sensors was set to 0. Changed back to 1 and …"
click at [35, 7] on div "CSI Kansas City" at bounding box center [31, 8] width 35 height 6
click at [56, 17] on div "CSI [US_STATE]" at bounding box center [90, 20] width 77 height 6
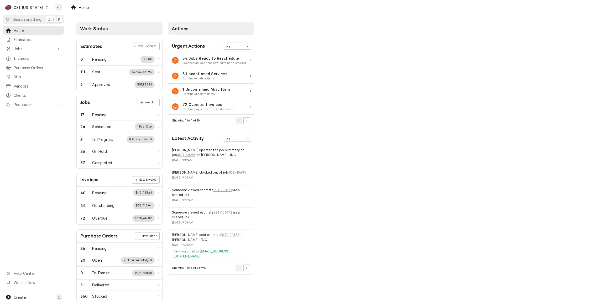
click at [24, 50] on span "Jobs" at bounding box center [34, 49] width 40 height 6
click at [24, 55] on span "Jobs" at bounding box center [38, 58] width 48 height 6
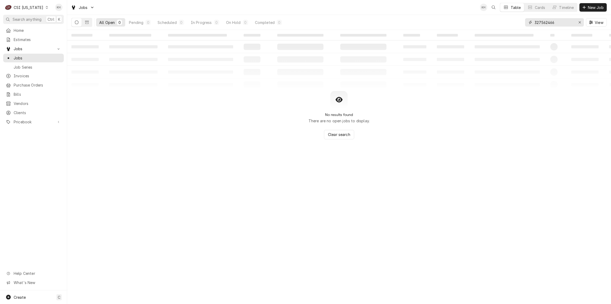
drag, startPoint x: 560, startPoint y: 24, endPoint x: 434, endPoint y: 20, distance: 125.9
click at [435, 20] on div "All Open 0 Pending 0 Scheduled 0 In Progress 0 On Hold 0 Completed 0 327562466 …" at bounding box center [339, 22] width 536 height 15
type input "2"
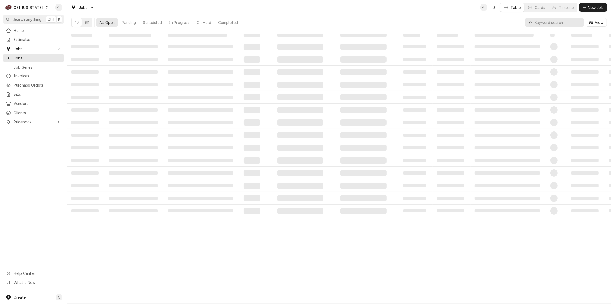
type input "9"
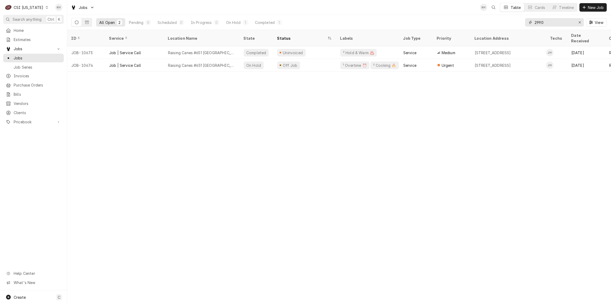
type input "2990"
click at [112, 119] on div "ID Service Location Name State Status Labels Job Type Priority Location Address…" at bounding box center [339, 167] width 544 height 274
click at [87, 22] on icon "Dynamic Content Wrapper" at bounding box center [87, 22] width 4 height 3
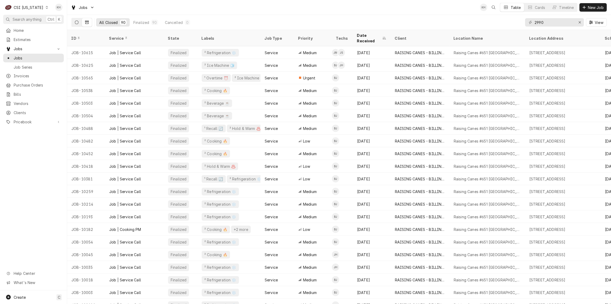
click at [73, 24] on button "Dynamic Content Wrapper" at bounding box center [77, 22] width 10 height 8
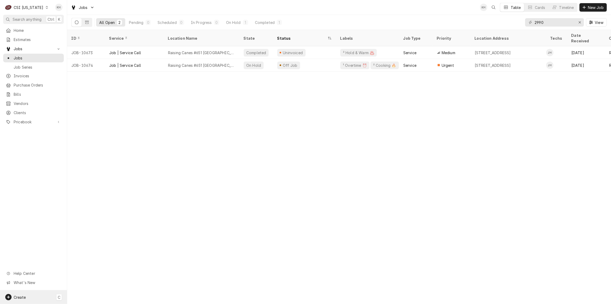
click at [33, 297] on div "Create C" at bounding box center [33, 297] width 67 height 14
click at [82, 251] on div "Job" at bounding box center [98, 252] width 35 height 6
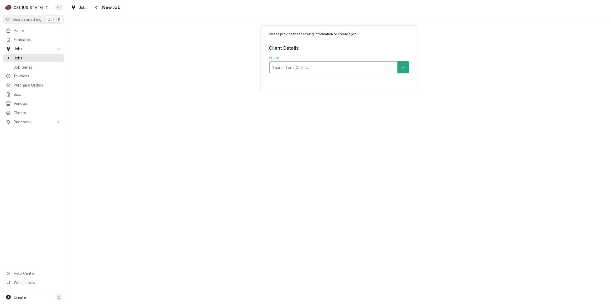
click at [345, 67] on div "Client" at bounding box center [333, 67] width 122 height 9
type input "raising"
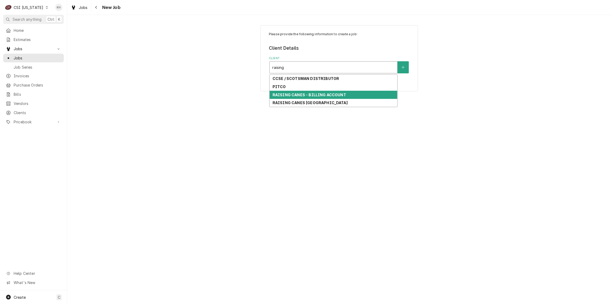
click at [328, 97] on div "RAISING CANES - BILLING ACCOUNT" at bounding box center [334, 95] width 128 height 8
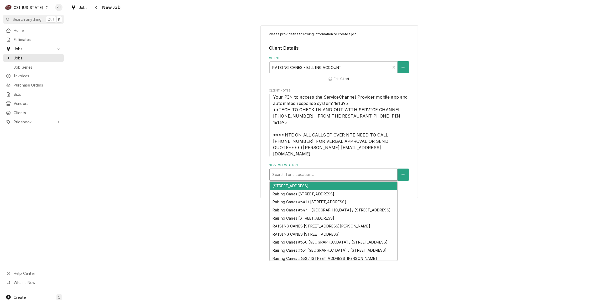
click at [315, 170] on div "Service Location" at bounding box center [333, 174] width 122 height 9
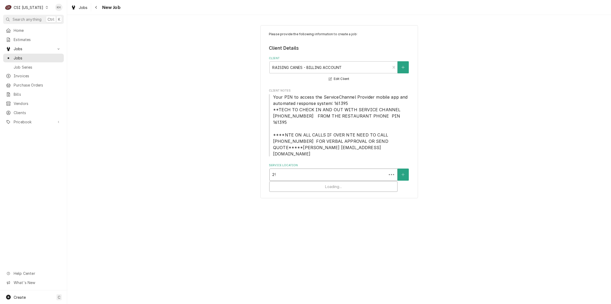
type input "299"
drag, startPoint x: 322, startPoint y: 175, endPoint x: 324, endPoint y: 179, distance: 3.9
click at [323, 182] on div "Raising Canes #651 [GEOGRAPHIC_DATA] / [STREET_ADDRESS]" at bounding box center [334, 186] width 128 height 8
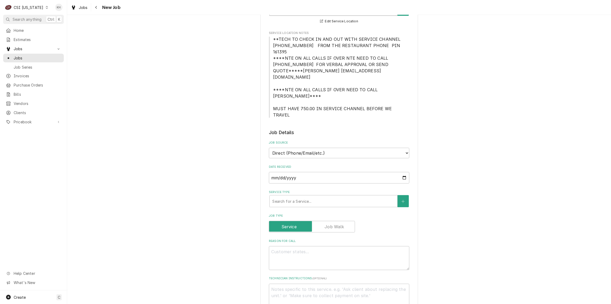
scroll to position [191, 0]
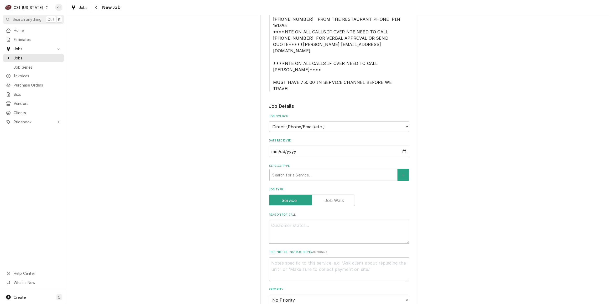
click at [311, 220] on textarea "Reason For Call" at bounding box center [339, 232] width 141 height 24
paste textarea "CK/REF DONE EVERY MONTH ICE MACHINES DONE IN APRIL AND OCTOBER WATER HEATER DON…"
type textarea "x"
type textarea "CK/REF DONE EVERY MONTH ICE MACHINES DONE IN APRIL AND OCTOBER WATER HEATER DON…"
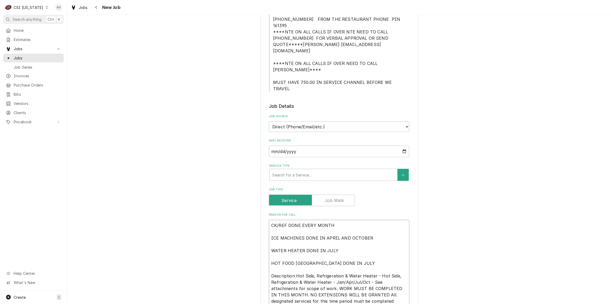
scroll to position [206, 0]
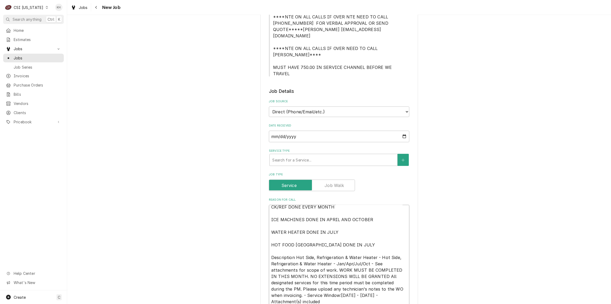
type textarea "x"
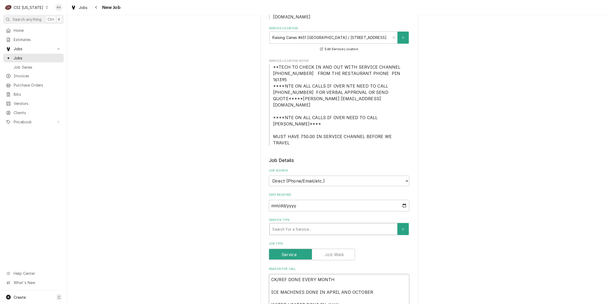
scroll to position [134, 0]
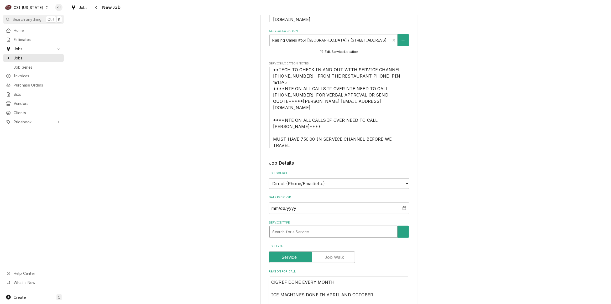
type textarea "CK/REF DONE EVERY MONTH ICE MACHINES DONE IN APRIL AND OCTOBER WATER HEATER DON…"
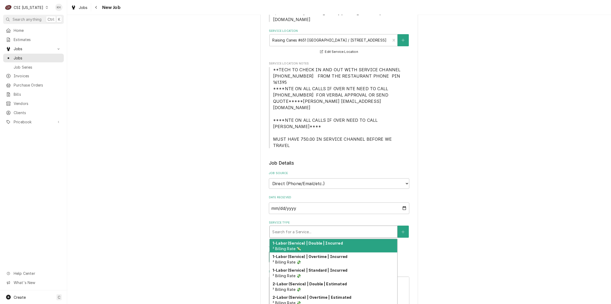
click at [324, 227] on div "Service Type" at bounding box center [333, 231] width 122 height 9
type textarea "x"
type input "c"
type textarea "x"
type input "co"
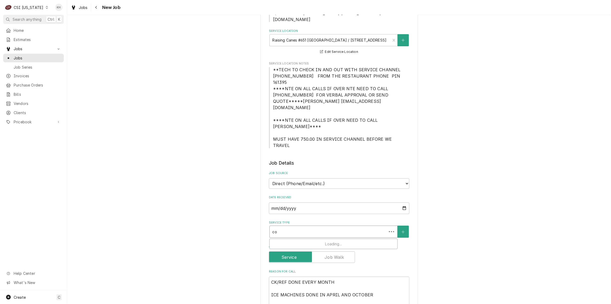
type textarea "x"
type input "coo"
type textarea "x"
type input "cook"
type textarea "x"
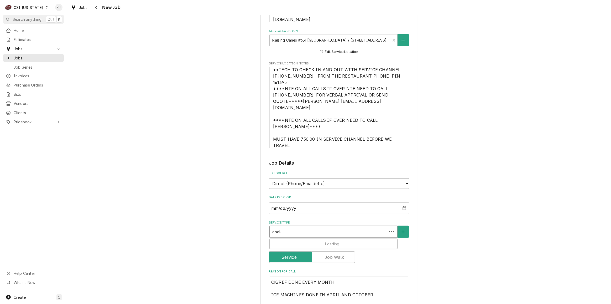
type input "cooki"
type textarea "x"
type input "cookin"
type textarea "x"
type input "cooking"
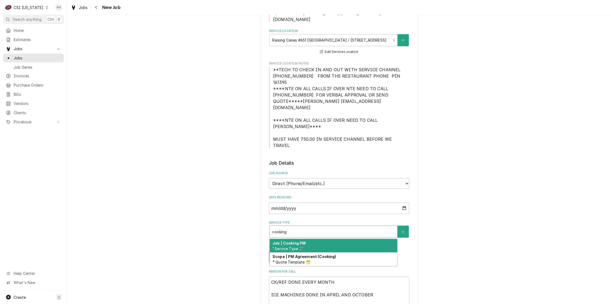
click at [316, 239] on div "Job | Cooking PM ¹ Service Type 🛠️" at bounding box center [334, 246] width 128 height 14
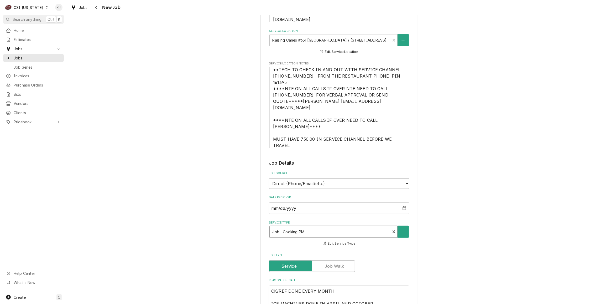
type textarea "x"
click at [305, 178] on select "Direct (Phone/Email/etc.) Service Channel Corrigo Ecotrak Other" at bounding box center [339, 183] width 141 height 11
select select "1"
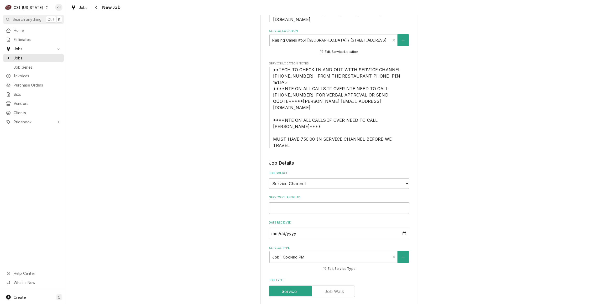
drag, startPoint x: 304, startPoint y: 177, endPoint x: 302, endPoint y: 181, distance: 4.8
click at [303, 202] on input "Service Channel ID" at bounding box center [339, 208] width 141 height 12
paste input "325934822"
type textarea "x"
type input "325934822"
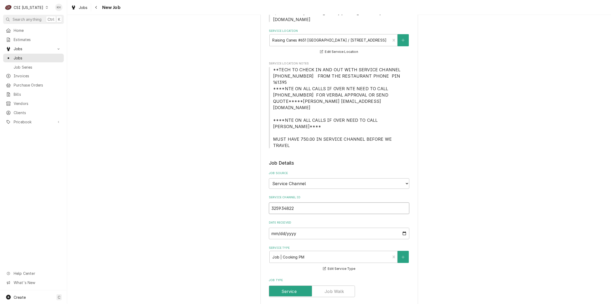
type textarea "x"
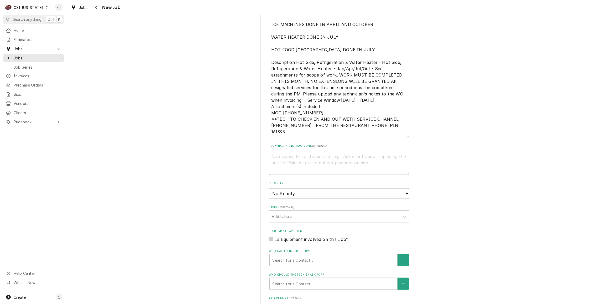
scroll to position [445, 0]
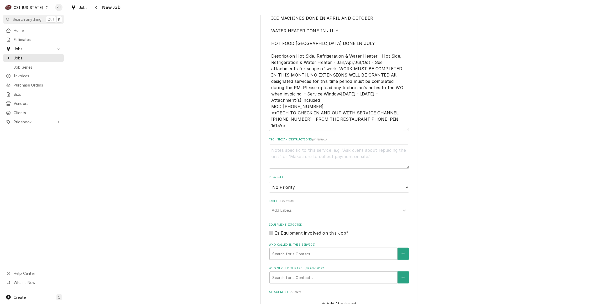
type input "325934822"
click at [303, 205] on div "Labels" at bounding box center [334, 209] width 125 height 9
type input "cook"
type textarea "x"
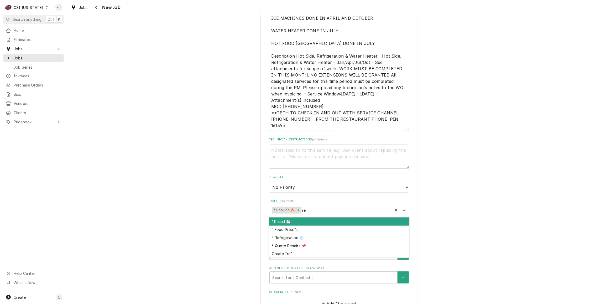
type input "ref"
click at [316, 217] on div "² Refrigeration ❄️" at bounding box center [339, 221] width 140 height 8
type textarea "x"
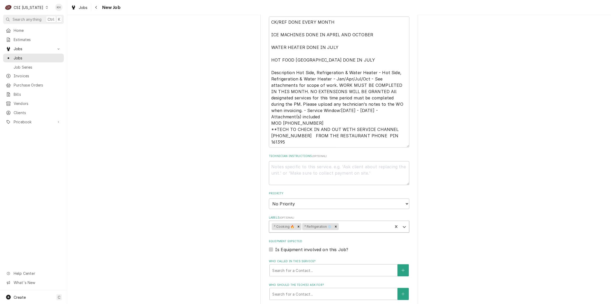
type textarea "x"
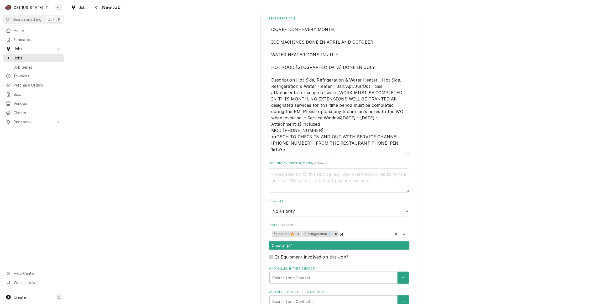
type input "p"
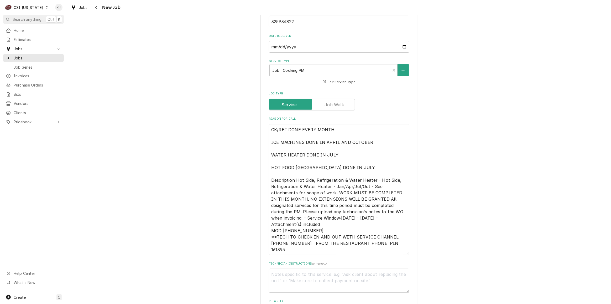
scroll to position [349, 0]
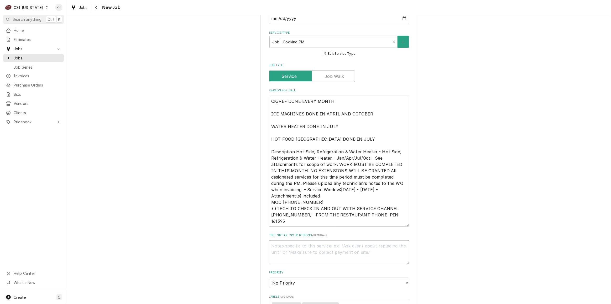
type input "ice"
type textarea "x"
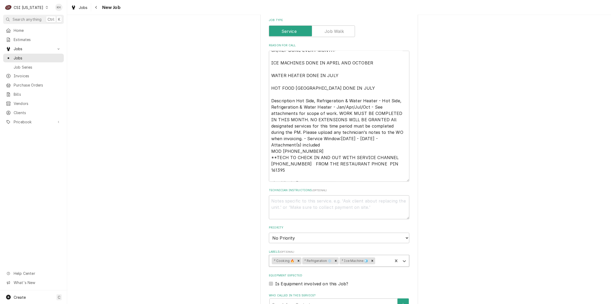
scroll to position [397, 0]
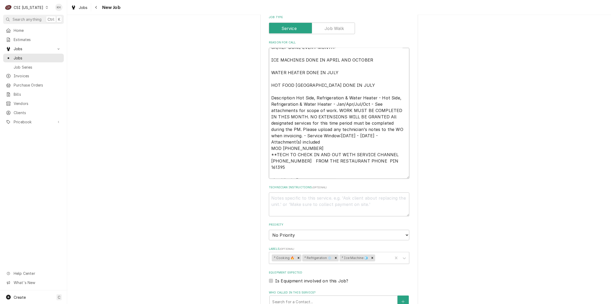
drag, startPoint x: 397, startPoint y: 103, endPoint x: 301, endPoint y: 97, distance: 96.9
click at [301, 97] on textarea "CK/REF DONE EVERY MONTH ICE MACHINES DONE IN APRIL AND OCTOBER WATER HEATER DON…" at bounding box center [339, 113] width 141 height 131
type textarea "x"
type textarea "CK/REF DONE EVERY MONTH ICE MACHINES DONE IN APRIL AND OCTOBER WATER HEATER DON…"
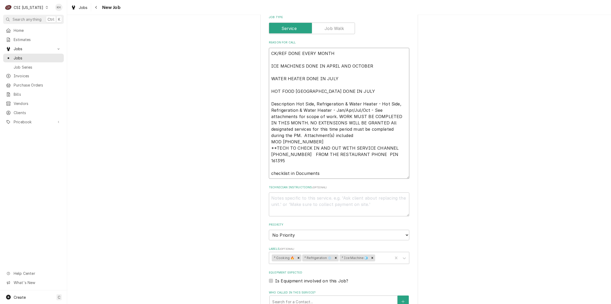
scroll to position [0, 0]
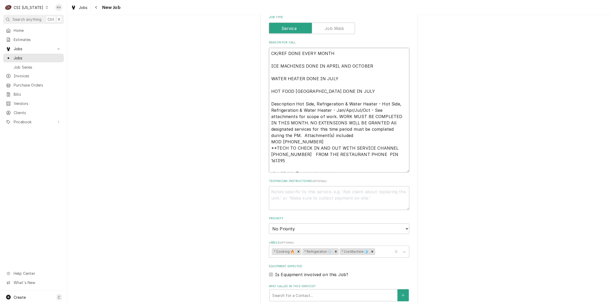
type textarea "x"
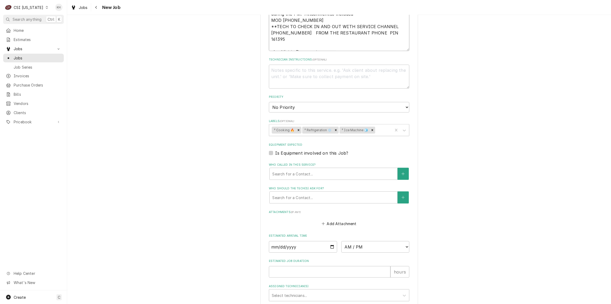
scroll to position [530, 0]
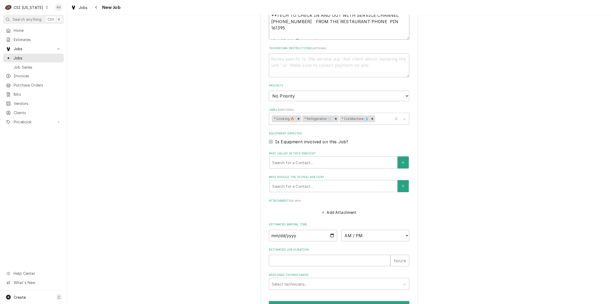
type textarea "CK/REF DONE EVERY MONTH ICE MACHINES DONE IN APRIL AND OCTOBER WATER HEATER DON…"
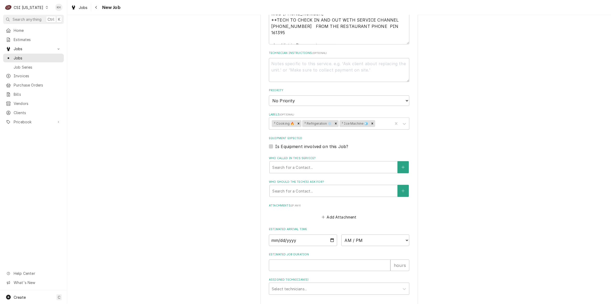
type textarea "x"
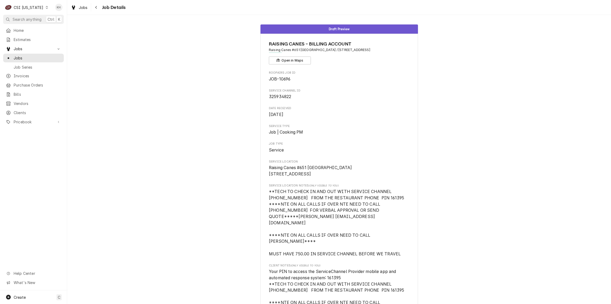
click at [25, 8] on div "CSI [US_STATE]" at bounding box center [29, 8] width 30 height 6
click at [58, 11] on div "CSI Kansas City" at bounding box center [81, 11] width 69 height 6
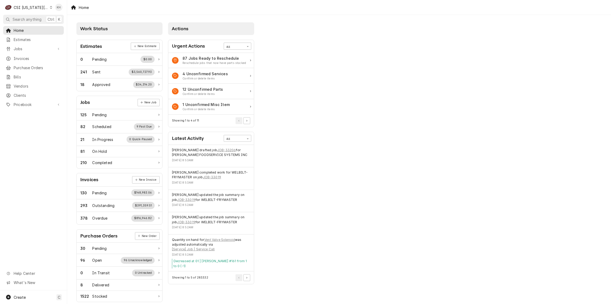
click at [31, 19] on span "Search anything" at bounding box center [27, 20] width 29 height 6
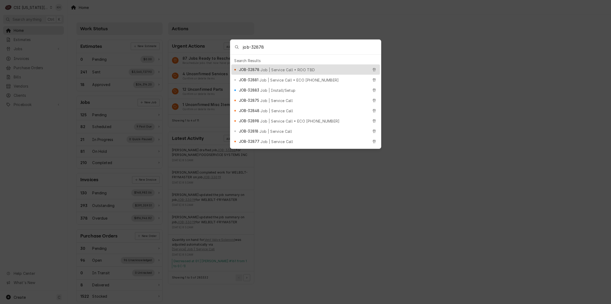
type input "job-32878"
click at [283, 68] on span "Job | Service Call • ROO TBD" at bounding box center [288, 70] width 54 height 6
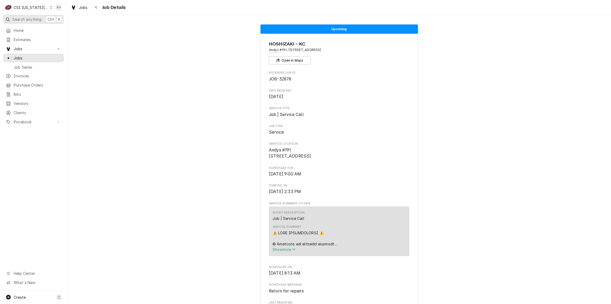
click at [38, 19] on span "Search anything" at bounding box center [27, 20] width 29 height 6
drag, startPoint x: 187, startPoint y: 124, endPoint x: 190, endPoint y: 123, distance: 3.2
click at [189, 124] on body "C CSI Kansas City KH Search anything Ctrl K Home Estimates Jobs Jobs Job Series…" at bounding box center [305, 152] width 611 height 304
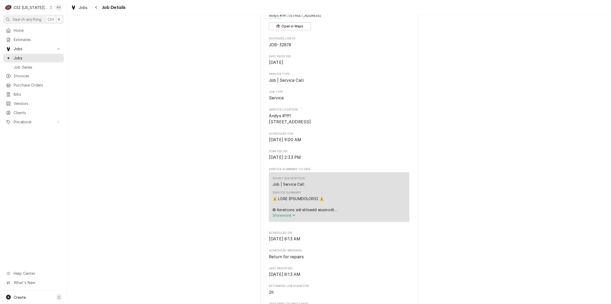
scroll to position [24, 0]
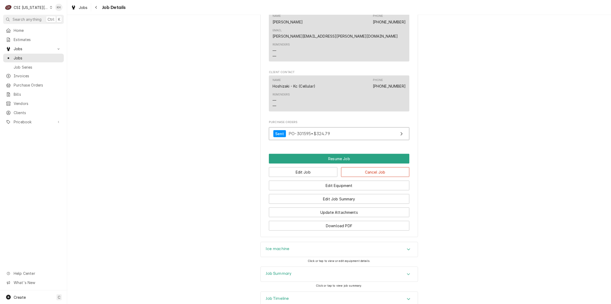
click at [286, 292] on div "Job Timeline" at bounding box center [339, 299] width 157 height 15
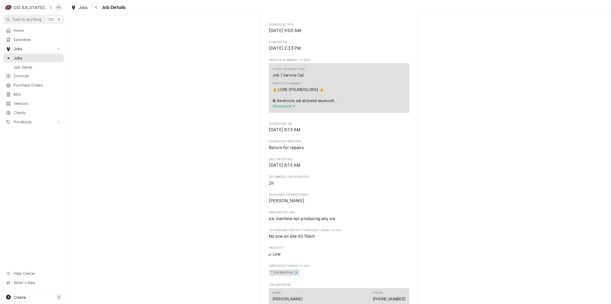
scroll to position [0, 0]
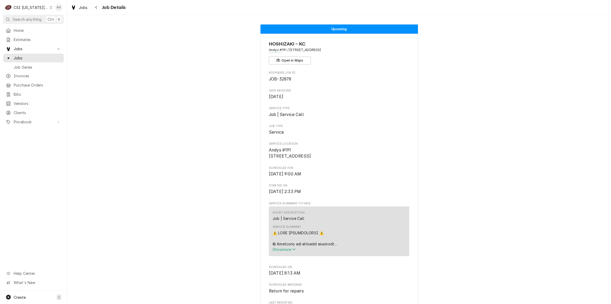
drag, startPoint x: 304, startPoint y: 163, endPoint x: 257, endPoint y: 144, distance: 50.2
click at [29, 300] on div "Create C" at bounding box center [33, 297] width 67 height 14
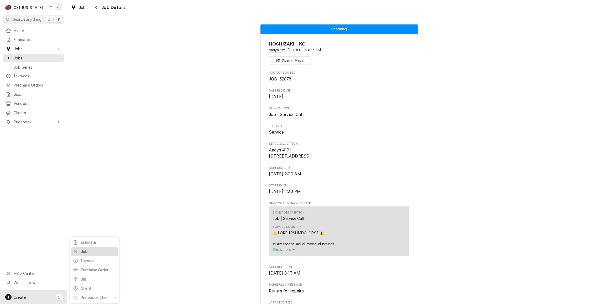
click at [93, 249] on div "Job" at bounding box center [98, 252] width 35 height 6
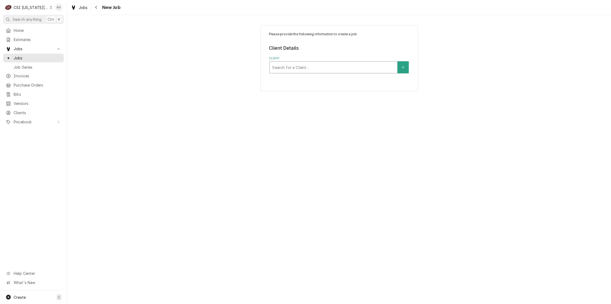
click at [300, 69] on div "Client" at bounding box center [333, 67] width 122 height 9
type input "325 e poy"
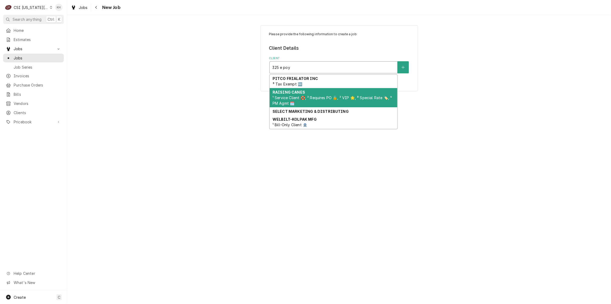
click at [307, 93] on div "RAISING CANES ¹ Service Client 🛟, ² Requires PO 🔓, ² VIP 🌟, ³ Special Rate 🏷️, …" at bounding box center [334, 97] width 128 height 19
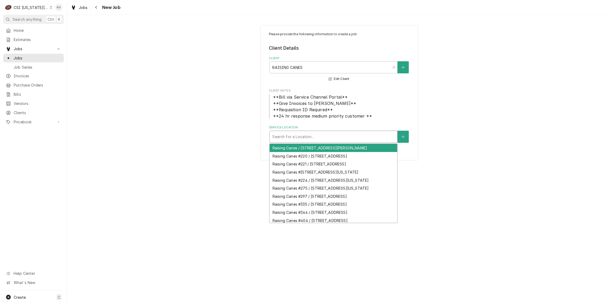
click at [300, 140] on div "Service Location" at bounding box center [333, 136] width 122 height 9
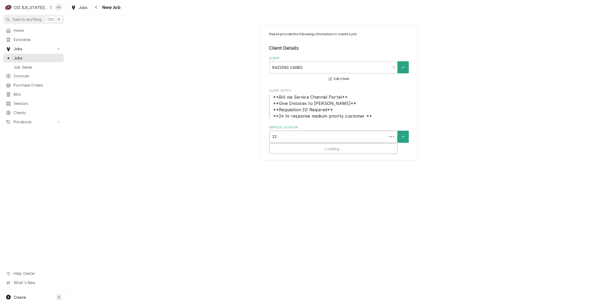
type input "325"
click at [318, 146] on div "Raising Canes #344 / [STREET_ADDRESS]" at bounding box center [334, 148] width 128 height 8
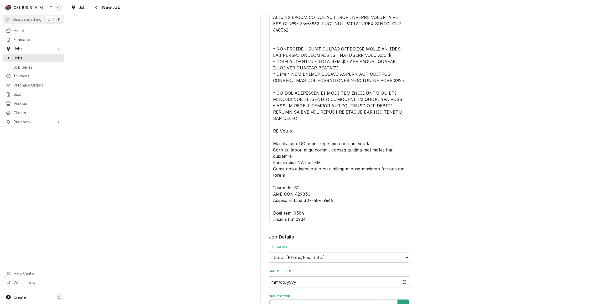
scroll to position [239, 0]
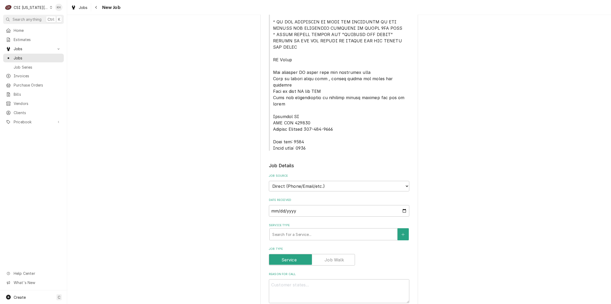
click at [322, 174] on div "Job Source Direct (Phone/Email/etc.) Service Channel Corrigo Ecotrak Other" at bounding box center [339, 183] width 141 height 18
drag, startPoint x: 317, startPoint y: 160, endPoint x: 315, endPoint y: 165, distance: 5.7
click at [317, 181] on select "Direct (Phone/Email/etc.) Service Channel Corrigo Ecotrak Other" at bounding box center [339, 186] width 141 height 11
select select "1"
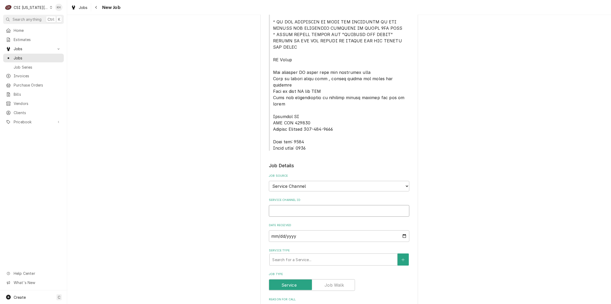
click at [312, 205] on input "Service Channel ID" at bounding box center [339, 211] width 141 height 12
paste input "327709328"
type textarea "x"
type input "327709328"
type textarea "x"
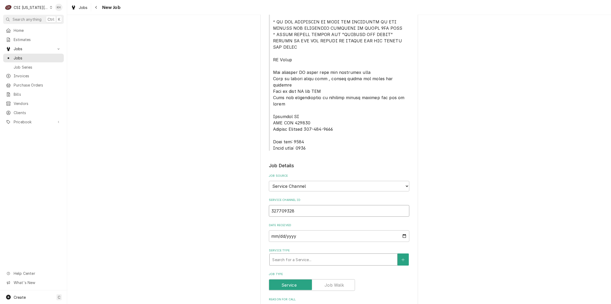
type input "327709328"
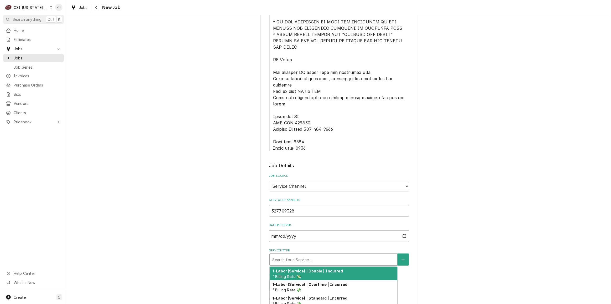
click at [299, 255] on div "Service Type" at bounding box center [333, 259] width 122 height 9
type textarea "x"
type input "s"
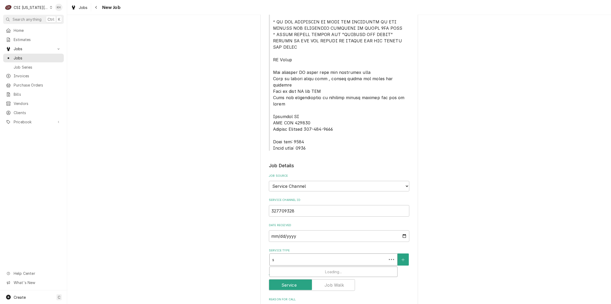
type textarea "x"
type input "se"
type textarea "x"
type input "ser"
type textarea "x"
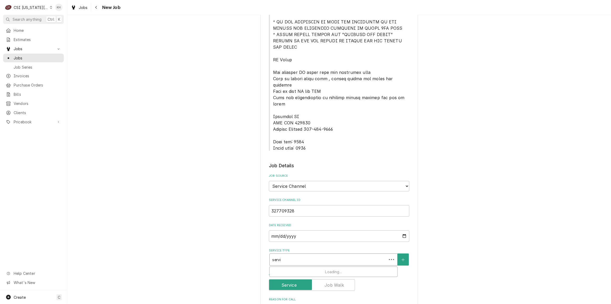
type input "servic"
type textarea "x"
type input "servicv"
type textarea "x"
type input "servicvc"
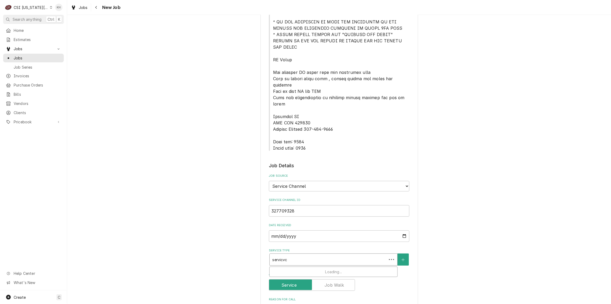
type textarea "x"
type input "servicv"
type textarea "x"
type input "servic"
type textarea "x"
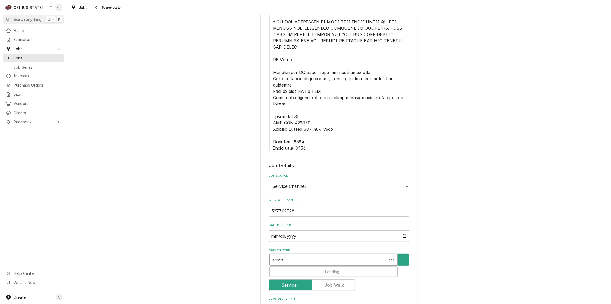
type input "service"
type textarea "x"
type input "service c"
type textarea "x"
type input "service cal"
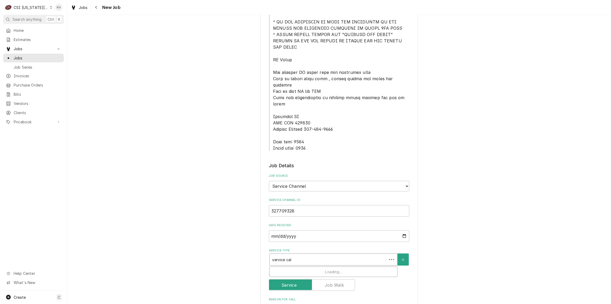
type textarea "x"
type input "service call"
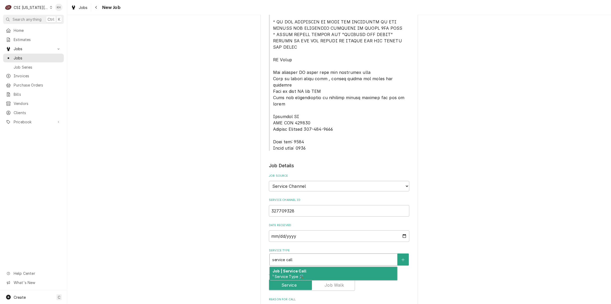
click at [304, 267] on div "Job | Service Call ¹ Service Type 🛠️" at bounding box center [334, 274] width 128 height 14
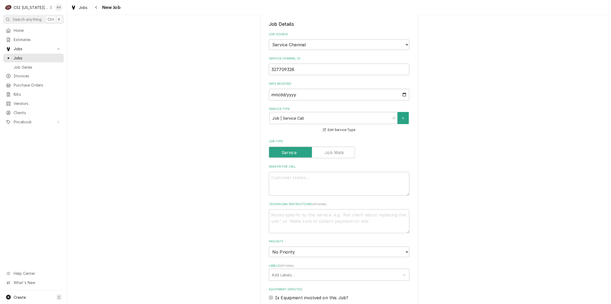
scroll to position [382, 0]
click at [315, 170] on textarea "Reason For Call" at bounding box center [339, 182] width 141 height 24
paste textarea ""Test and balance completed after make up air install. Max air function is lock…"
type textarea "x"
type textarea ""Test and balance completed after make up air install. Max air function is lock…"
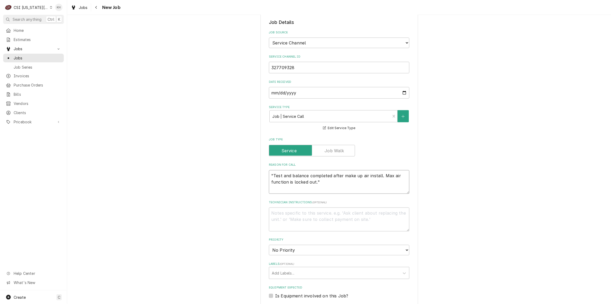
type textarea "x"
type textarea ""Test and balance completed after make up air install. Max air function is lock…"
click at [271, 170] on textarea ""Test and balance completed after make up air install. Max air function is lock…" at bounding box center [339, 182] width 141 height 24
type textarea "x"
type textarea "Test and balance completed after make up air install. Max air function is locke…"
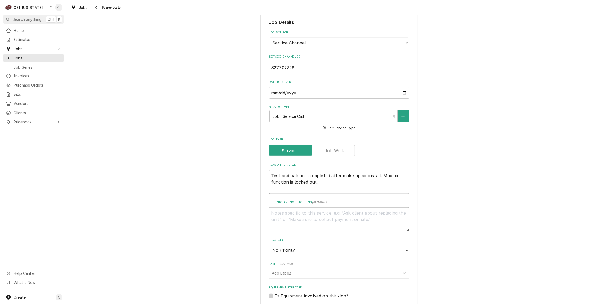
type textarea "x"
click at [329, 170] on textarea "Test and balance completed after make up air install. Max air function is locke…" at bounding box center [339, 182] width 141 height 24
type textarea "Test and balance completed after make up air install. Max air function is locke…"
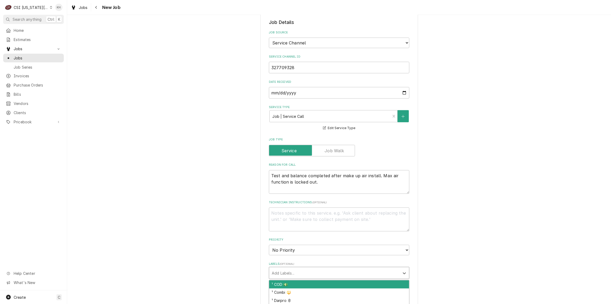
click at [302, 268] on div "Labels" at bounding box center [334, 272] width 125 height 9
type input "hvac"
click at [302, 280] on div "² HVAC 🌡️" at bounding box center [339, 284] width 140 height 8
type textarea "x"
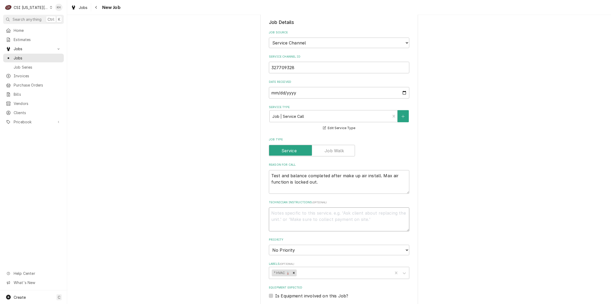
click at [351, 207] on textarea "Technician Instructions ( optional )" at bounding box center [339, 219] width 141 height 24
type textarea "x"
type textarea "N"
type textarea "x"
type textarea "NTE"
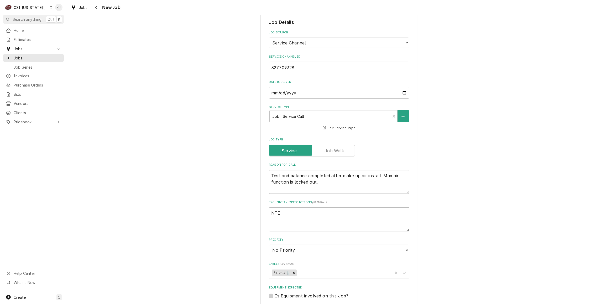
type textarea "x"
type textarea "NTE"
type textarea "x"
type textarea "NTE $"
type textarea "x"
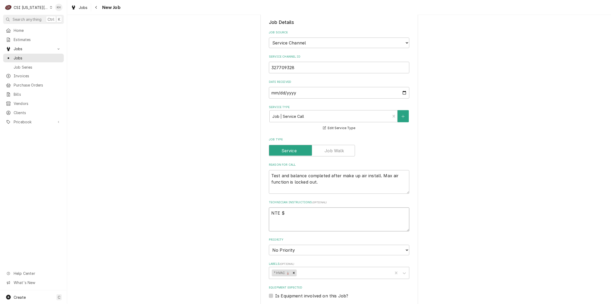
type textarea "NTE $"
type textarea "x"
type textarea "NTE $ 2"
type textarea "x"
type textarea "NTE $ 20"
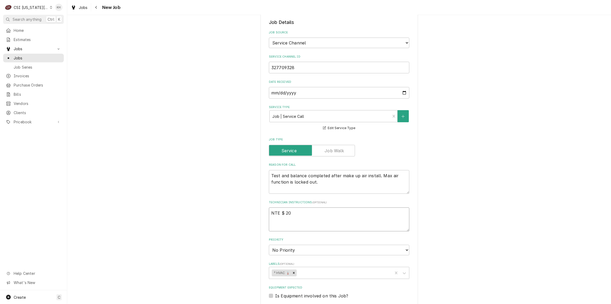
type textarea "x"
type textarea "NTE $ 200"
type textarea "x"
type textarea "NTE $ 200."
type textarea "x"
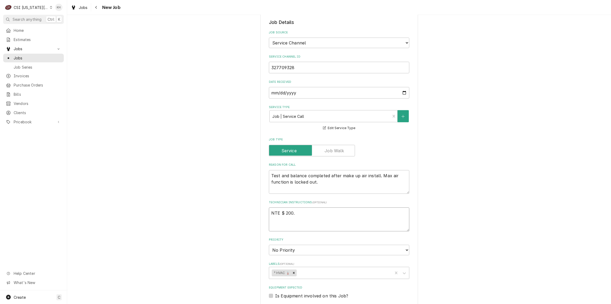
type textarea "NTE $ 200.0"
type textarea "x"
type textarea "NTE $ 200.00"
type textarea "x"
type textarea "NTE $ 200.00"
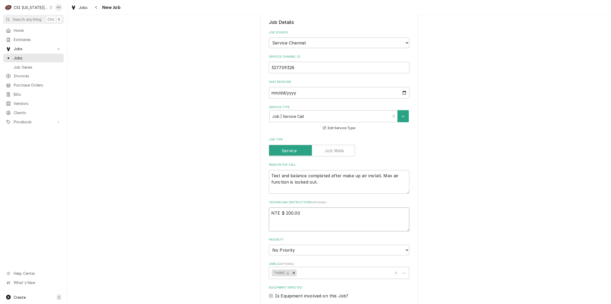
type textarea "x"
type textarea "NTE $ 200.00"
type textarea "x"
type textarea "NTE $ 200.00"
drag, startPoint x: 327, startPoint y: 156, endPoint x: 324, endPoint y: 156, distance: 2.9
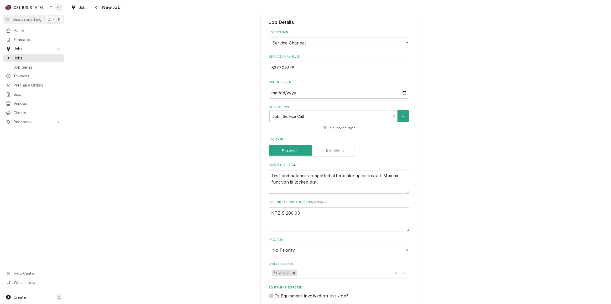
click at [325, 170] on textarea "Test and balance completed after make up air install. Max air function is locke…" at bounding box center [339, 182] width 141 height 24
type textarea "x"
type textarea "Test and balance completed after make up air install. Max air function is locke…"
paste textarea "Priority Urgent - 24 Hours"
type textarea "x"
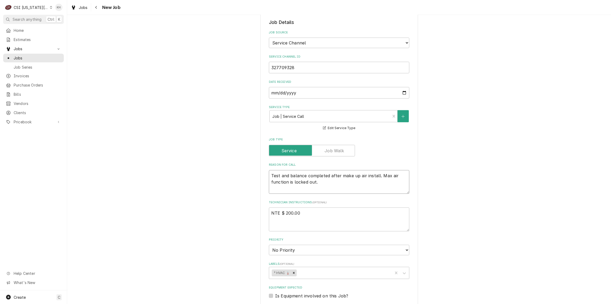
type textarea "Test and balance completed after make up air install. Max air function is locke…"
type textarea "x"
type textarea "Test and balance completed after make up air install. Max air function is locke…"
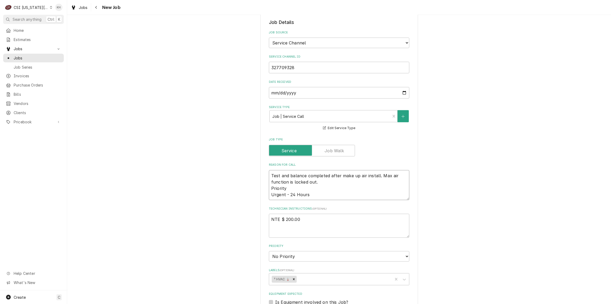
click at [269, 170] on textarea "Test and balance completed after make up air install. Max air function is locke…" at bounding box center [339, 185] width 141 height 30
type textarea "x"
type textarea "Test and balance completed after make up air install. Max air function is locke…"
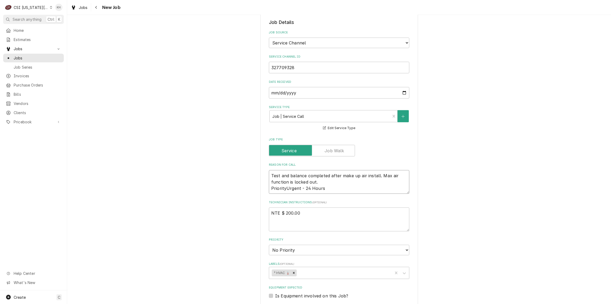
type textarea "x"
type textarea "Test and balance completed after make up air install. Max air function is locke…"
type textarea "x"
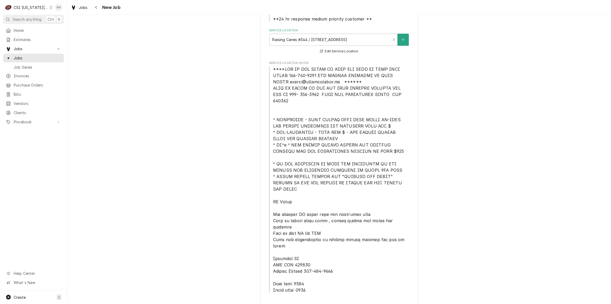
scroll to position [95, 0]
type textarea "Test and balance completed after make up air install. Max air function is locke…"
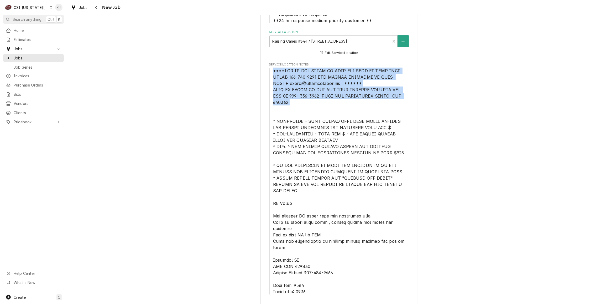
drag, startPoint x: 269, startPoint y: 70, endPoint x: 400, endPoint y: 104, distance: 134.9
click at [400, 104] on span "Service Location Notes" at bounding box center [339, 181] width 141 height 227
copy span "****NTE ON ALL CALLS IF OVER NTE NEED TO CALL JEFF COSTA 636-399-1299 FOR VERBA…"
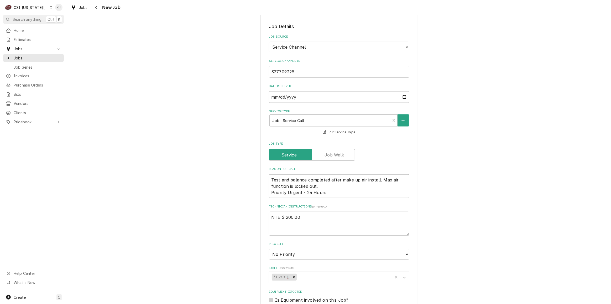
scroll to position [406, 0]
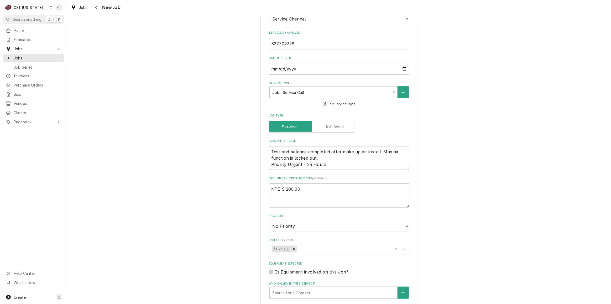
click at [287, 183] on textarea "NTE $ 200.00" at bounding box center [339, 195] width 141 height 24
paste textarea "****NTE ON ALL CALLS IF OVER NTE NEED TO CALL JEFF COSTA 636-399-1299 FOR VERBA…"
type textarea "x"
type textarea "NTE $ 200.00 ****NTE ON ALL CALLS IF OVER NTE NEED TO CALL JEFF COSTA 636-399-1…"
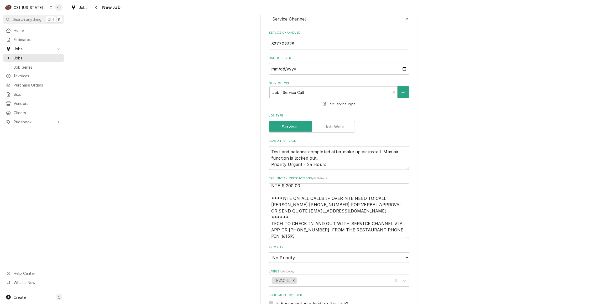
type textarea "x"
type textarea "NTE $ 200.00 ****NTE ON ALL CALLS IF OVER NTE NEED TO CALL JEFF COSTA 636-399-1…"
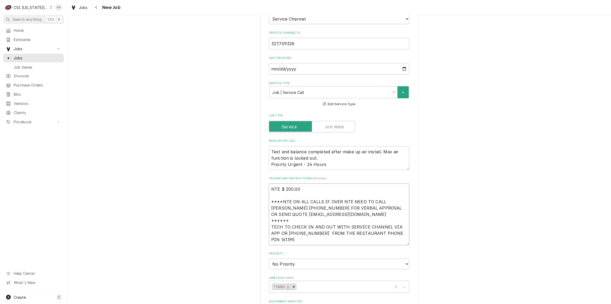
type textarea "x"
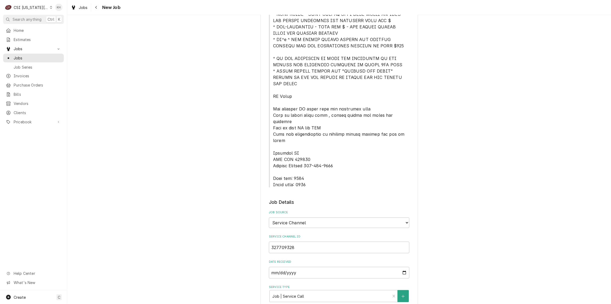
scroll to position [167, 0]
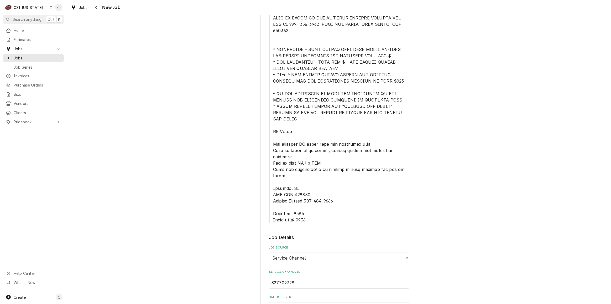
type textarea "NTE $ 200.00 ****NTE ON ALL CALLS IF OVER NTE NEED TO CALL JEFF COSTA 636-399-1…"
drag, startPoint x: 308, startPoint y: 198, endPoint x: 269, endPoint y: 188, distance: 40.3
copy span "Lock box: 0344 Alarm code: 0877"
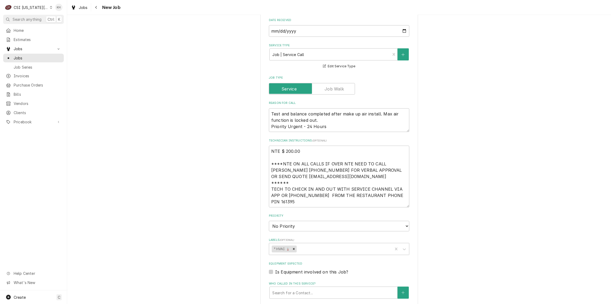
scroll to position [525, 0]
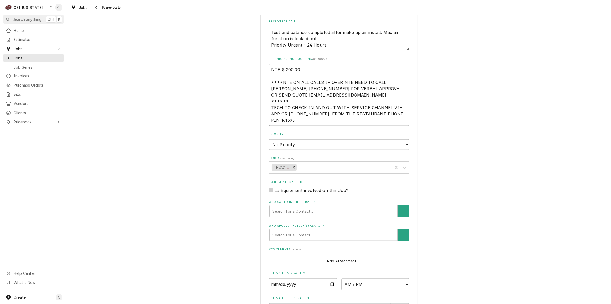
click at [281, 96] on textarea "NTE $ 200.00 ****NTE ON ALL CALLS IF OVER NTE NEED TO CALL JEFF COSTA 636-399-1…" at bounding box center [339, 94] width 141 height 61
type textarea "x"
type textarea "NTE $ 200.00 ****NTE ON ALL CALLS IF OVER NTE NEED TO CALL JEFF COSTA 636-399-1…"
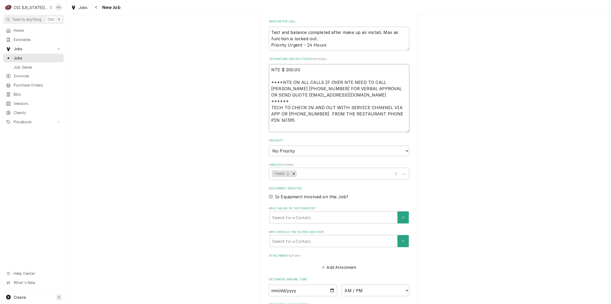
paste textarea "Lock box: 0344 Alarm code: 0877"
type textarea "x"
type textarea "NTE $ 200.00 ****NTE ON ALL CALLS IF OVER NTE NEED TO CALL JEFF COSTA 636-399-1…"
type textarea "x"
type textarea "NTE $ 200.00 ****NTE ON ALL CALLS IF OVER NTE NEED TO CALL JEFF COSTA 636-399-1…"
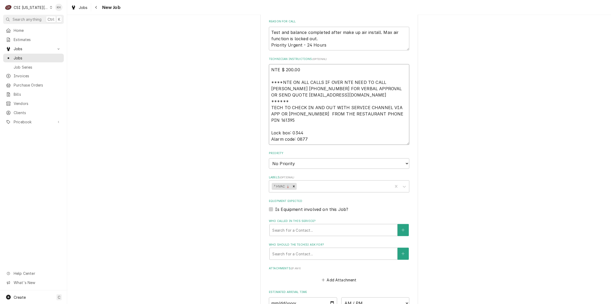
type textarea "x"
type textarea "NTE $ 200.00 ****NTE ON ALL CALLS IF OVER NTE NEED TO CALL JEFF COSTA 636-399-1…"
type textarea "x"
type textarea "NTE $ 200.00 ****NTE ON ALL CALLS IF OVER NTE NEED TO CALL JEFF COSTA 636-399-1…"
type textarea "x"
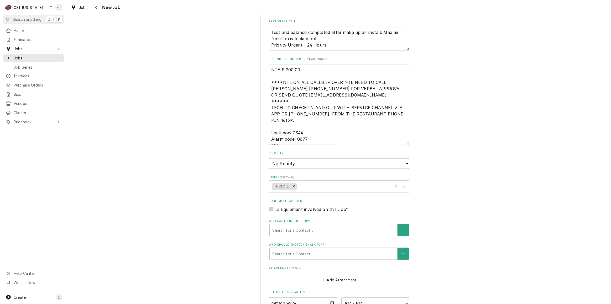
type textarea "NTE $ 200.00 ****NTE ON ALL CALLS IF OVER NTE NEED TO CALL JEFF COSTA 636-399-1…"
type textarea "x"
type textarea "NTE $ 200.00 ****NTE ON ALL CALLS IF OVER NTE NEED TO CALL JEFF COSTA 636-399-1…"
click at [297, 115] on textarea "NTE $ 200.00 ****NTE ON ALL CALLS IF OVER NTE NEED TO CALL JEFF COSTA 636-399-1…" at bounding box center [339, 104] width 141 height 80
paste textarea "785-539-8862"
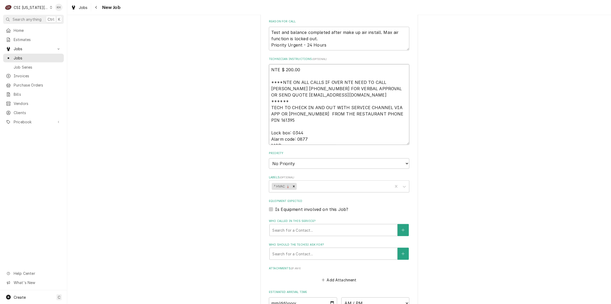
type textarea "x"
type textarea "NTE $ 200.00 ****NTE ON ALL CALLS IF OVER NTE NEED TO CALL JEFF COSTA 636-399-1…"
click at [279, 114] on textarea "NTE $ 200.00 ****NTE ON ALL CALLS IF OVER NTE NEED TO CALL JEFF COSTA 636-399-1…" at bounding box center [339, 104] width 141 height 80
type textarea "x"
type textarea "NTE $ 200.00 ****NTE ON ALL CALLS IF OVER NTE NEED TO CALL JEFF COSTA 636-399-1…"
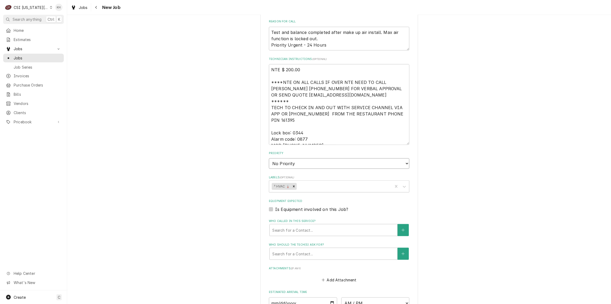
drag, startPoint x: 297, startPoint y: 139, endPoint x: 294, endPoint y: 142, distance: 4.1
click at [296, 158] on select "No Priority Urgent High Medium Low" at bounding box center [339, 163] width 141 height 11
type textarea "x"
select select "3"
click at [269, 158] on select "No Priority Urgent High Medium Low" at bounding box center [339, 163] width 141 height 11
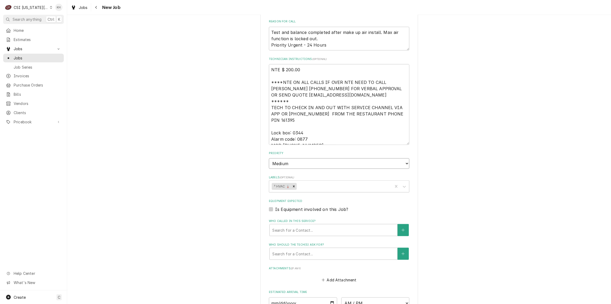
type textarea "x"
click at [275, 206] on label "Is Equipment involved on this Job?" at bounding box center [311, 209] width 73 height 6
click at [275, 206] on input "Equipment Expected" at bounding box center [345, 212] width 141 height 12
checkbox input "true"
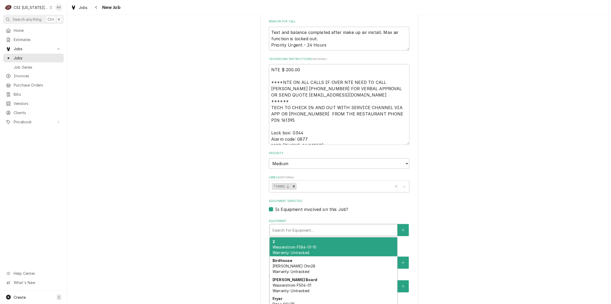
click at [297, 225] on div "Equipment" at bounding box center [333, 229] width 122 height 9
type textarea "x"
type input "h"
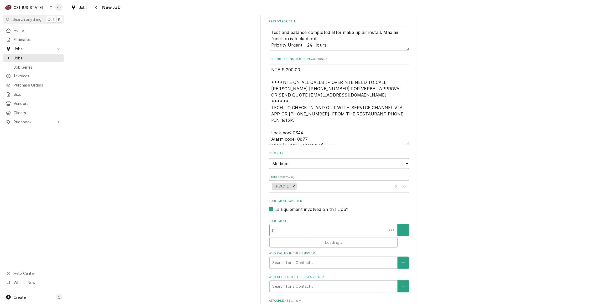
type textarea "x"
type input "hva"
type textarea "x"
type input "hvac"
click at [275, 206] on label "Is Equipment involved on this Job?" at bounding box center [311, 209] width 73 height 6
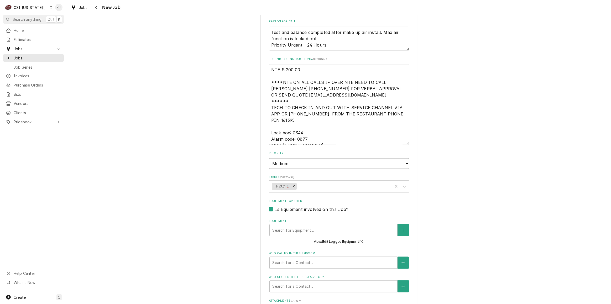
click at [275, 206] on input "Equipment Expected" at bounding box center [345, 212] width 141 height 12
checkbox input "false"
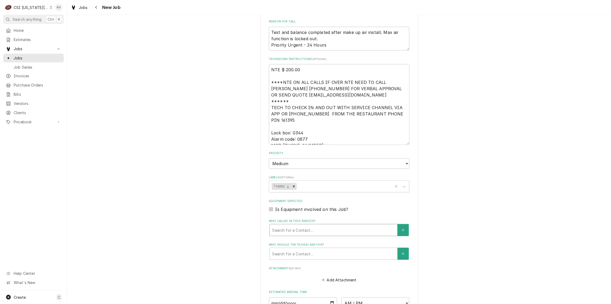
click at [288, 225] on div "Who called in this service?" at bounding box center [333, 229] width 122 height 9
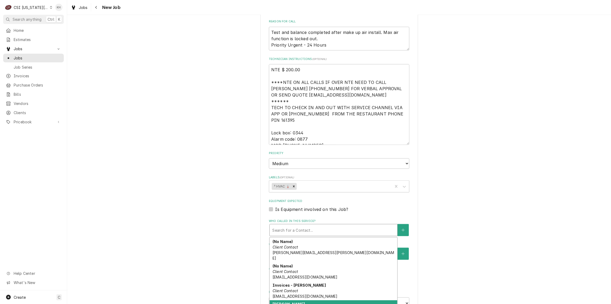
click at [290, 303] on em "Primary Client Contact" at bounding box center [293, 309] width 40 height 4
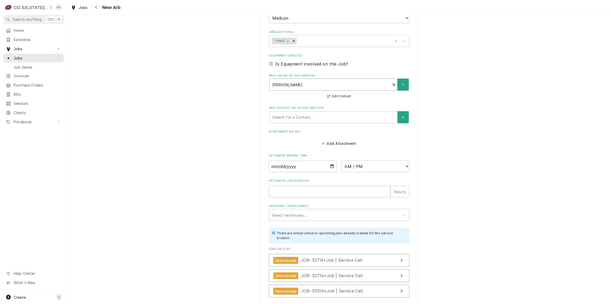
scroll to position [687, 0]
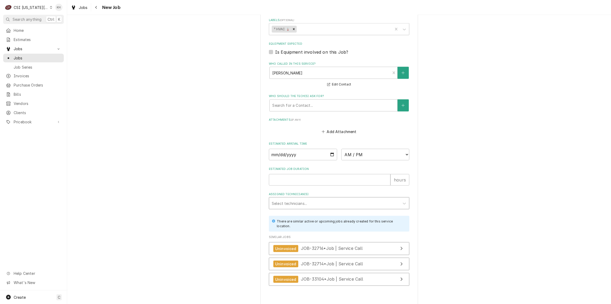
type textarea "x"
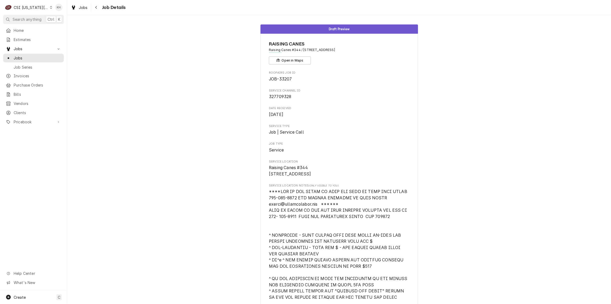
click at [28, 17] on span "Search anything" at bounding box center [27, 20] width 29 height 6
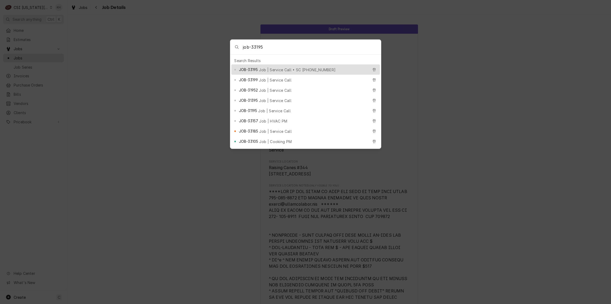
type input "job-33195"
drag, startPoint x: 288, startPoint y: 68, endPoint x: 126, endPoint y: 21, distance: 168.2
click at [282, 67] on span "Job | Service Call • SC [PHONE_NUMBER]" at bounding box center [297, 70] width 77 height 6
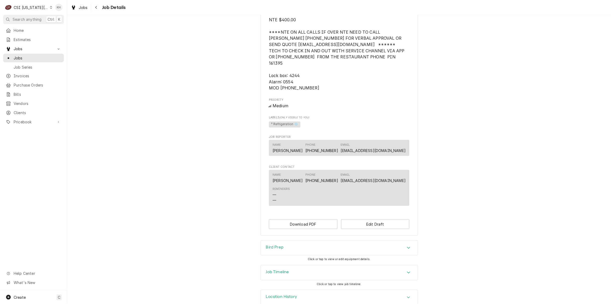
scroll to position [506, 0]
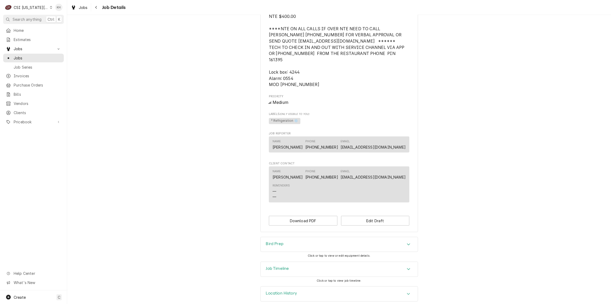
click at [24, 10] on div "CSI [US_STATE][GEOGRAPHIC_DATA]" at bounding box center [31, 8] width 35 height 6
click at [28, 54] on link "Jobs" at bounding box center [33, 58] width 61 height 9
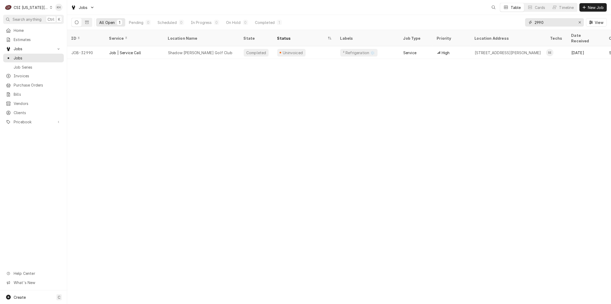
drag, startPoint x: 547, startPoint y: 22, endPoint x: 503, endPoint y: 25, distance: 44.3
click at [503, 25] on div "All Open 1 Pending 0 Scheduled 0 In Progress 0 On Hold 0 Completed 1 2990 View" at bounding box center [339, 22] width 536 height 15
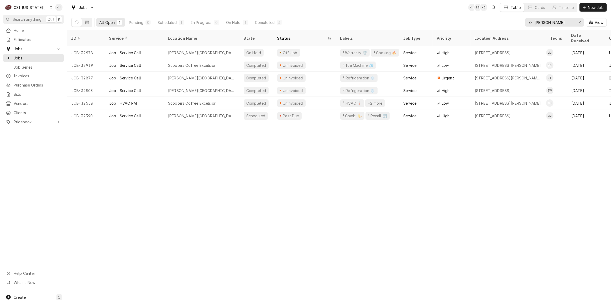
type input "[PERSON_NAME]"
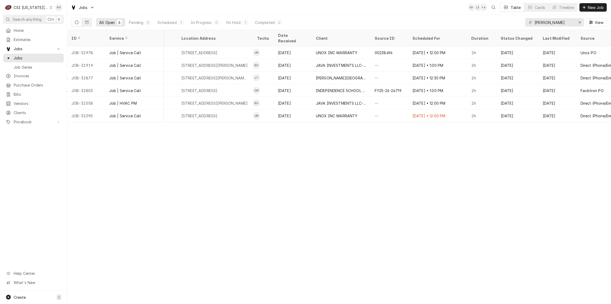
scroll to position [0, 307]
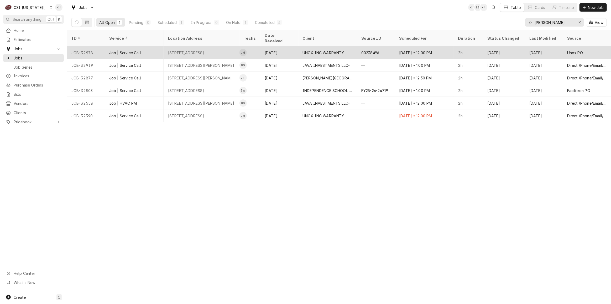
click at [180, 50] on div "18200 MO-78, Independence, MO 64057" at bounding box center [186, 53] width 36 height 6
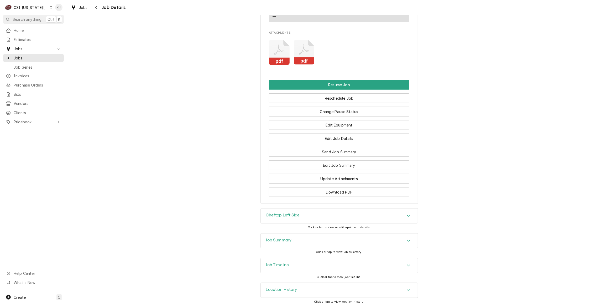
scroll to position [556, 0]
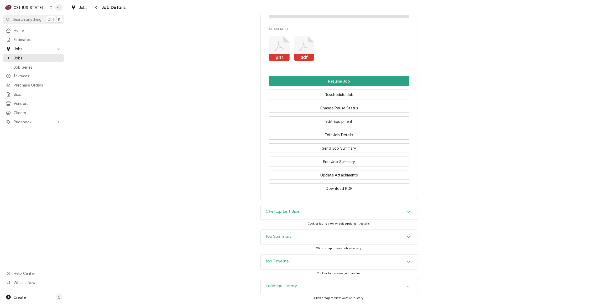
click at [298, 234] on div "Job Summary" at bounding box center [339, 237] width 157 height 15
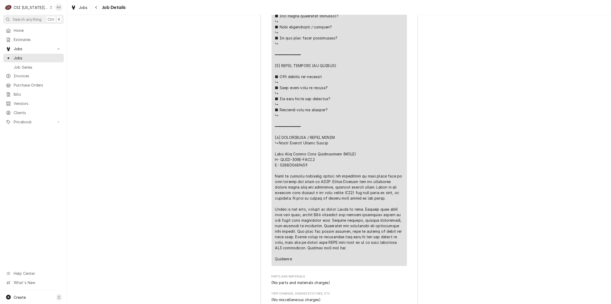
scroll to position [1324, 0]
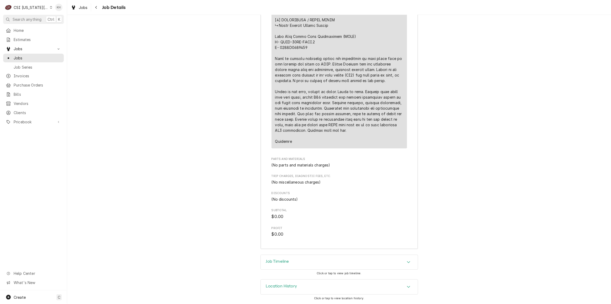
click at [295, 262] on div "Job Timeline" at bounding box center [339, 262] width 157 height 15
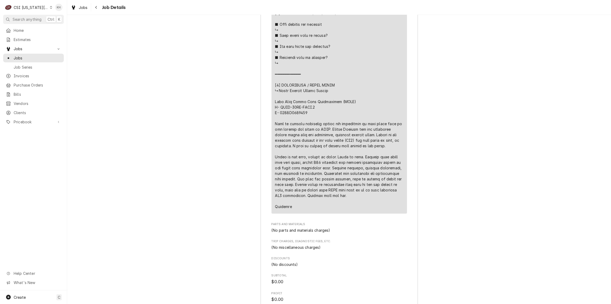
scroll to position [1263, 0]
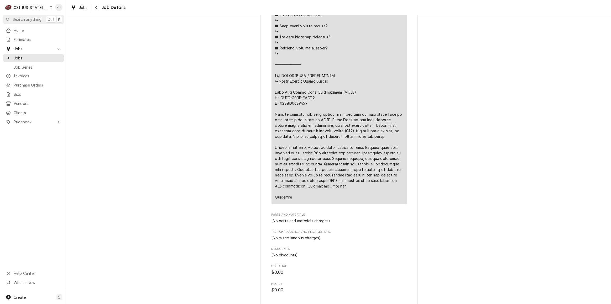
drag, startPoint x: 341, startPoint y: 192, endPoint x: 257, endPoint y: 119, distance: 111.0
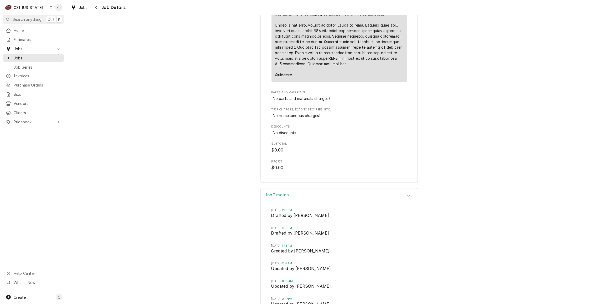
scroll to position [1552, 0]
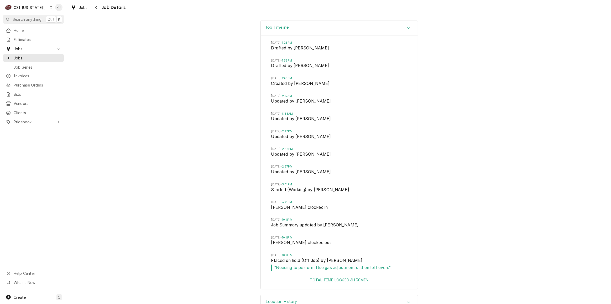
click at [138, 128] on div "Job Timeline Wed, Sep 24, 2025 - 1:23PM Drafted by Lindsay Stover Wed, Sep 24, …" at bounding box center [339, 157] width 544 height 274
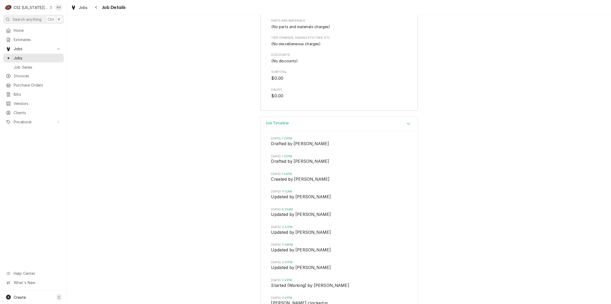
click at [315, 128] on div "Job Timeline" at bounding box center [339, 123] width 157 height 15
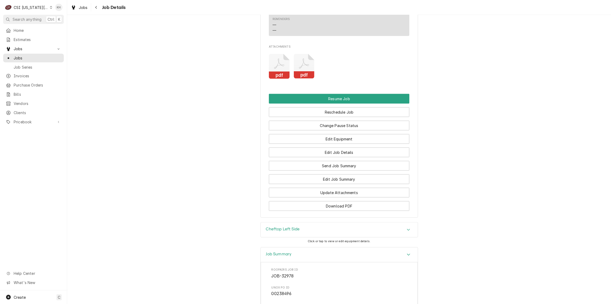
scroll to position [525, 0]
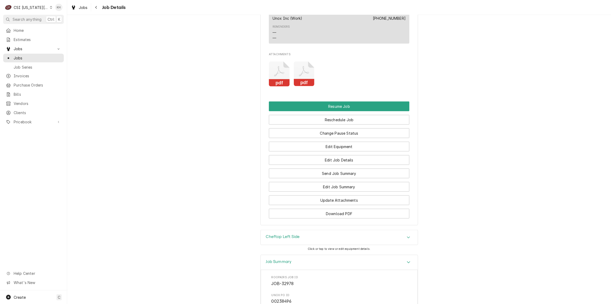
drag, startPoint x: 280, startPoint y: 266, endPoint x: 274, endPoint y: 276, distance: 11.4
click at [278, 264] on h3 "Job Summary" at bounding box center [279, 261] width 26 height 5
click at [278, 289] on h3 "Job Timeline" at bounding box center [277, 286] width 23 height 5
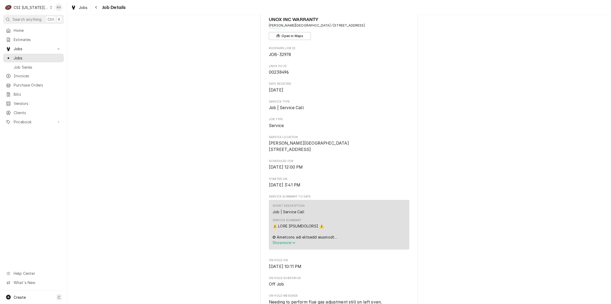
scroll to position [0, 0]
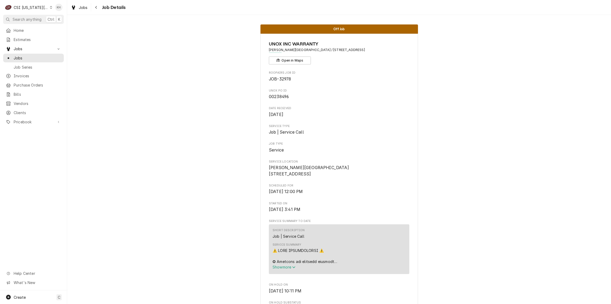
click at [28, 6] on div "CSI Kansas City" at bounding box center [31, 8] width 35 height 6
drag, startPoint x: 58, startPoint y: 20, endPoint x: 62, endPoint y: 33, distance: 13.5
click at [58, 20] on div "CSI [US_STATE]" at bounding box center [90, 20] width 77 height 6
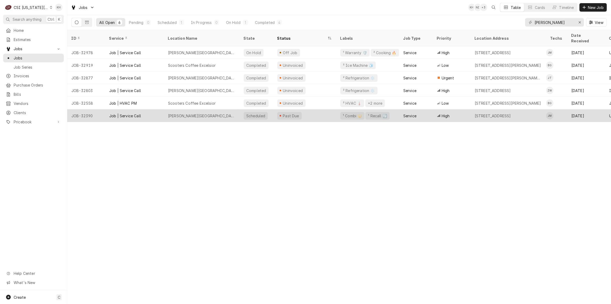
click at [325, 111] on div "Past Due" at bounding box center [304, 115] width 63 height 13
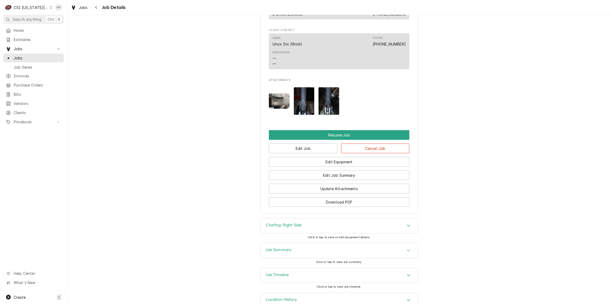
scroll to position [566, 0]
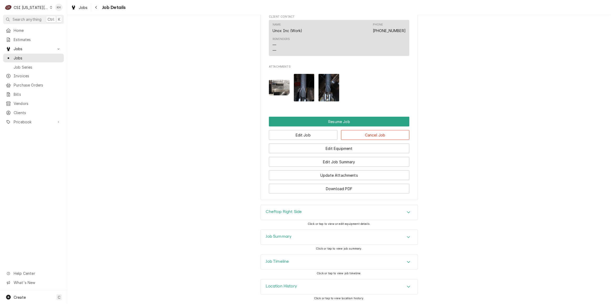
click at [301, 235] on div "Job Summary" at bounding box center [339, 237] width 157 height 15
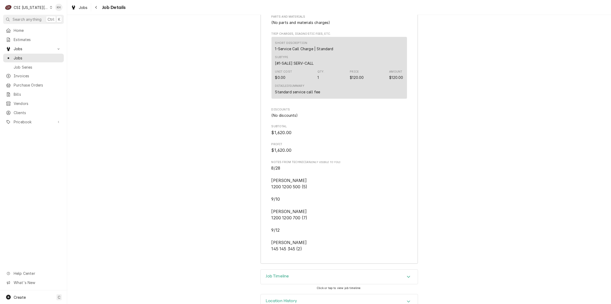
scroll to position [1772, 0]
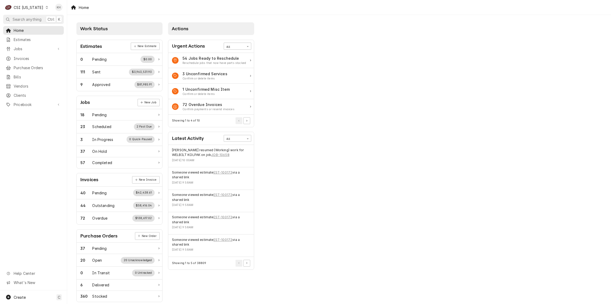
click at [33, 20] on span "Search anything" at bounding box center [27, 20] width 29 height 6
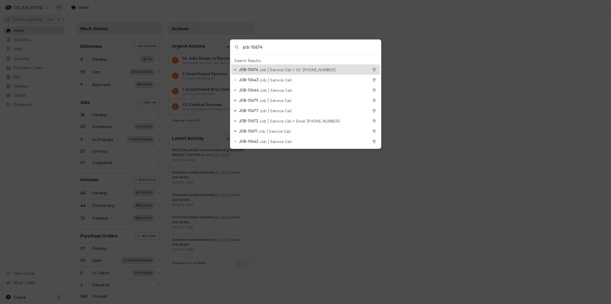
type input "job-10674"
click at [256, 68] on span "JOB-10674" at bounding box center [248, 70] width 19 height 6
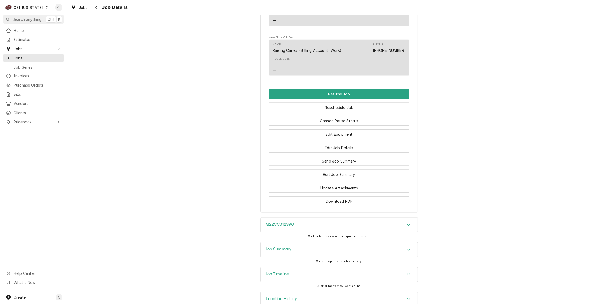
drag, startPoint x: 295, startPoint y: 263, endPoint x: 274, endPoint y: 258, distance: 21.3
click at [294, 267] on div "Job Timeline" at bounding box center [339, 274] width 157 height 15
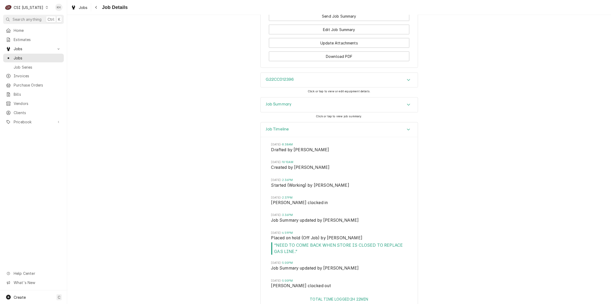
scroll to position [954, 0]
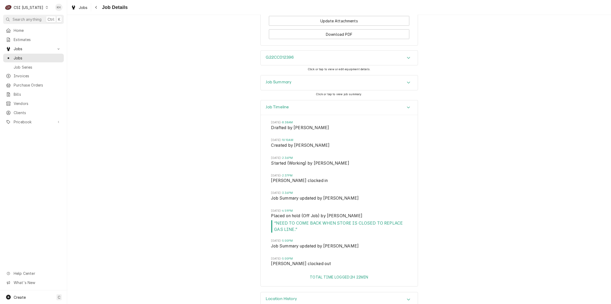
click at [29, 8] on div "CSI Kentucky" at bounding box center [29, 8] width 30 height 6
click at [64, 26] on div "CSI St. Louis" at bounding box center [81, 29] width 69 height 6
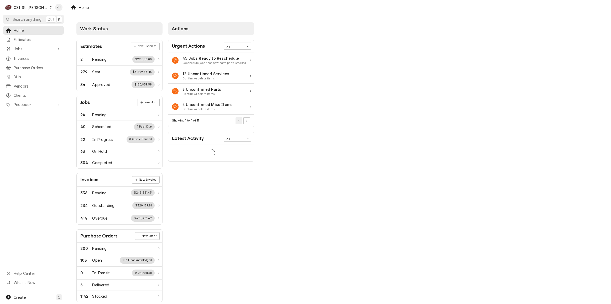
click at [20, 10] on div "C CSI St. Louis" at bounding box center [28, 7] width 51 height 11
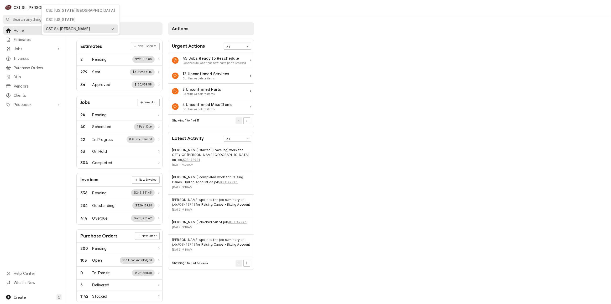
click at [24, 18] on html "C CSI St. Louis KH Search anything Ctrl K Home Estimates Jobs Jobs Job Series I…" at bounding box center [305, 152] width 611 height 304
drag, startPoint x: 30, startPoint y: 19, endPoint x: 198, endPoint y: 76, distance: 176.8
click at [34, 20] on span "Search anything" at bounding box center [27, 20] width 29 height 6
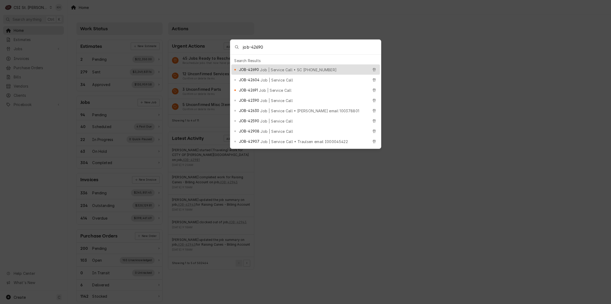
type input "job-42690"
click at [296, 69] on span "Job | Service Call • SC 325882966" at bounding box center [298, 70] width 77 height 6
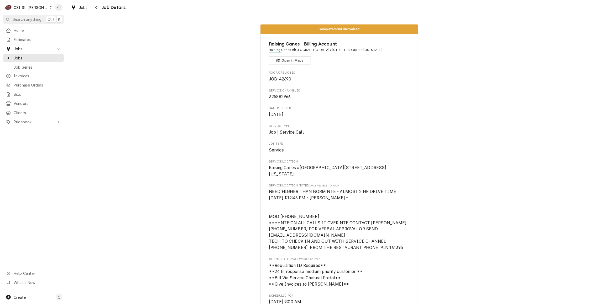
click at [34, 7] on div "CSI St. [PERSON_NAME]" at bounding box center [31, 8] width 34 height 6
click at [59, 10] on div "CSI [US_STATE][GEOGRAPHIC_DATA]" at bounding box center [80, 11] width 69 height 6
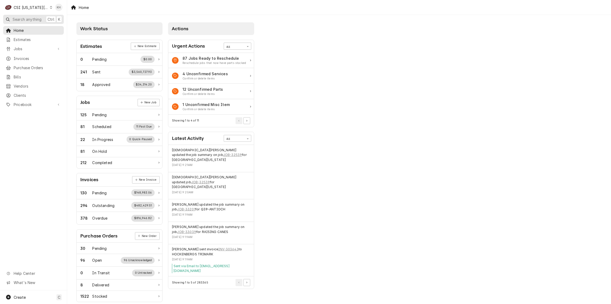
click at [32, 23] on button "Search anything Ctrl K" at bounding box center [33, 19] width 61 height 9
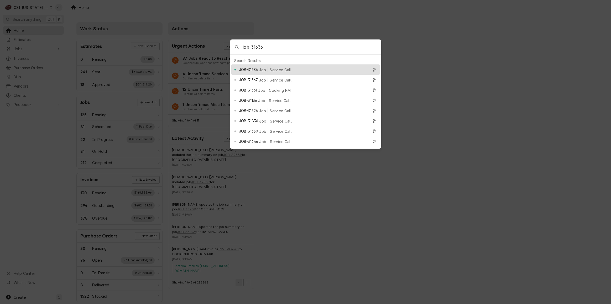
type input "job-31636"
click at [255, 67] on span "JOB-31636" at bounding box center [248, 70] width 19 height 6
